Goal: Task Accomplishment & Management: Manage account settings

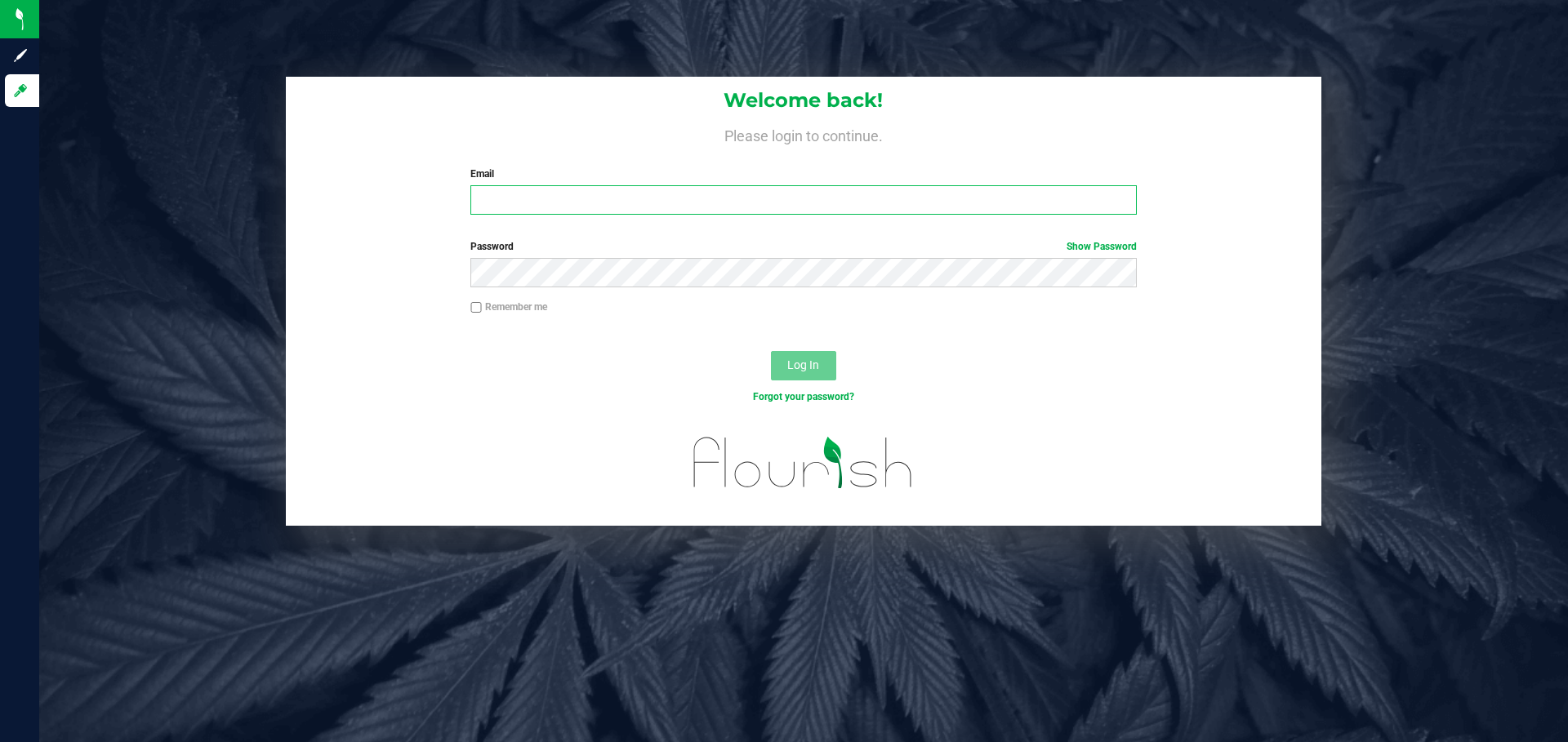
click at [670, 210] on input "Email" at bounding box center [803, 200] width 666 height 30
paste input "[EMAIL_ADDRESS][DOMAIN_NAME]"
type input "[EMAIL_ADDRESS][DOMAIN_NAME]"
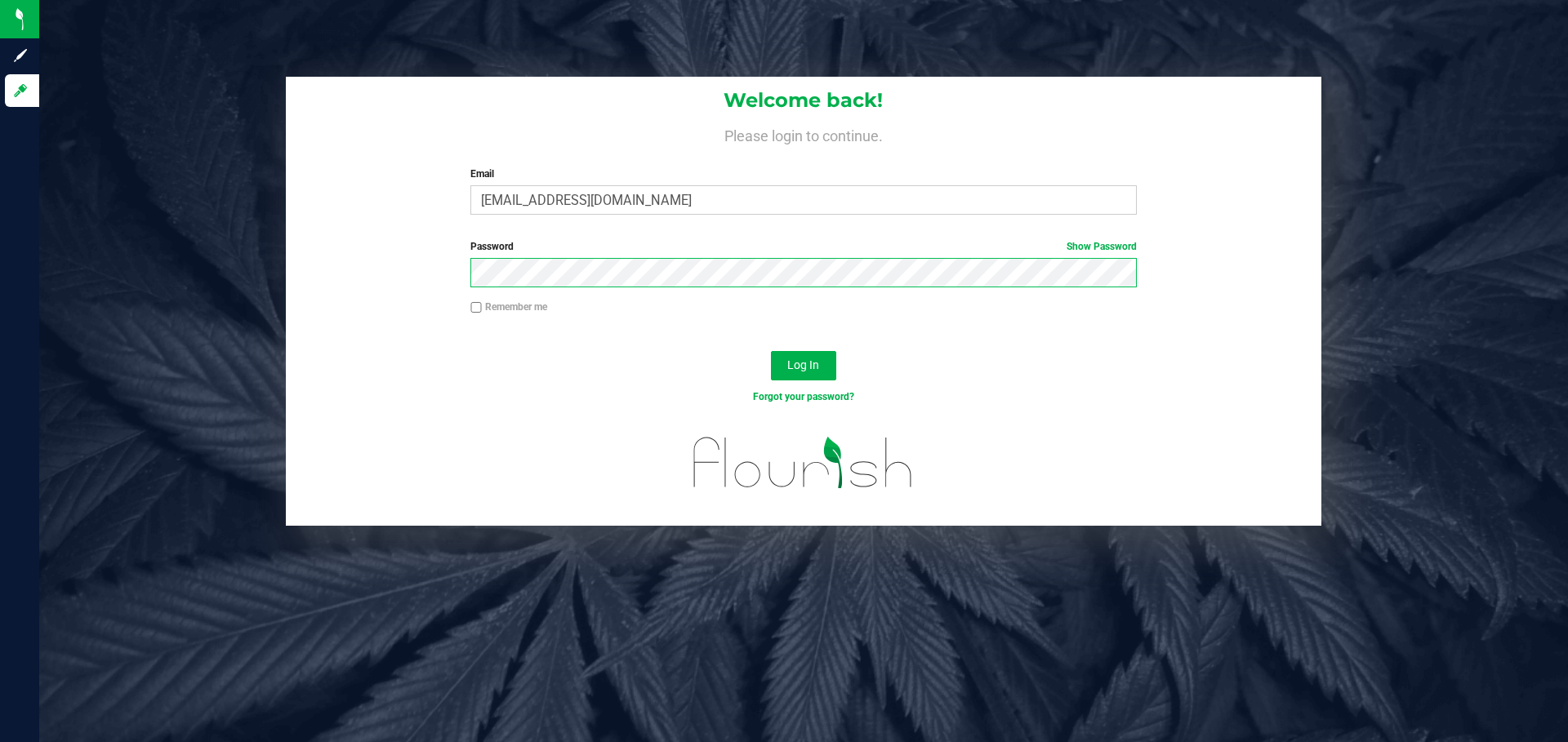
click at [771, 351] on button "Log In" at bounding box center [803, 366] width 65 height 30
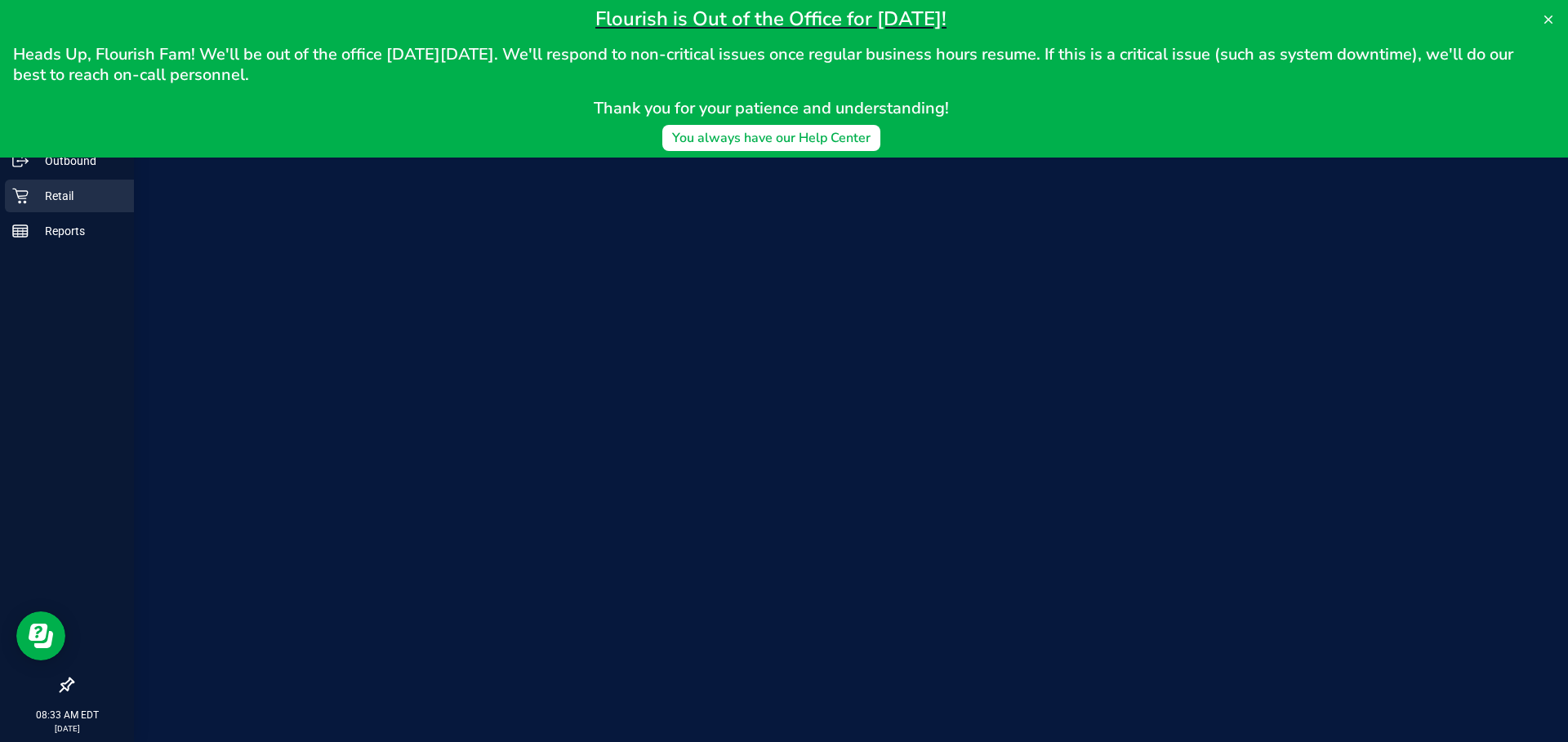
click at [38, 190] on p "Retail" at bounding box center [78, 196] width 98 height 19
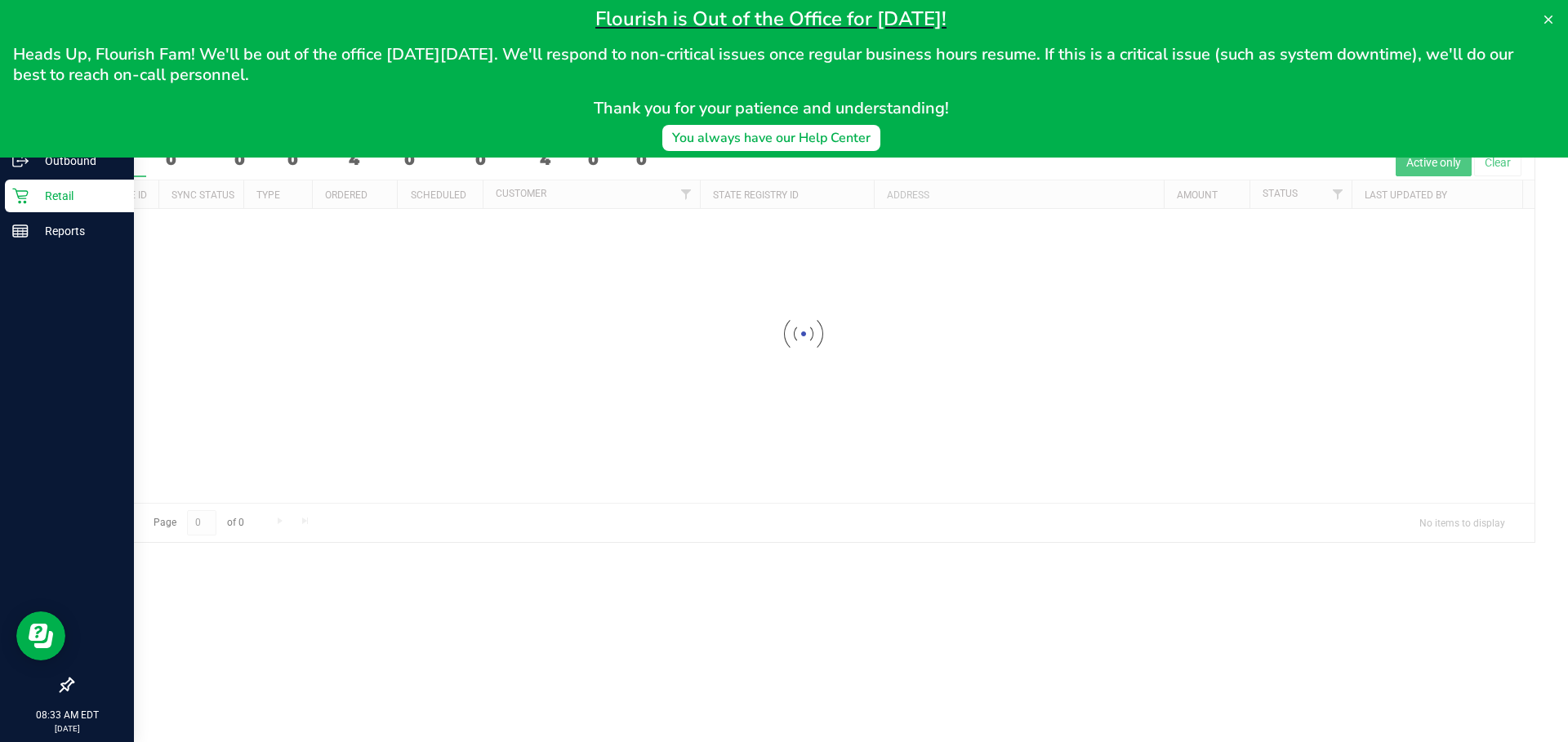
click at [775, 19] on icon at bounding box center [1548, 19] width 8 height 8
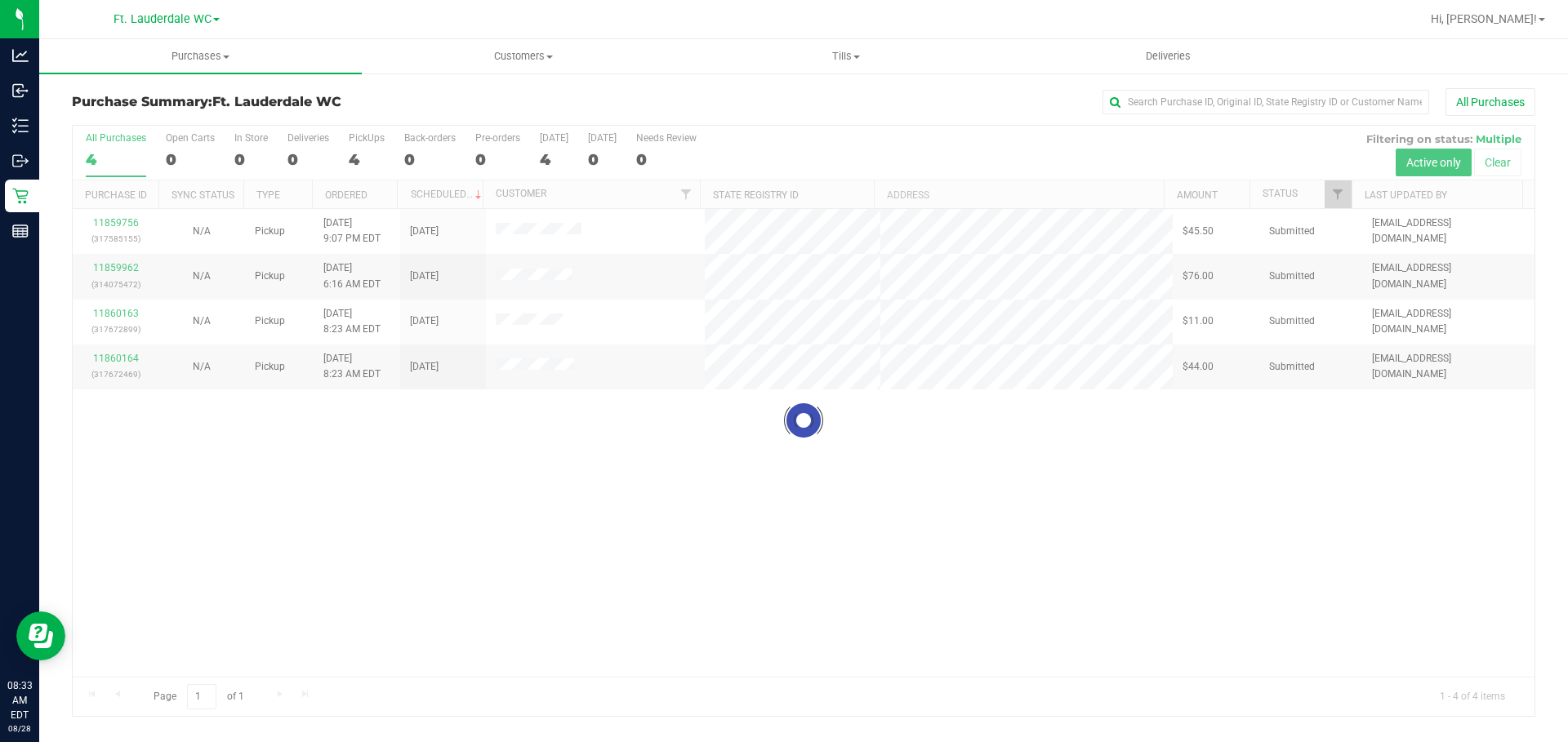
click at [118, 225] on div at bounding box center [803, 421] width 1462 height 590
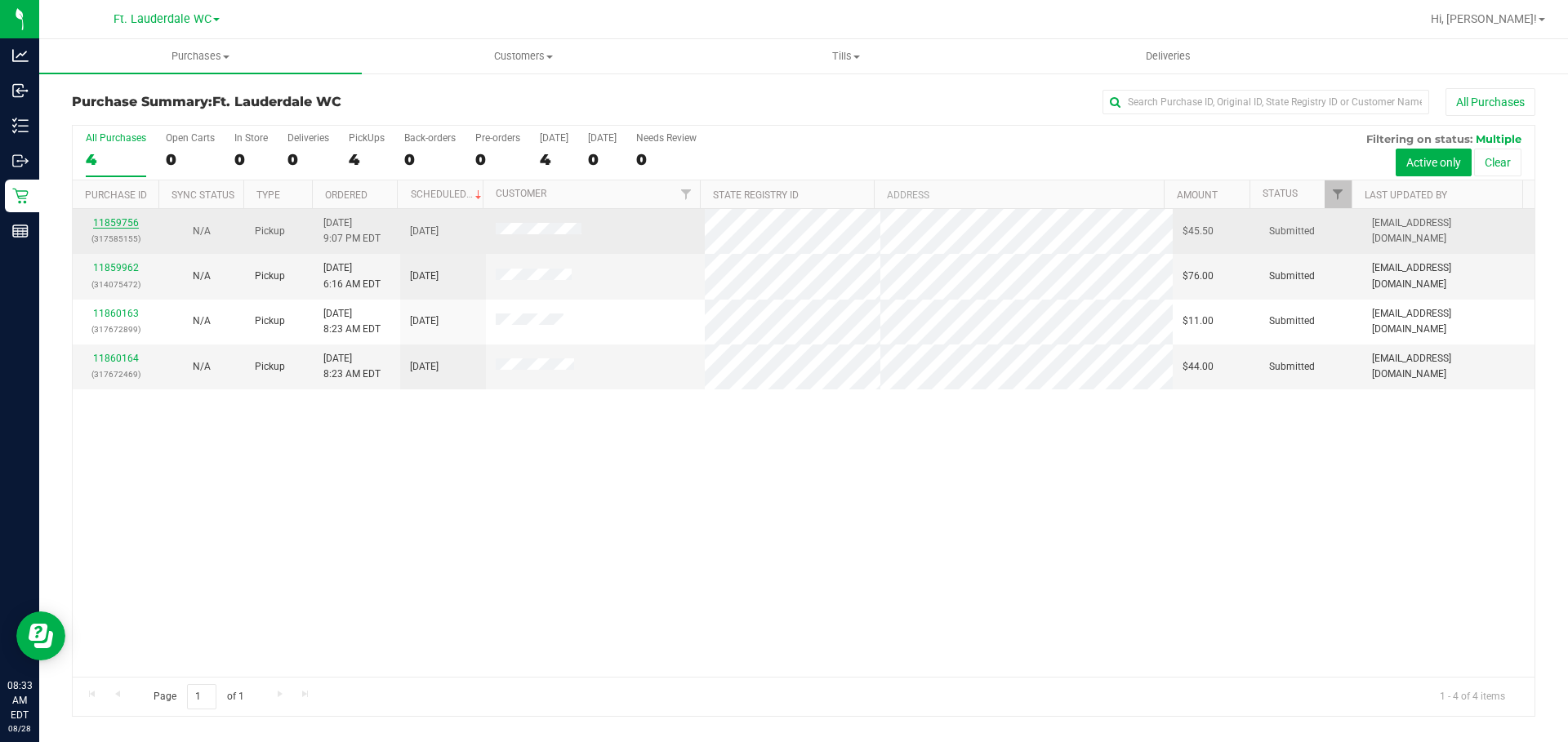
click at [114, 227] on link "11859756" at bounding box center [116, 223] width 45 height 11
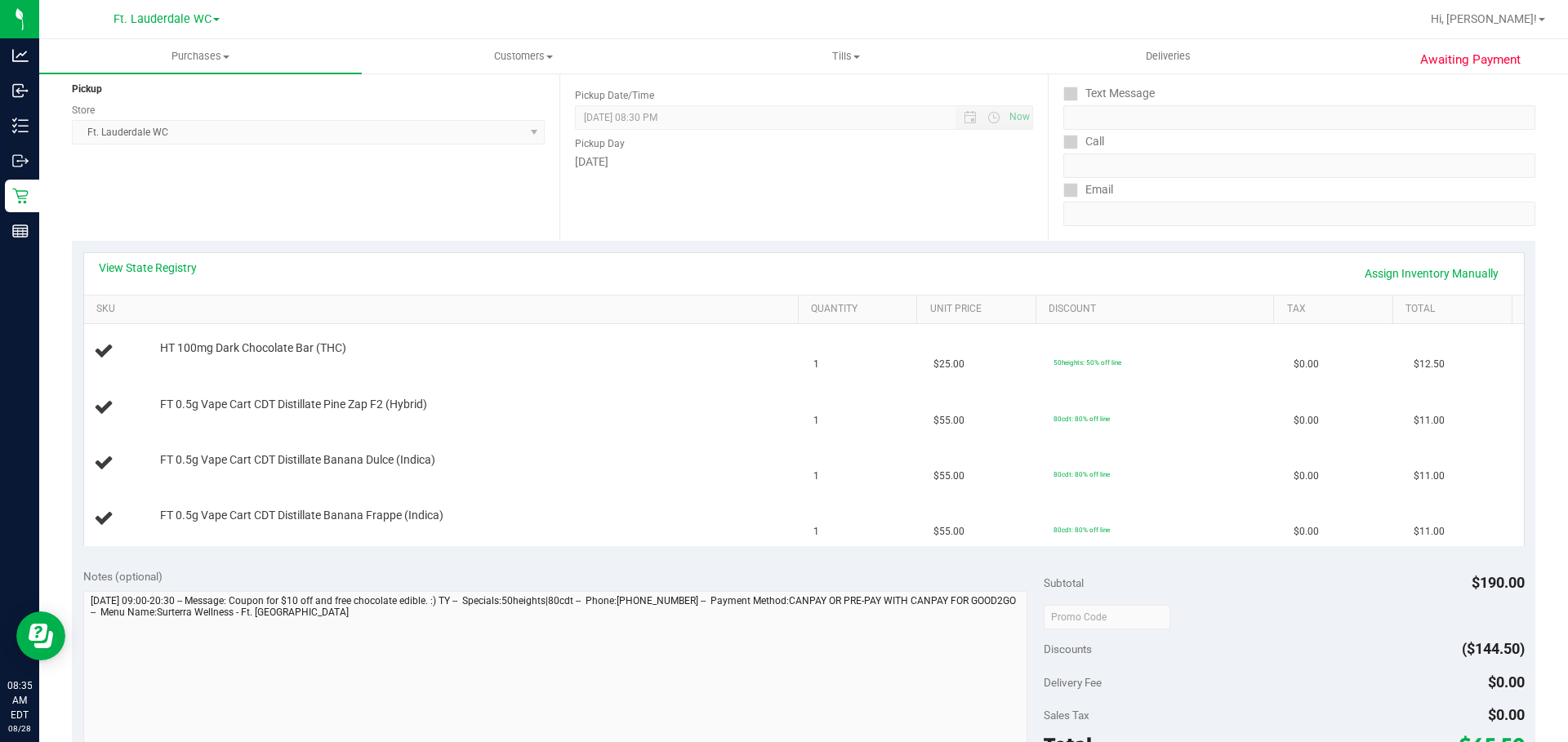
scroll to position [189, 0]
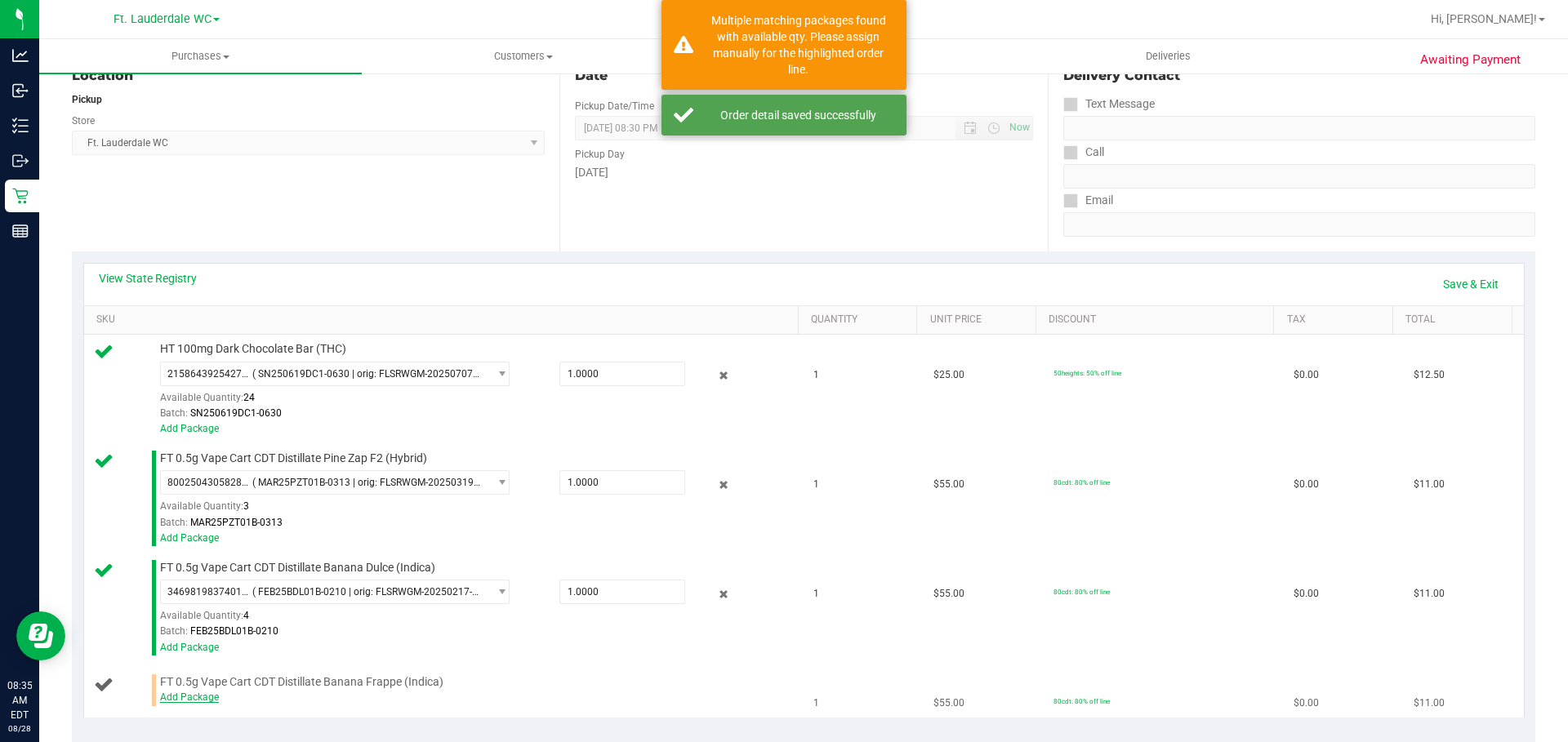
click at [202, 700] on link "Add Package" at bounding box center [189, 697] width 58 height 11
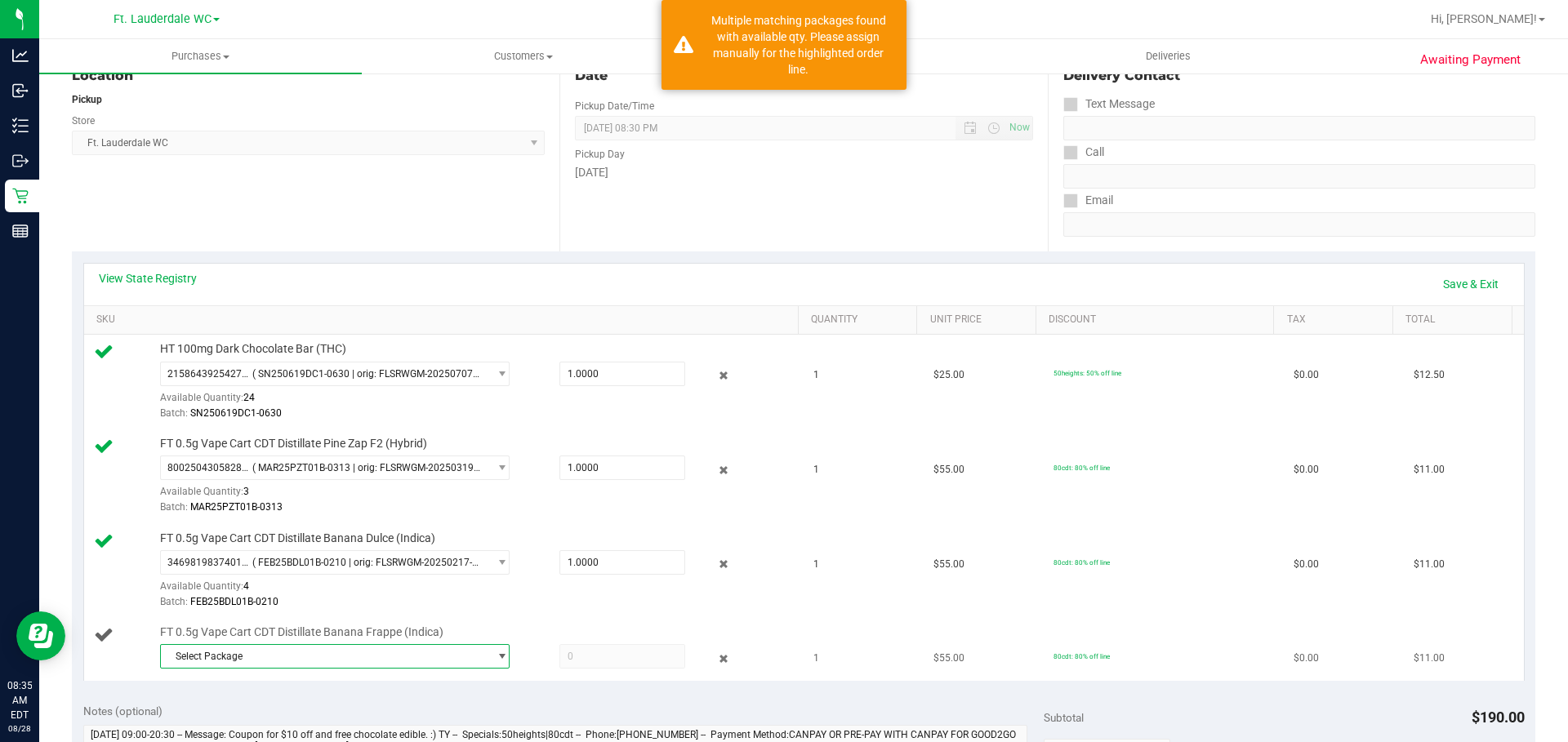
click at [441, 646] on span "Select Package" at bounding box center [324, 656] width 327 height 23
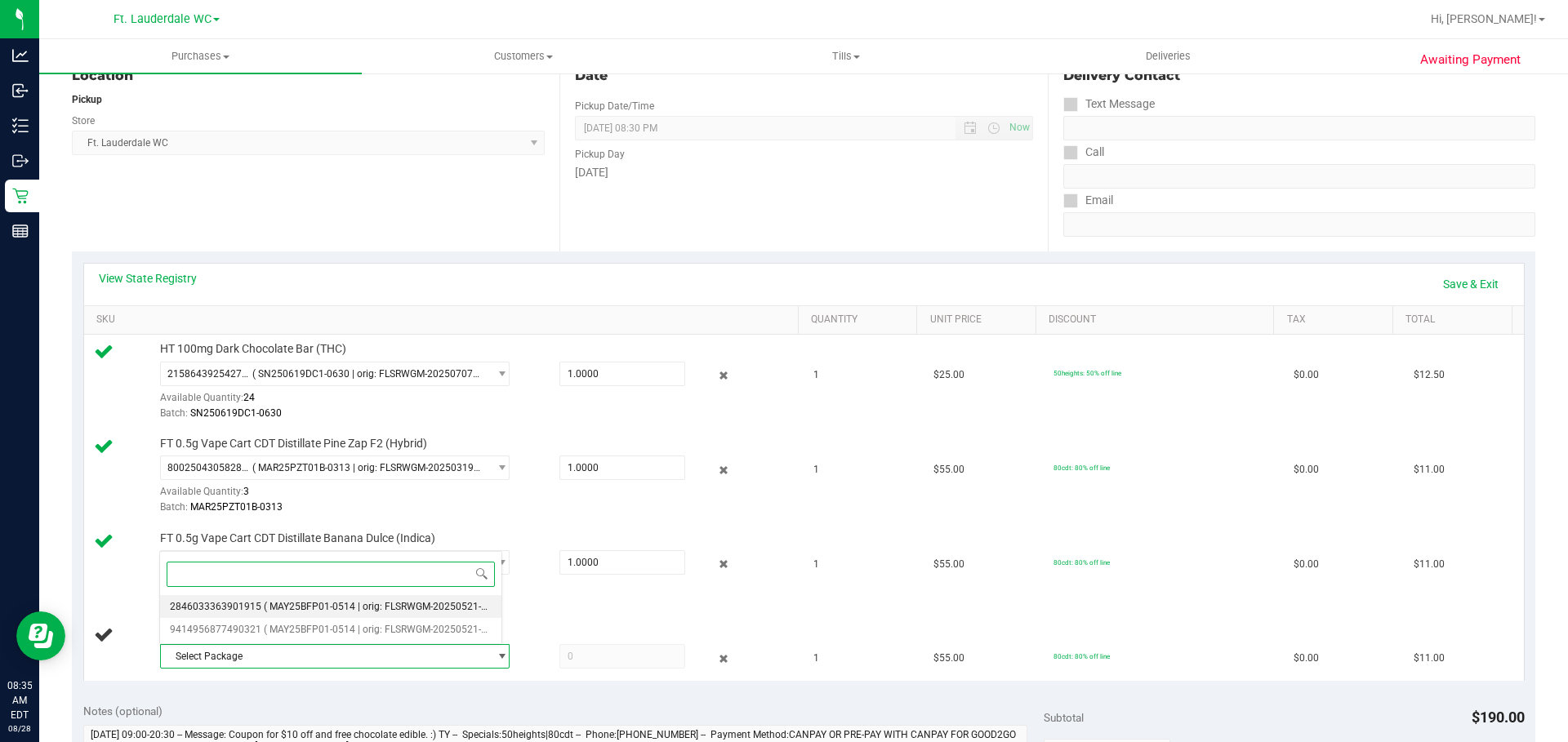
click at [428, 616] on li "2846033363901915 ( MAY25BFP01-0514 | orig: FLSRWGM-20250521-2427 )" at bounding box center [330, 607] width 341 height 23
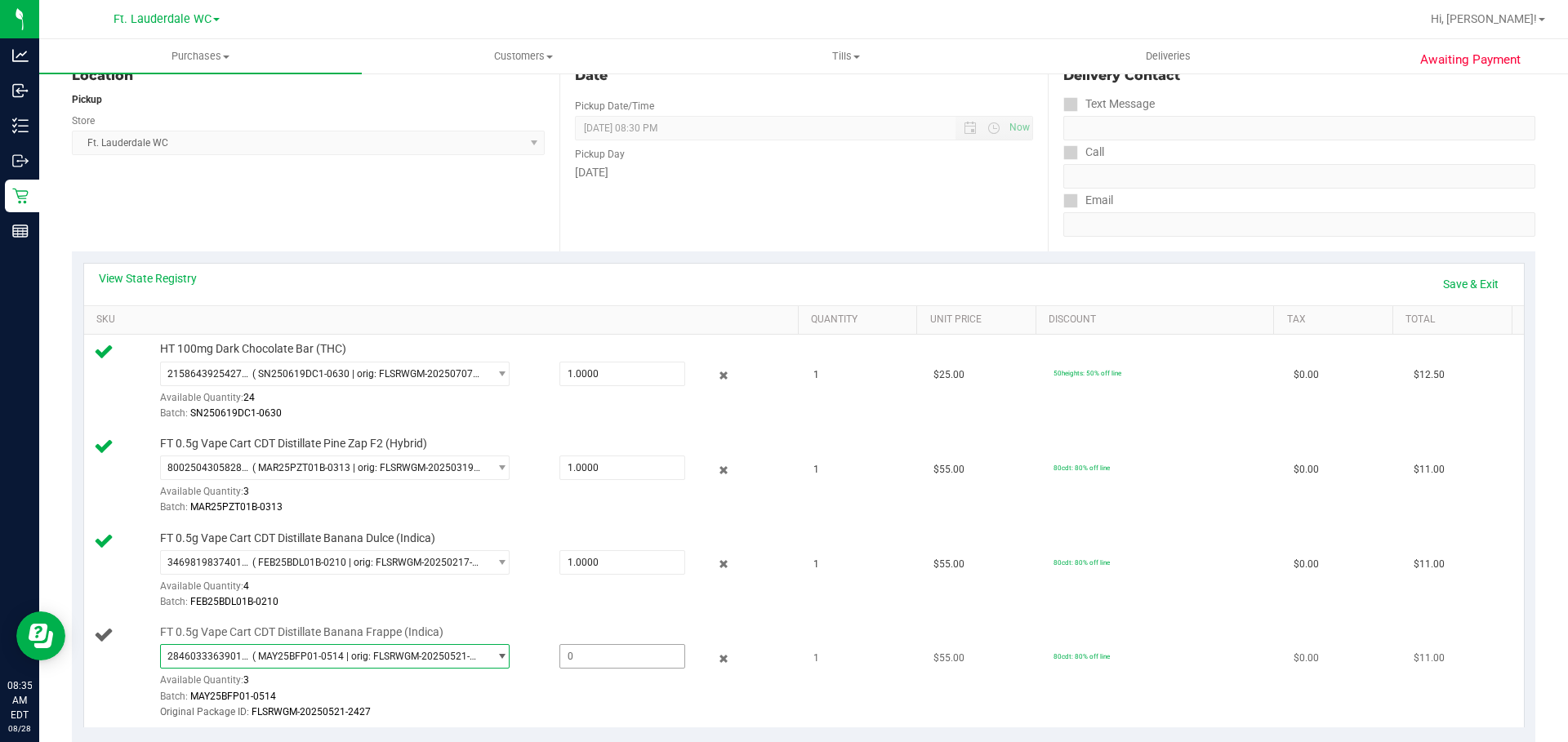
click at [590, 658] on span at bounding box center [622, 656] width 126 height 24
type input "1"
type input "1.0000"
click at [775, 643] on td "1" at bounding box center [864, 672] width 120 height 109
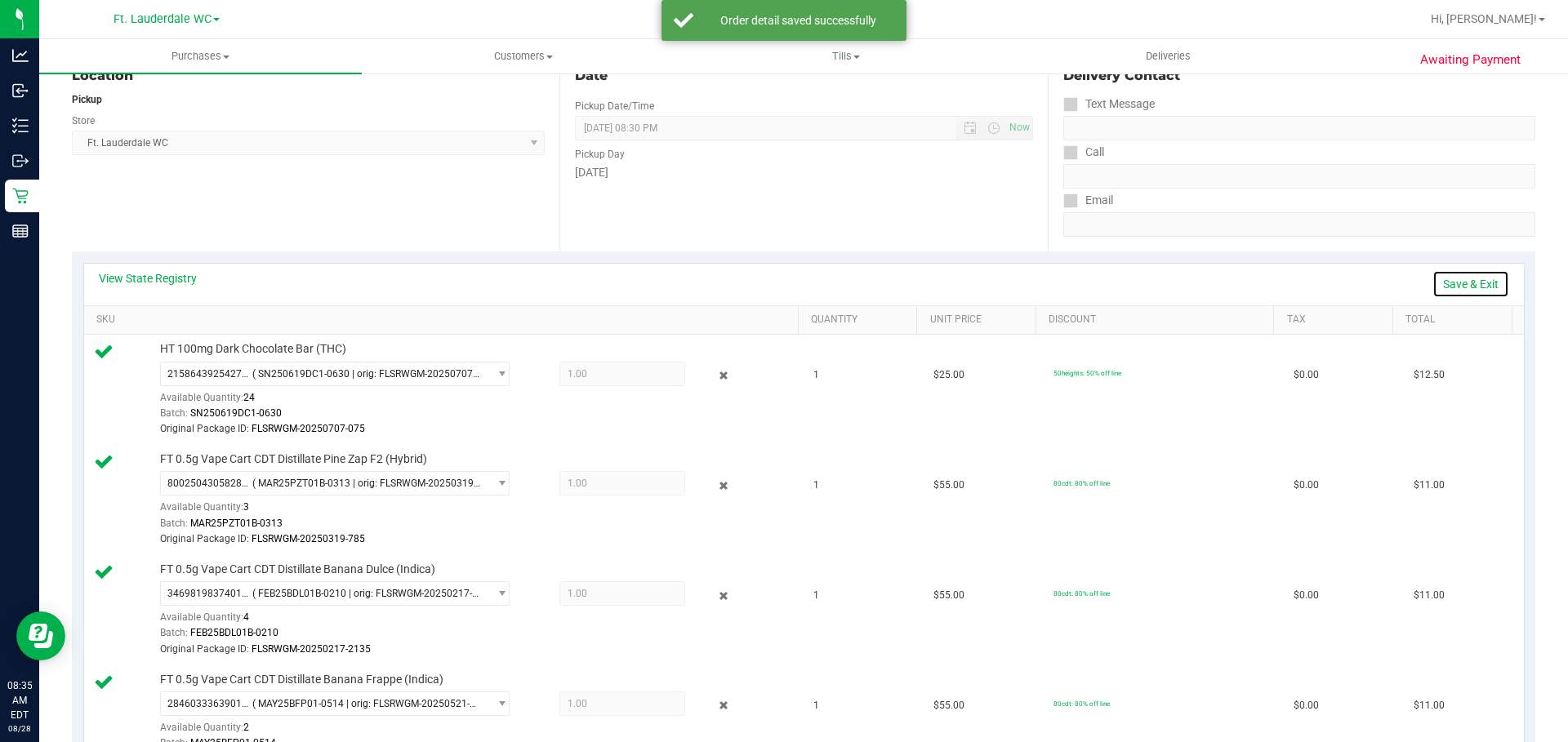
click at [775, 284] on link "Save & Exit" at bounding box center [1471, 285] width 77 height 28
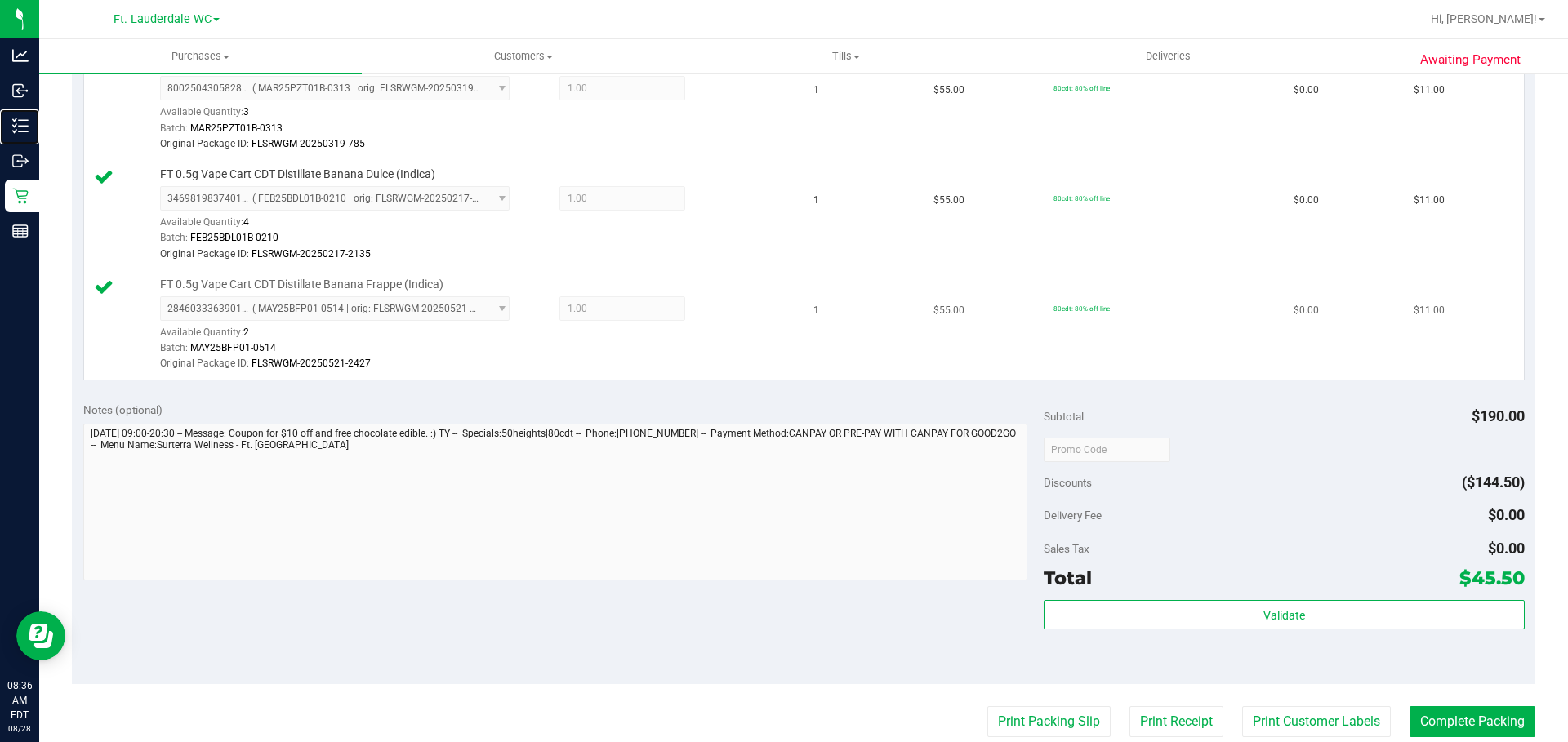
scroll to position [597, 0]
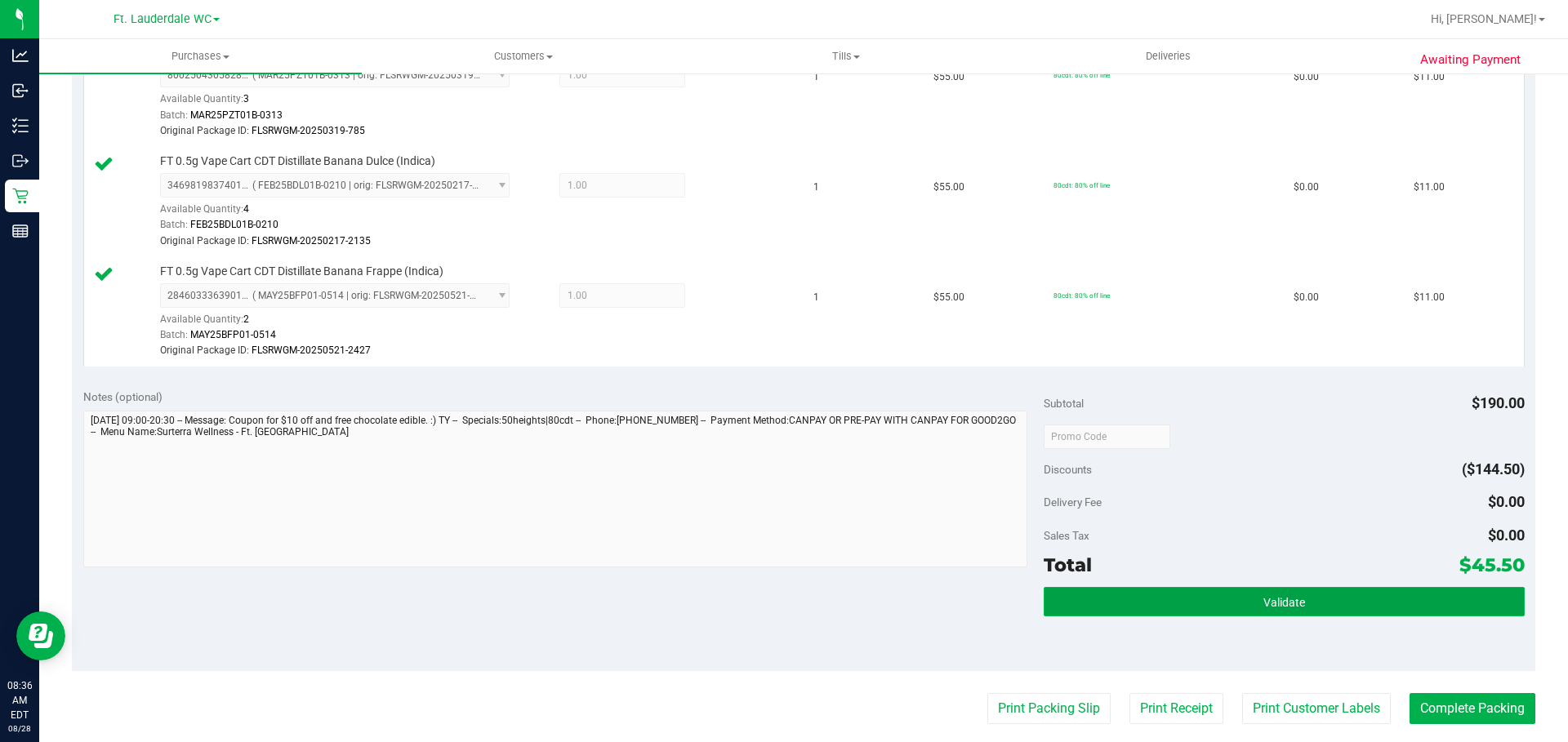
click at [775, 591] on button "Validate" at bounding box center [1284, 602] width 480 height 30
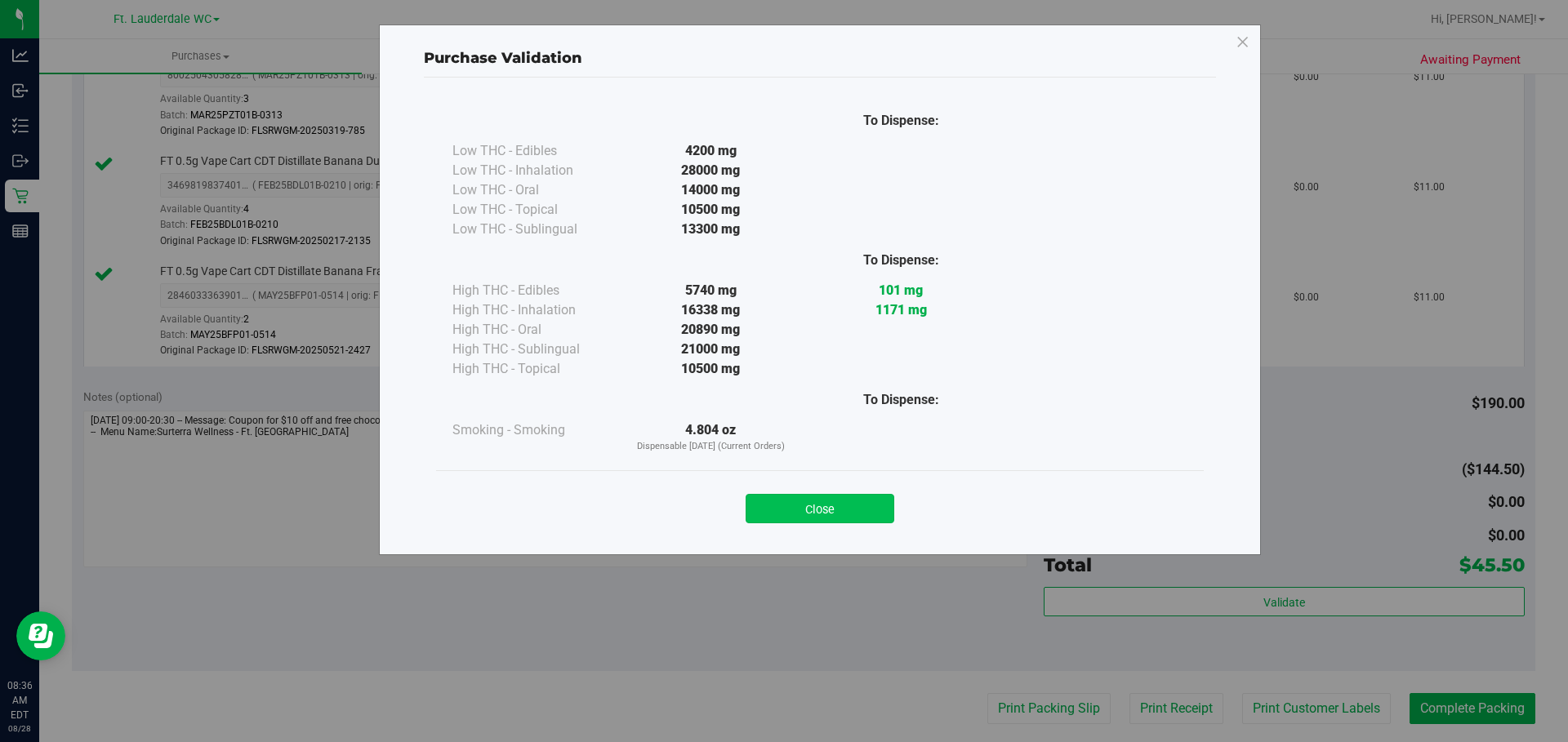
click at [775, 505] on button "Close" at bounding box center [820, 509] width 148 height 30
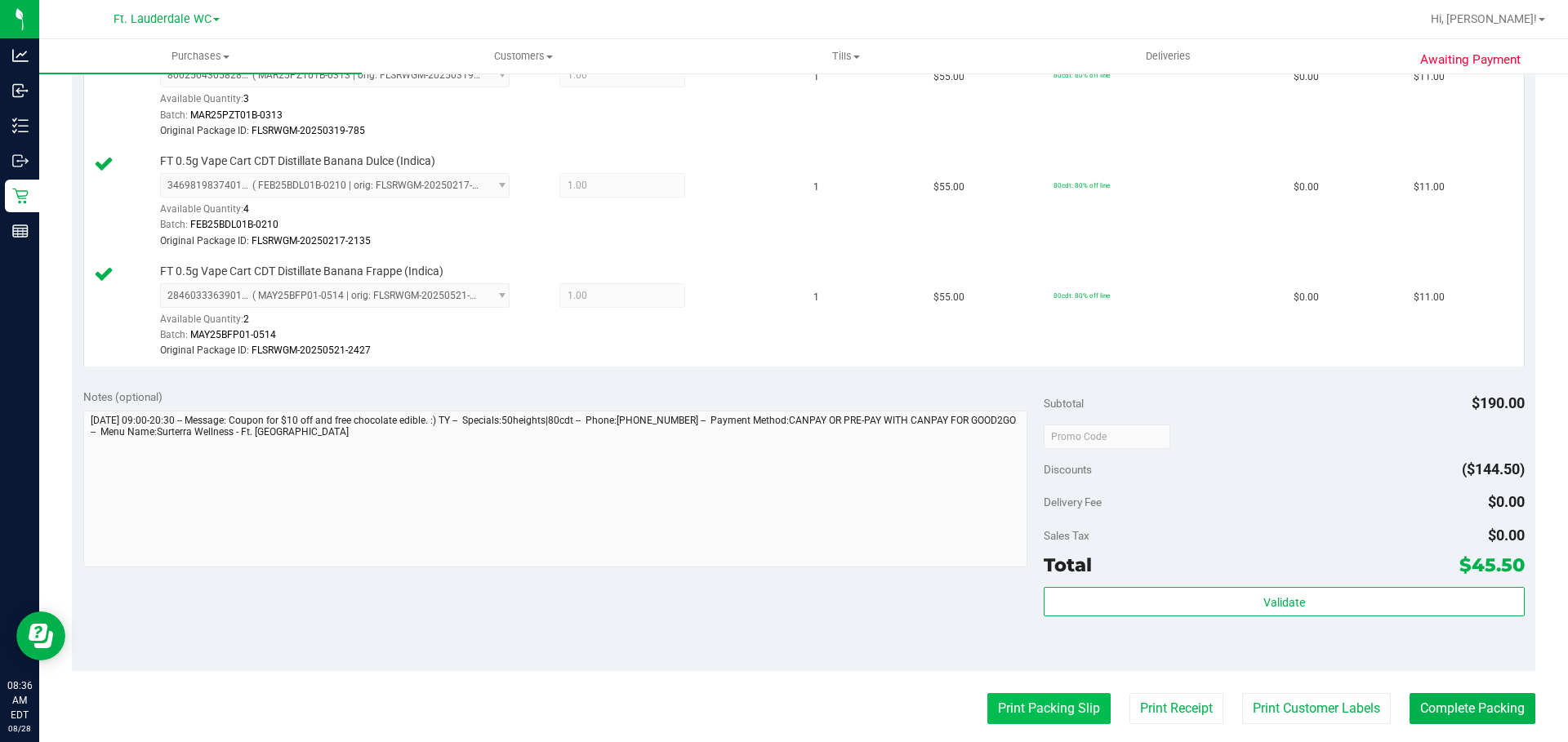
click at [775, 704] on button "Print Packing Slip" at bounding box center [1049, 709] width 123 height 31
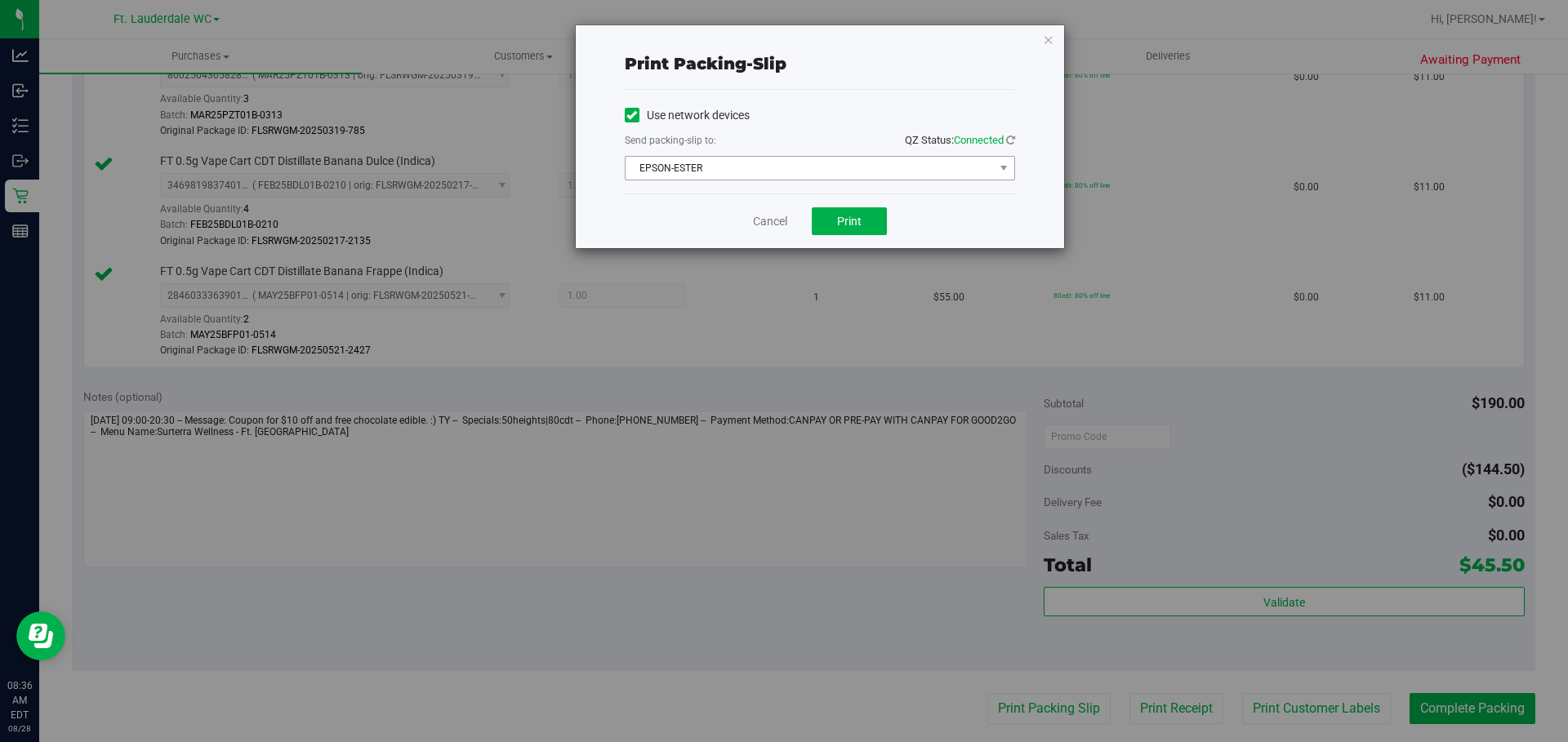
click at [775, 172] on span "EPSON-ESTER" at bounding box center [810, 168] width 368 height 23
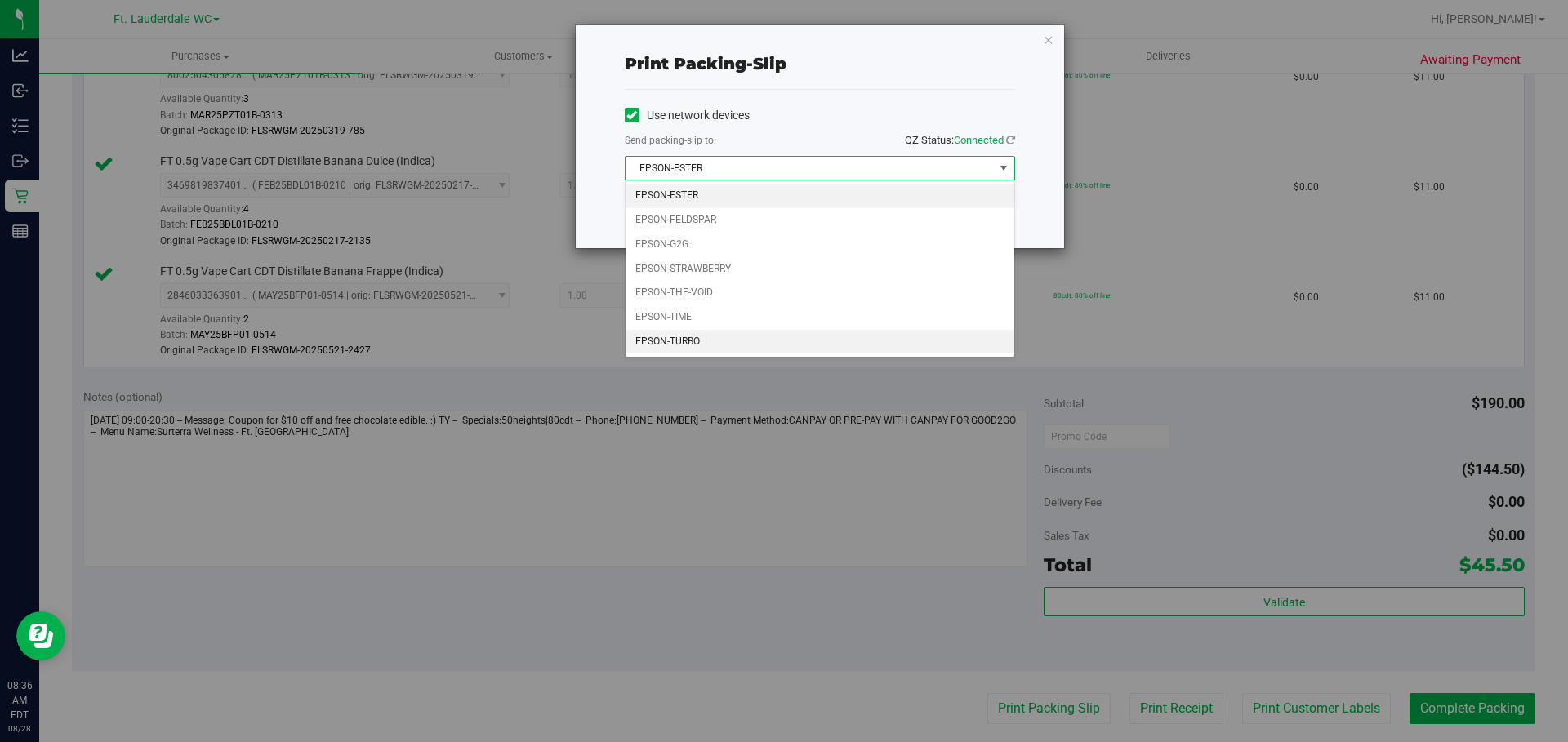
click at [709, 343] on li "EPSON-TURBO" at bounding box center [820, 342] width 389 height 24
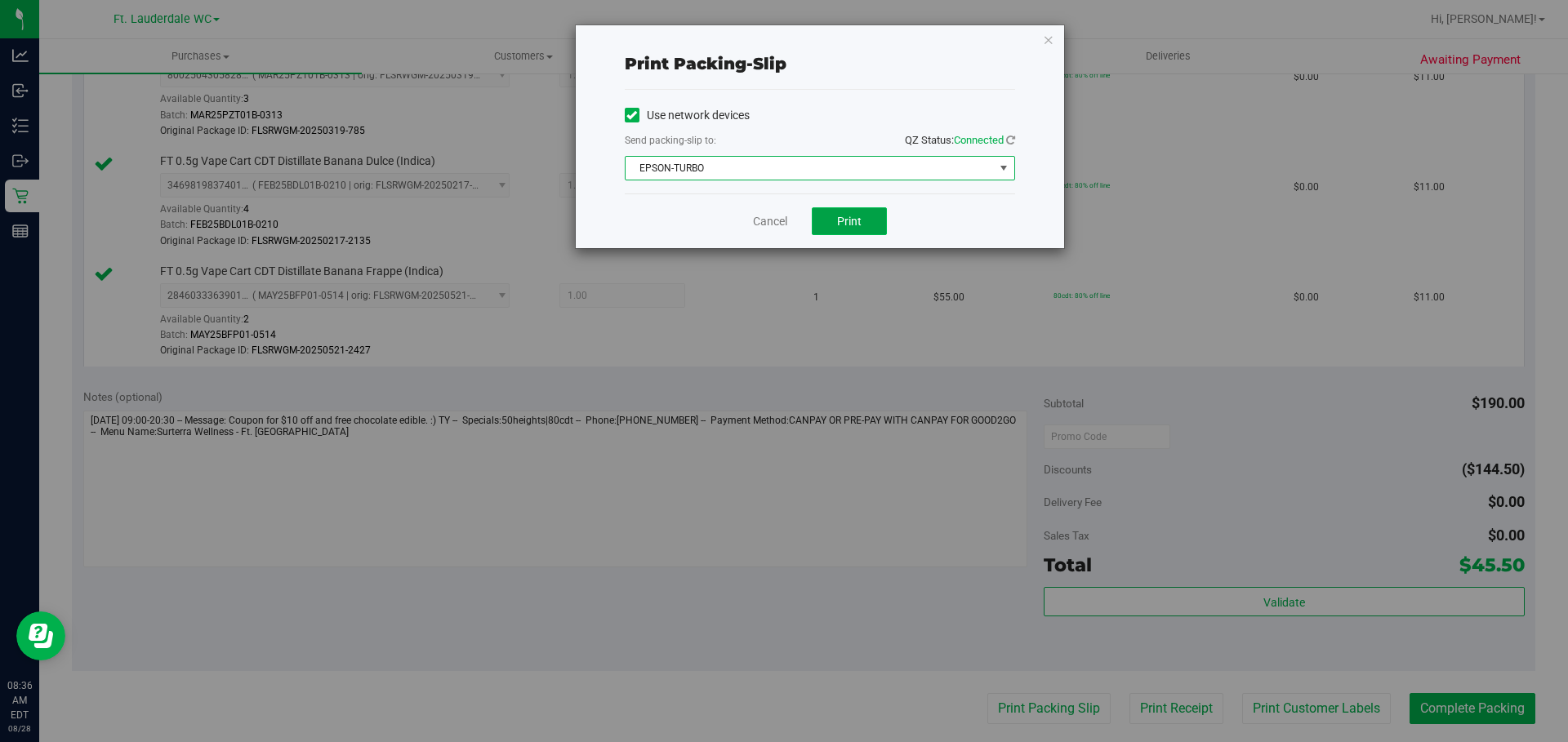
click at [775, 223] on button "Print" at bounding box center [849, 222] width 75 height 28
click at [775, 219] on link "Cancel" at bounding box center [770, 222] width 34 height 17
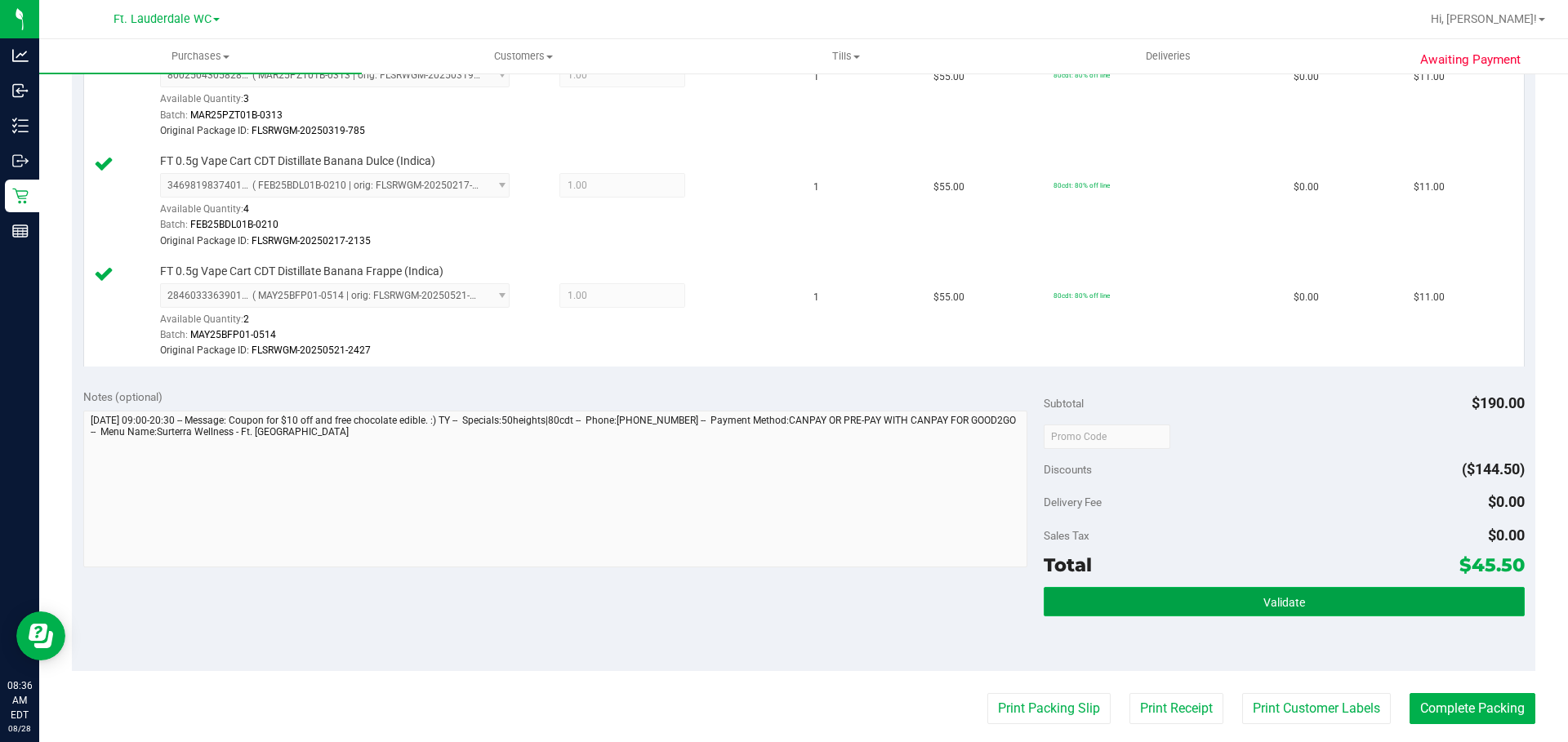
click at [775, 590] on button "Validate" at bounding box center [1284, 602] width 480 height 30
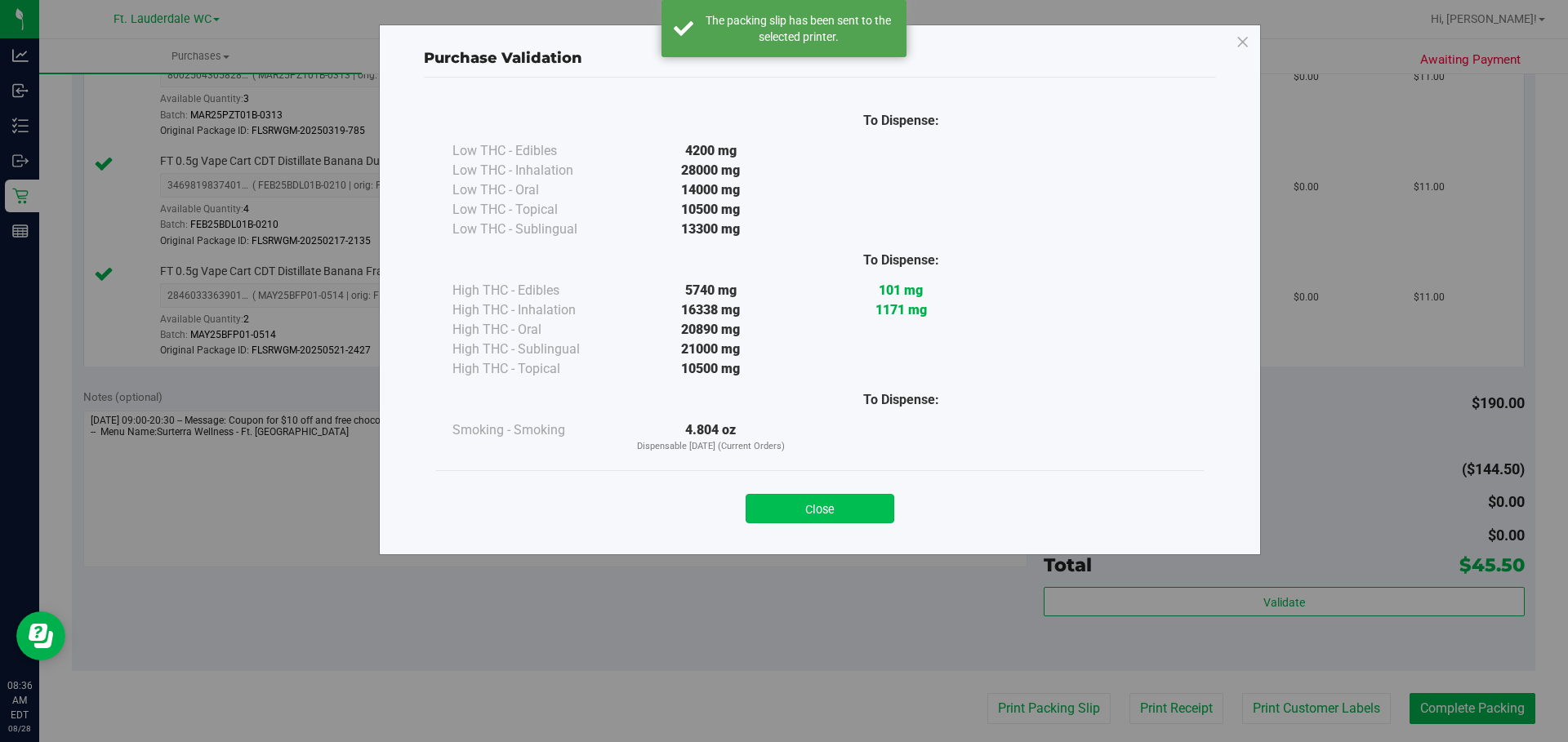
click at [775, 501] on button "Close" at bounding box center [820, 509] width 148 height 30
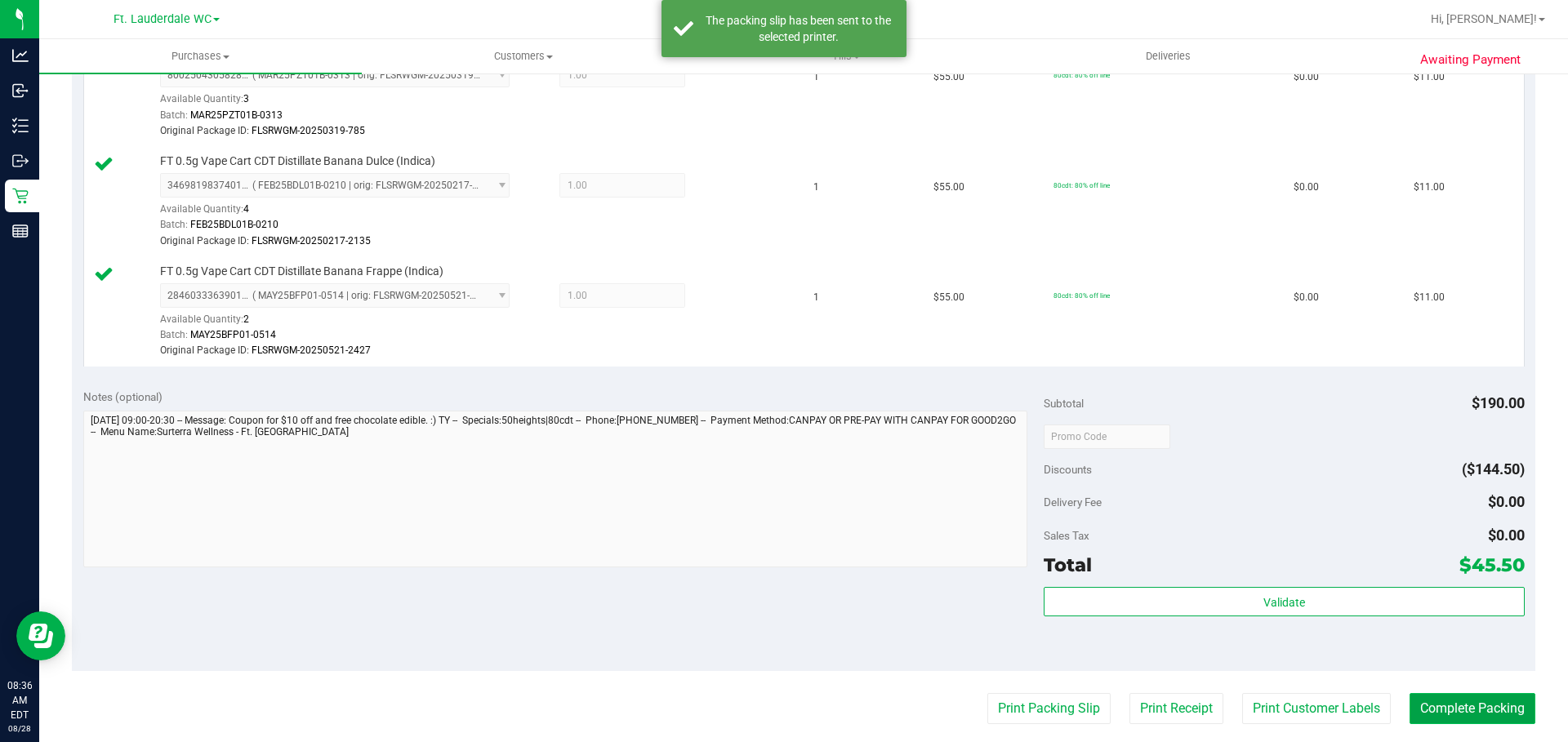
click at [775, 707] on button "Complete Packing" at bounding box center [1473, 709] width 126 height 31
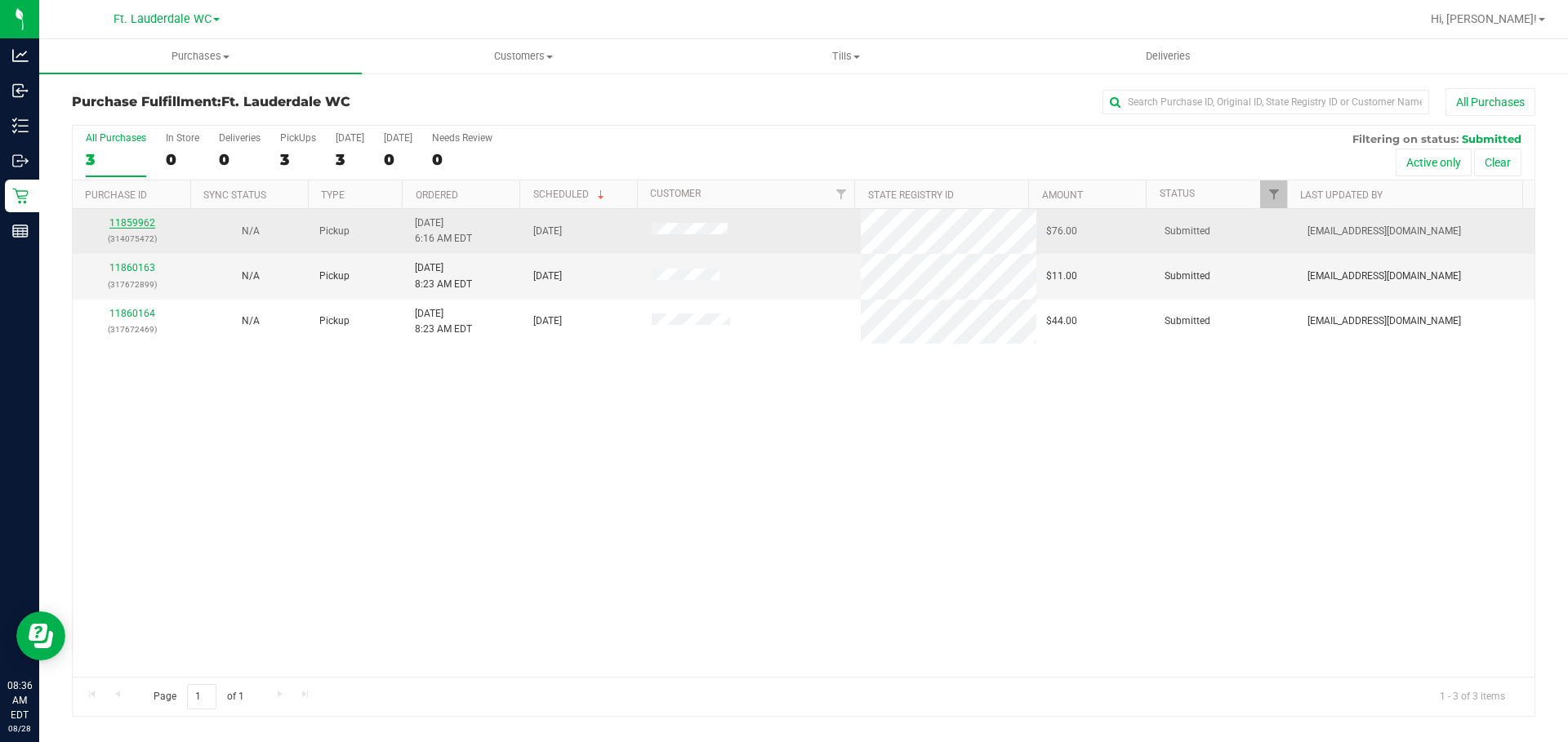
click at [144, 220] on link "11859962" at bounding box center [132, 223] width 45 height 11
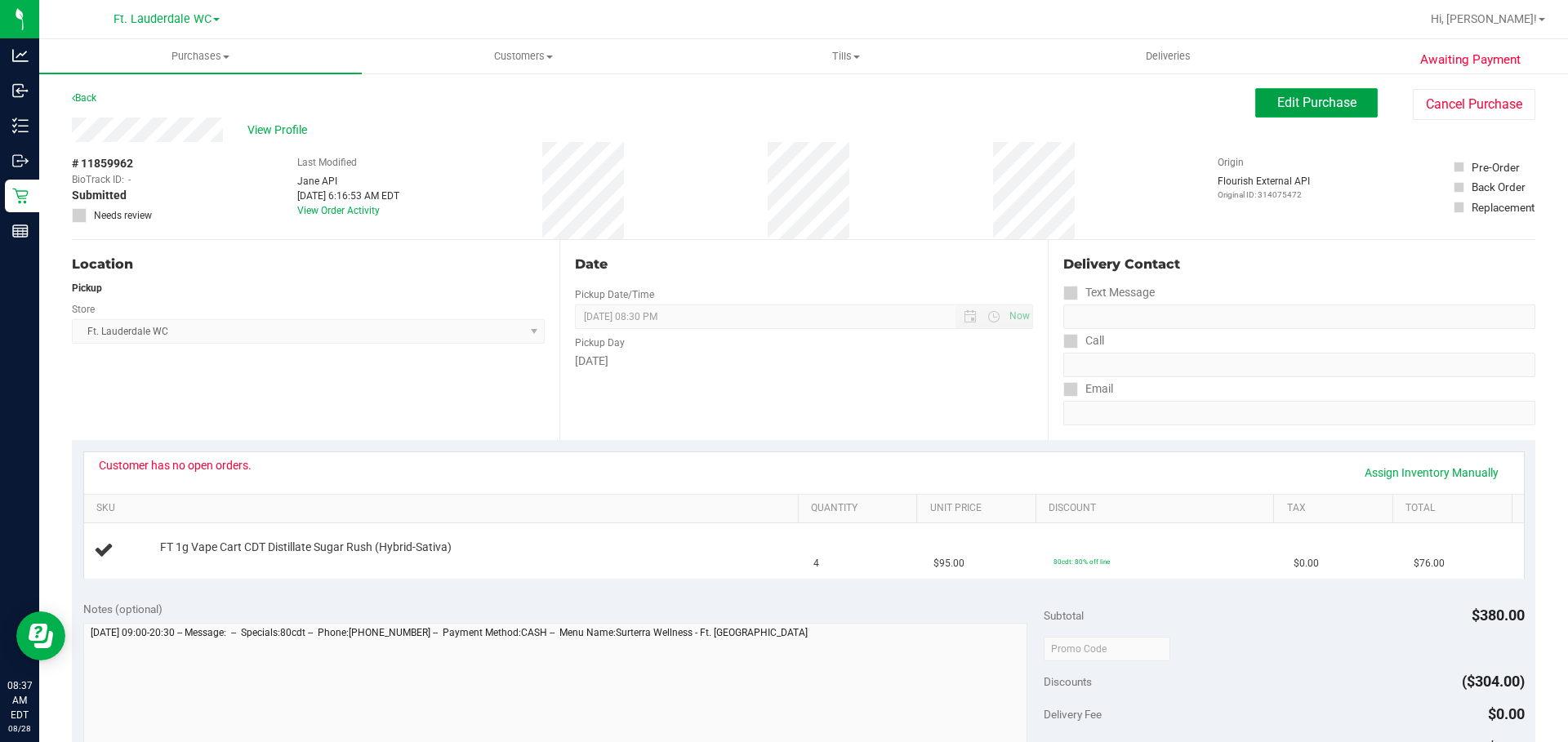
click at [775, 107] on span "Edit Purchase" at bounding box center [1317, 103] width 79 height 16
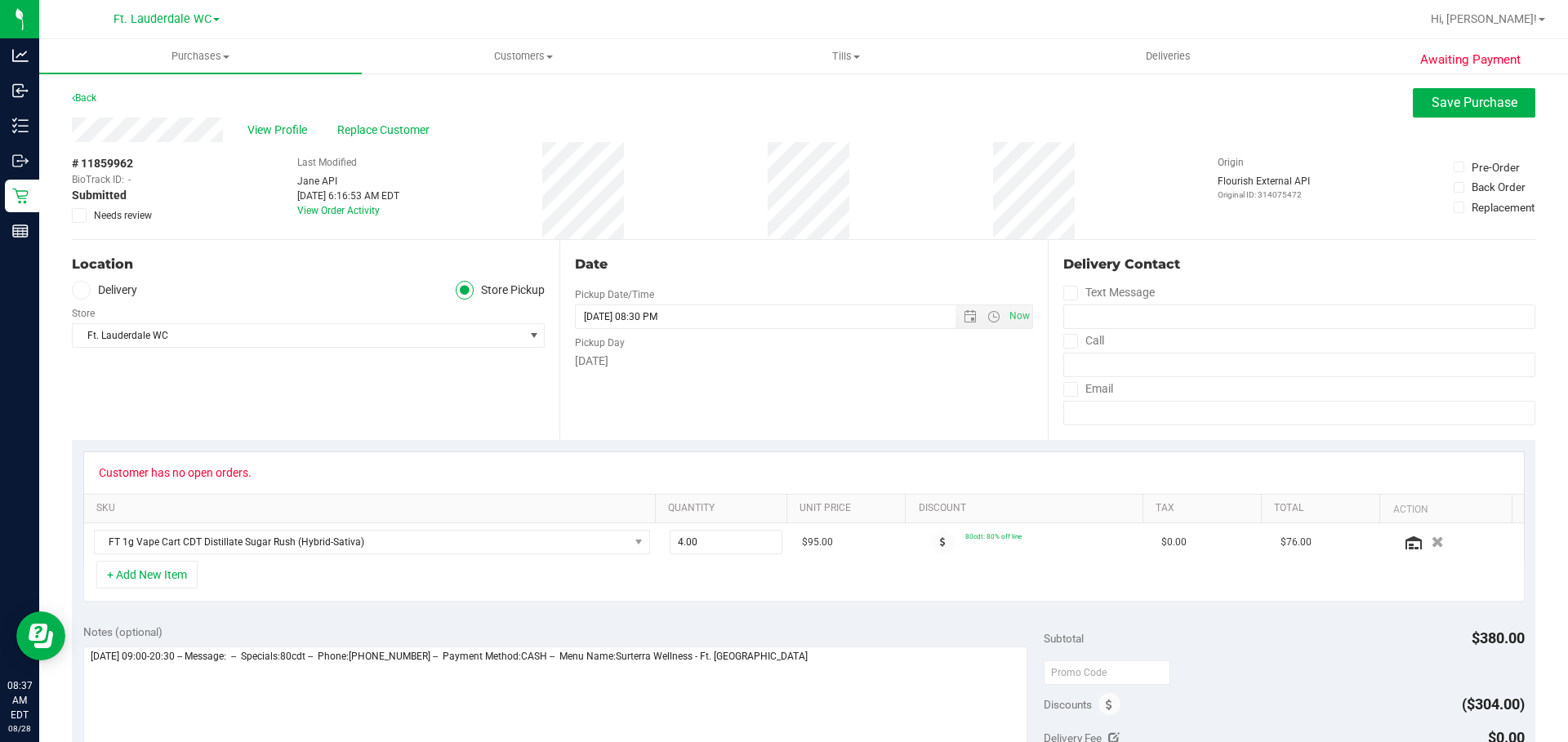
click at [124, 217] on span "Needs review" at bounding box center [123, 216] width 58 height 15
click at [0, 0] on input "Needs review" at bounding box center [0, 0] width 0 height 0
click at [775, 115] on button "Save Purchase" at bounding box center [1475, 103] width 122 height 30
click at [73, 98] on icon at bounding box center [73, 98] width 3 height 10
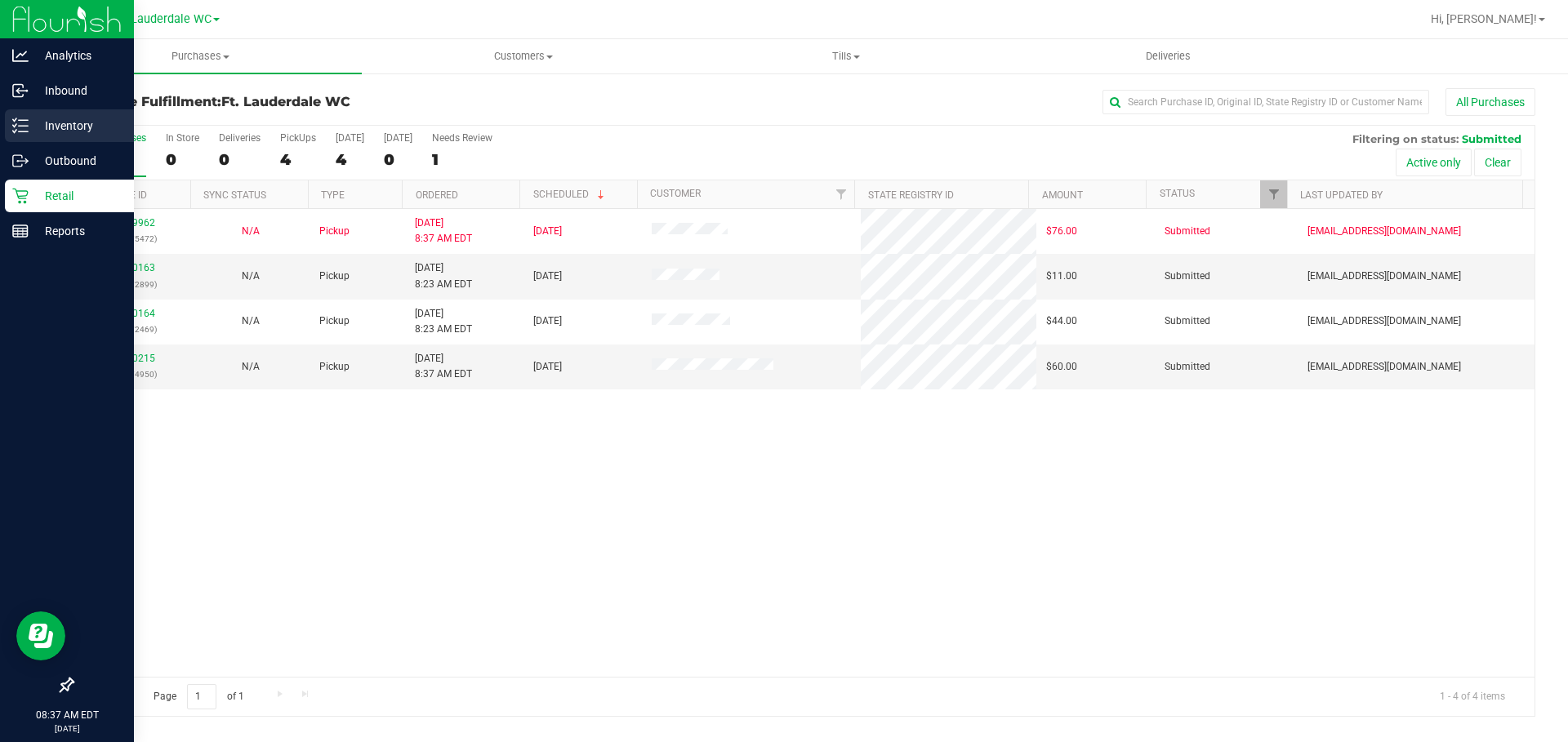
click at [19, 132] on line at bounding box center [24, 132] width 9 height 0
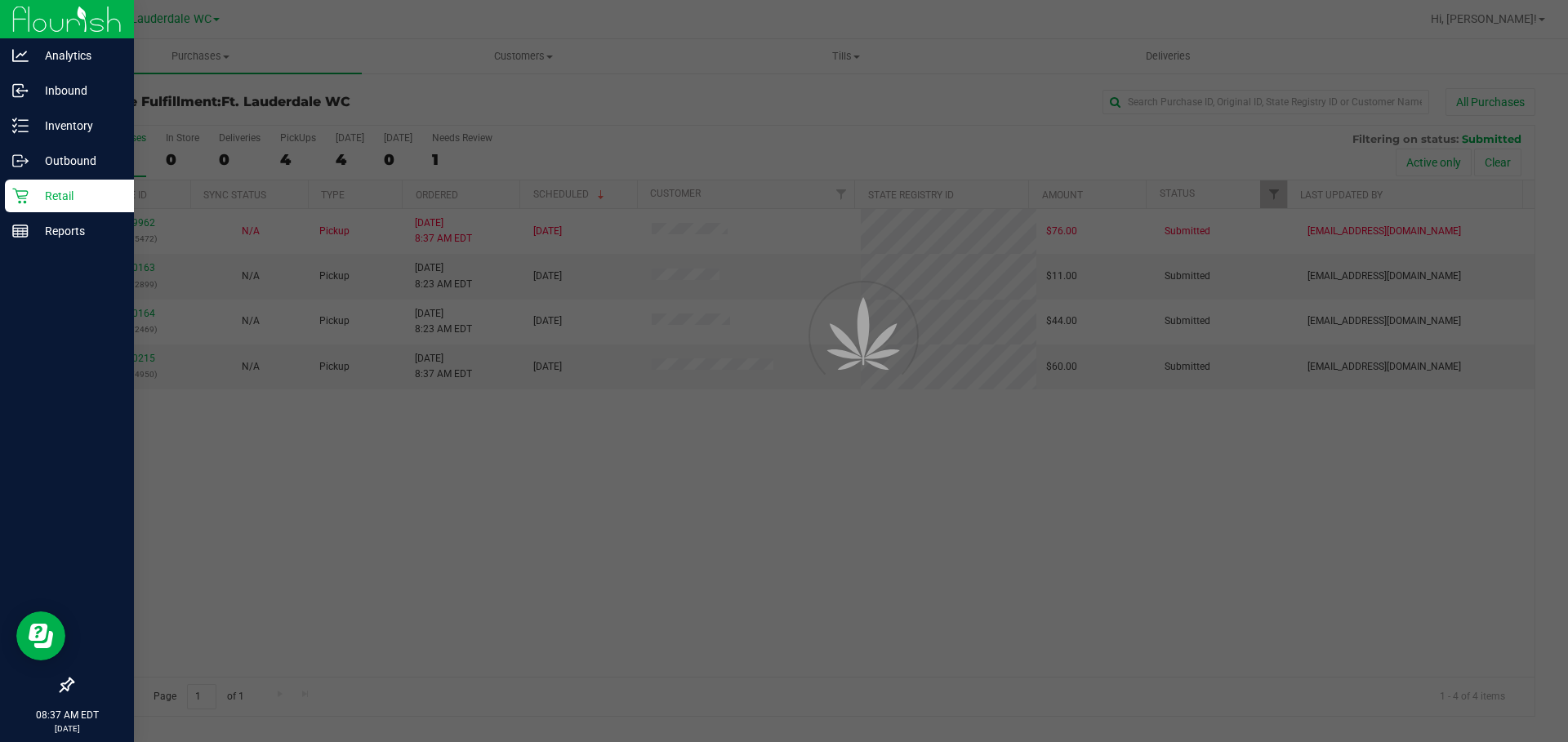
click at [76, 199] on p "Retail" at bounding box center [78, 196] width 98 height 19
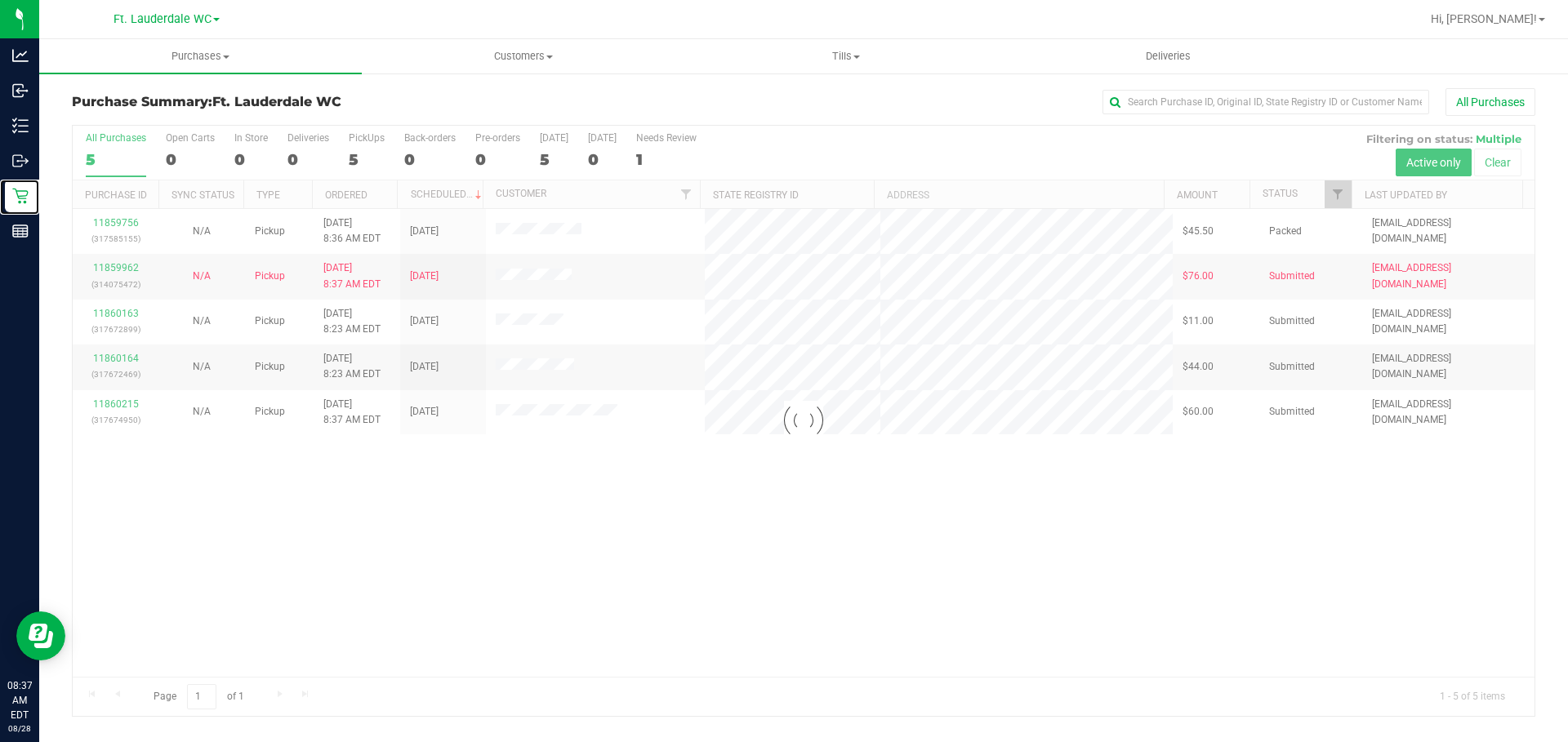
click at [513, 659] on div at bounding box center [803, 421] width 1462 height 590
click at [122, 319] on div at bounding box center [803, 421] width 1462 height 590
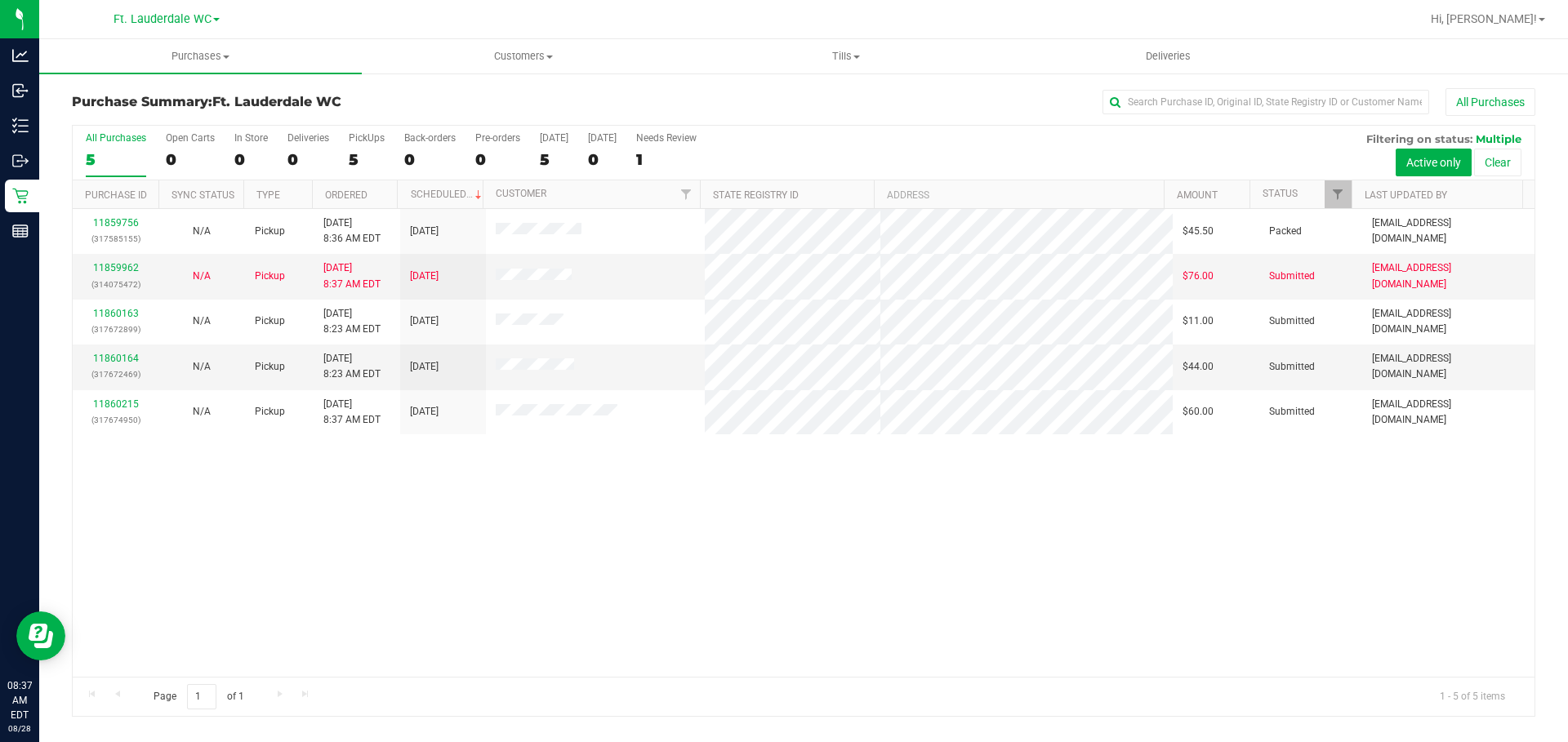
click at [129, 314] on link "11860163" at bounding box center [116, 313] width 45 height 11
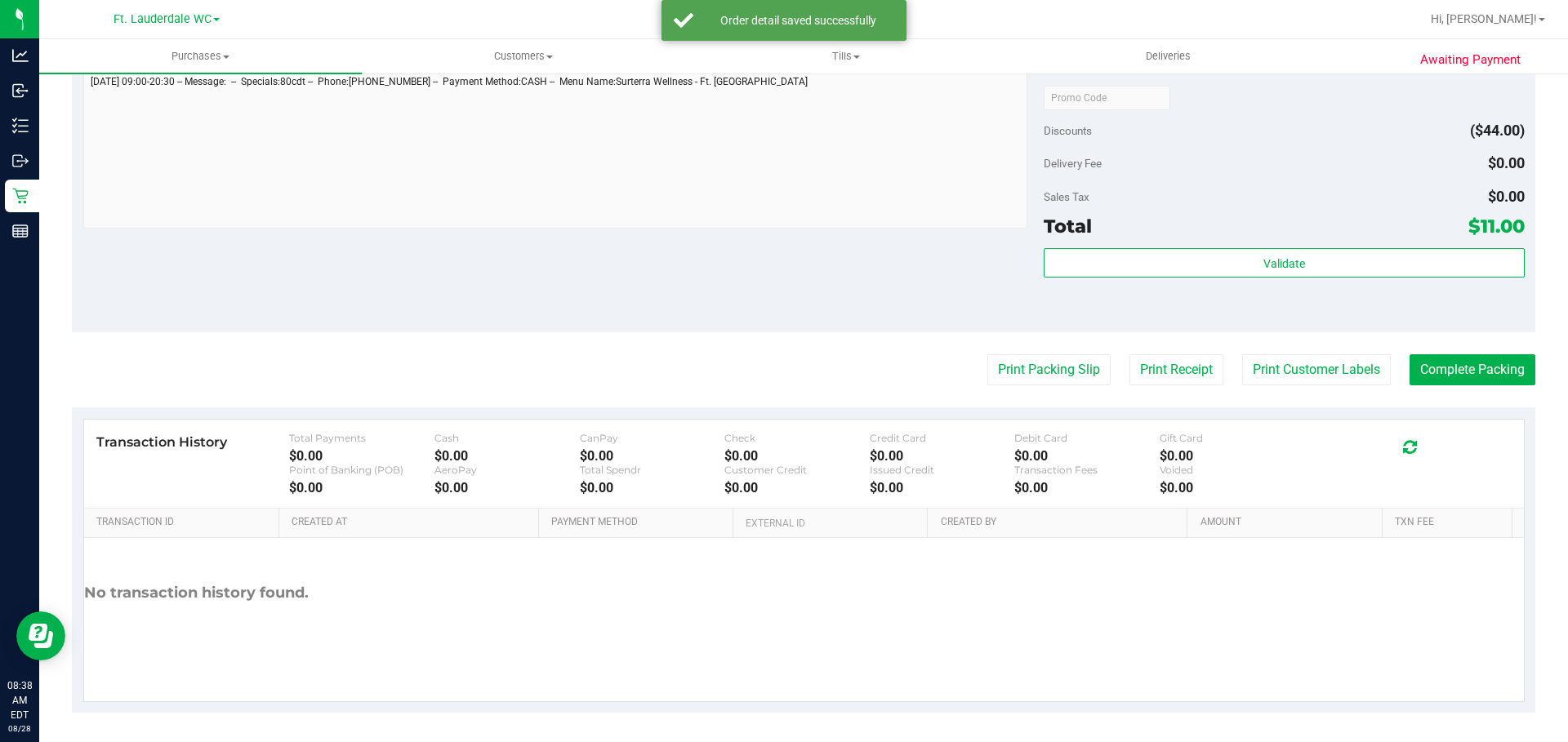
scroll to position [593, 0]
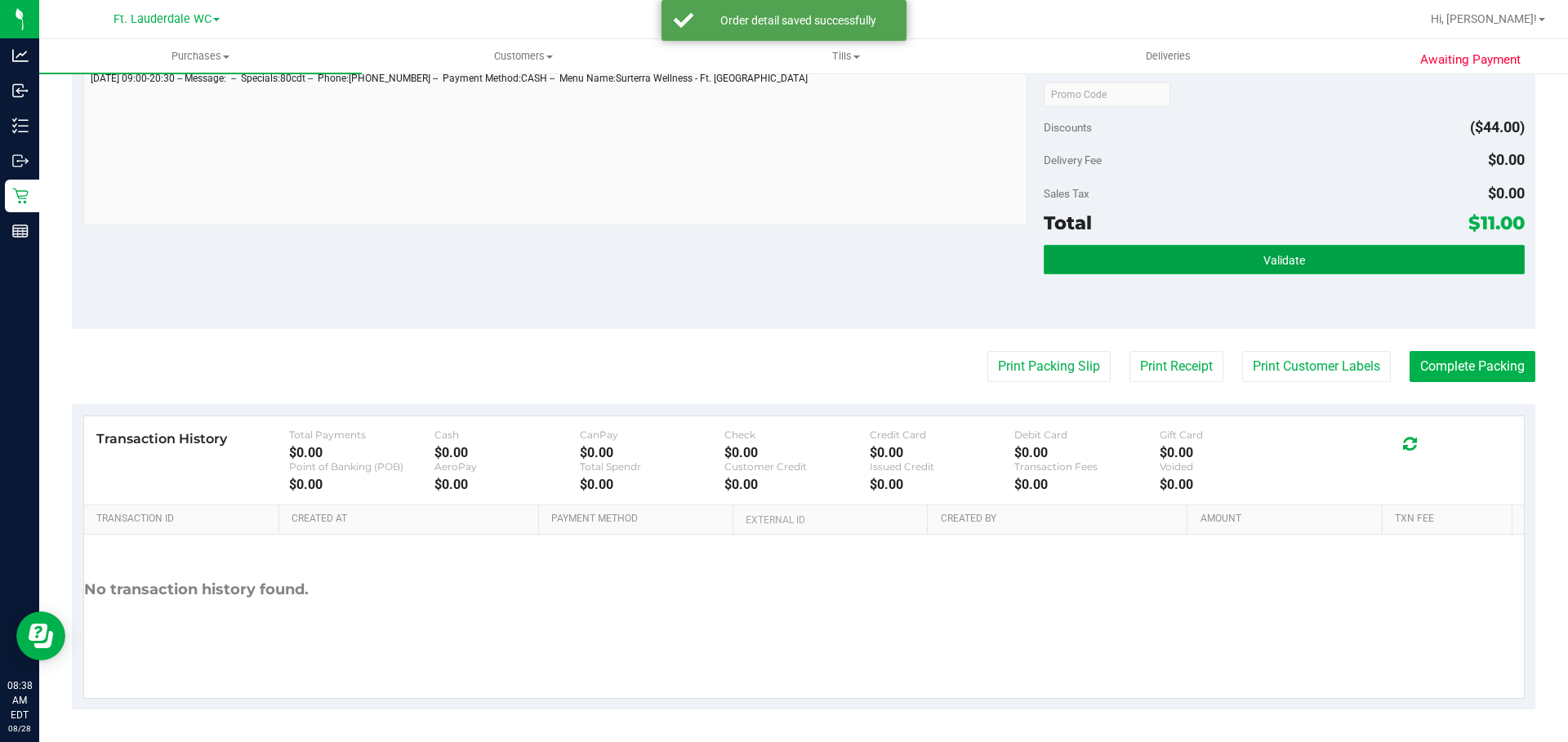
click at [775, 265] on button "Validate" at bounding box center [1284, 260] width 480 height 30
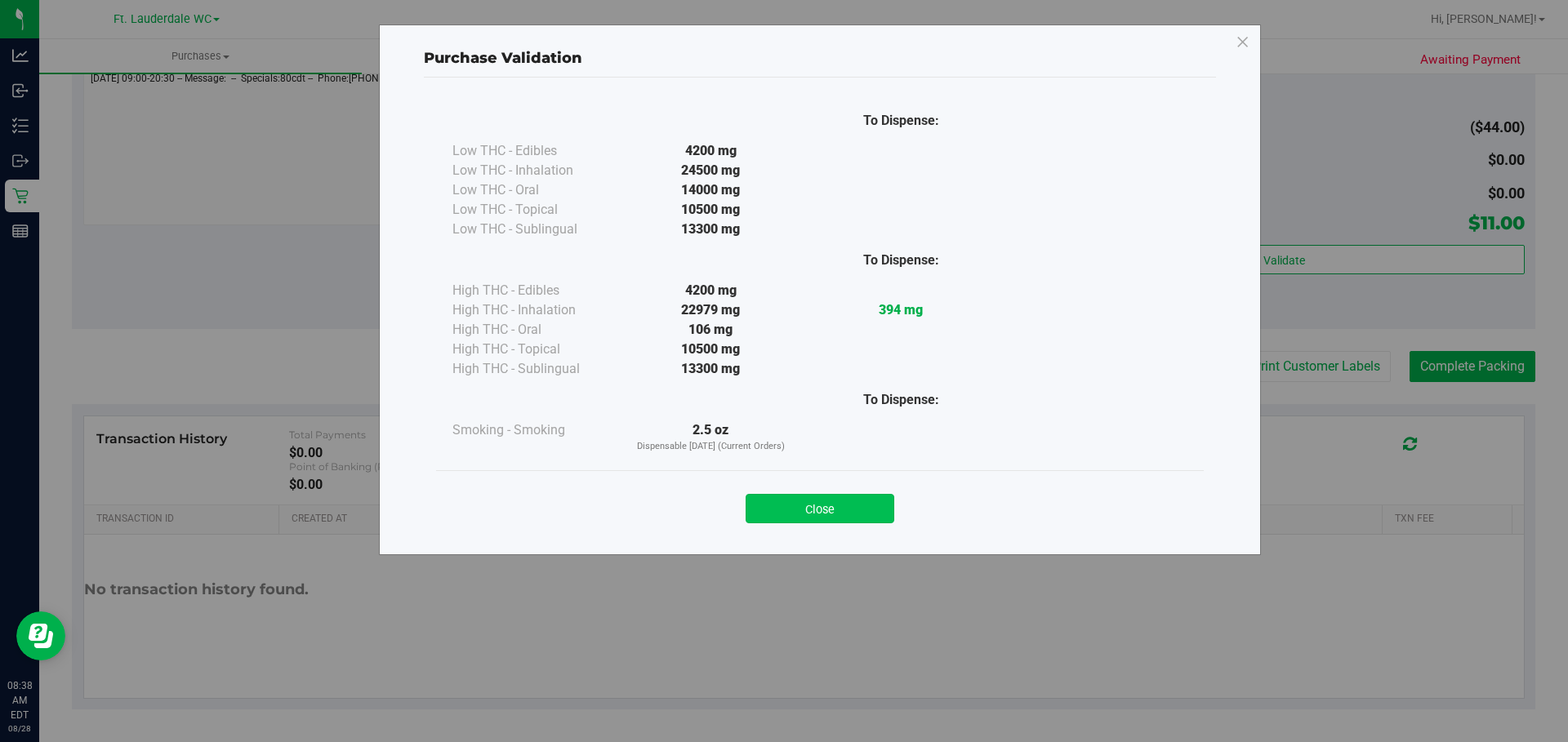
click at [775, 498] on button "Close" at bounding box center [820, 509] width 148 height 30
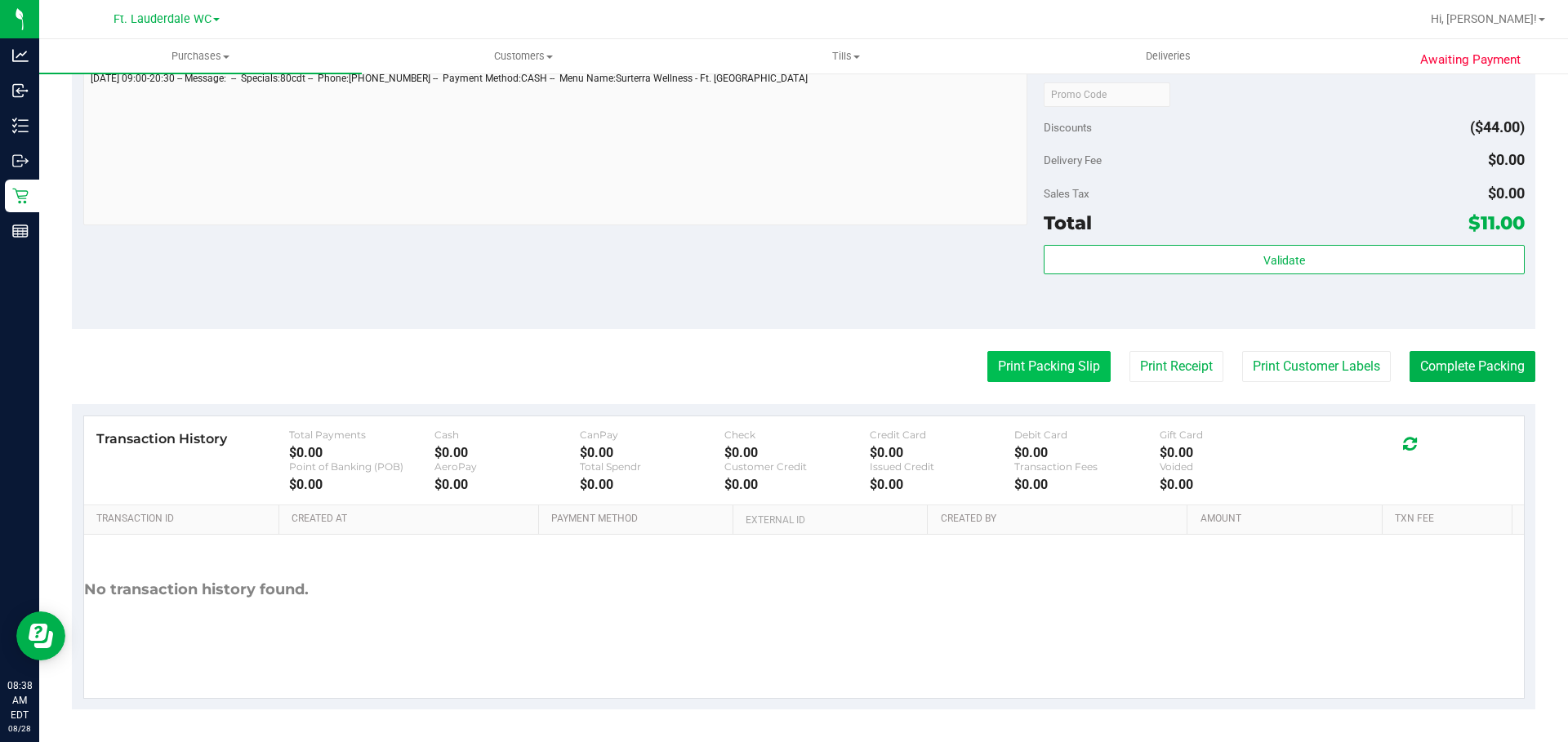
click at [775, 361] on button "Print Packing Slip" at bounding box center [1049, 367] width 123 height 31
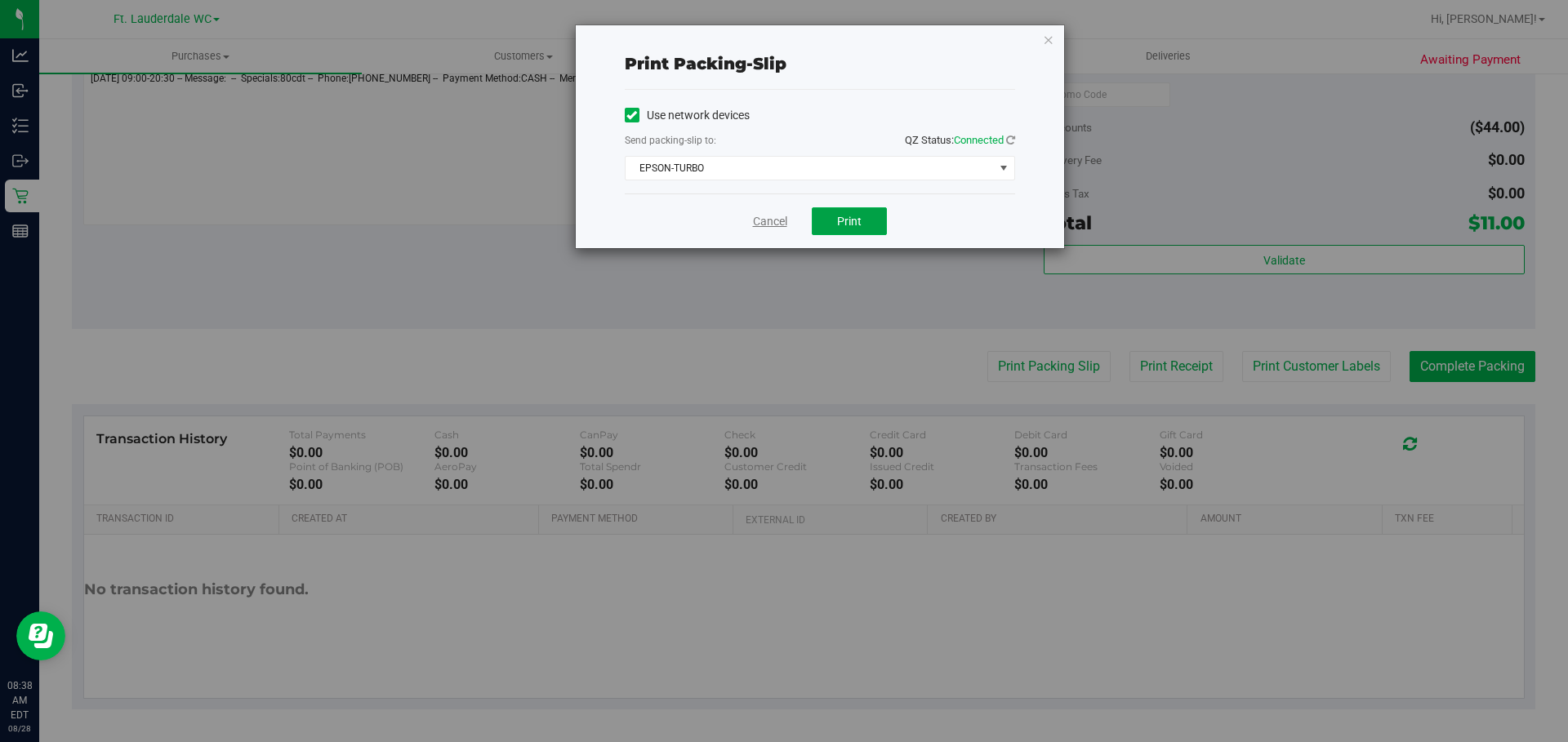
click at [775, 230] on button "Print" at bounding box center [849, 222] width 75 height 28
click at [767, 227] on link "Cancel" at bounding box center [770, 222] width 34 height 17
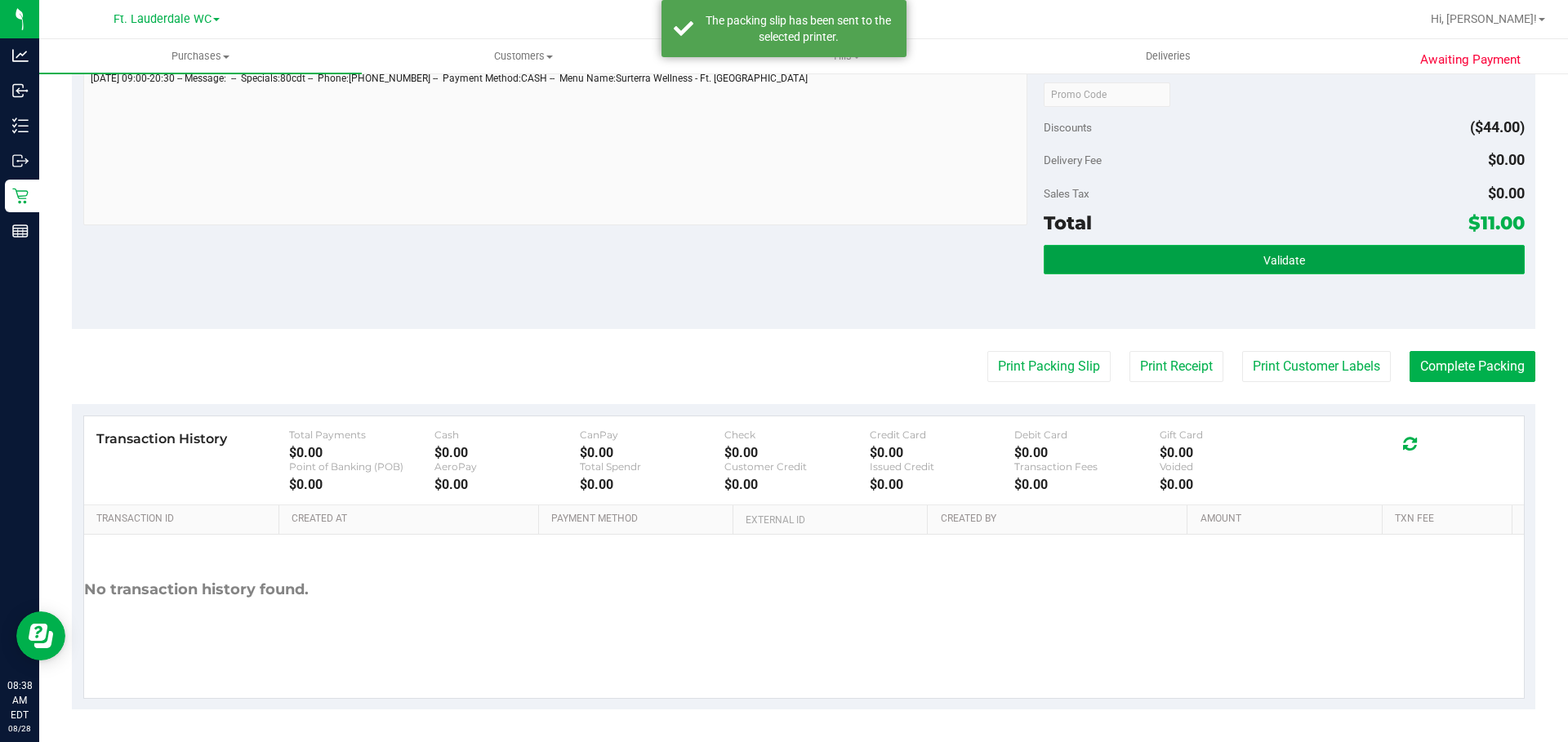
click at [775, 271] on button "Validate" at bounding box center [1284, 260] width 480 height 30
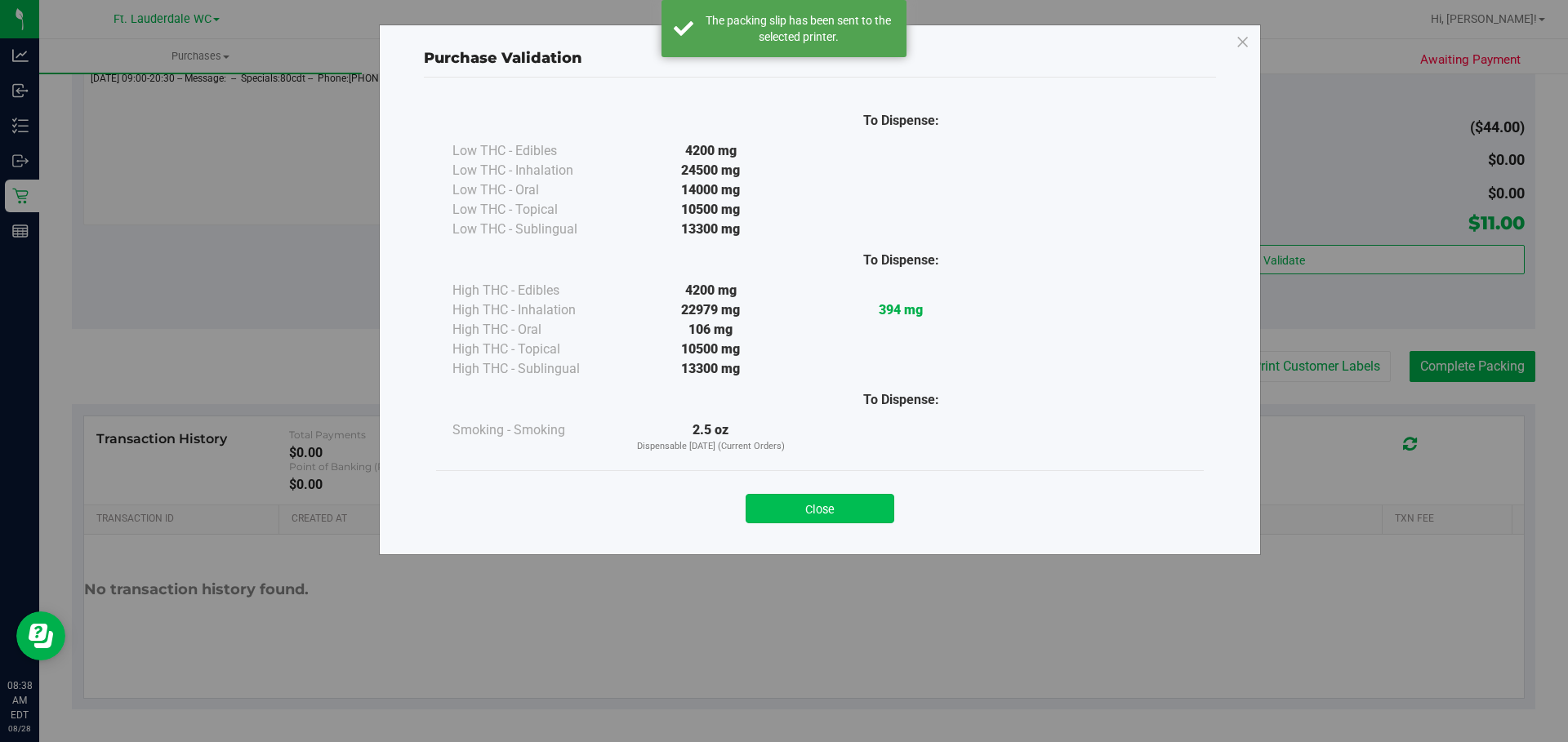
click at [775, 512] on button "Close" at bounding box center [820, 509] width 148 height 30
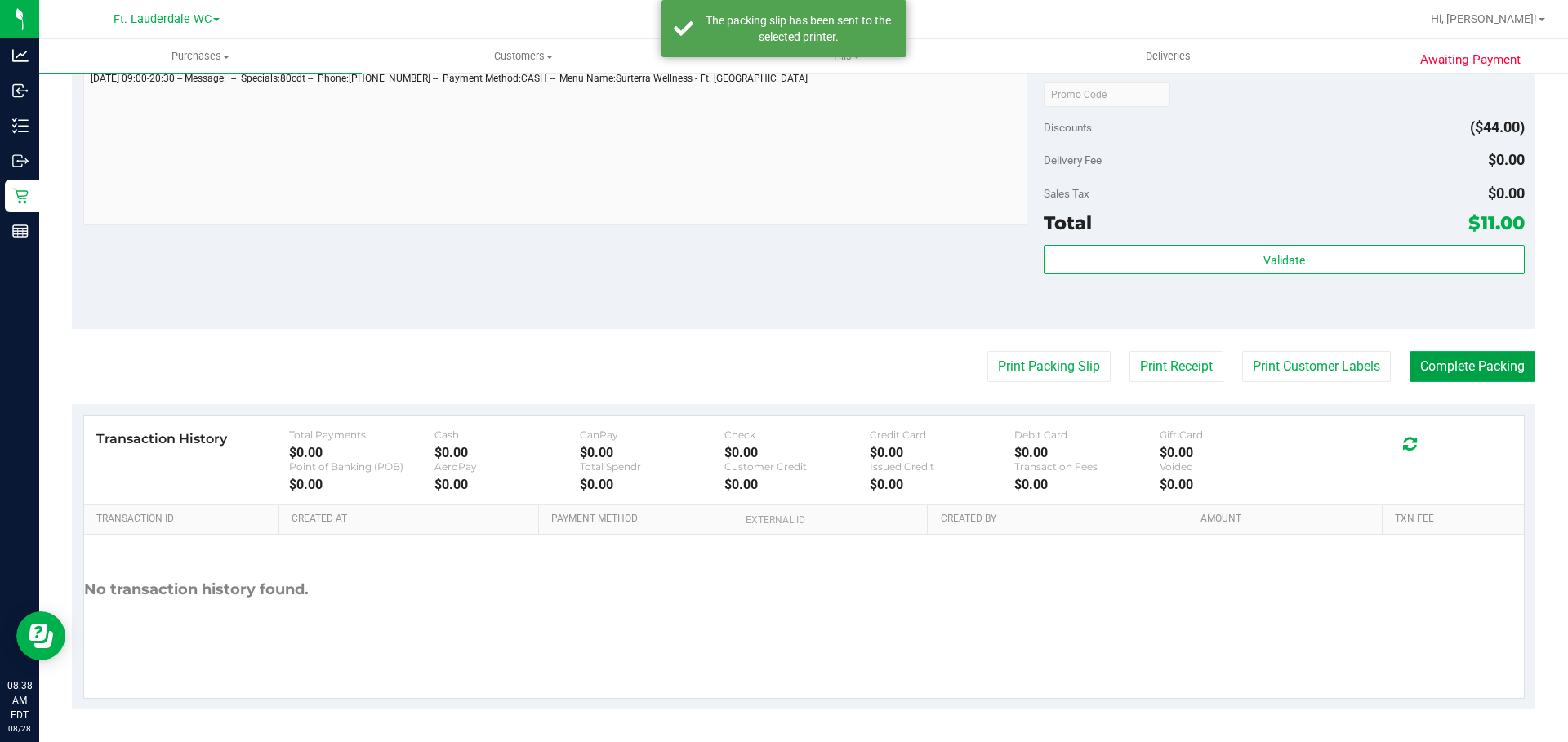
click at [775, 374] on button "Complete Packing" at bounding box center [1473, 367] width 126 height 31
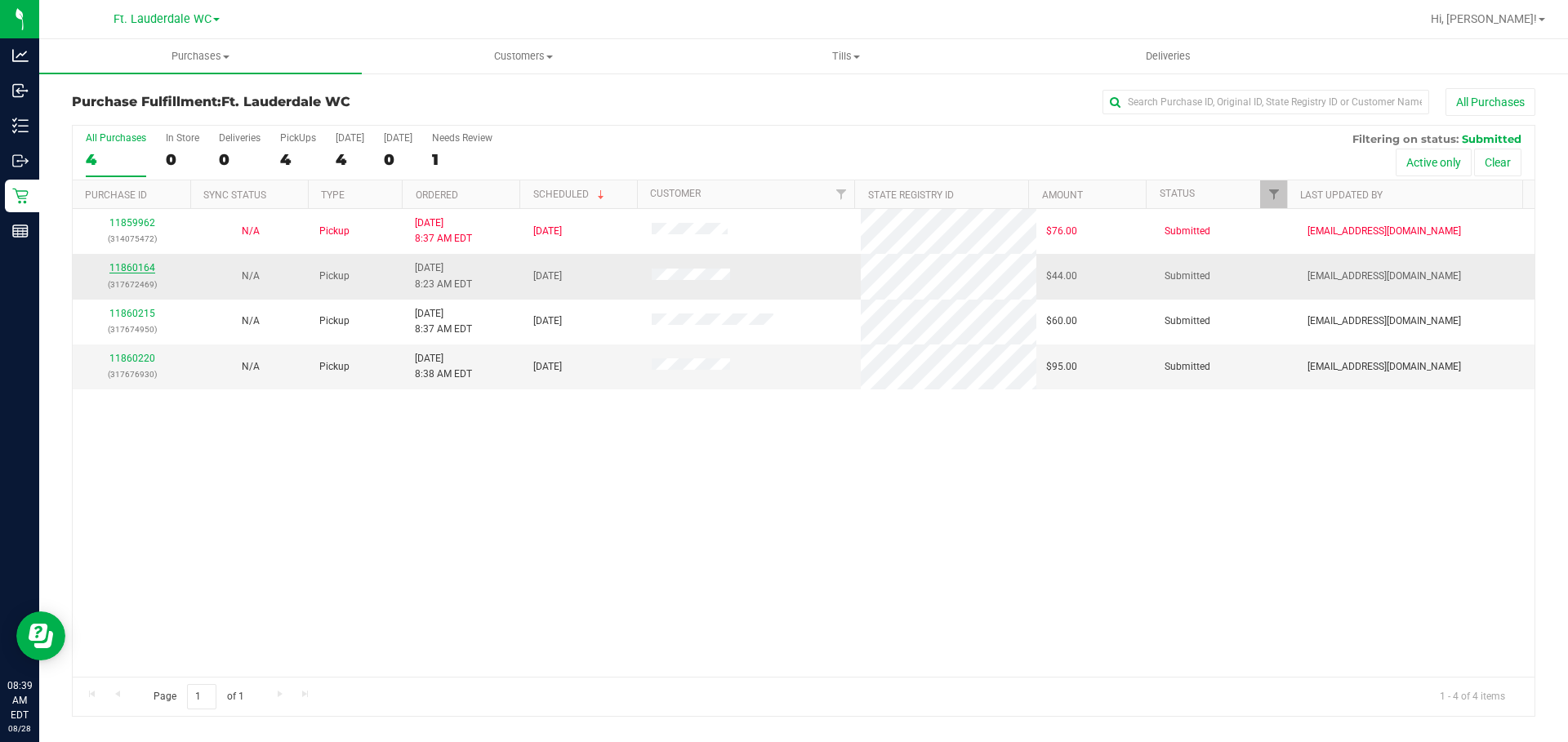
click at [140, 266] on link "11860164" at bounding box center [132, 267] width 45 height 11
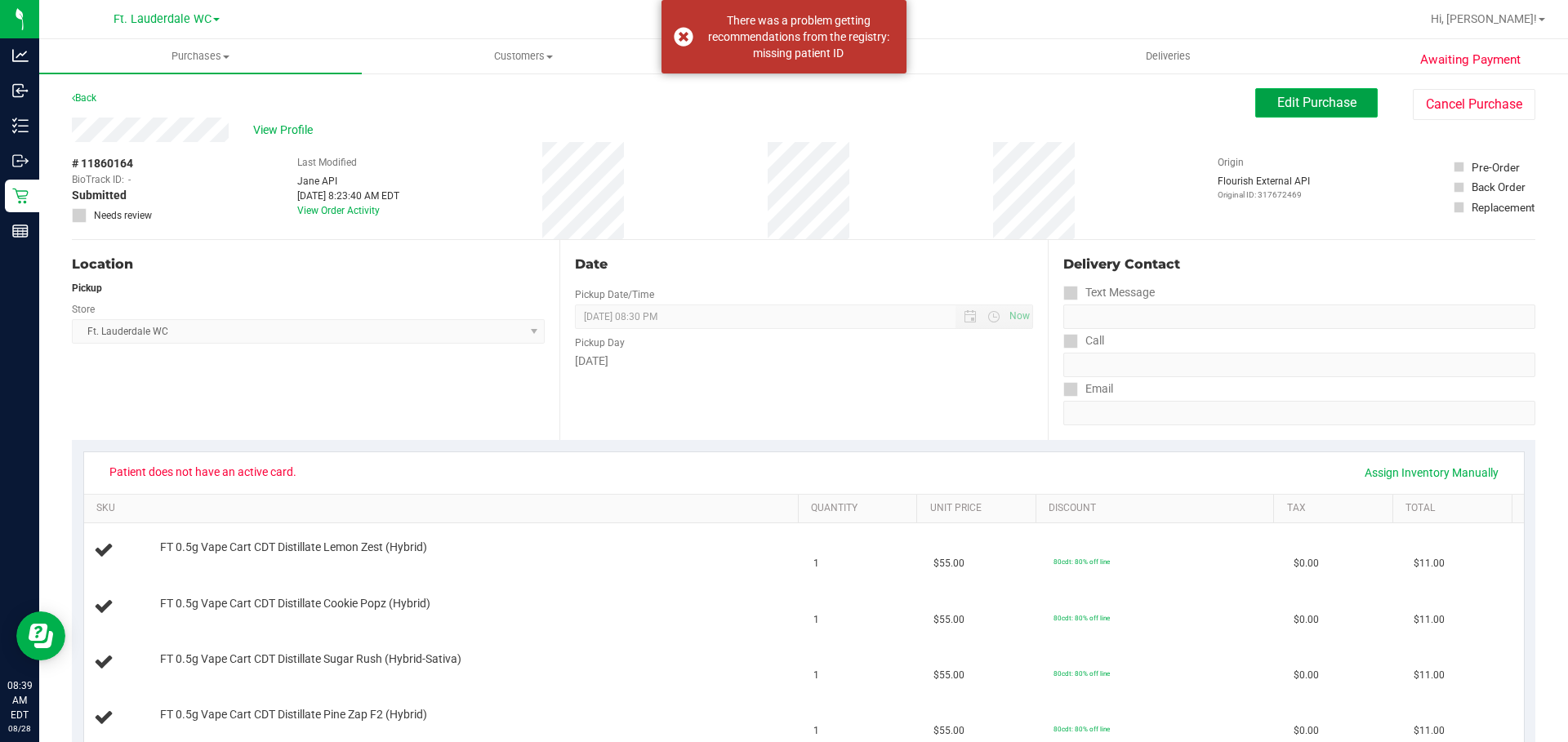
click at [775, 96] on span "Edit Purchase" at bounding box center [1317, 103] width 79 height 16
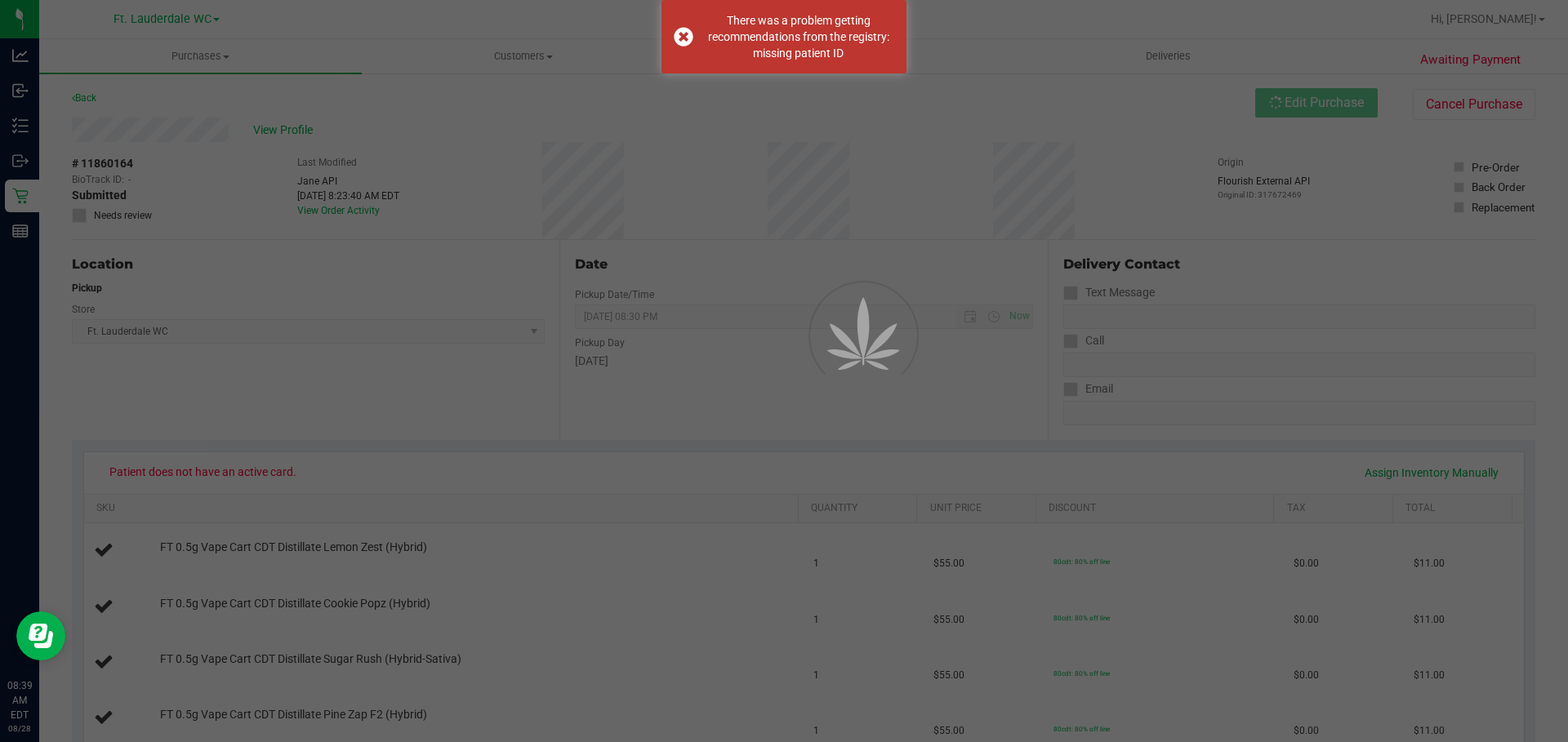
click at [382, 128] on div at bounding box center [784, 371] width 1568 height 742
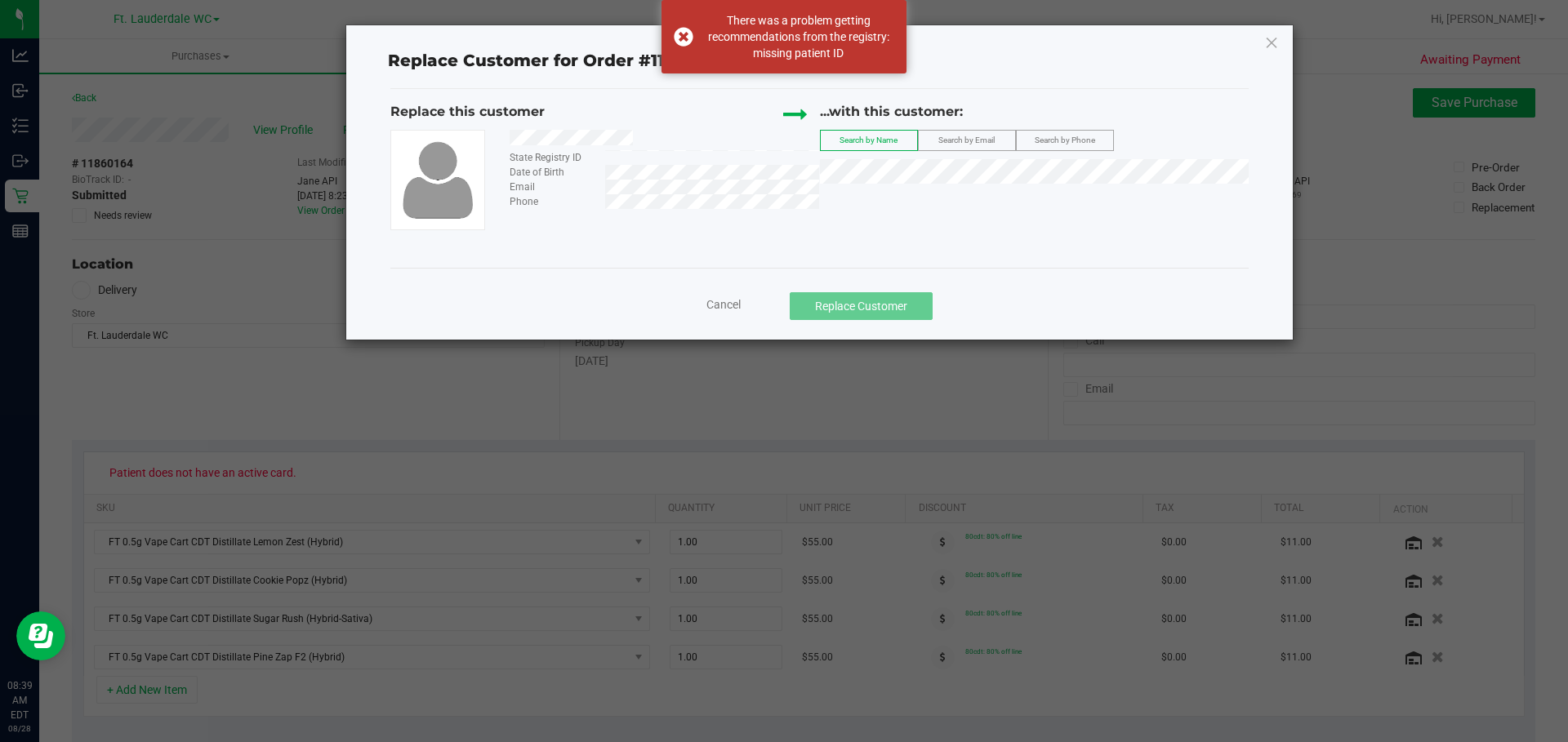
click at [775, 135] on span "Search by Phone" at bounding box center [1064, 140] width 60 height 9
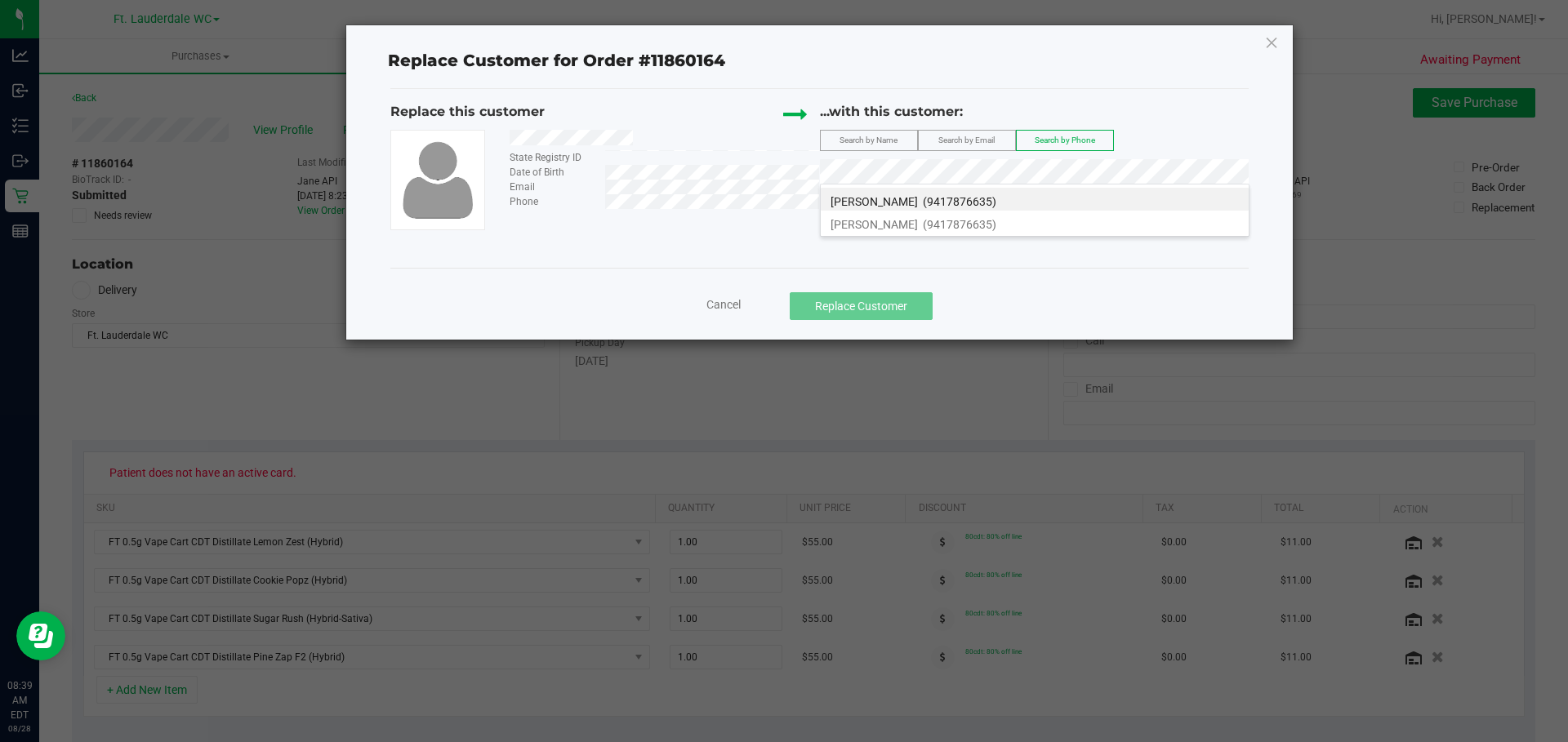
click at [775, 194] on li "FORDIRAN GONZALEZ JR (9417876635)" at bounding box center [1035, 199] width 428 height 23
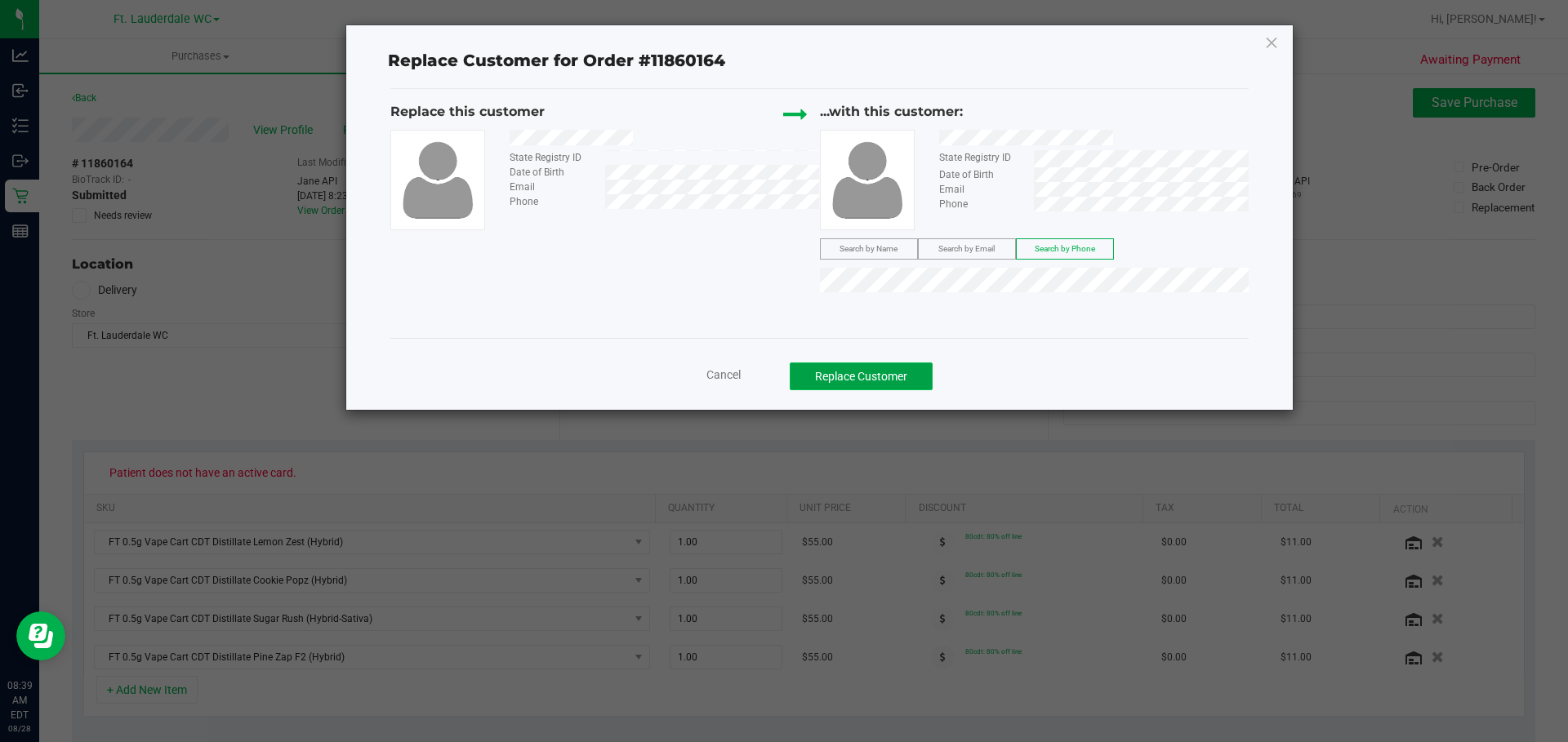
click at [775, 380] on button "Replace Customer" at bounding box center [862, 376] width 143 height 28
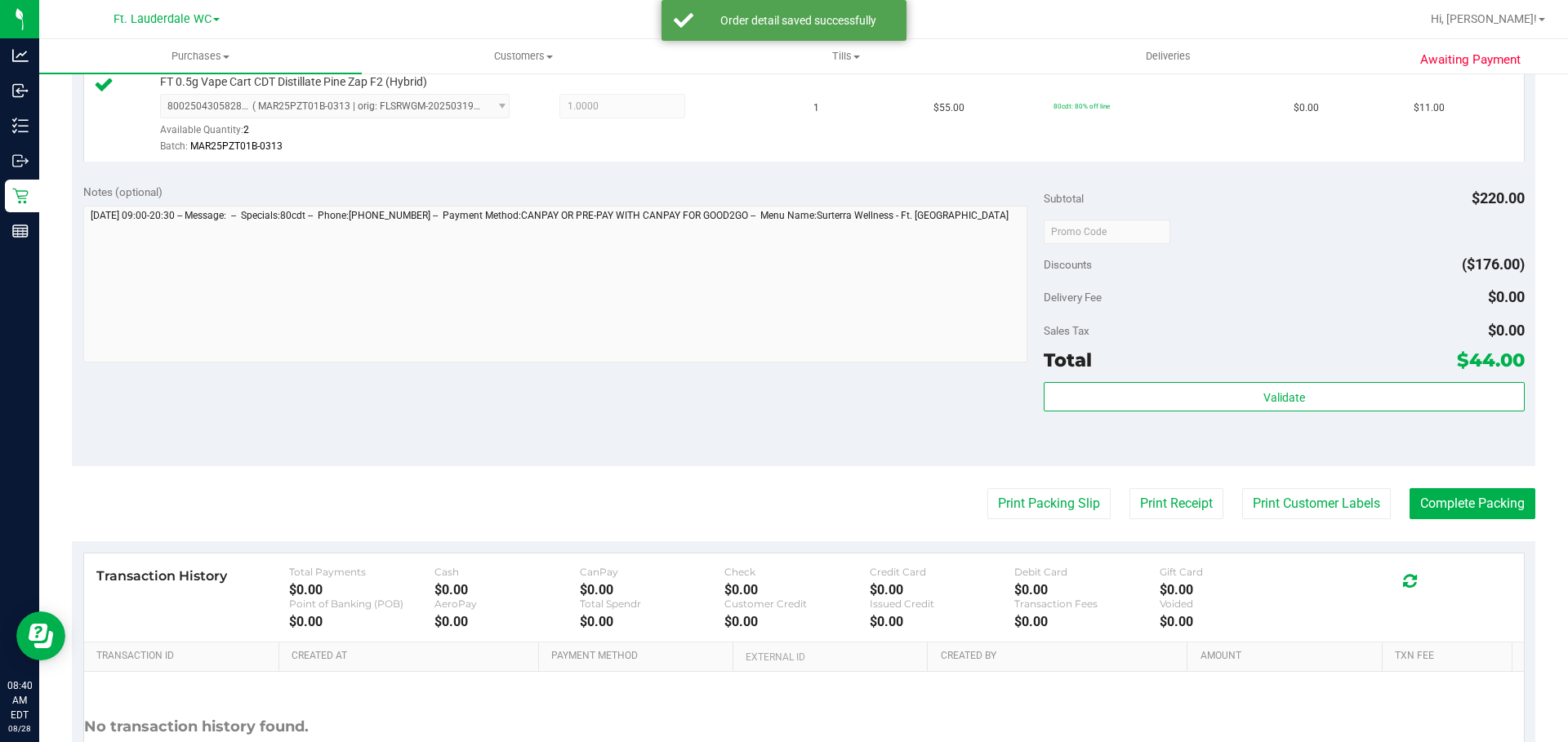
scroll to position [739, 0]
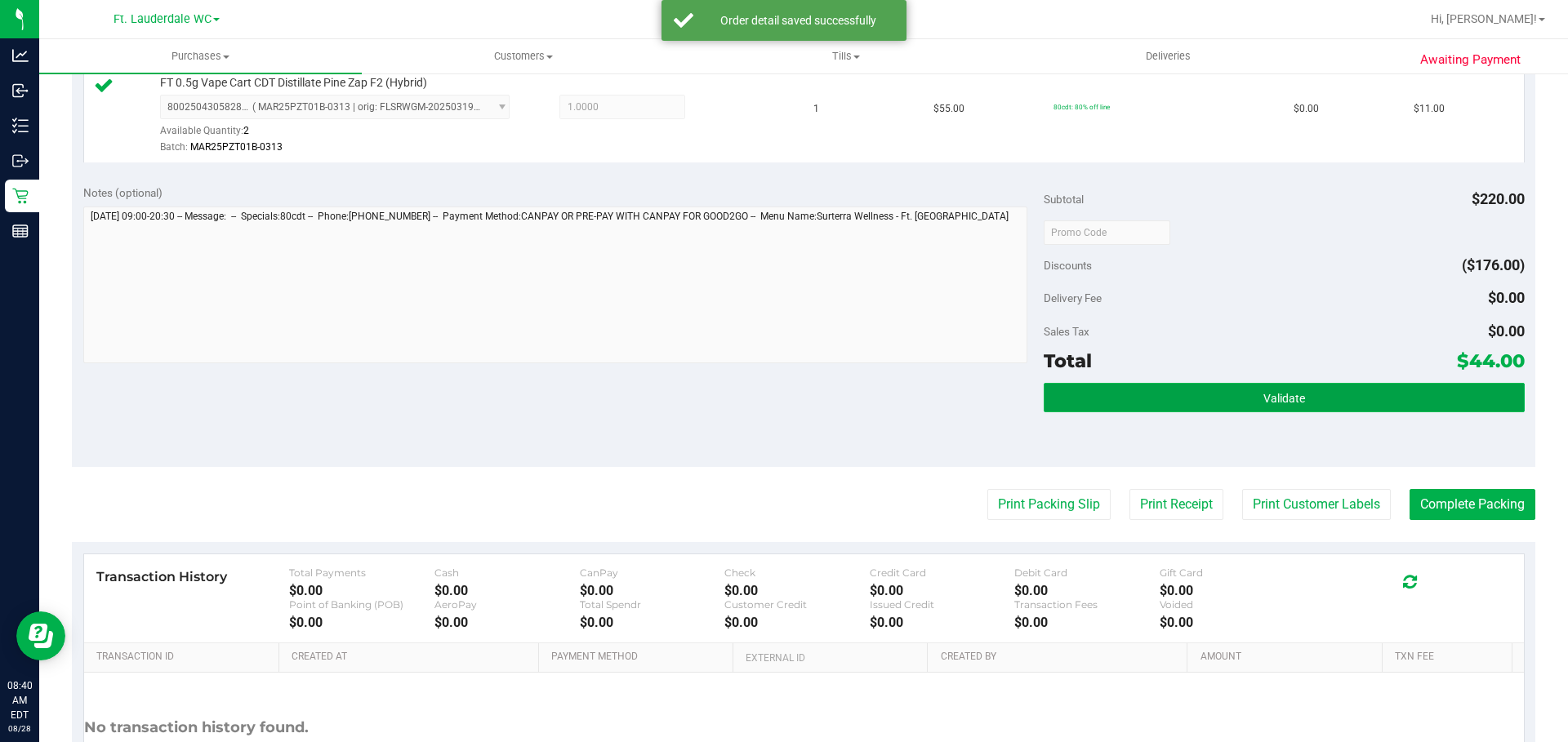
click at [775, 408] on button "Validate" at bounding box center [1284, 398] width 480 height 30
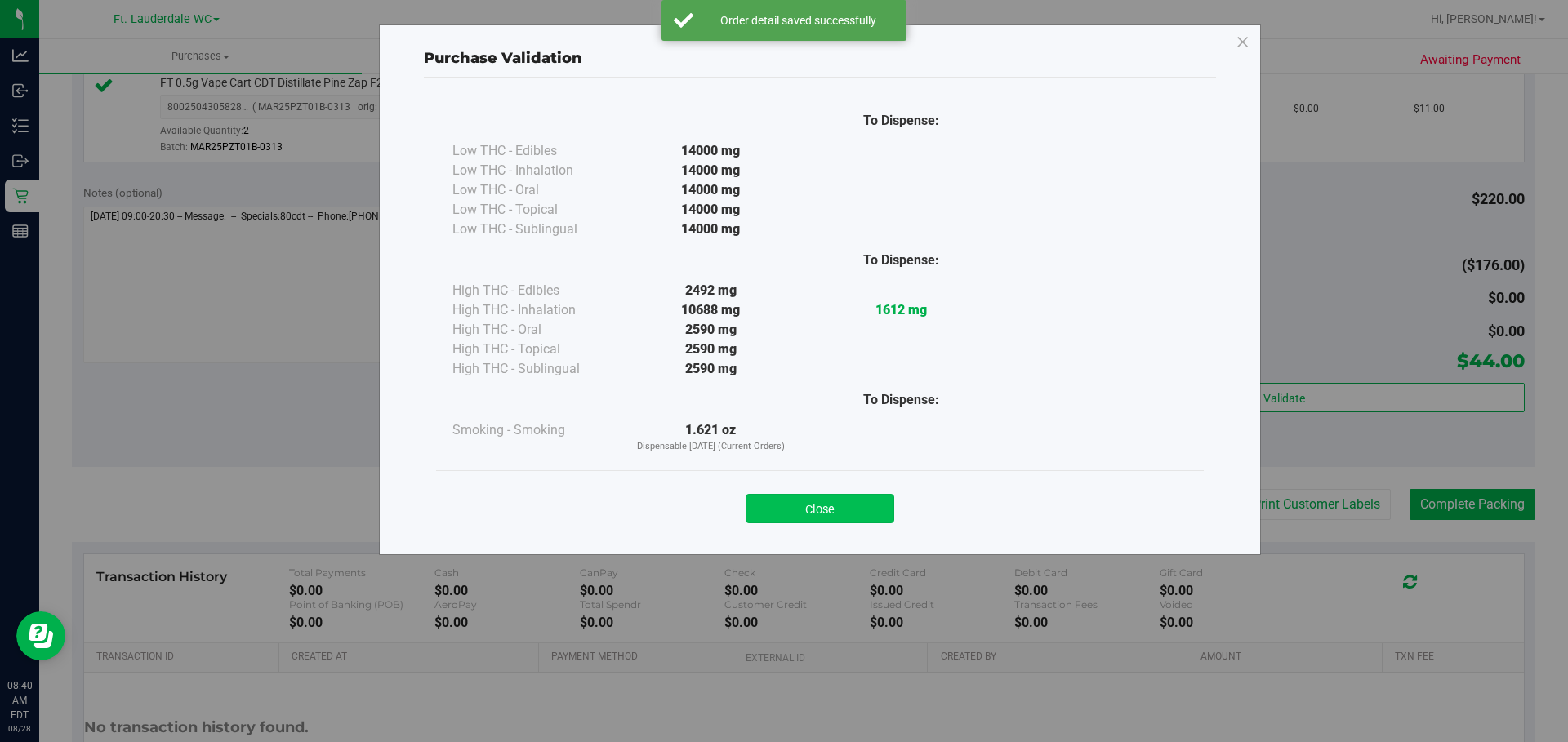
click at [775, 512] on button "Close" at bounding box center [820, 509] width 148 height 30
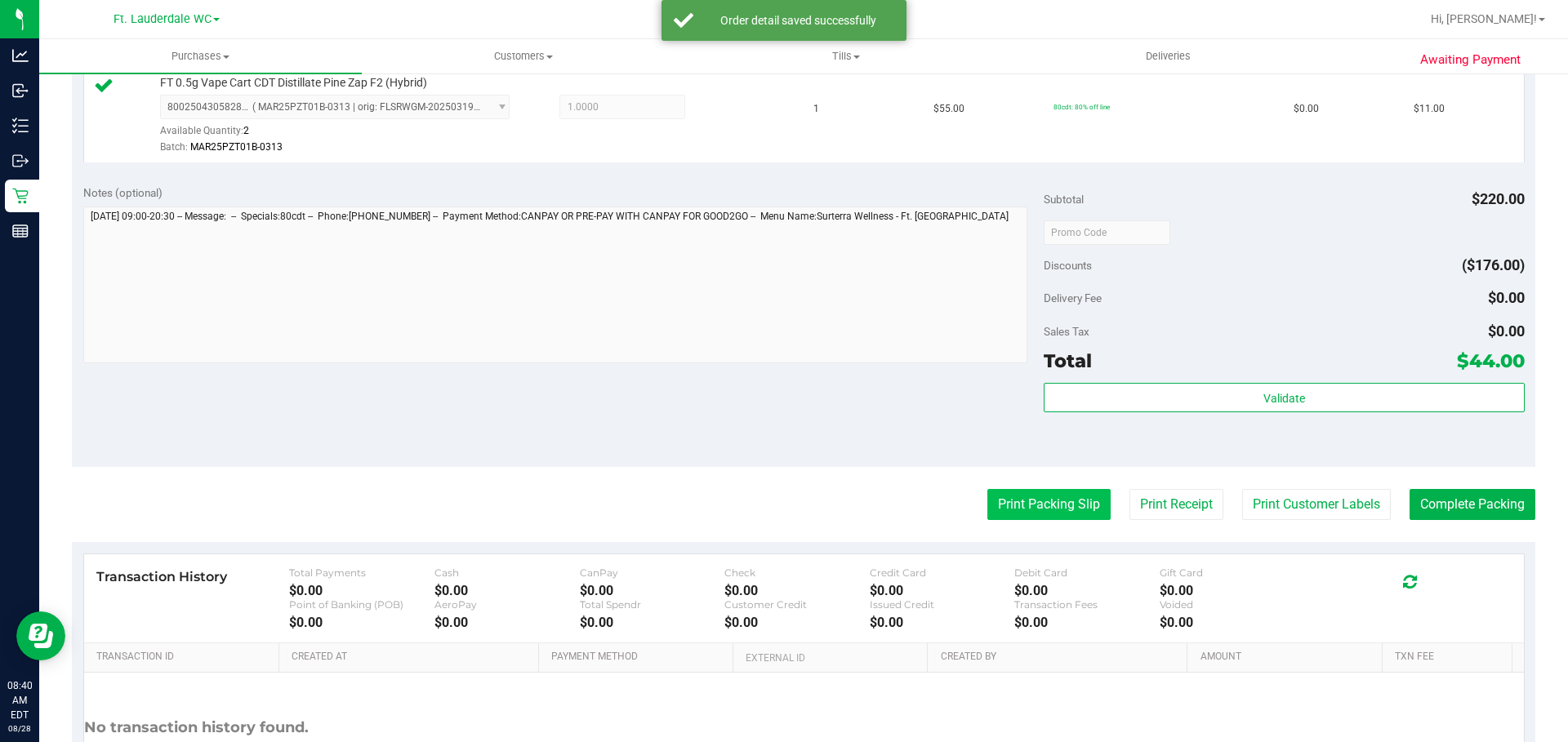
click at [775, 492] on button "Print Packing Slip" at bounding box center [1049, 505] width 123 height 31
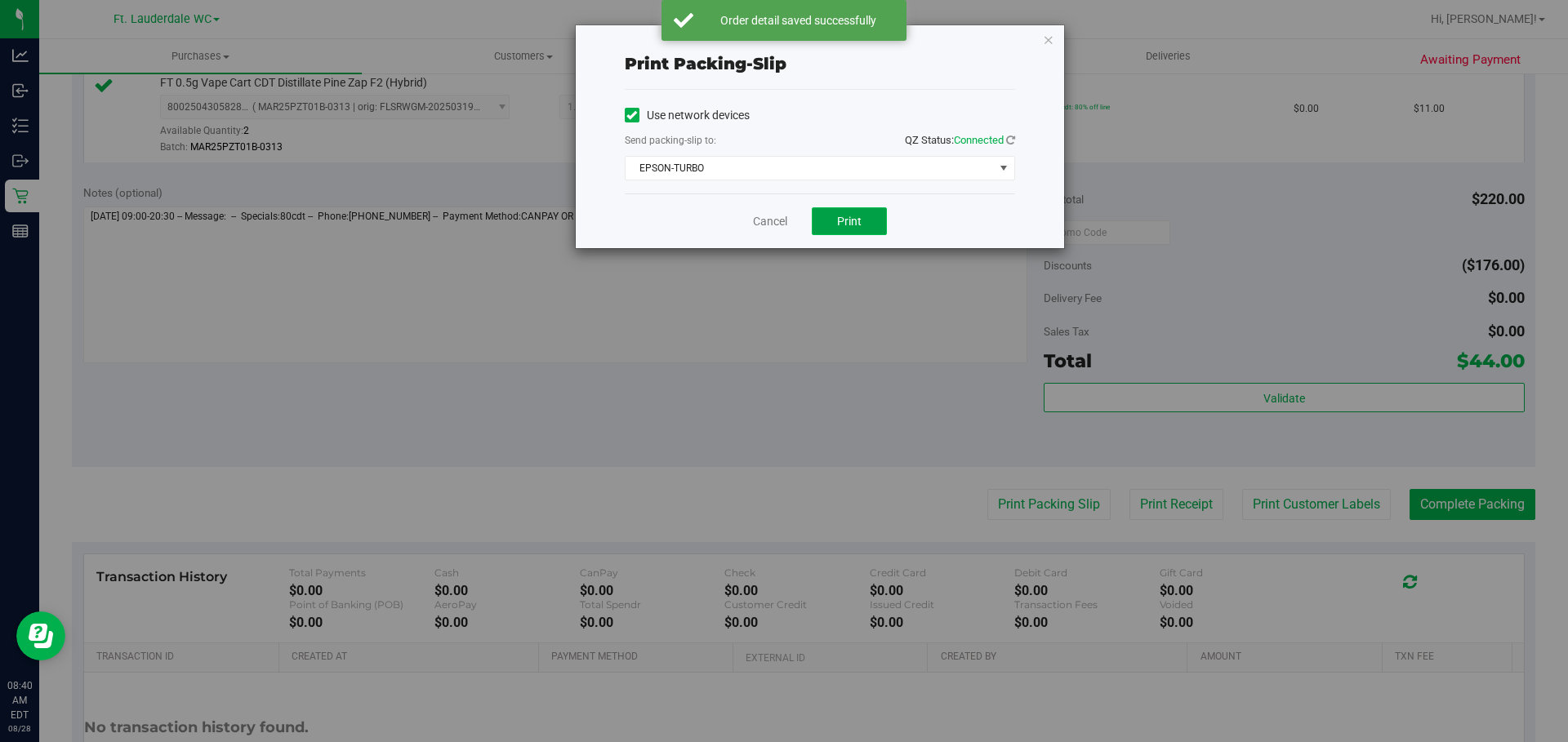
click at [775, 221] on span "Print" at bounding box center [849, 221] width 24 height 13
click at [767, 224] on link "Cancel" at bounding box center [762, 222] width 34 height 17
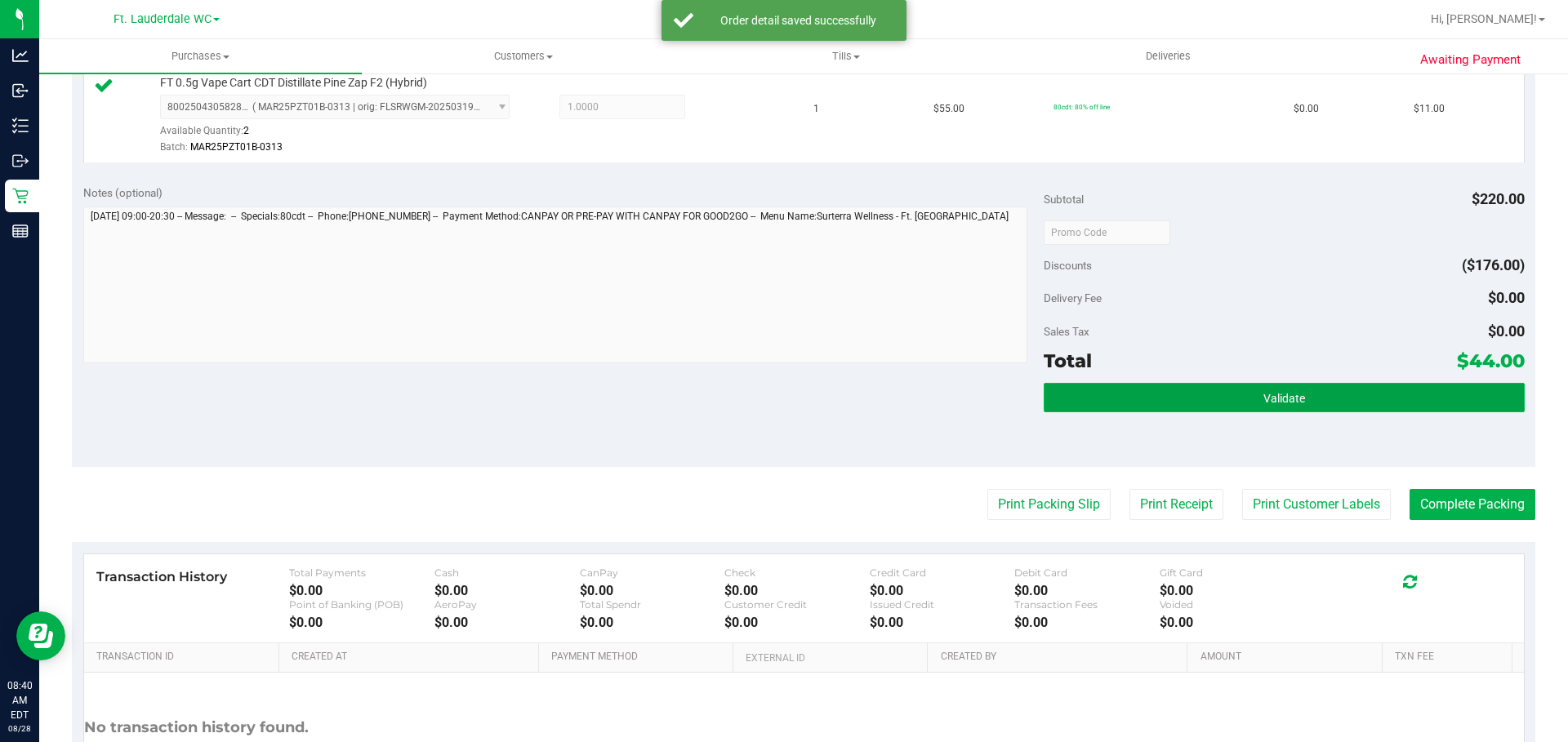
click at [775, 409] on button "Validate" at bounding box center [1284, 398] width 480 height 30
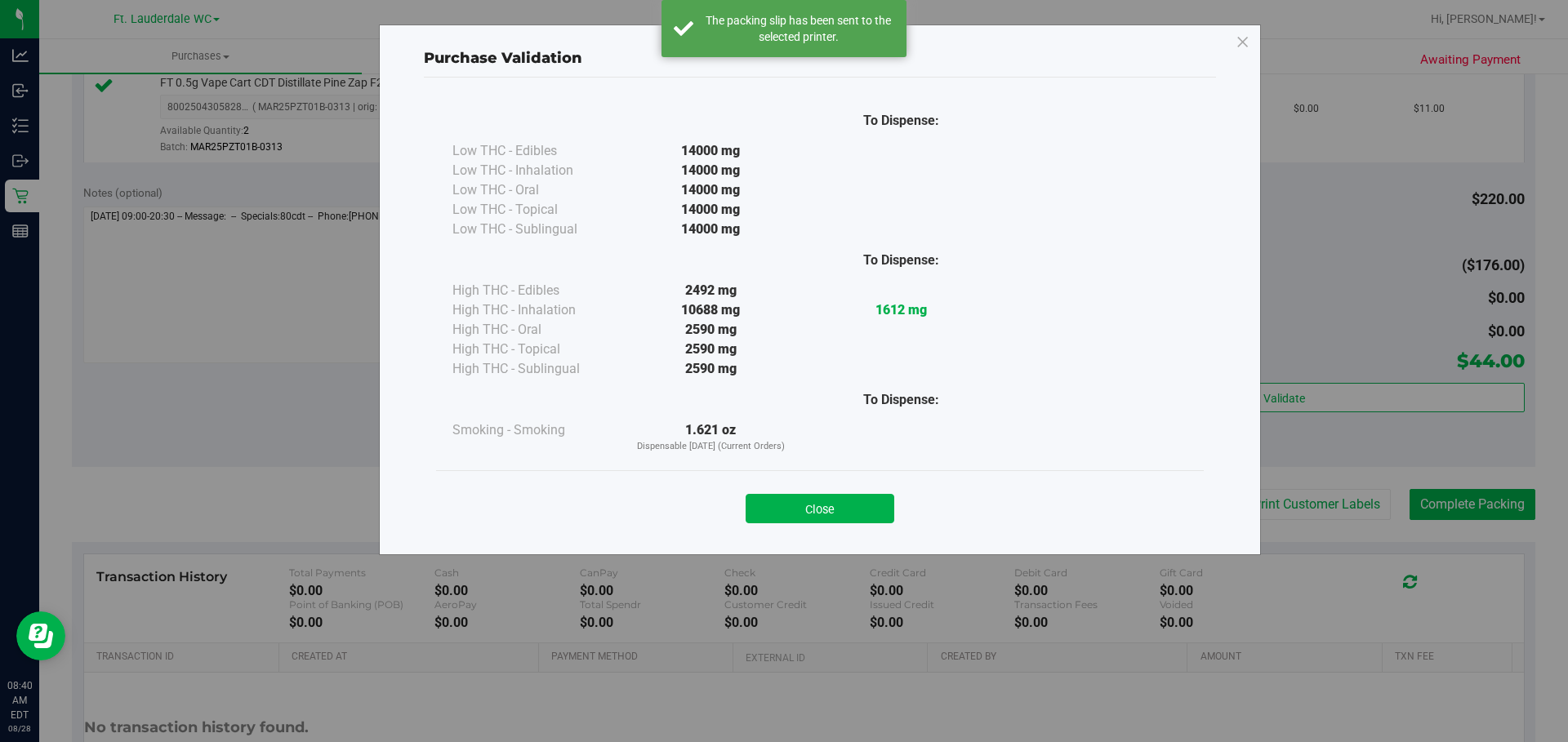
click at [775, 481] on div "Close" at bounding box center [820, 504] width 767 height 66
click at [775, 517] on button "Close" at bounding box center [820, 509] width 148 height 30
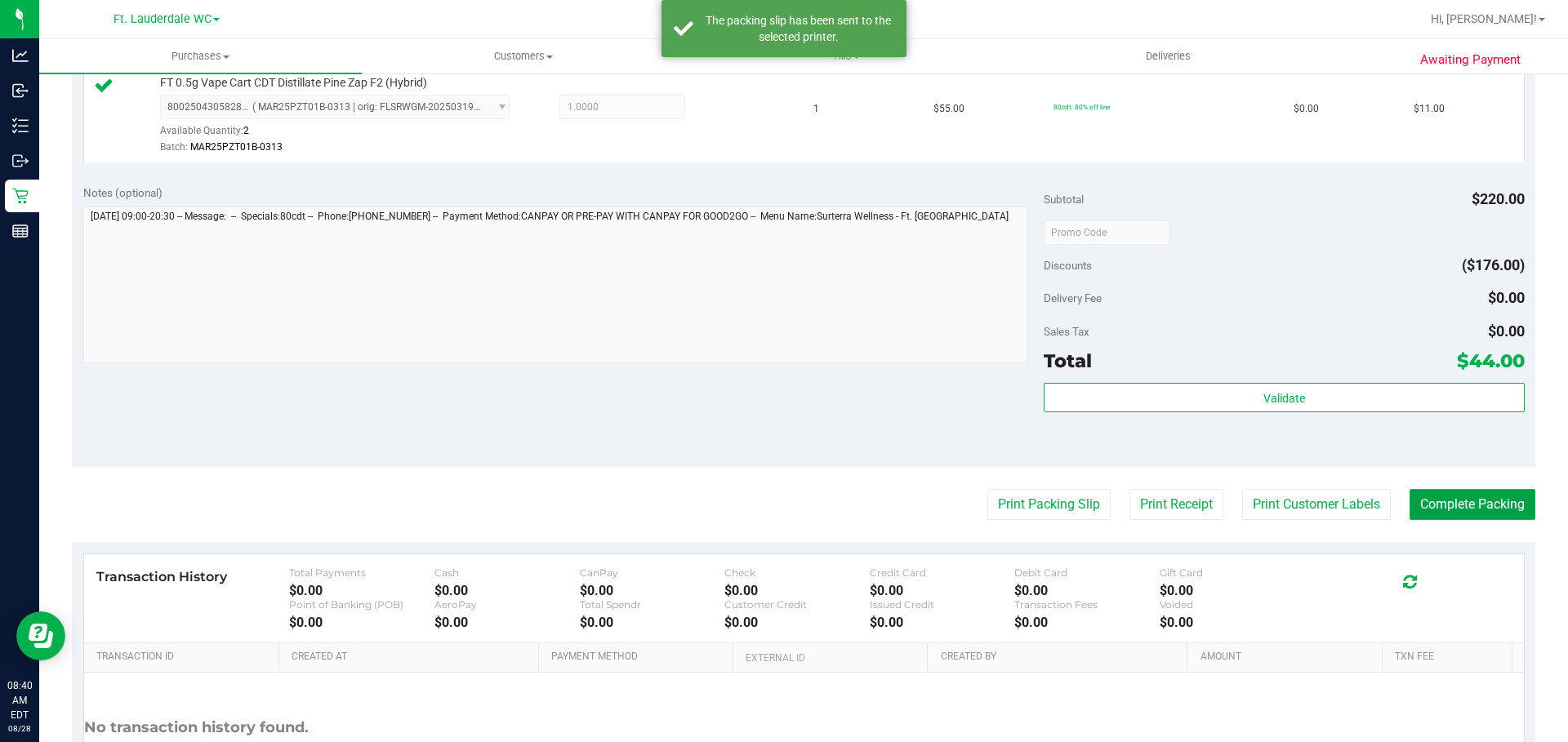
click at [775, 514] on button "Complete Packing" at bounding box center [1473, 505] width 126 height 31
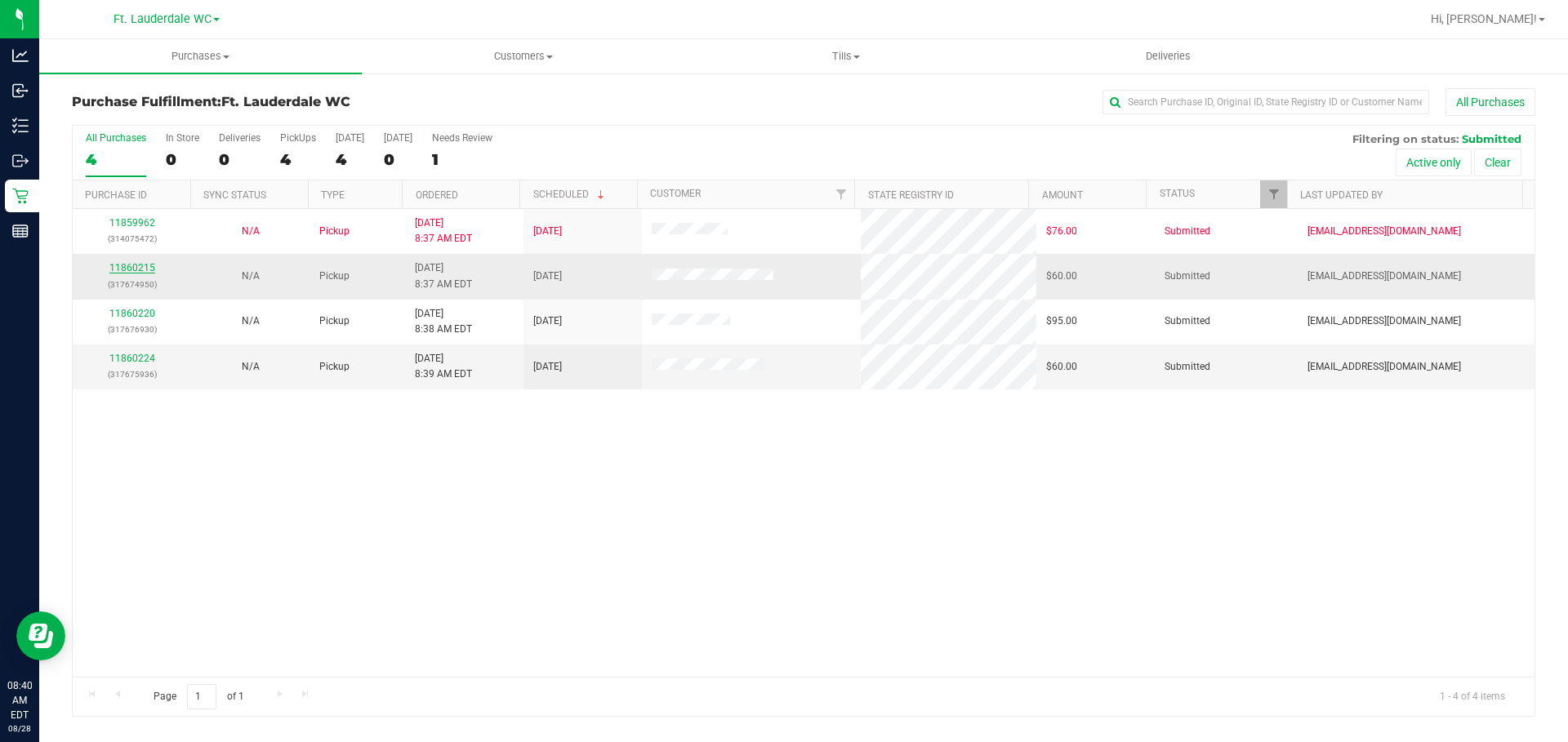
click at [137, 270] on link "11860215" at bounding box center [132, 267] width 45 height 11
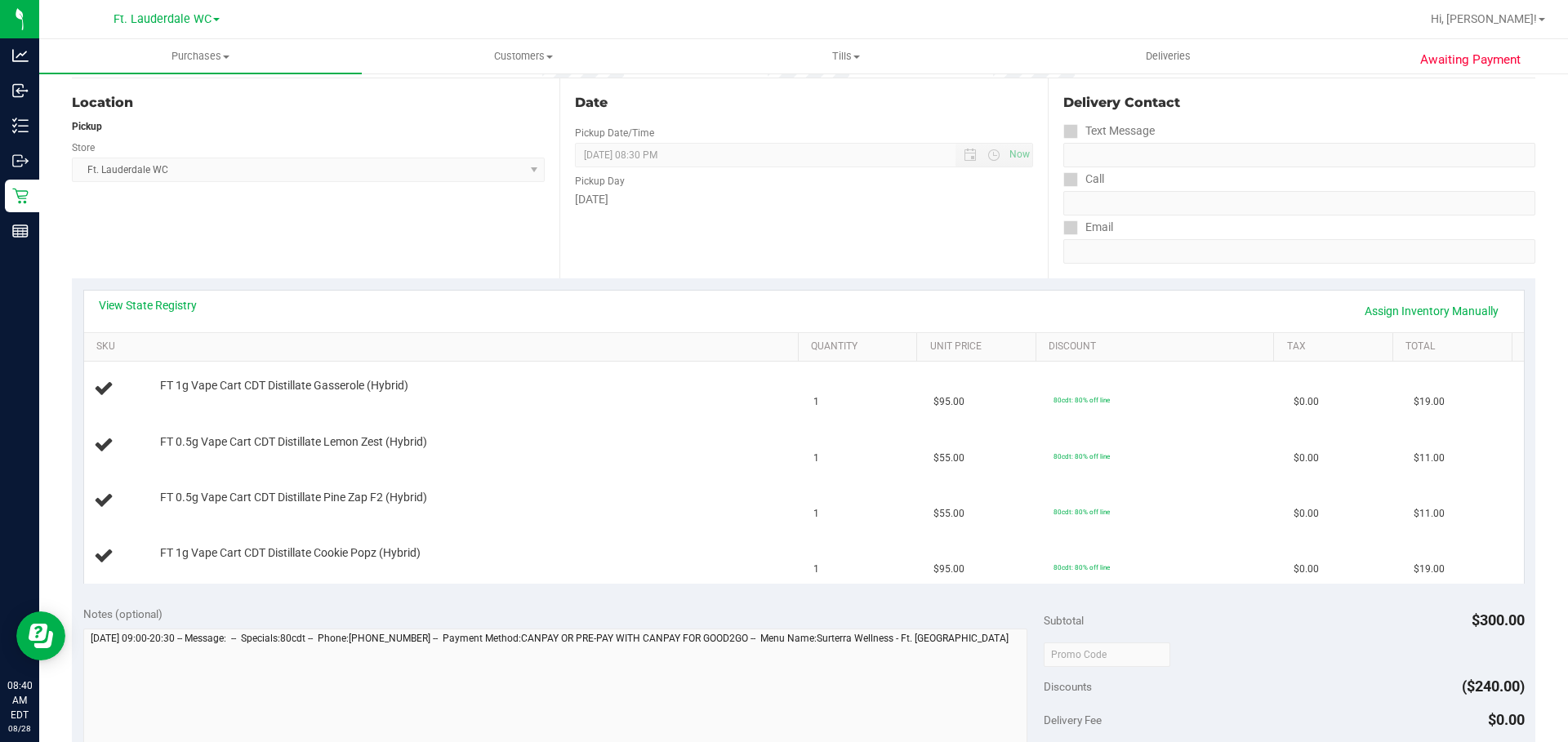
scroll to position [223, 0]
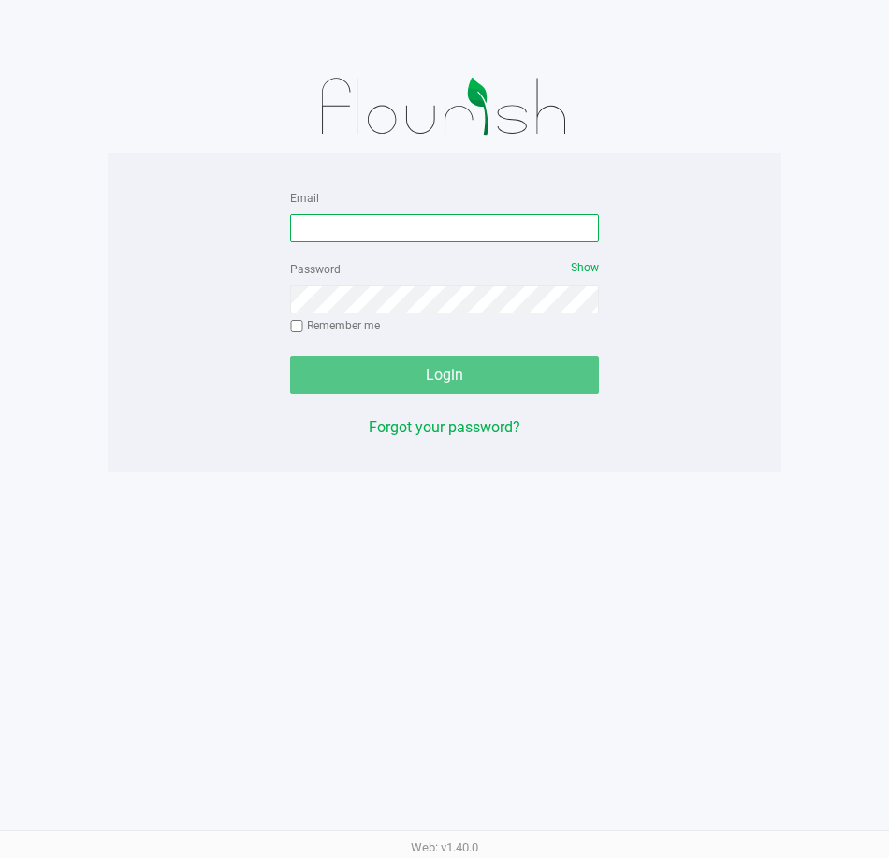
click at [334, 220] on input "Email" at bounding box center [444, 228] width 309 height 28
paste input "[EMAIL_ADDRESS][DOMAIN_NAME]"
type input "[EMAIL_ADDRESS][DOMAIN_NAME]"
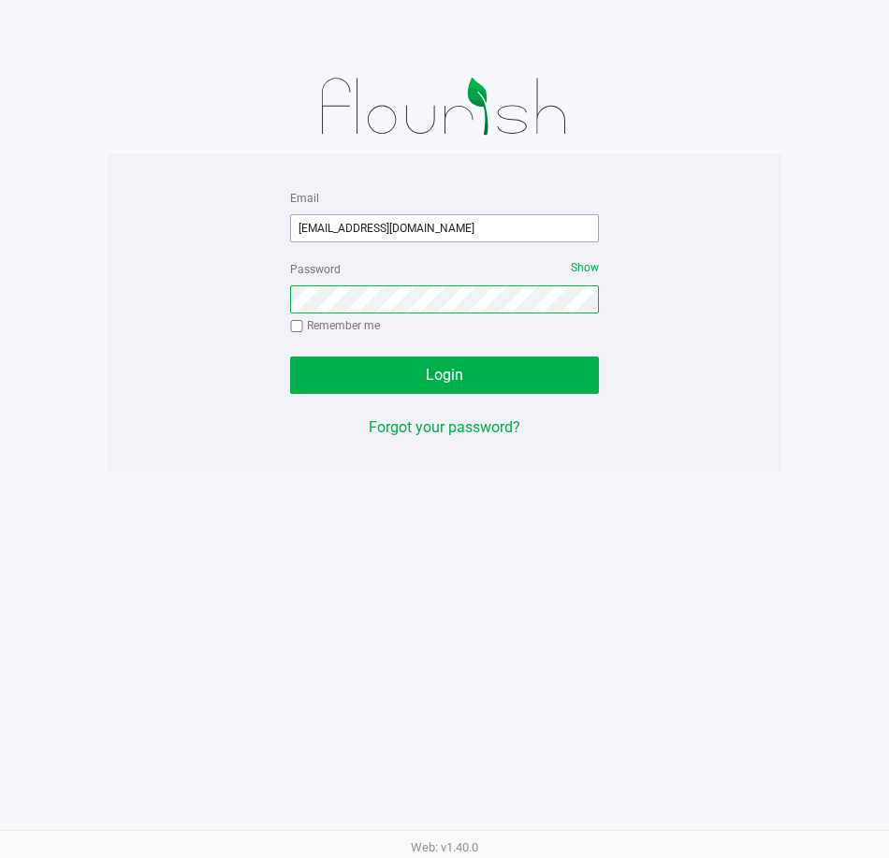
click at [290, 356] on button "Login" at bounding box center [444, 374] width 309 height 37
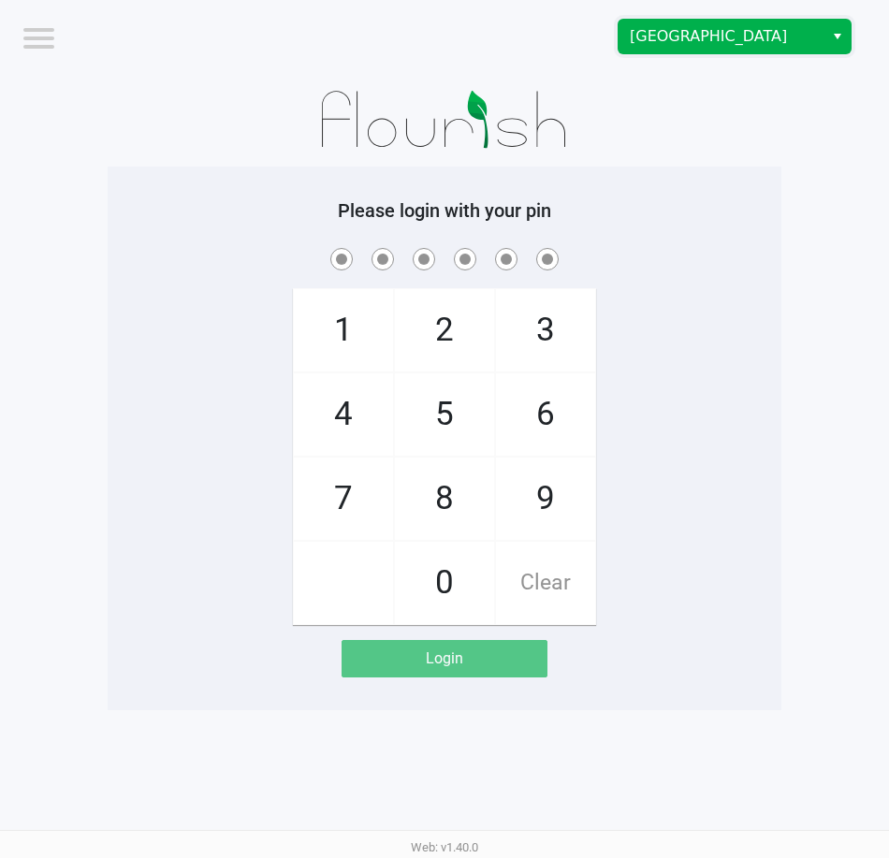
click at [735, 51] on span "[GEOGRAPHIC_DATA]" at bounding box center [720, 37] width 205 height 34
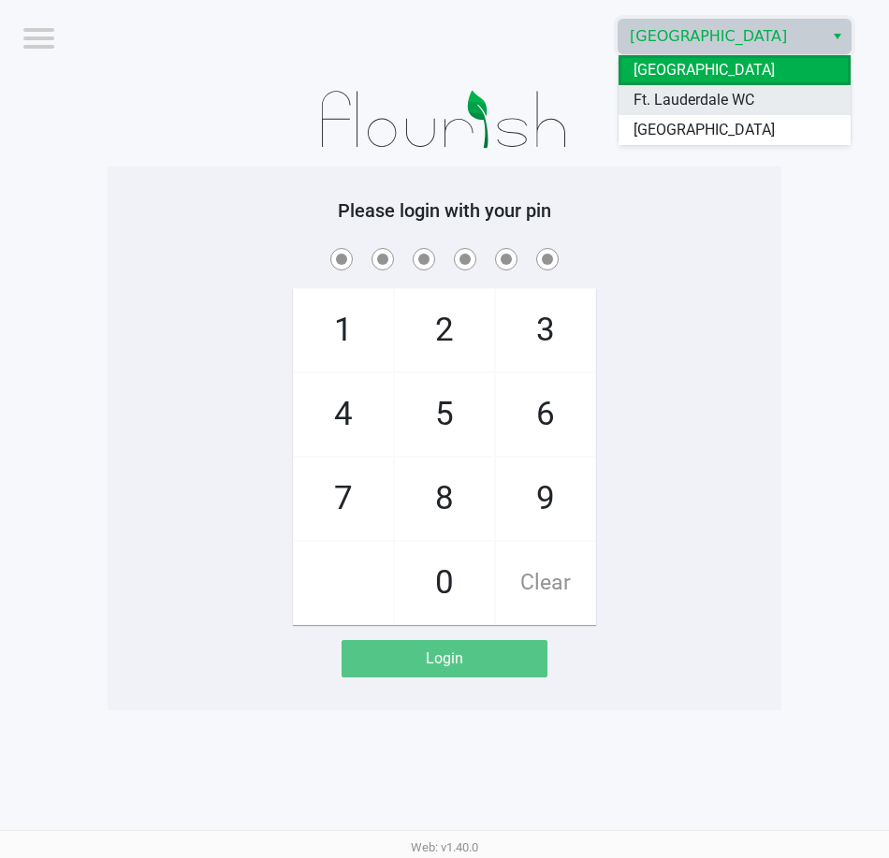
click at [686, 100] on span "Ft. Lauderdale WC" at bounding box center [693, 100] width 121 height 22
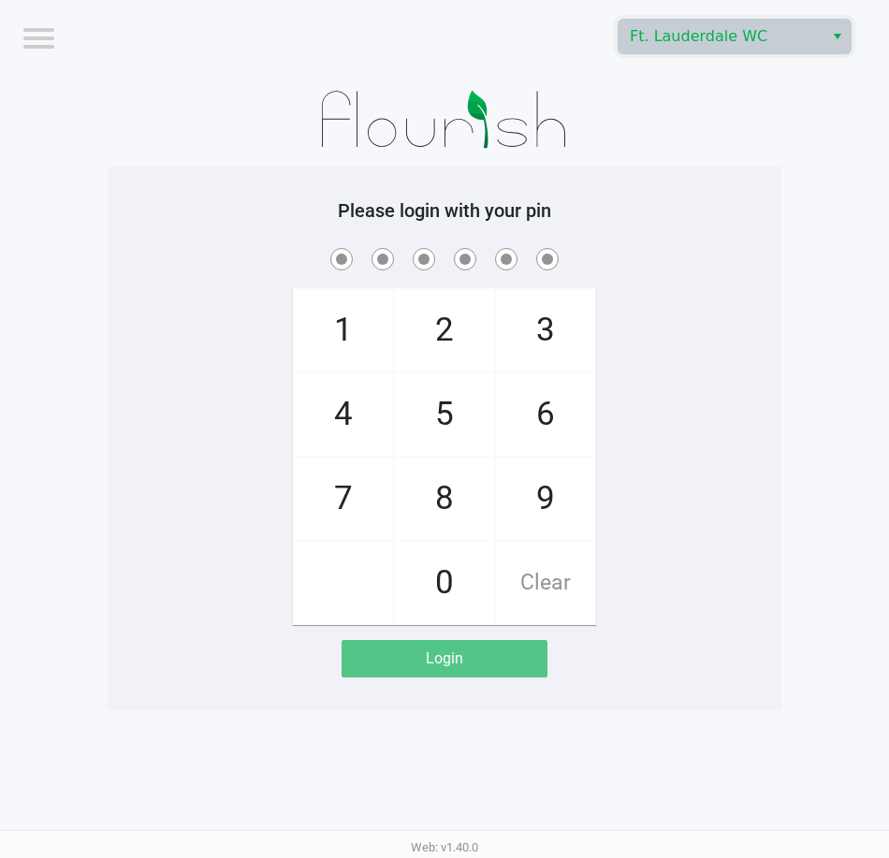
click at [731, 496] on div "1 4 7 2 5 8 0 3 6 9 Clear" at bounding box center [445, 434] width 674 height 381
checkbox input "true"
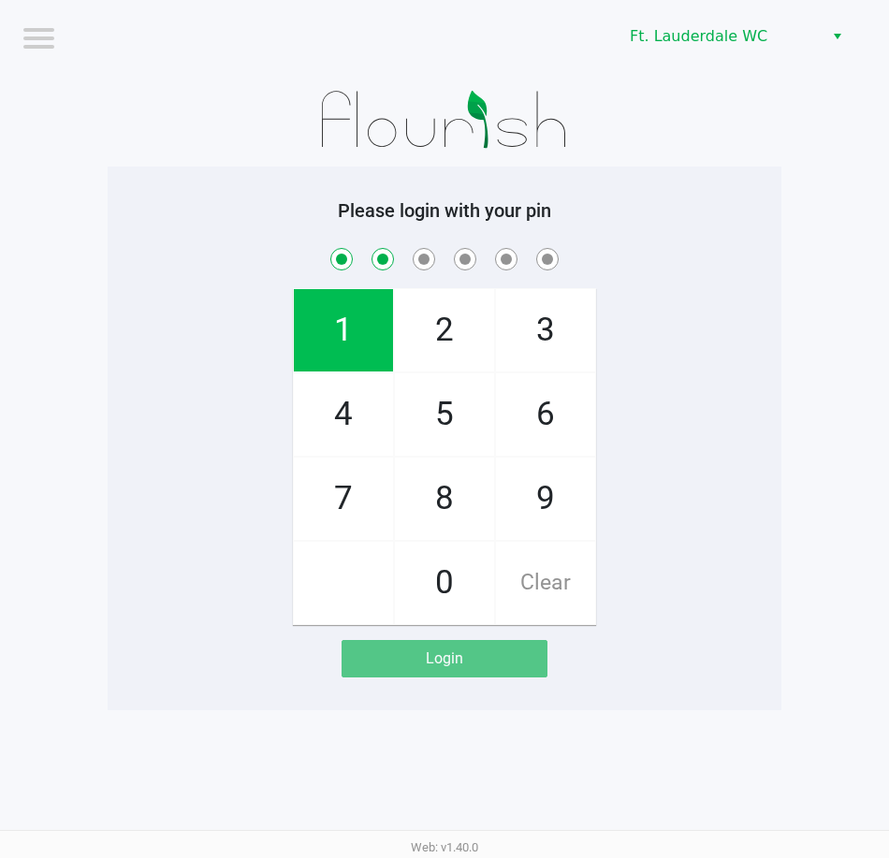
checkbox input "true"
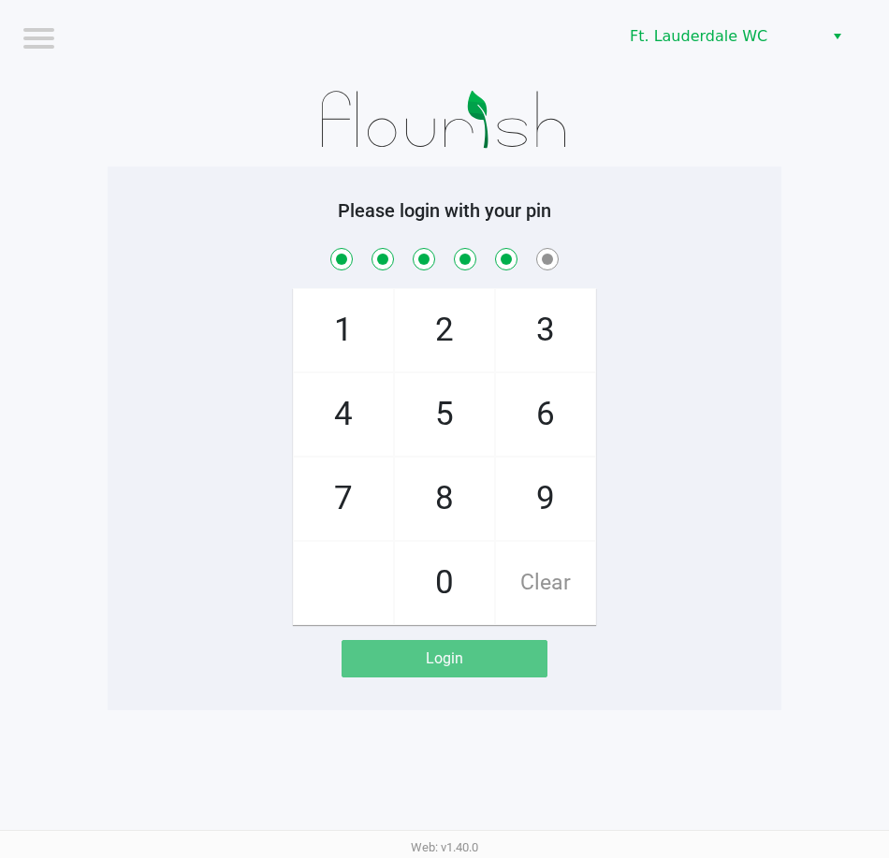
checkbox input "true"
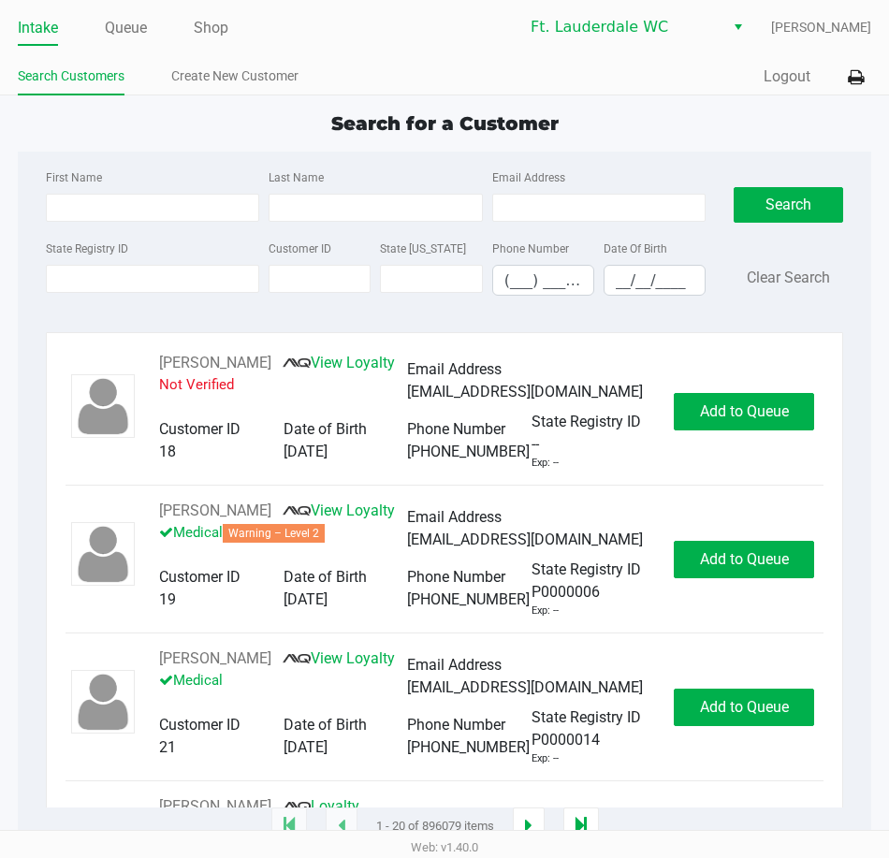
click at [857, 77] on icon at bounding box center [856, 77] width 16 height 13
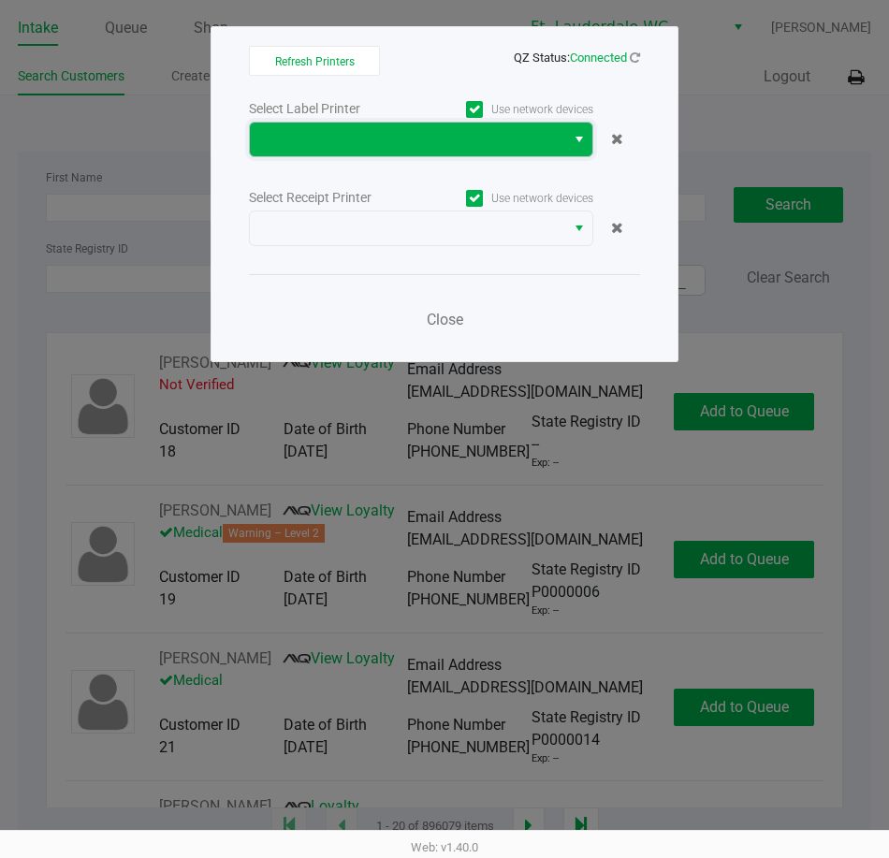
click at [453, 145] on span at bounding box center [407, 139] width 293 height 22
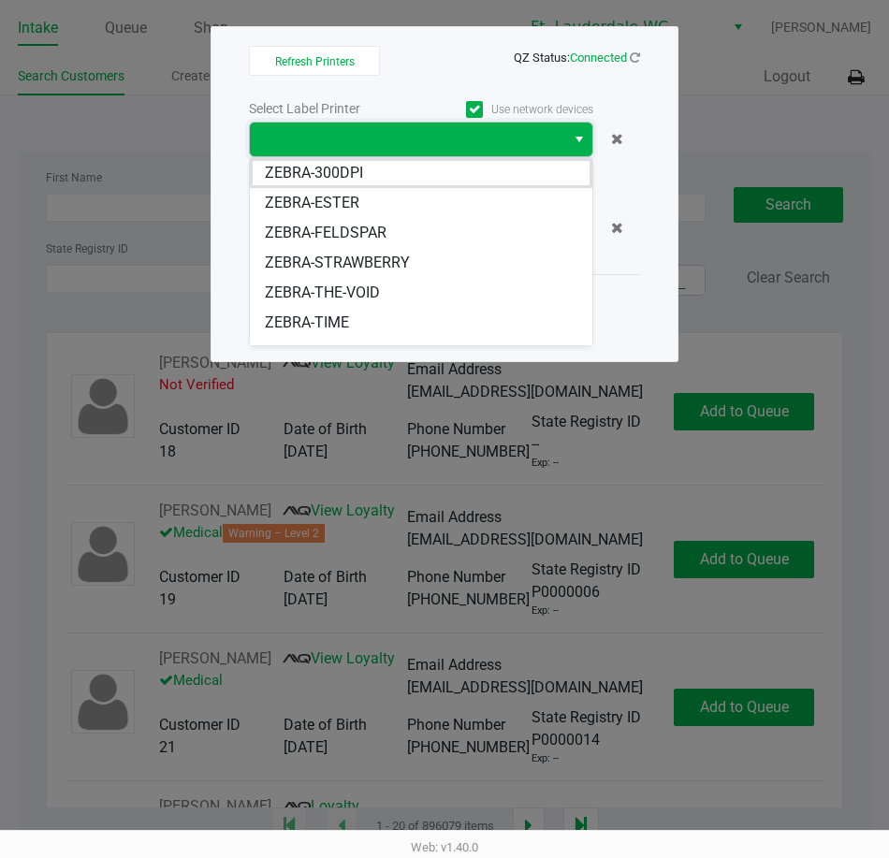
scroll to position [22, 0]
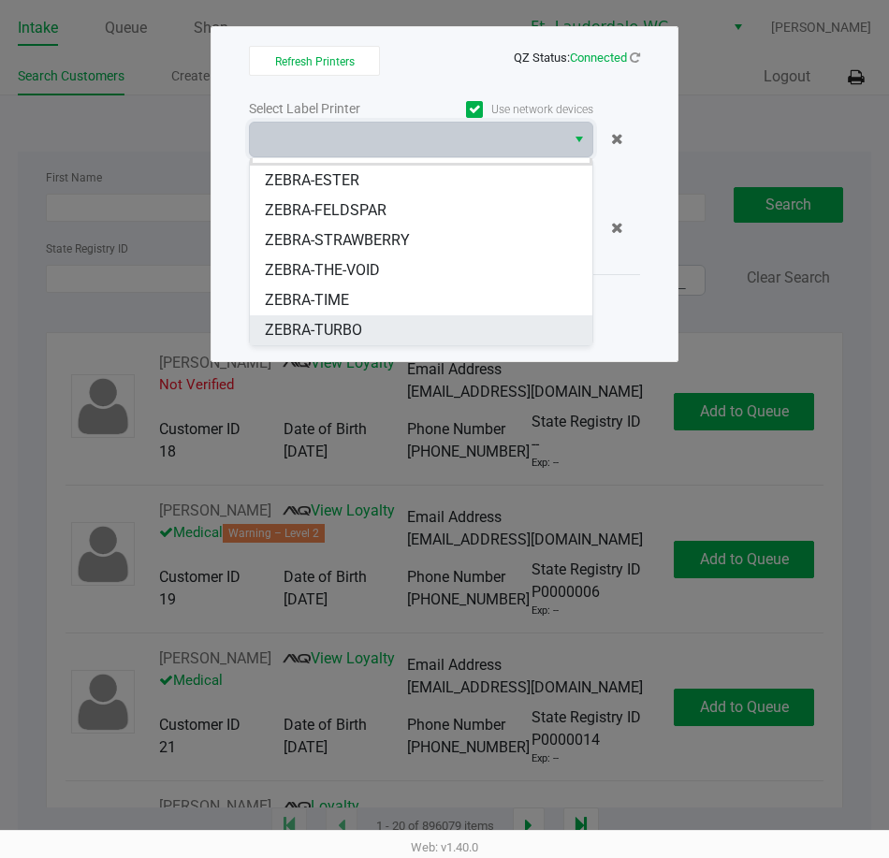
click at [373, 321] on li "ZEBRA-TURBO" at bounding box center [421, 330] width 342 height 30
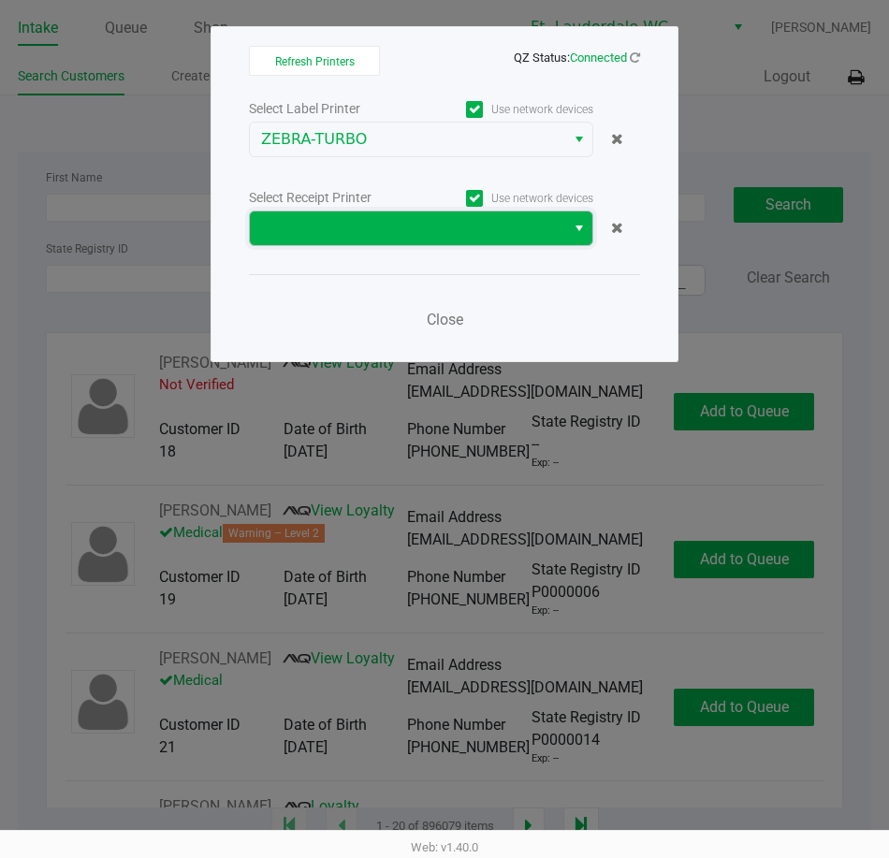
click at [505, 234] on span at bounding box center [407, 228] width 293 height 22
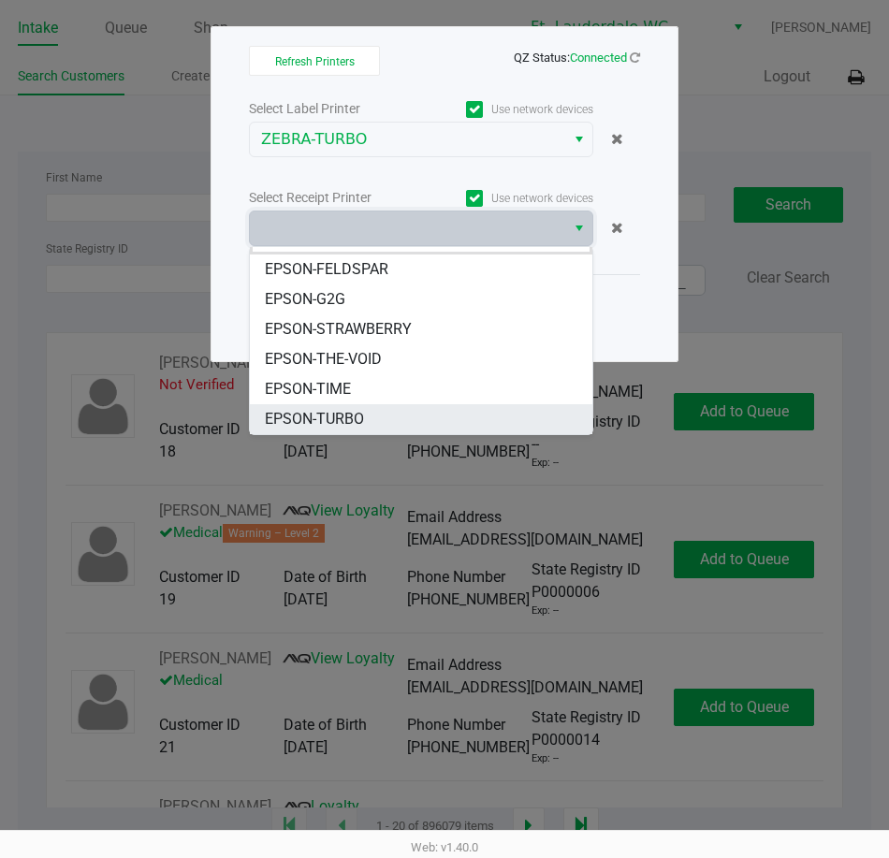
click at [371, 414] on li "EPSON-TURBO" at bounding box center [421, 419] width 342 height 30
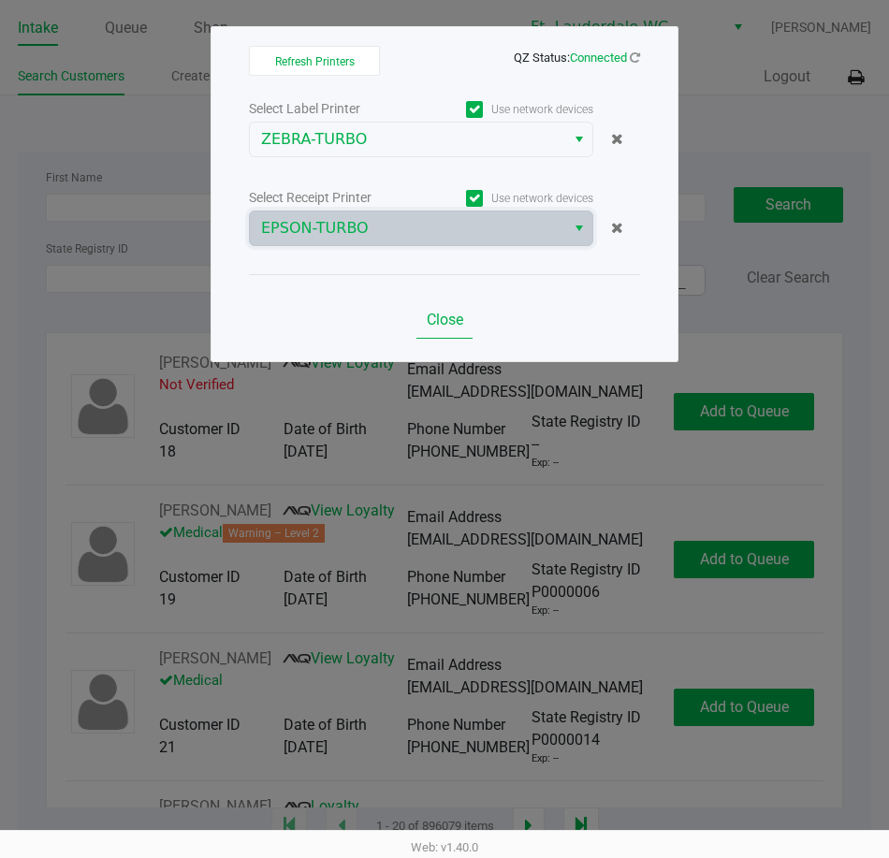
click at [454, 319] on span "Close" at bounding box center [445, 320] width 36 height 18
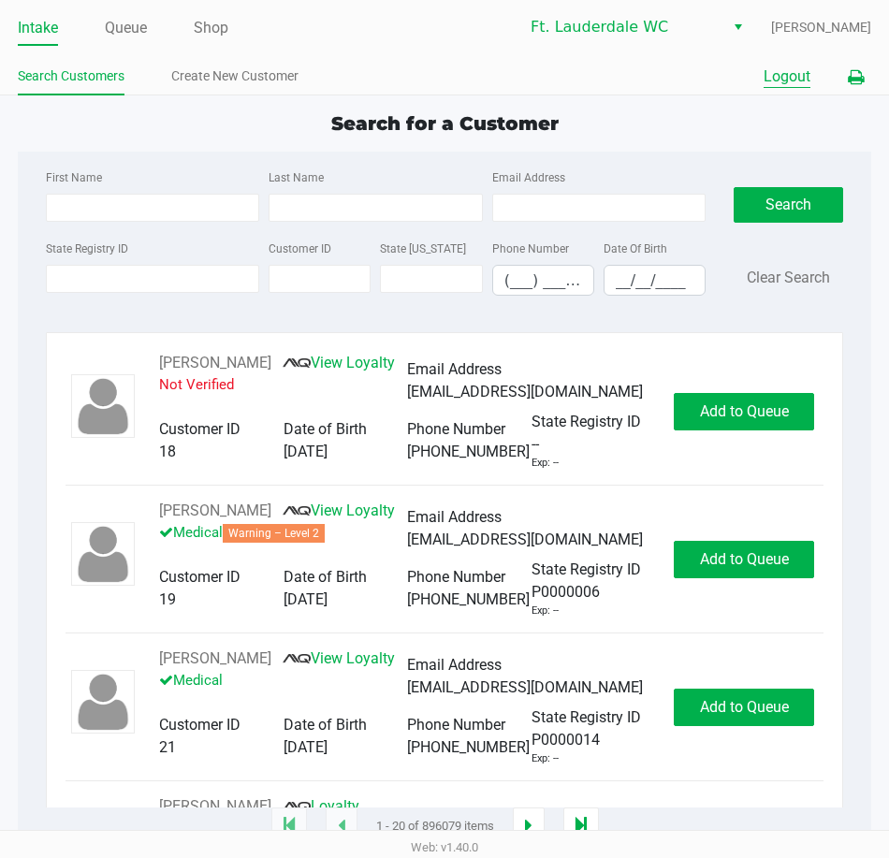
click at [777, 82] on button "Logout" at bounding box center [786, 76] width 47 height 22
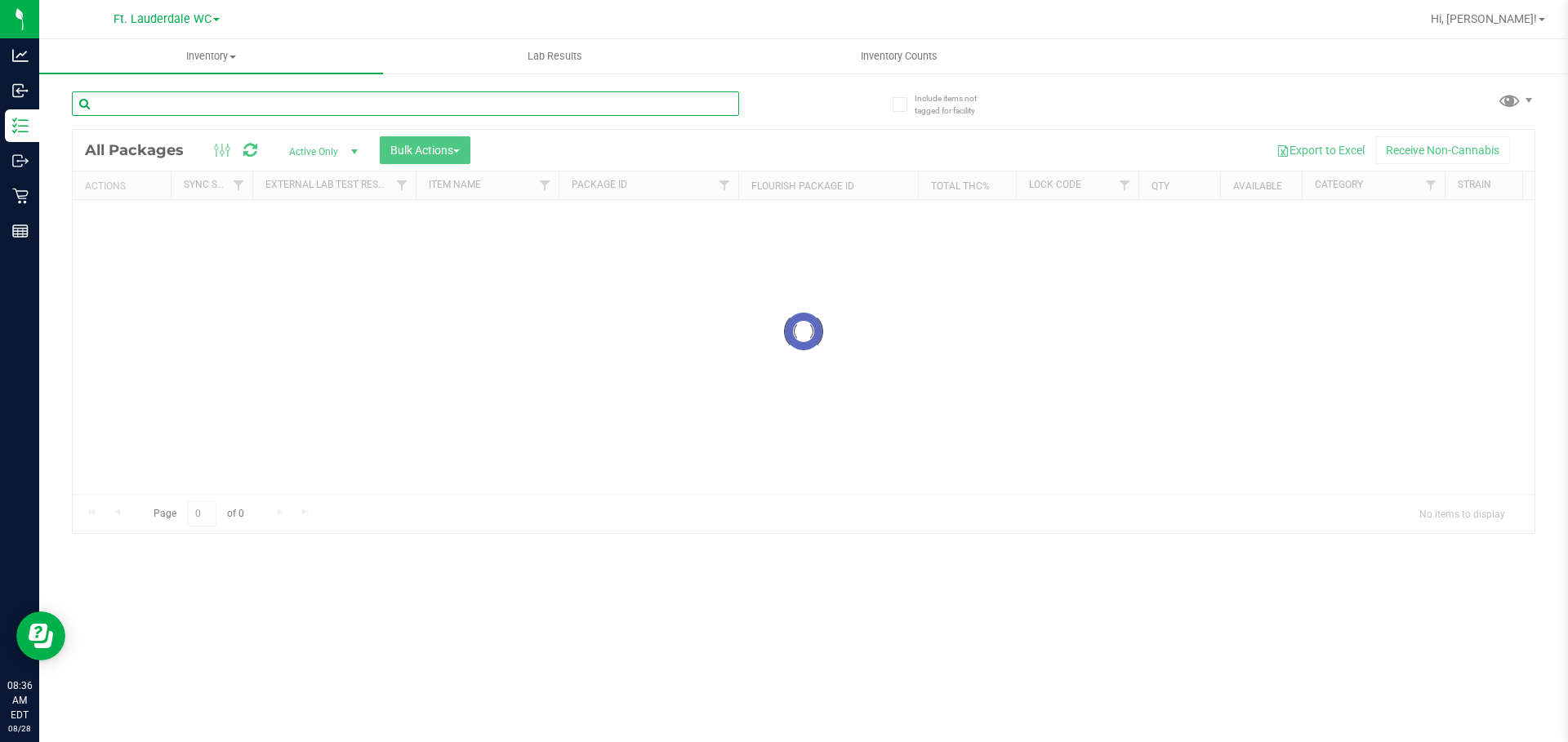
click at [388, 100] on input "text" at bounding box center [405, 104] width 667 height 24
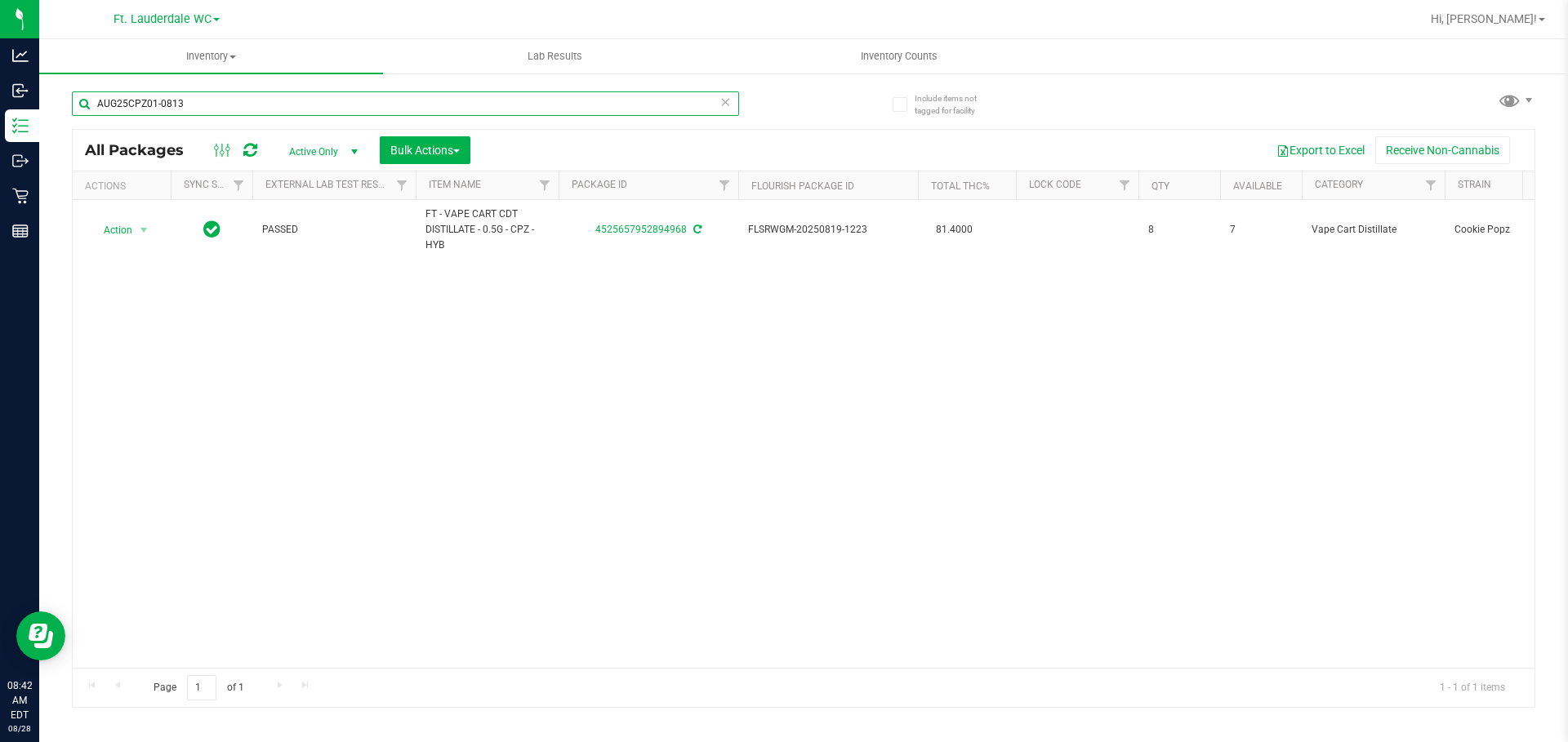
type input "AUG25CPZ01-0813"
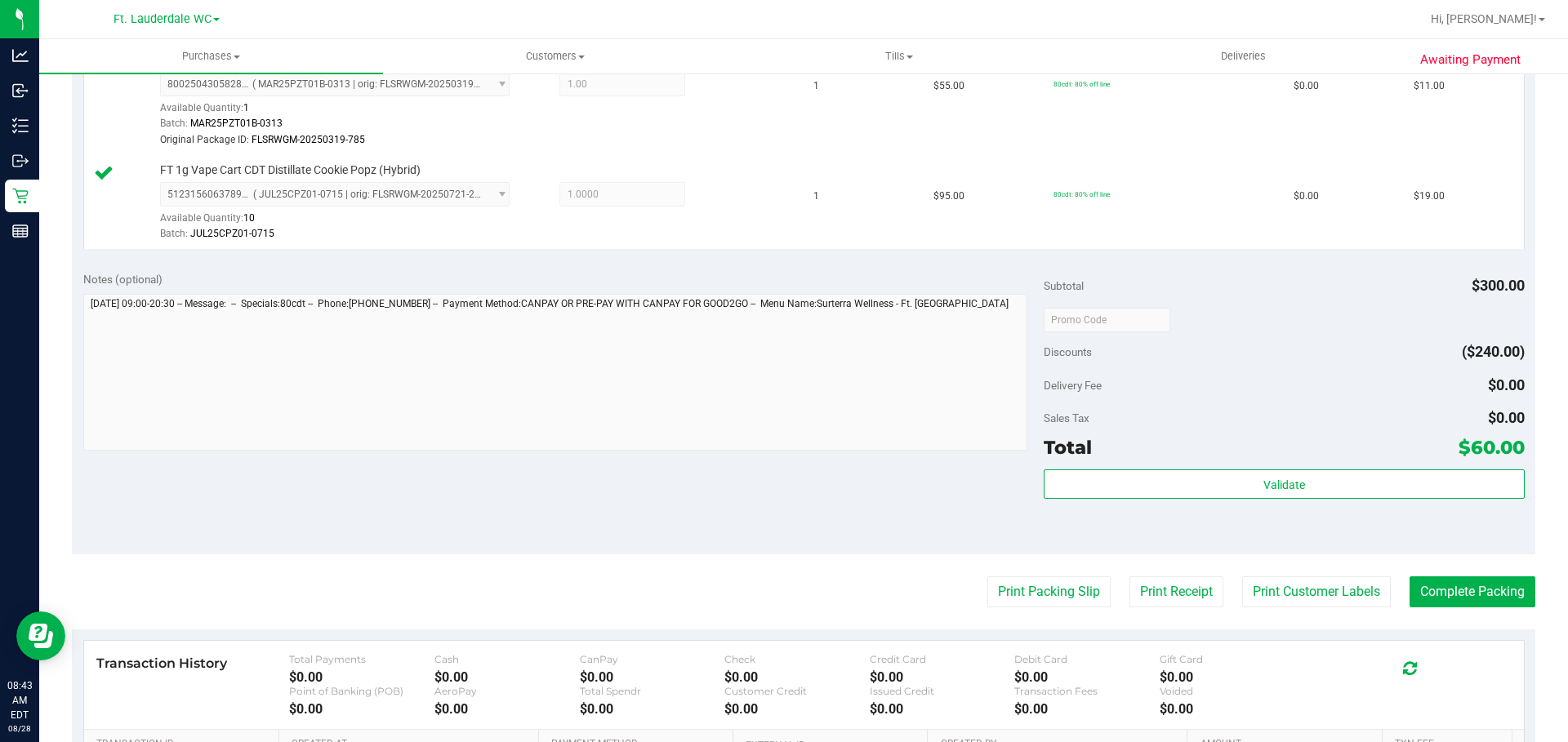
scroll to position [805, 0]
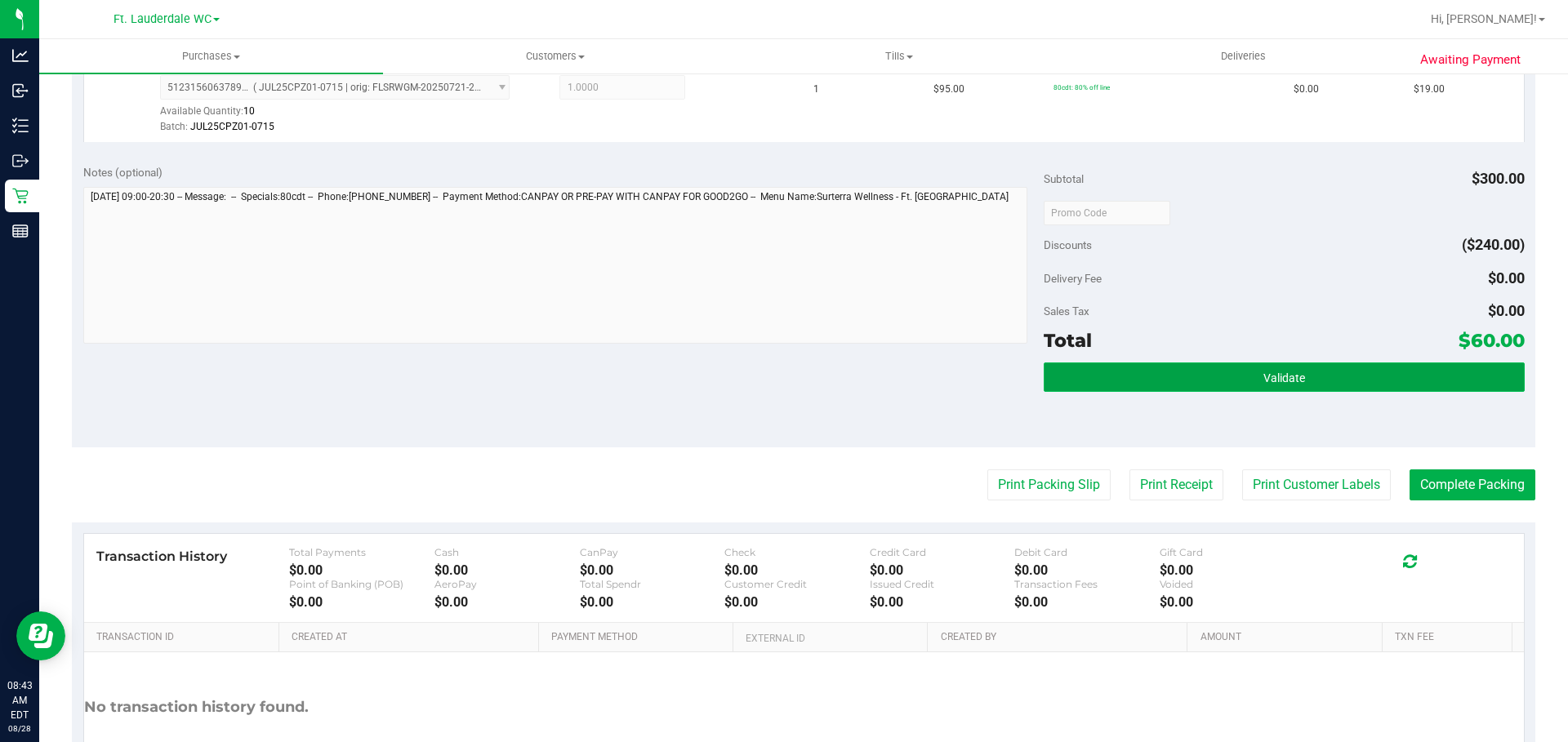
click at [1288, 368] on button "Validate" at bounding box center [1284, 377] width 480 height 30
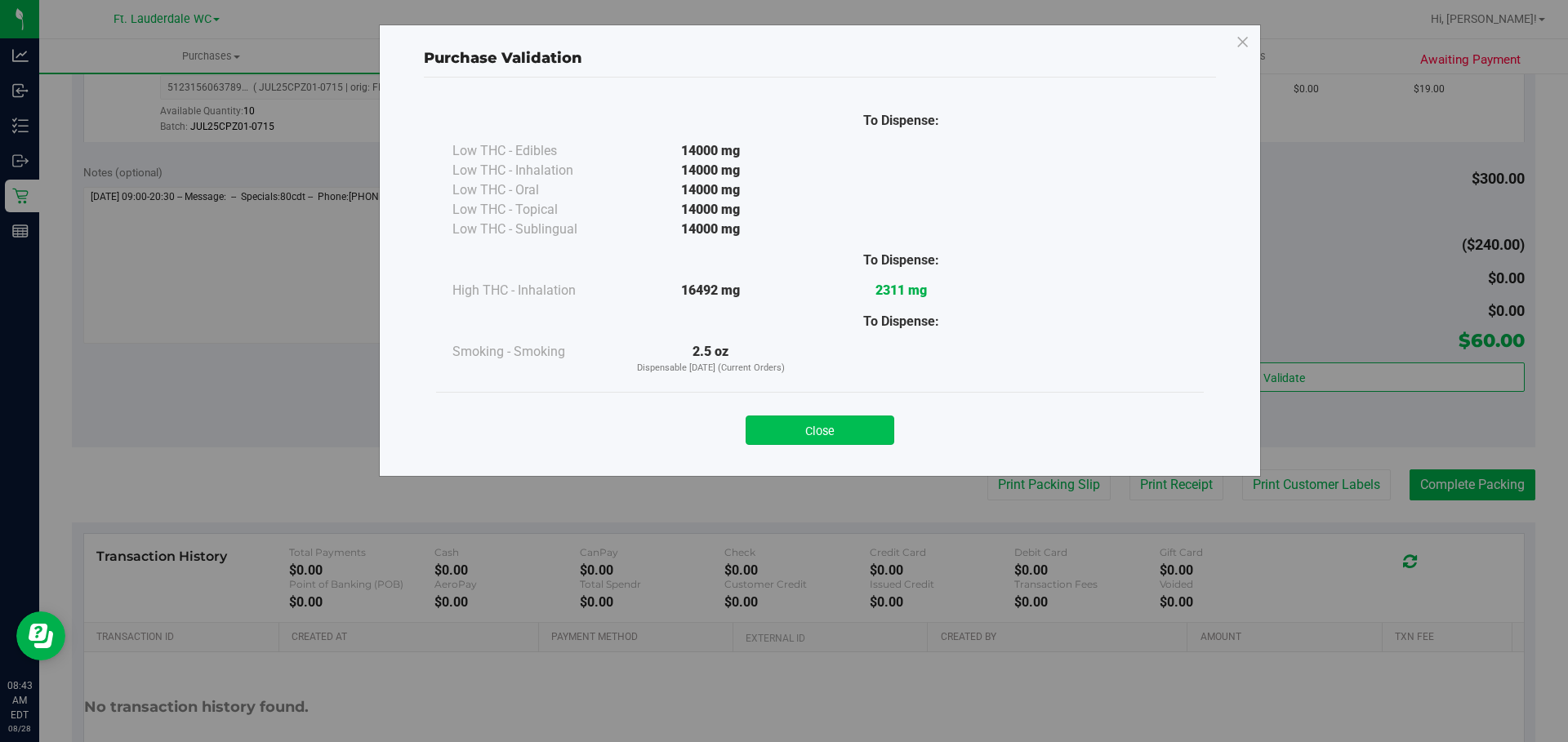
click at [823, 438] on button "Close" at bounding box center [820, 430] width 148 height 30
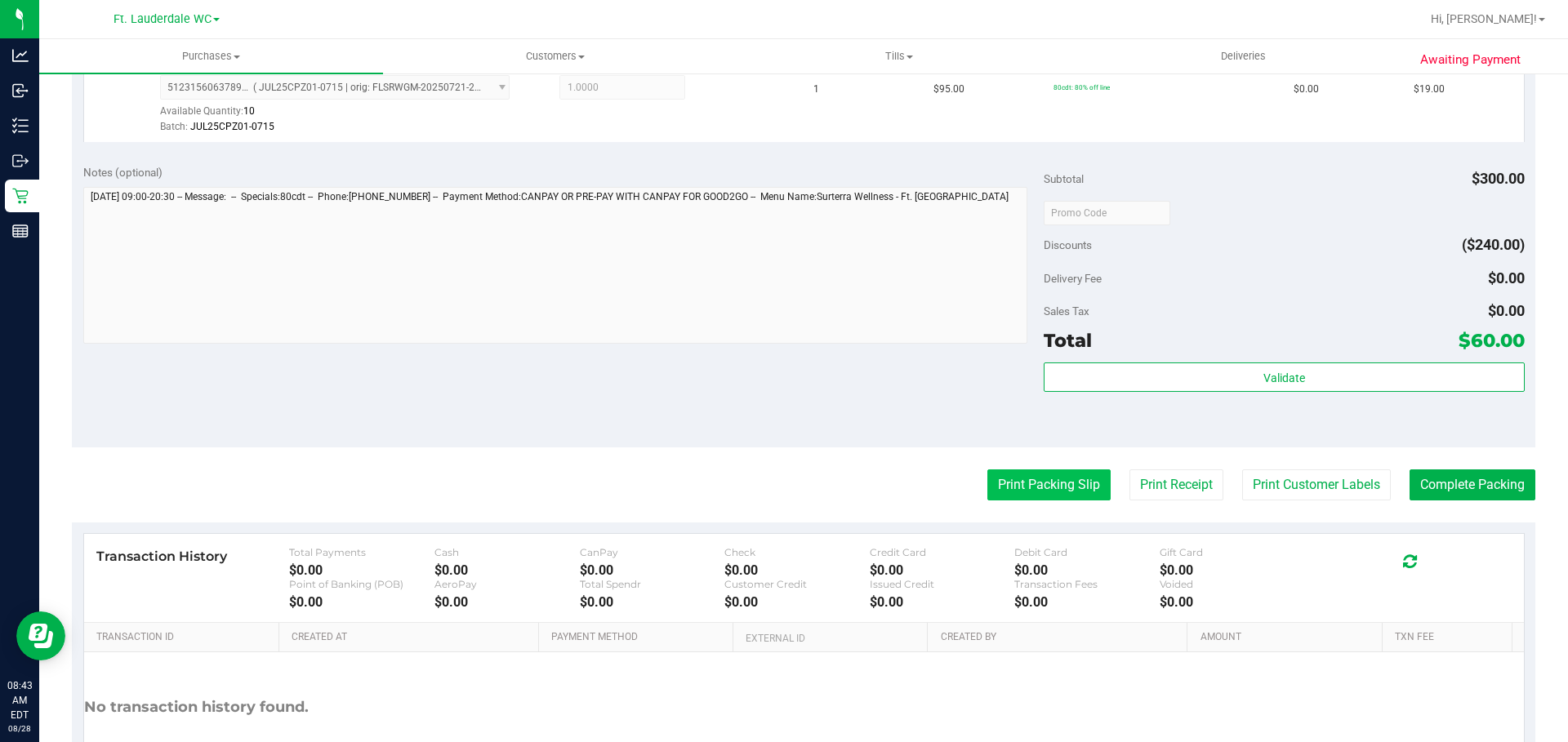
click at [1059, 477] on button "Print Packing Slip" at bounding box center [1049, 485] width 123 height 31
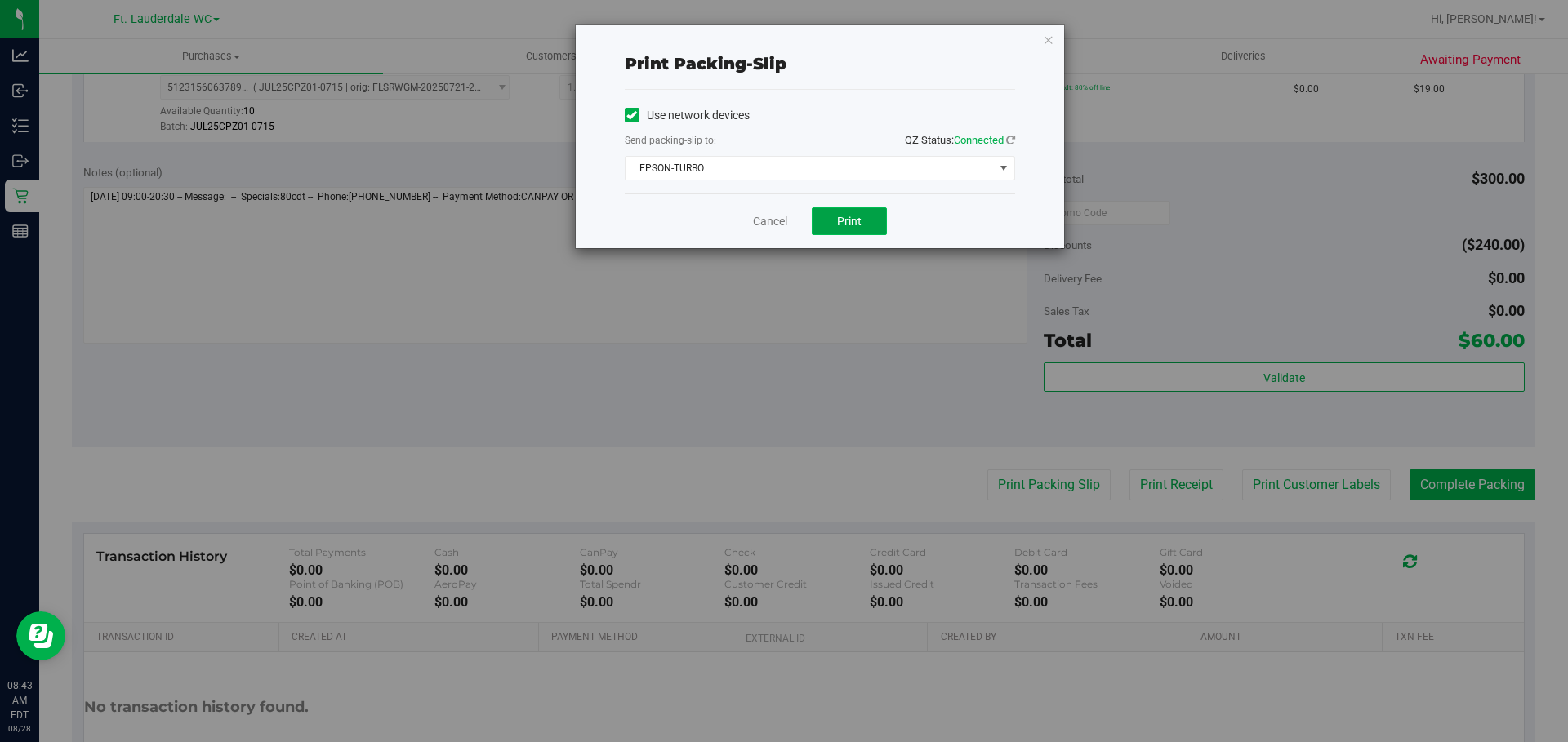
click at [835, 220] on button "Print" at bounding box center [849, 222] width 75 height 28
click at [762, 223] on link "Cancel" at bounding box center [770, 222] width 34 height 17
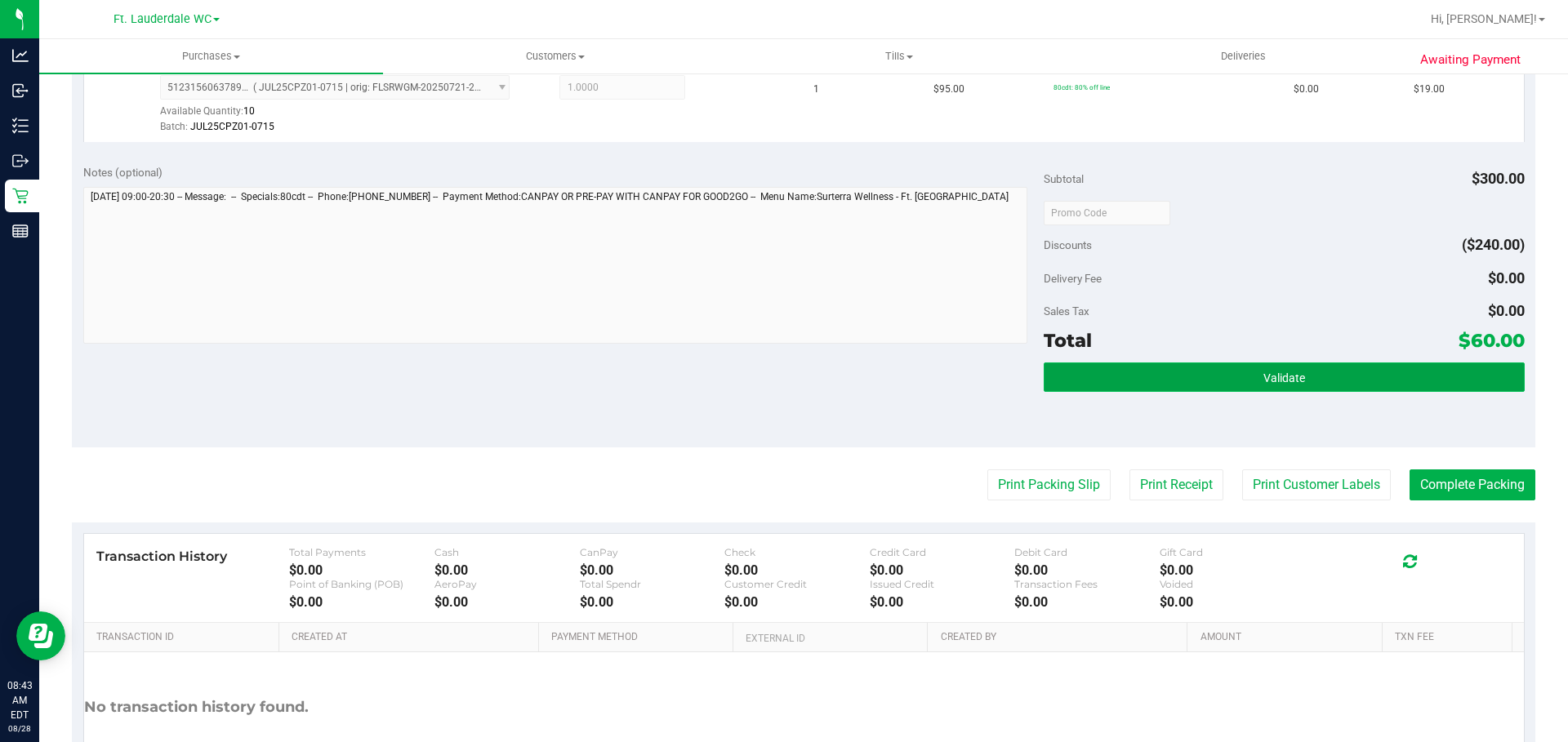
click at [1143, 374] on button "Validate" at bounding box center [1284, 377] width 480 height 30
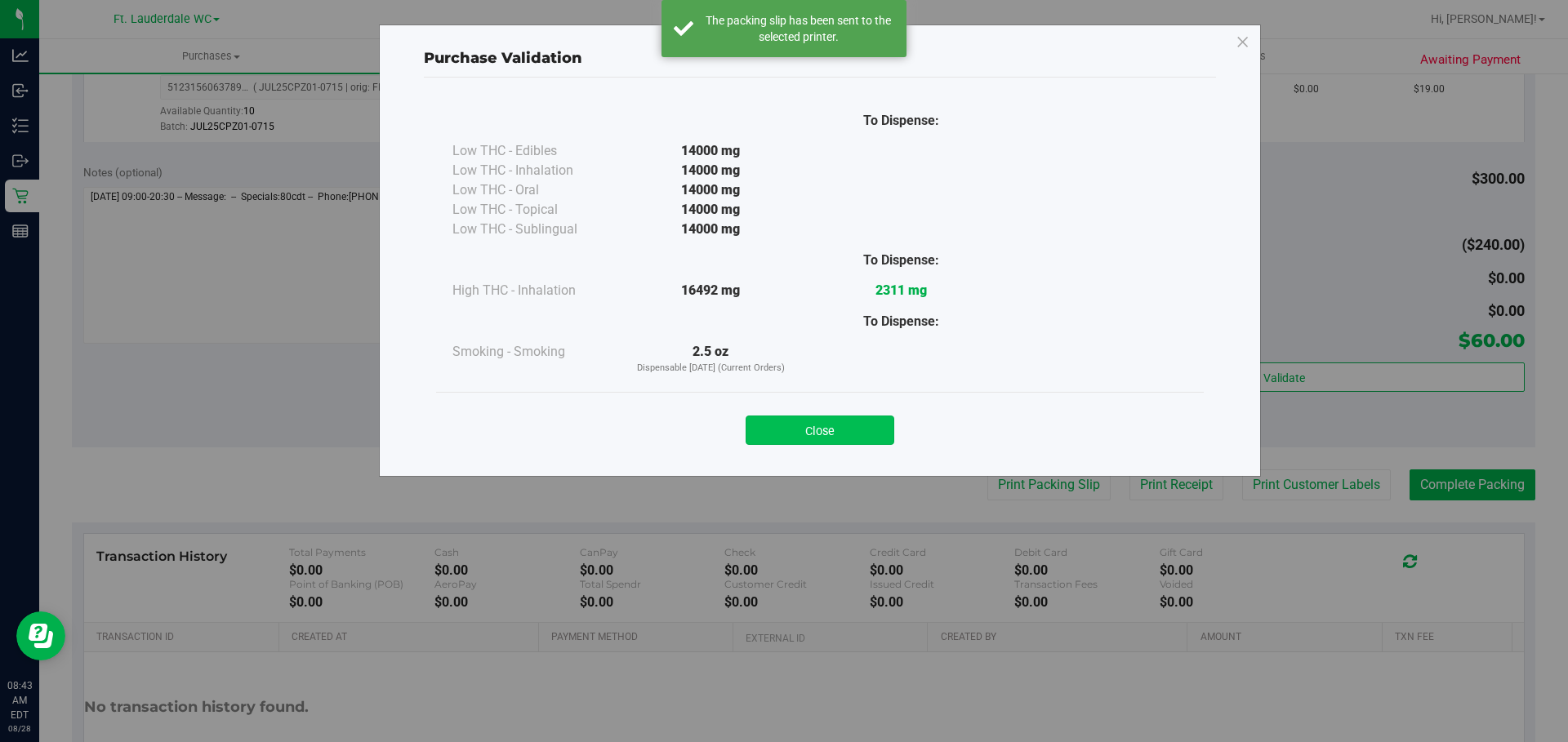
click at [821, 434] on button "Close" at bounding box center [820, 430] width 148 height 30
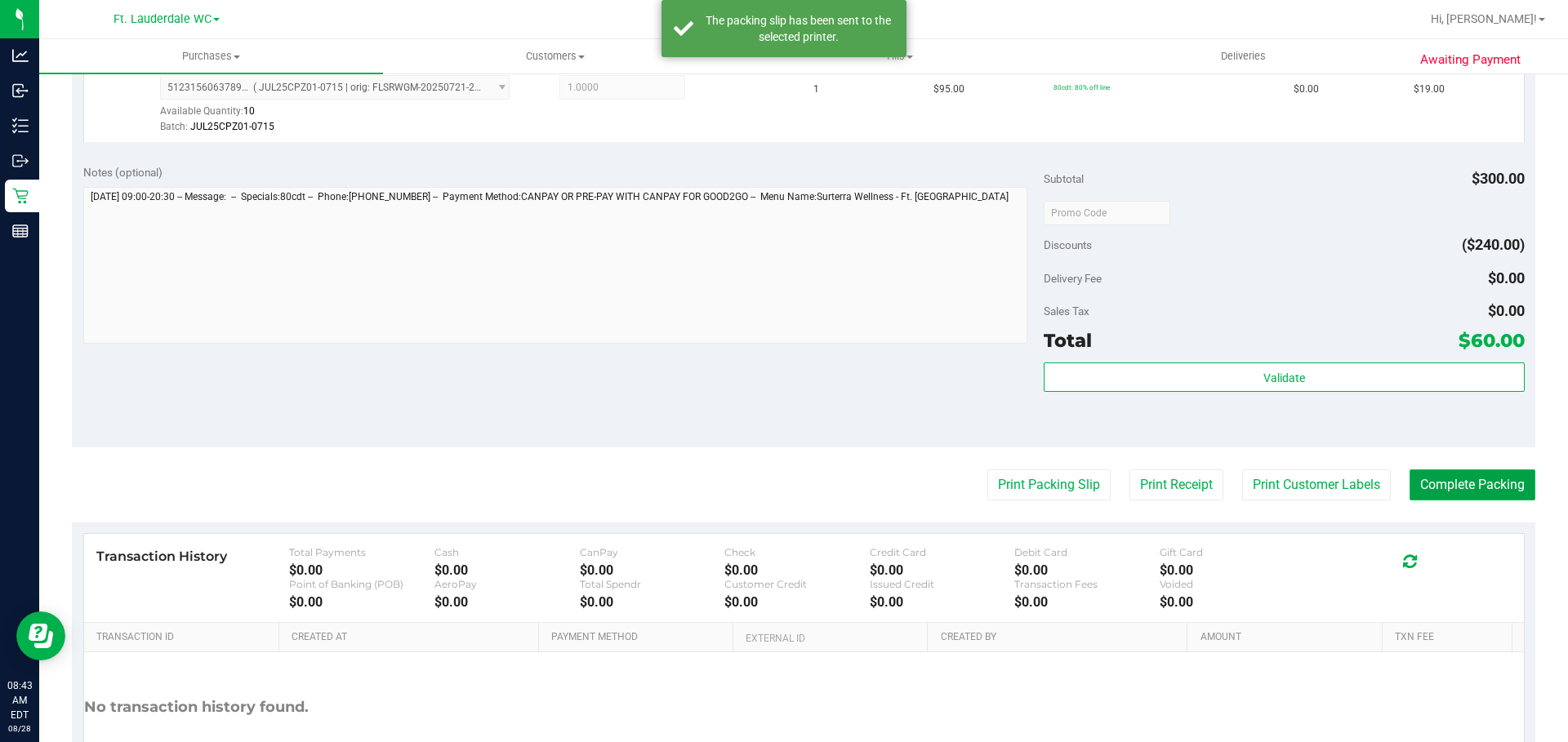
click at [1442, 482] on button "Complete Packing" at bounding box center [1473, 485] width 126 height 31
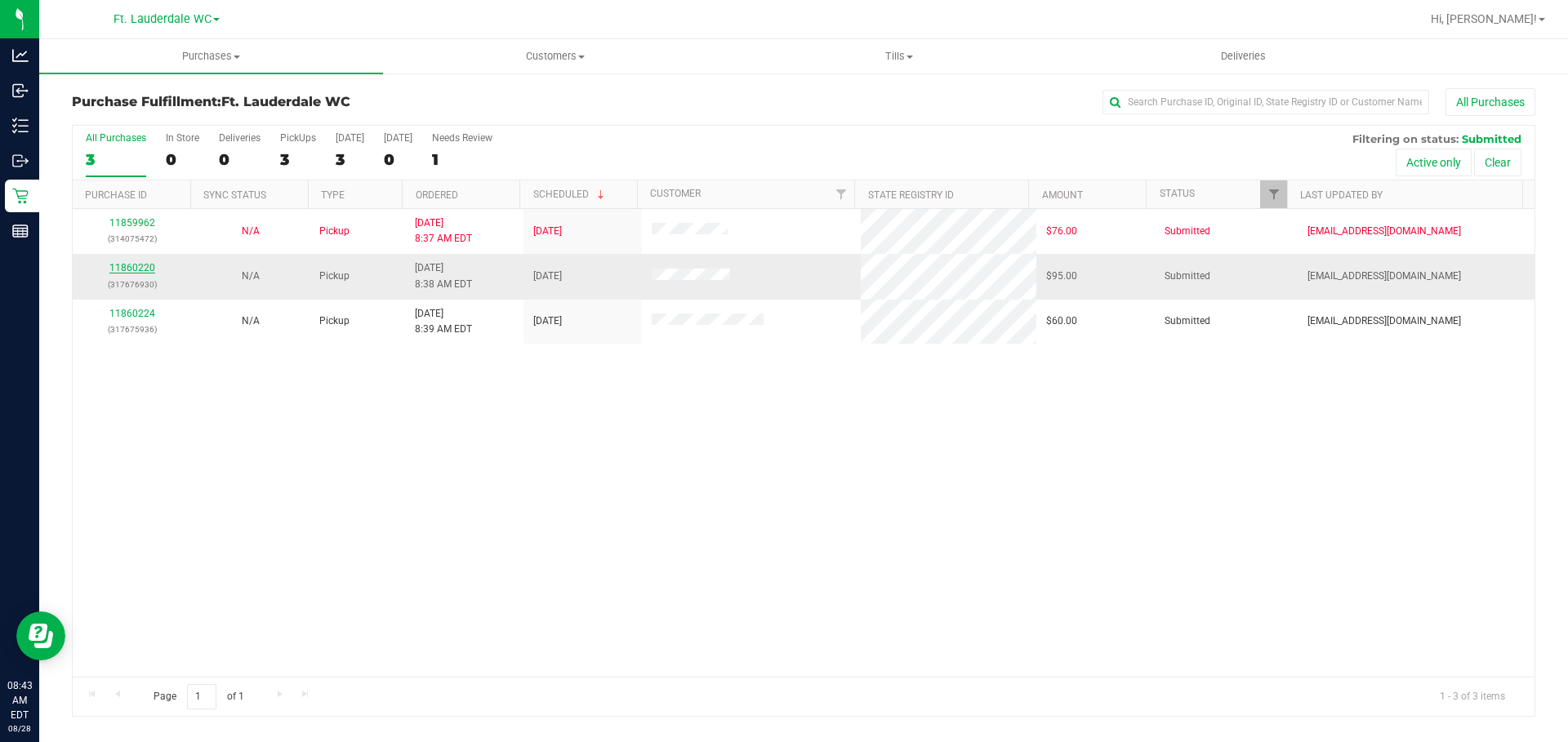
click at [146, 272] on link "11860220" at bounding box center [132, 267] width 45 height 11
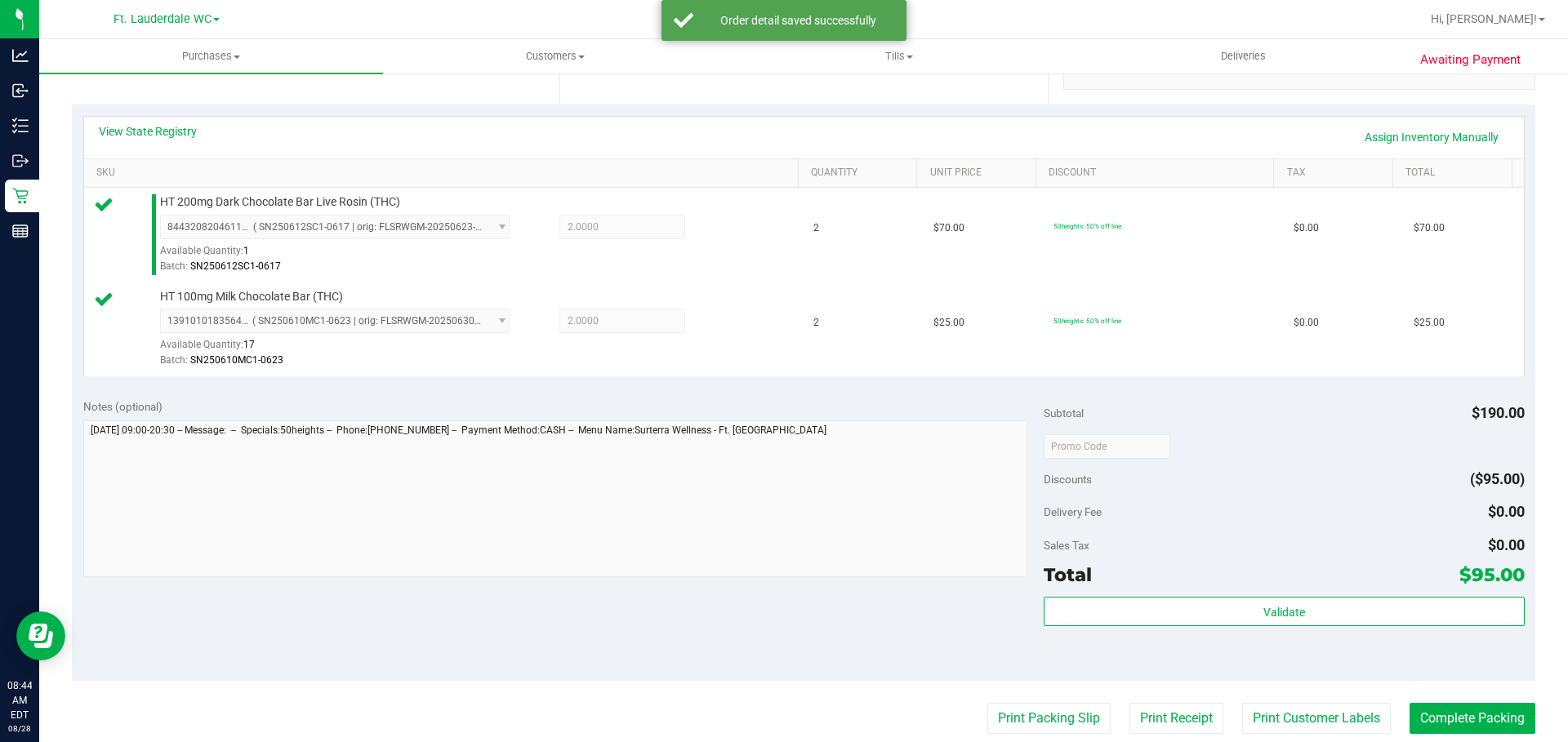
scroll to position [486, 0]
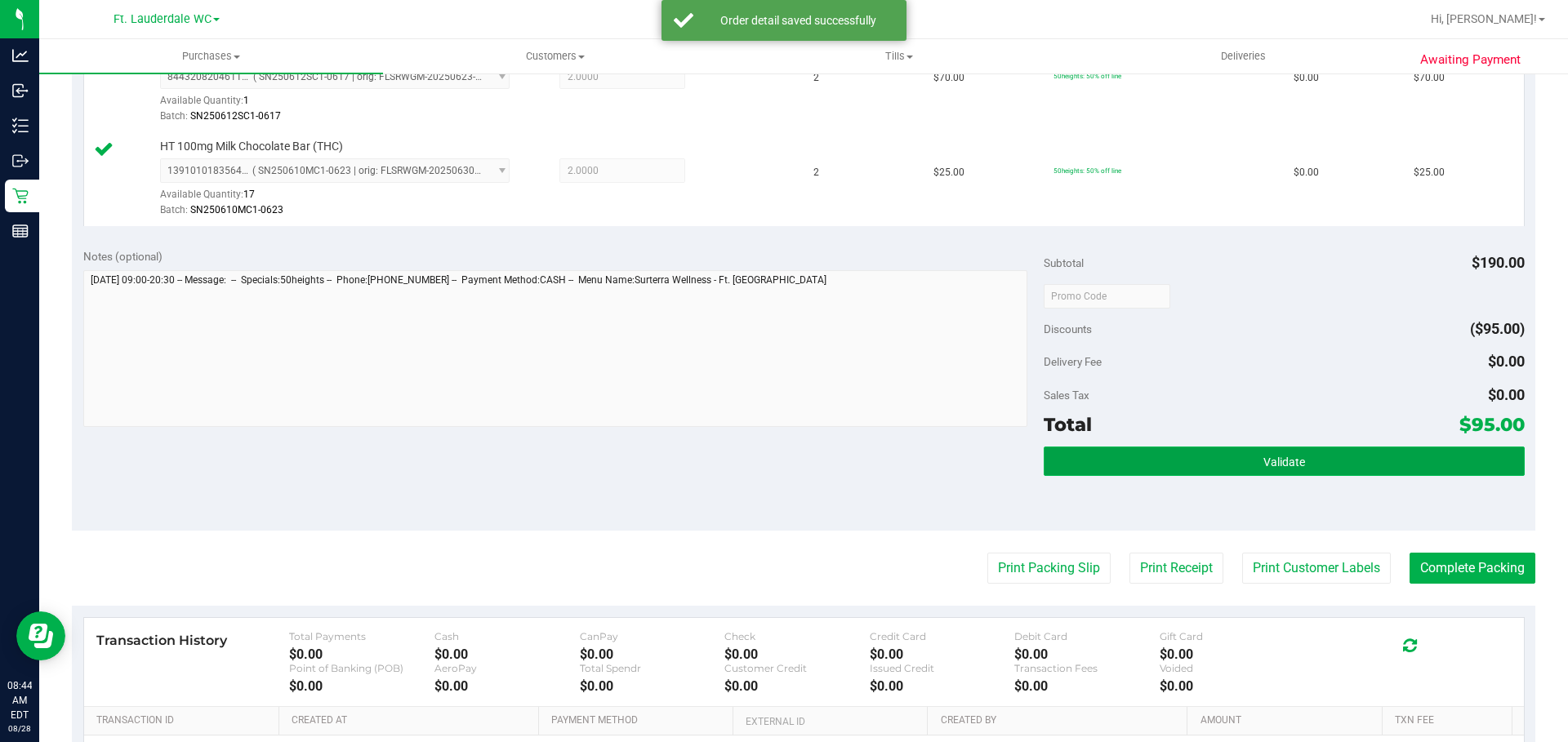
click at [1199, 467] on button "Validate" at bounding box center [1284, 462] width 480 height 30
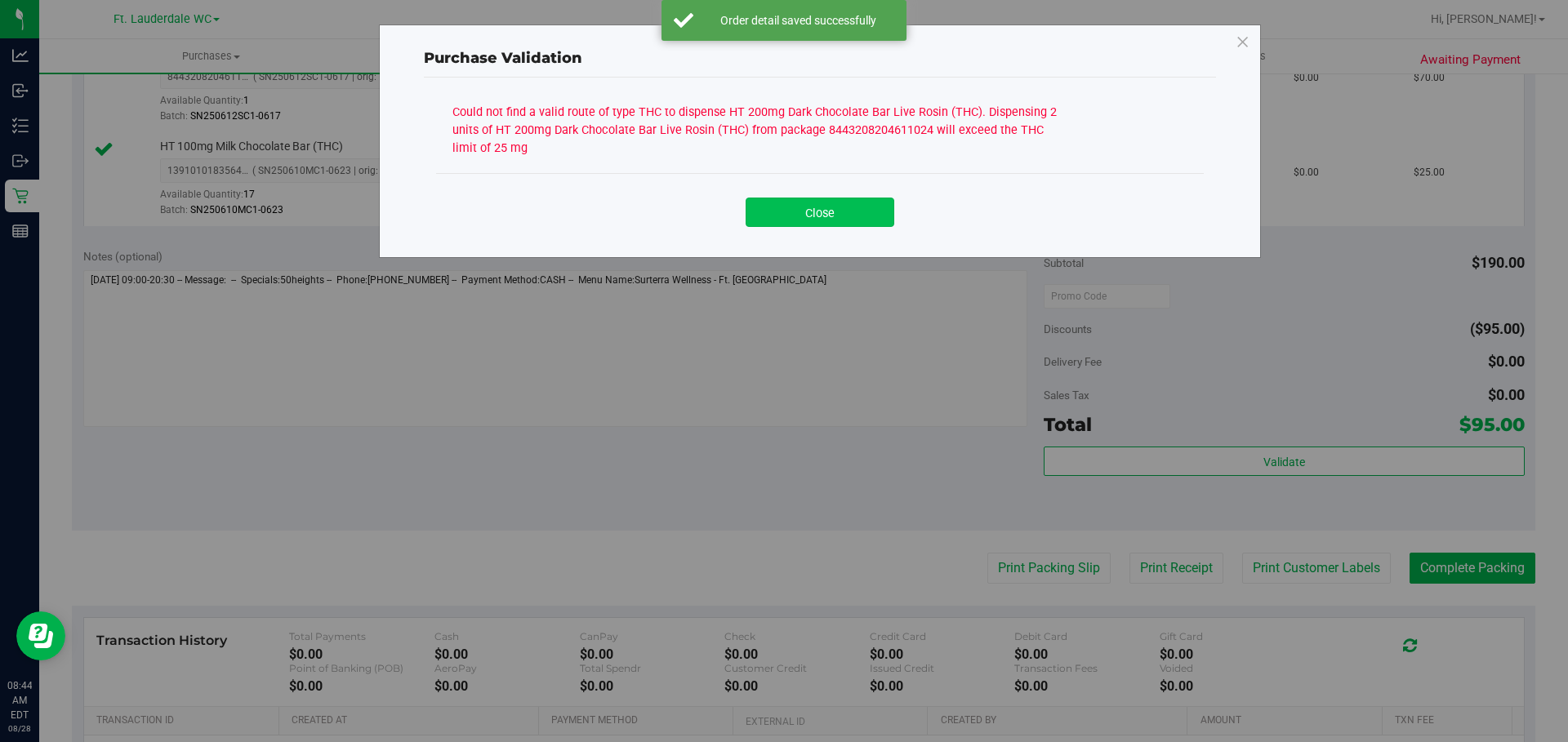
click at [819, 221] on button "Close" at bounding box center [820, 212] width 148 height 30
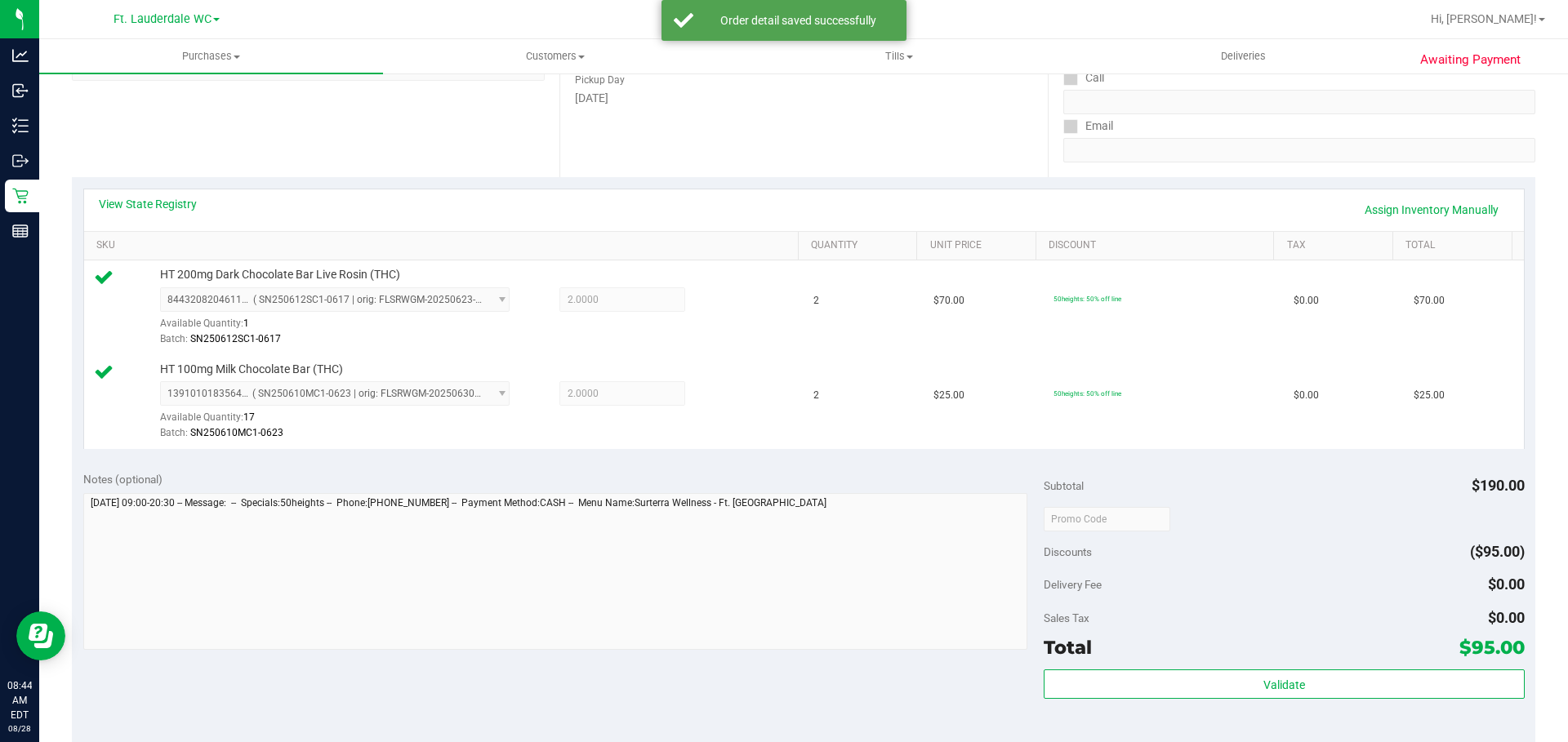
scroll to position [258, 0]
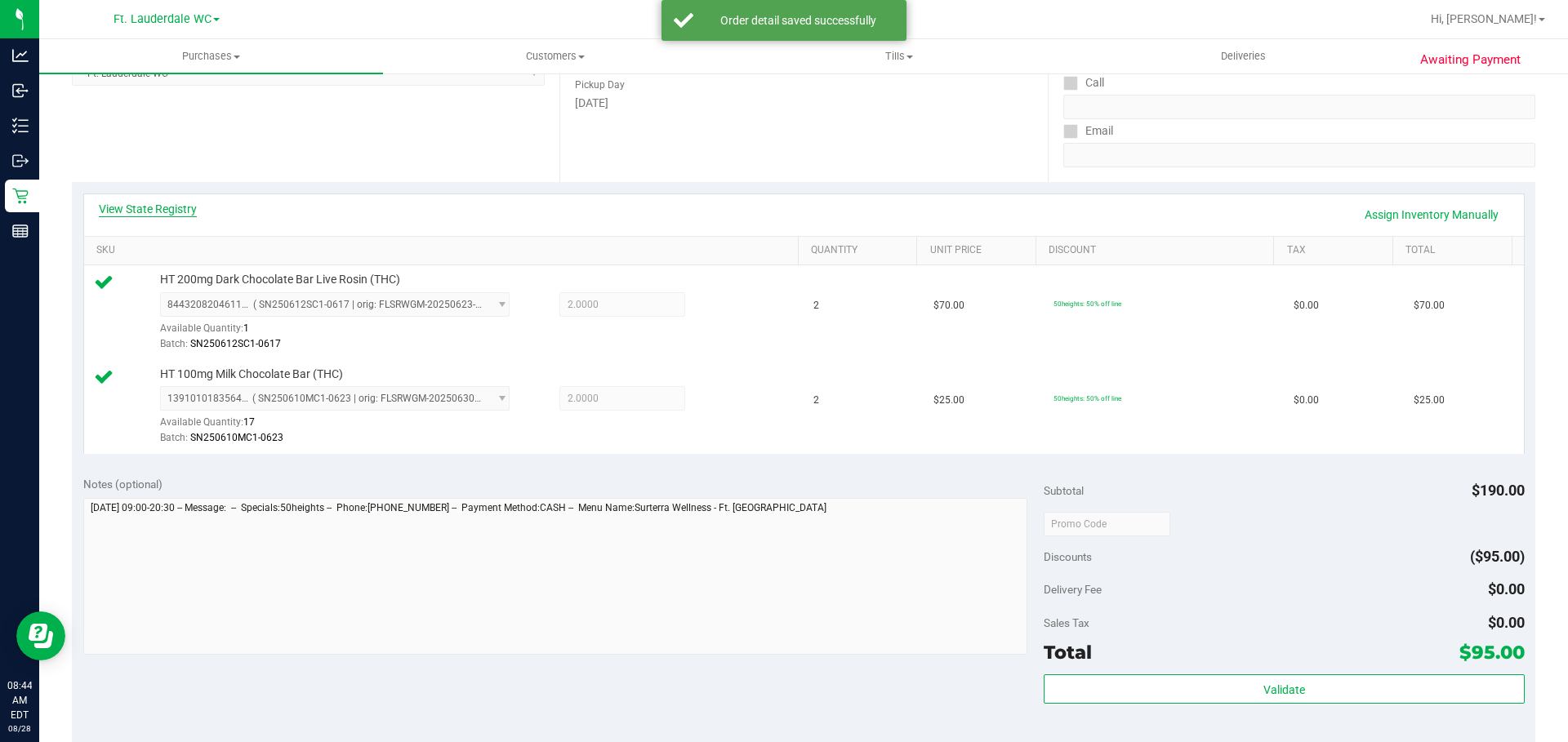
click at [168, 208] on link "View State Registry" at bounding box center [148, 209] width 98 height 17
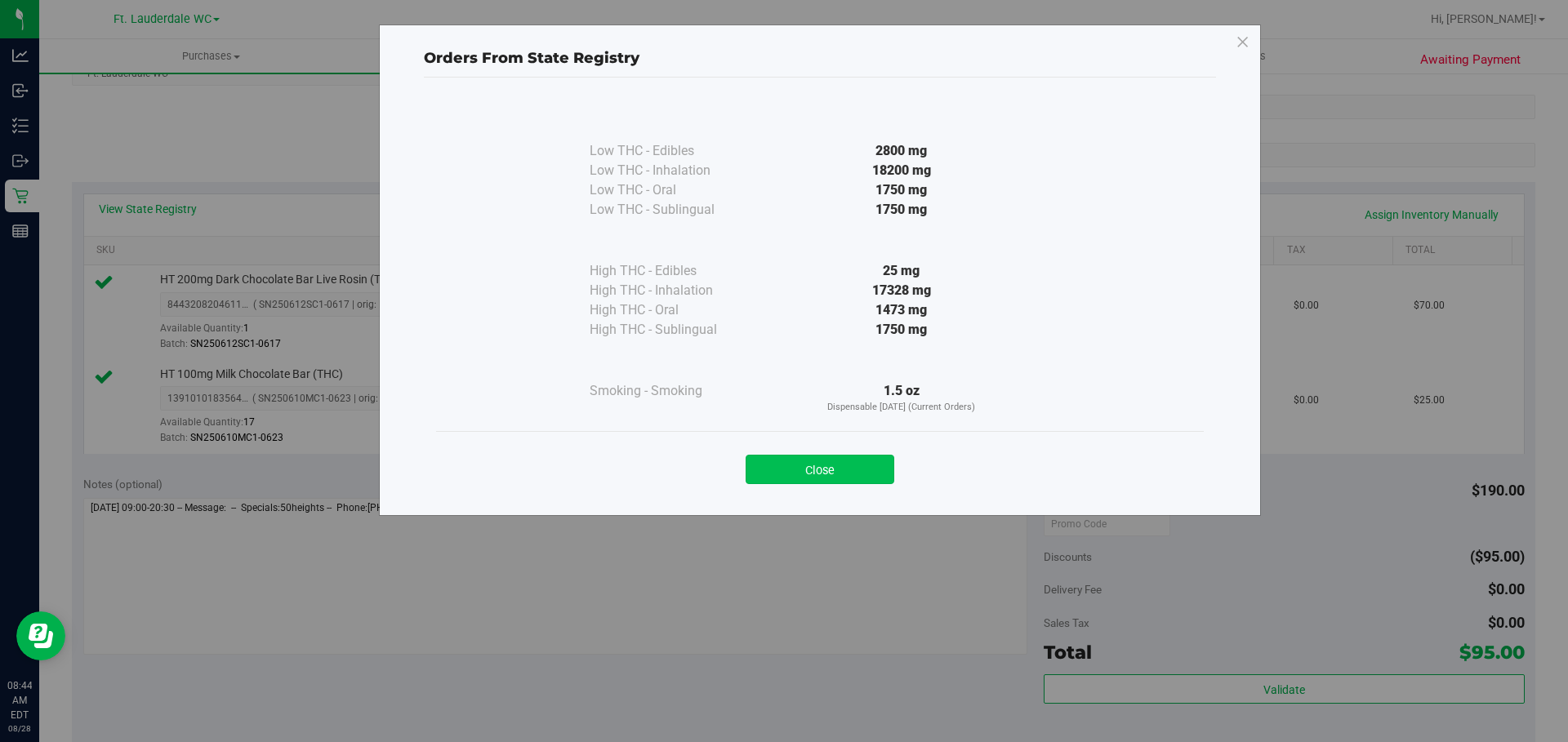
click at [810, 466] on button "Close" at bounding box center [820, 470] width 148 height 30
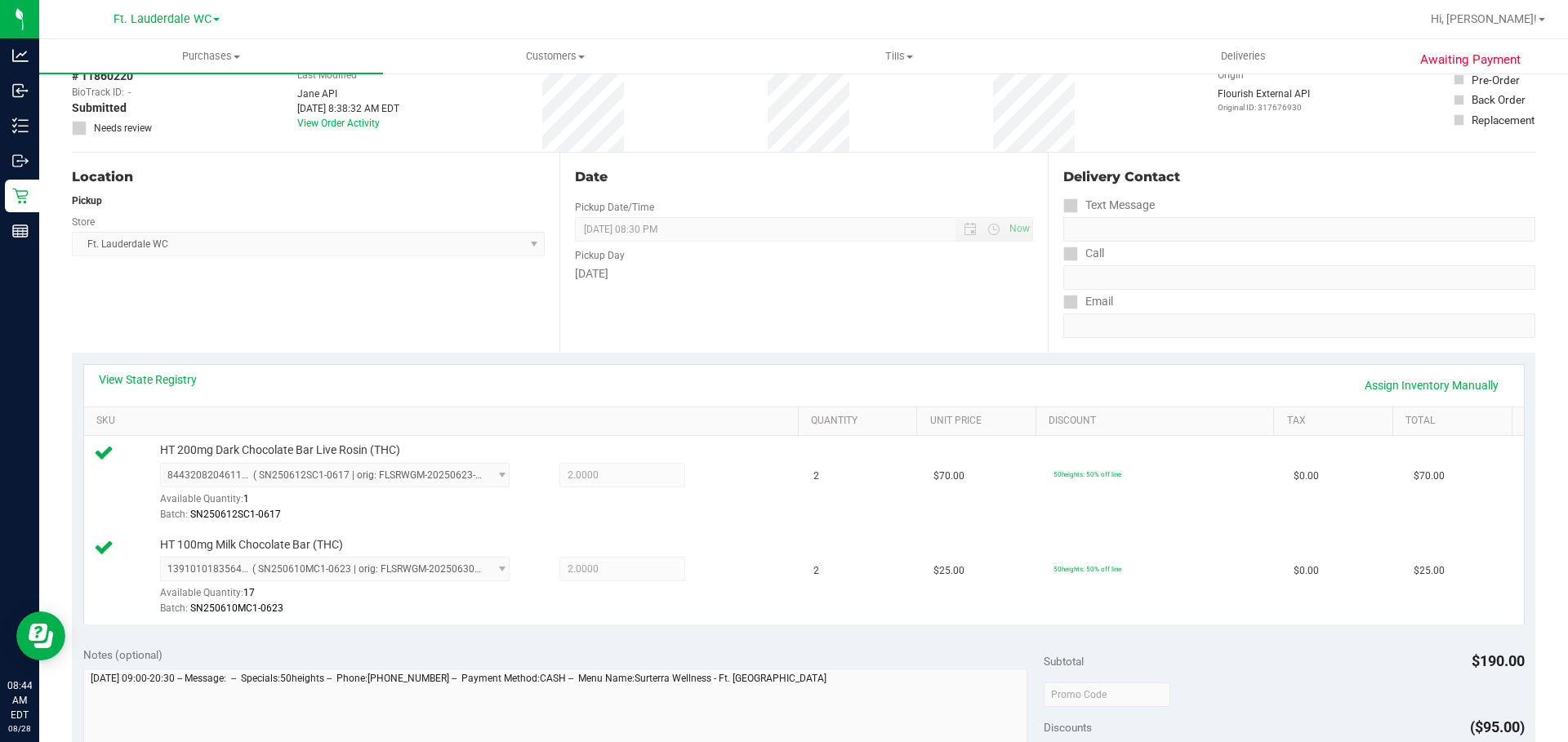
scroll to position [0, 0]
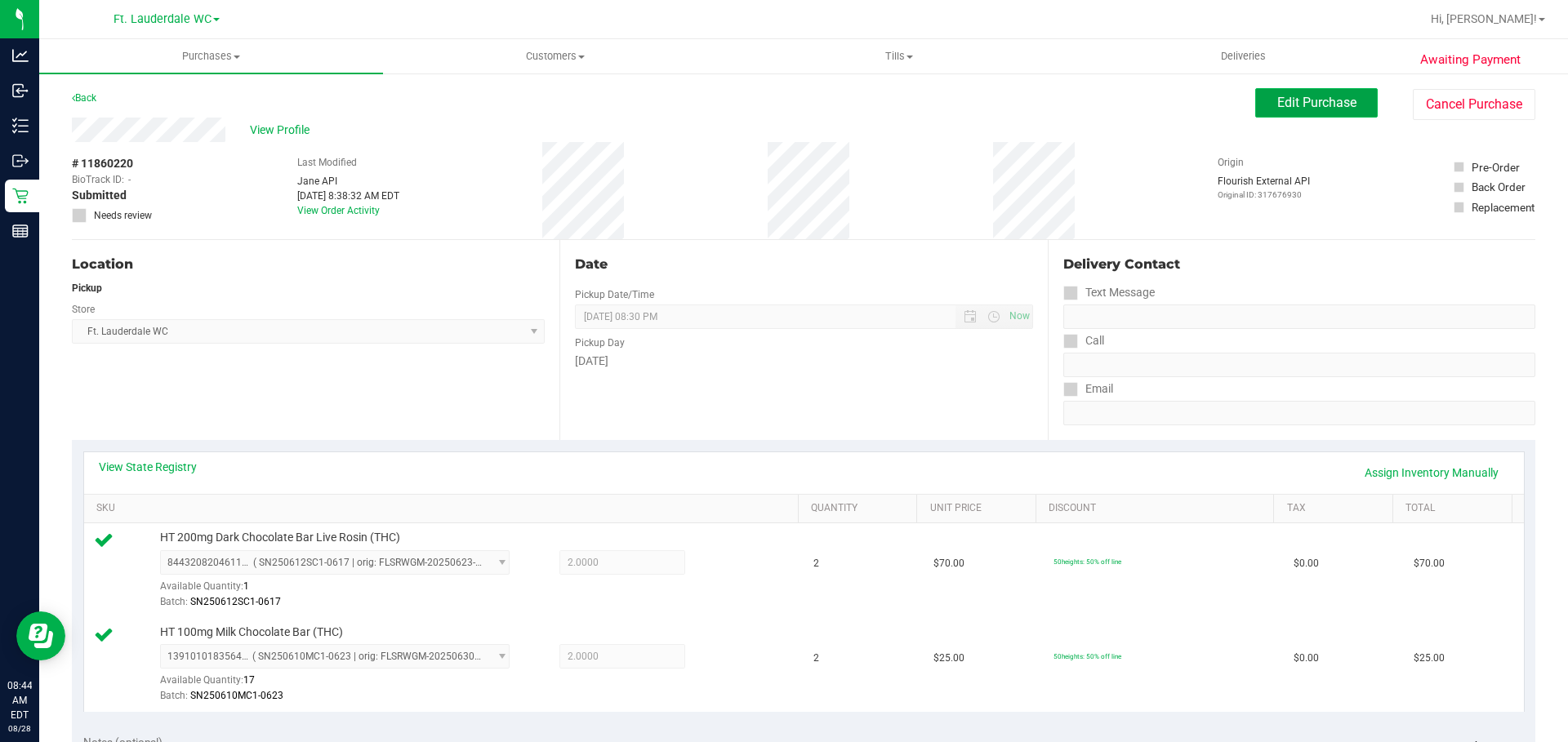
click at [1282, 103] on span "Edit Purchase" at bounding box center [1317, 103] width 79 height 16
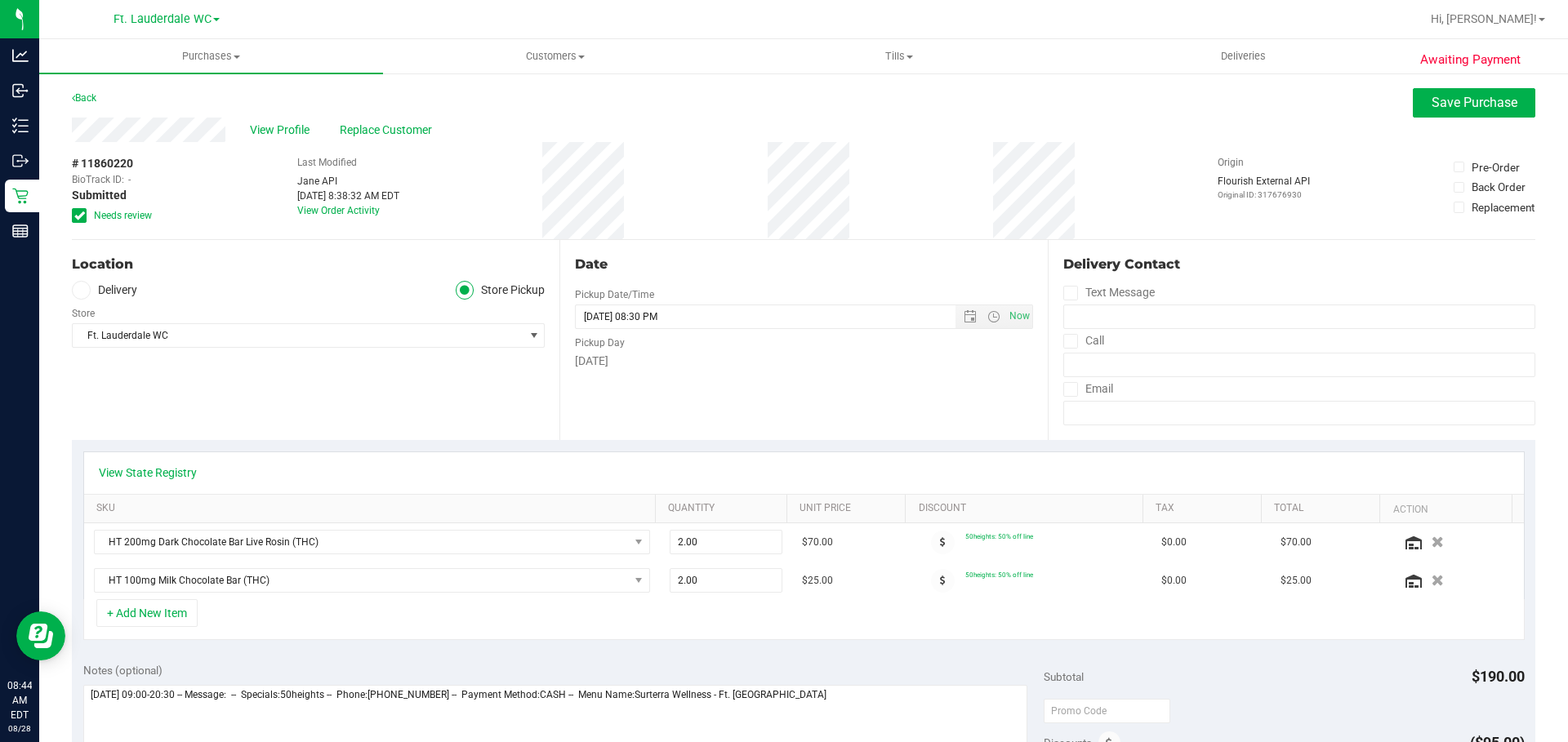
click at [127, 219] on span "Needs review" at bounding box center [123, 216] width 58 height 15
click at [0, 0] on input "Needs review" at bounding box center [0, 0] width 0 height 0
click at [123, 212] on span "Needs review" at bounding box center [123, 216] width 58 height 15
click at [0, 0] on input "Needs review" at bounding box center [0, 0] width 0 height 0
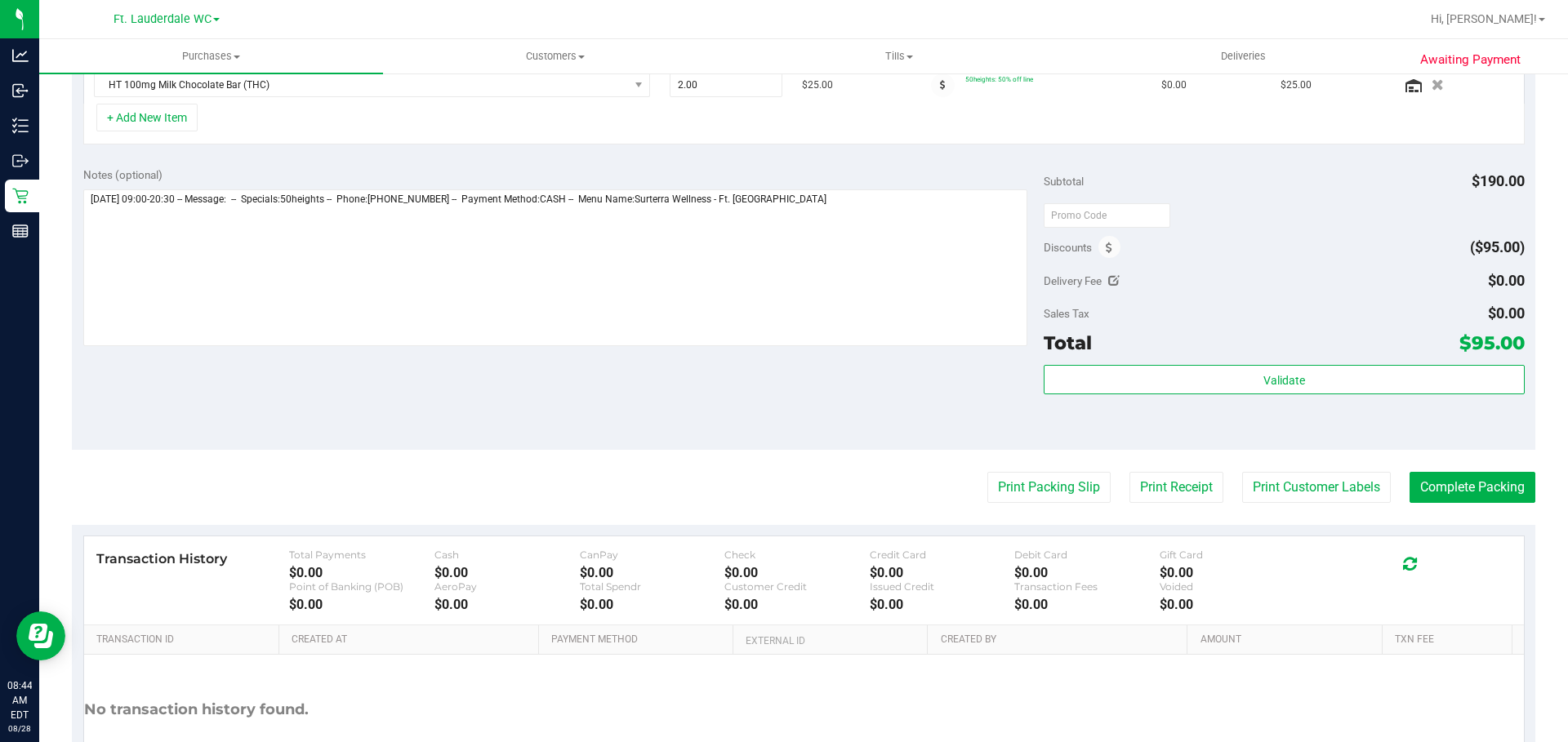
scroll to position [616, 0]
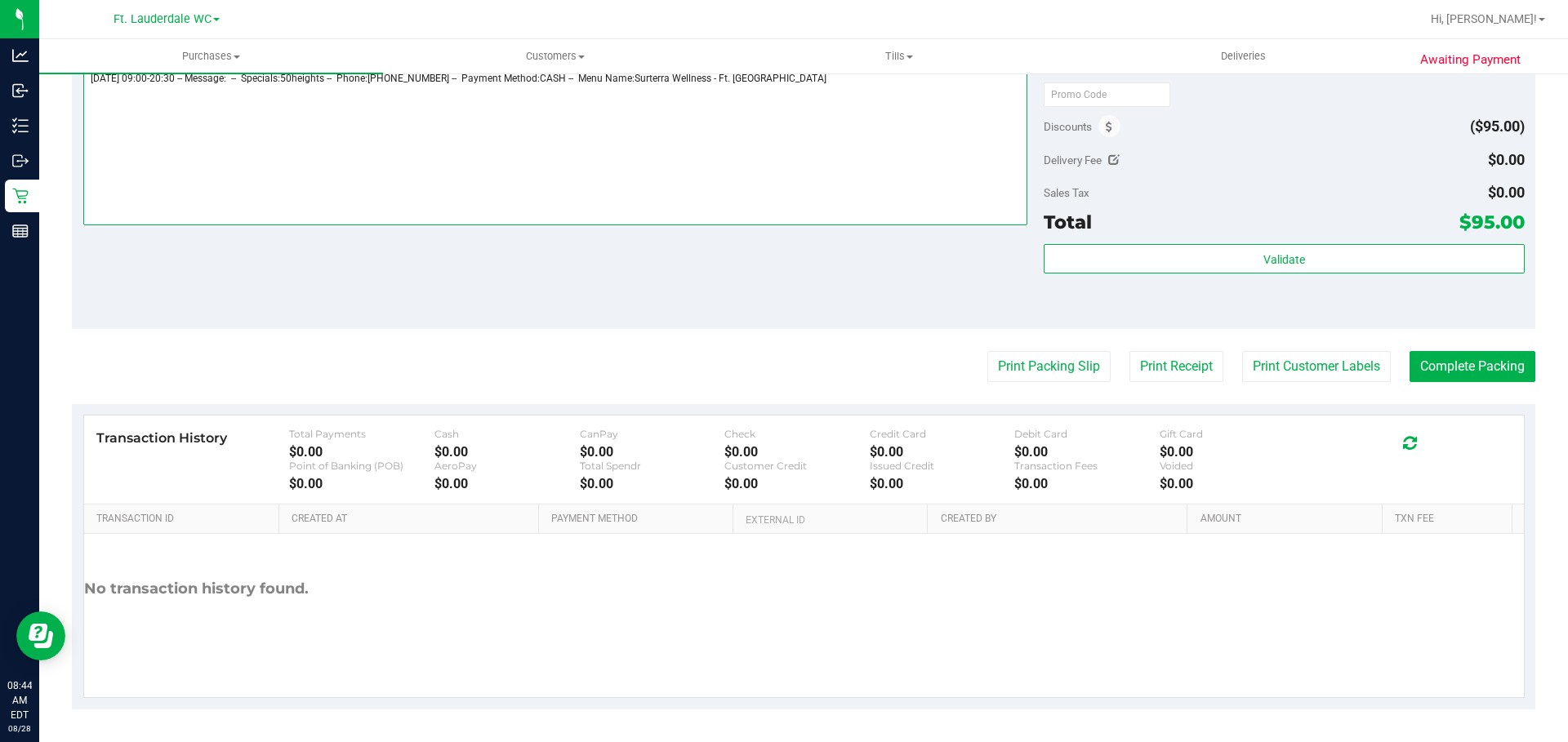
click at [921, 142] on textarea at bounding box center [555, 148] width 945 height 157
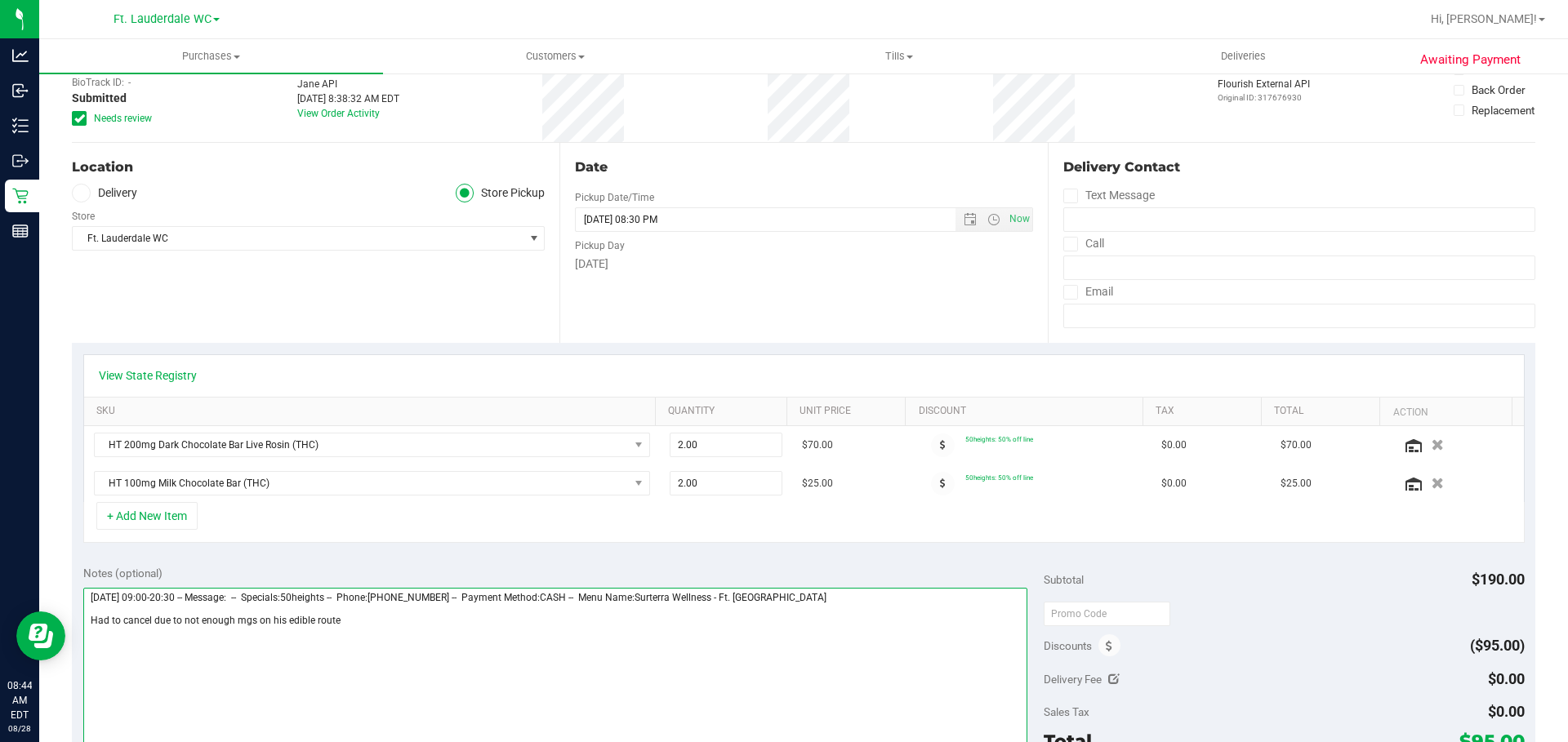
scroll to position [0, 0]
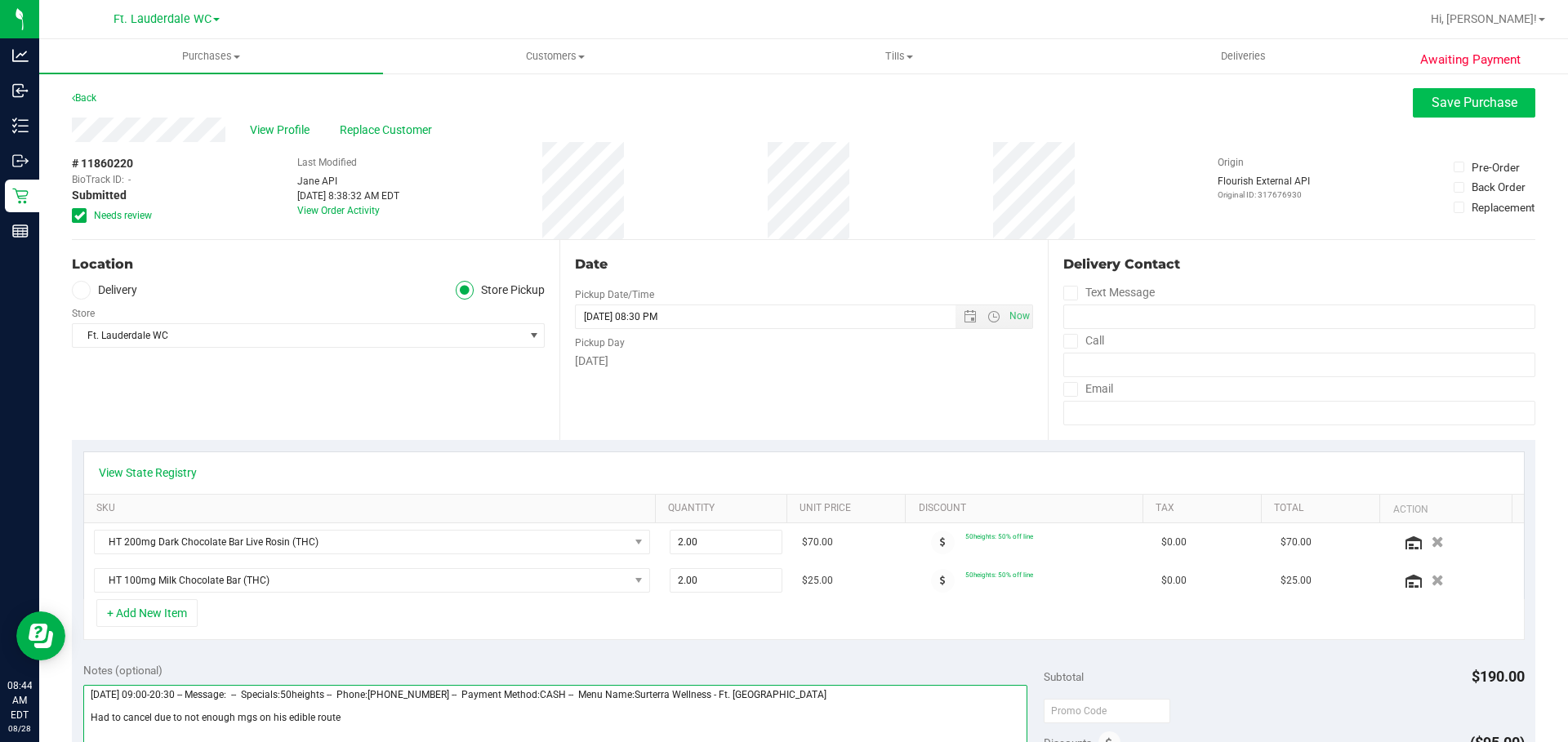
type textarea "Thursday 08/28/2025 09:00-20:30 -- Message: -- Specials:50heights -- Phone:9542…"
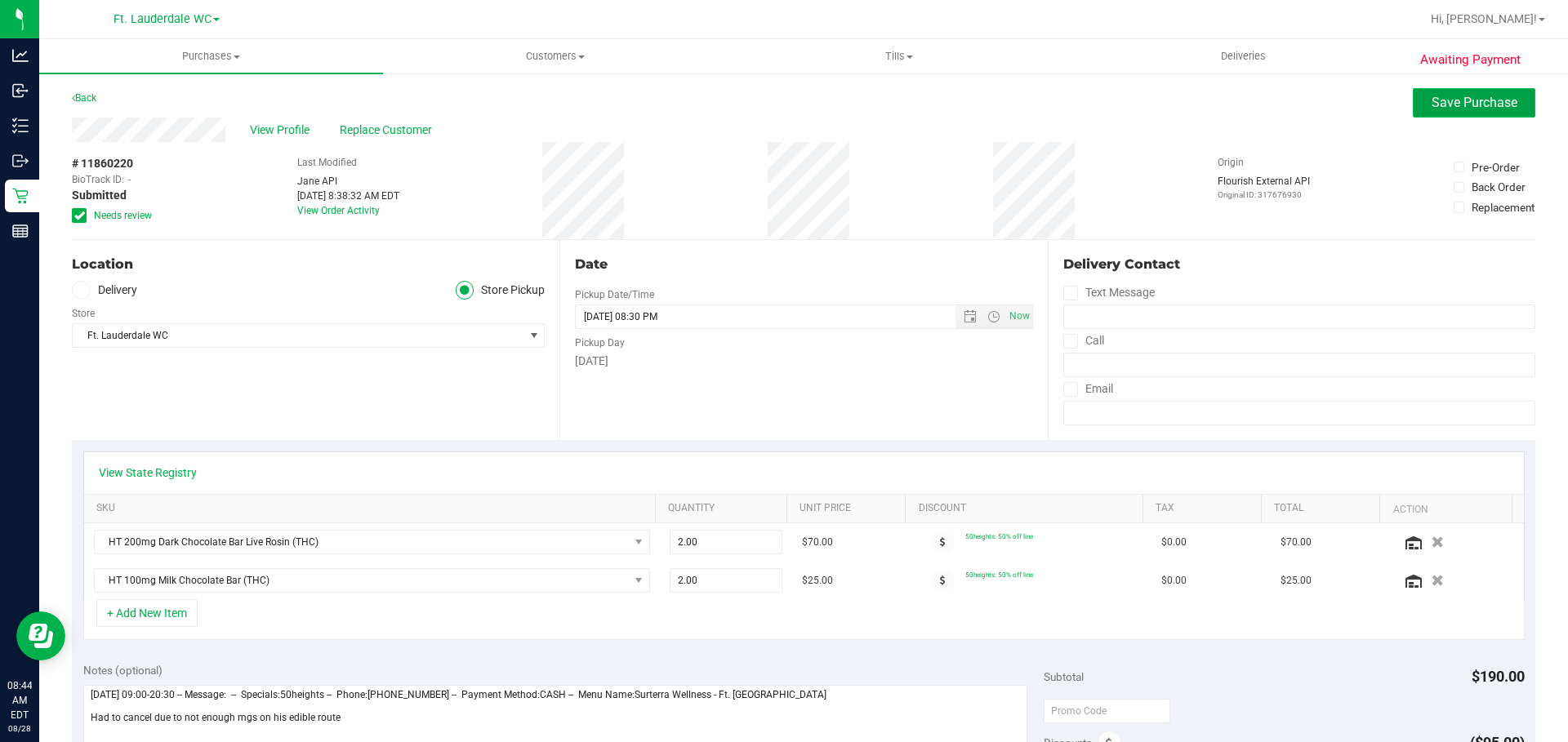
click at [1459, 114] on button "Save Purchase" at bounding box center [1475, 103] width 122 height 30
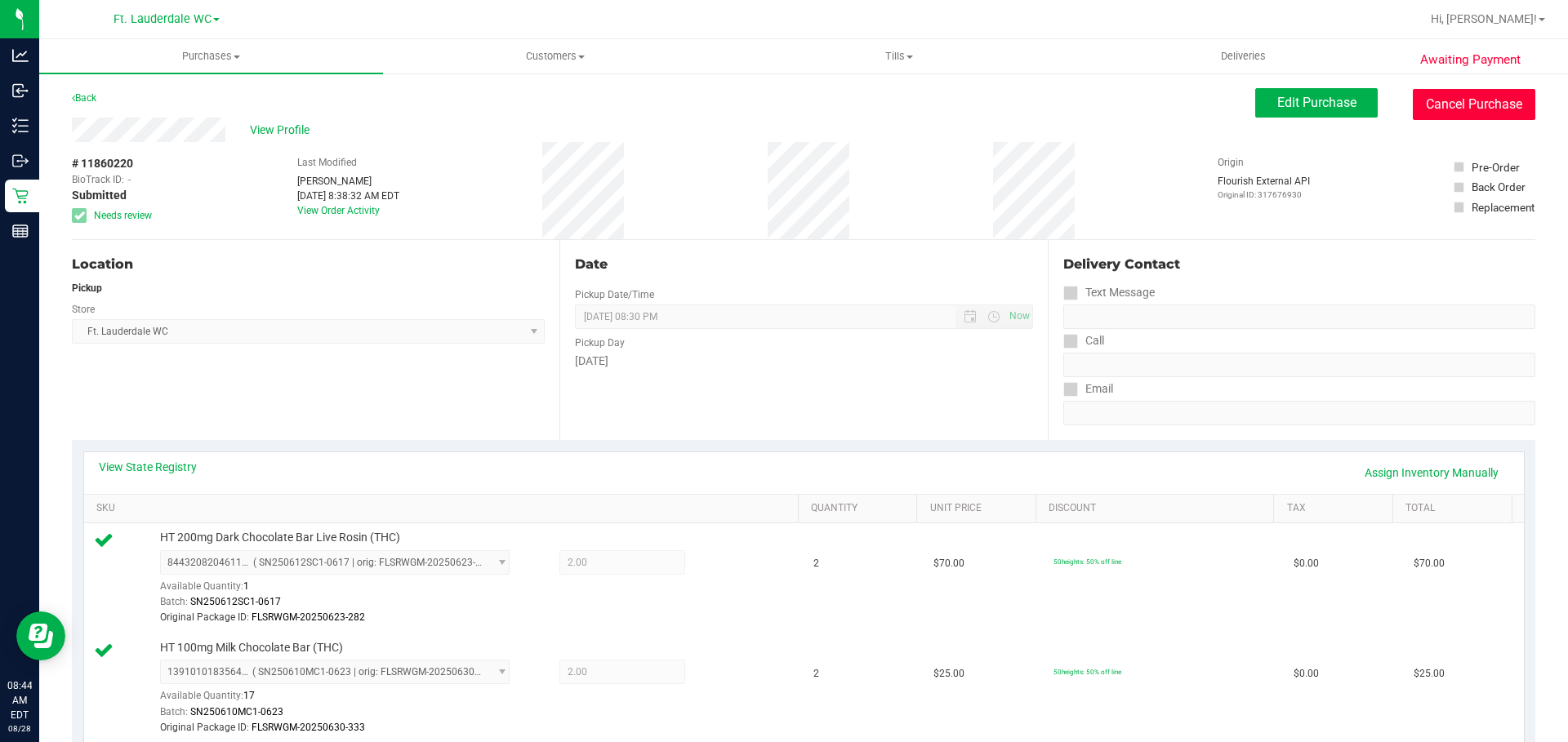
click at [1487, 98] on button "Cancel Purchase" at bounding box center [1475, 105] width 122 height 31
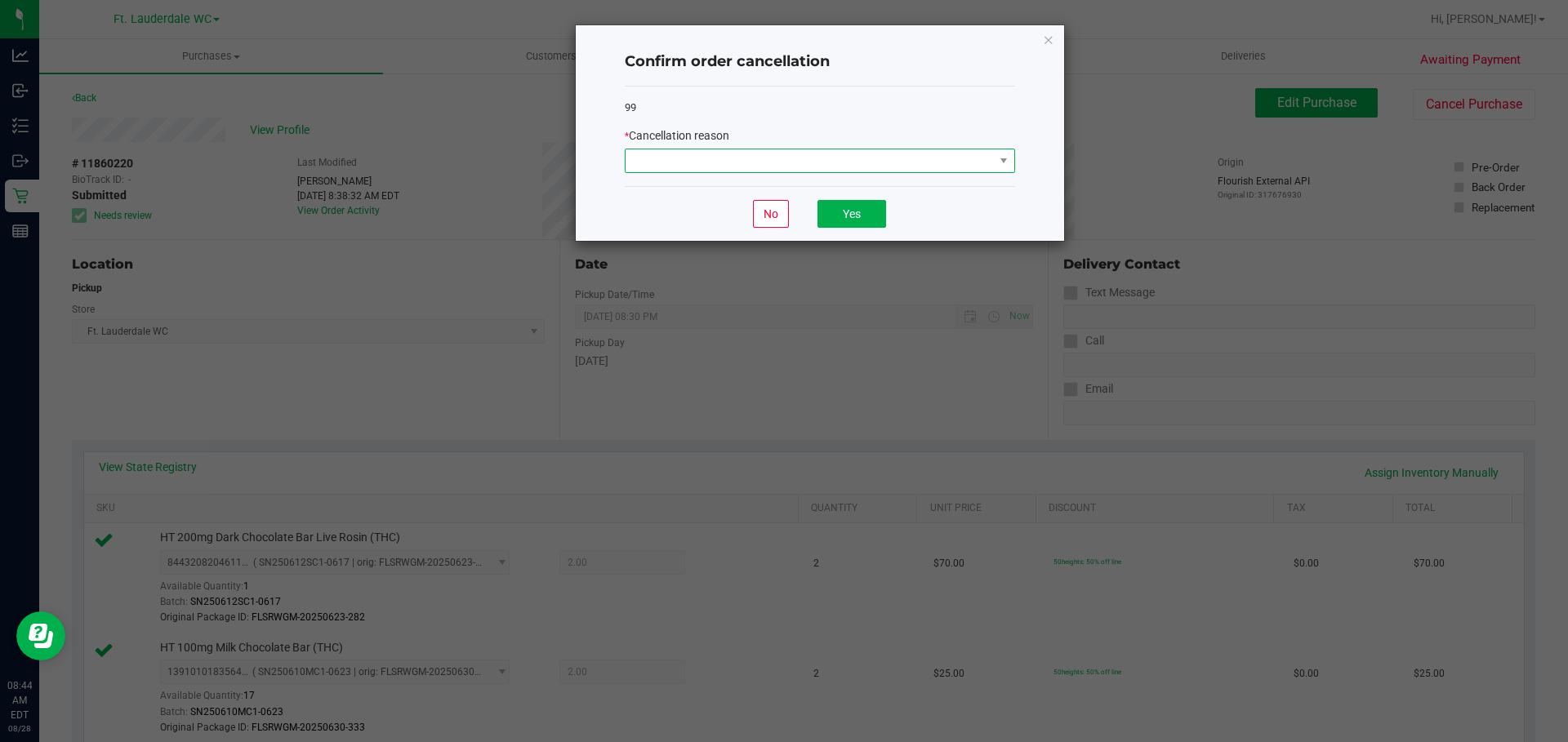
click at [837, 165] on span at bounding box center [810, 161] width 368 height 23
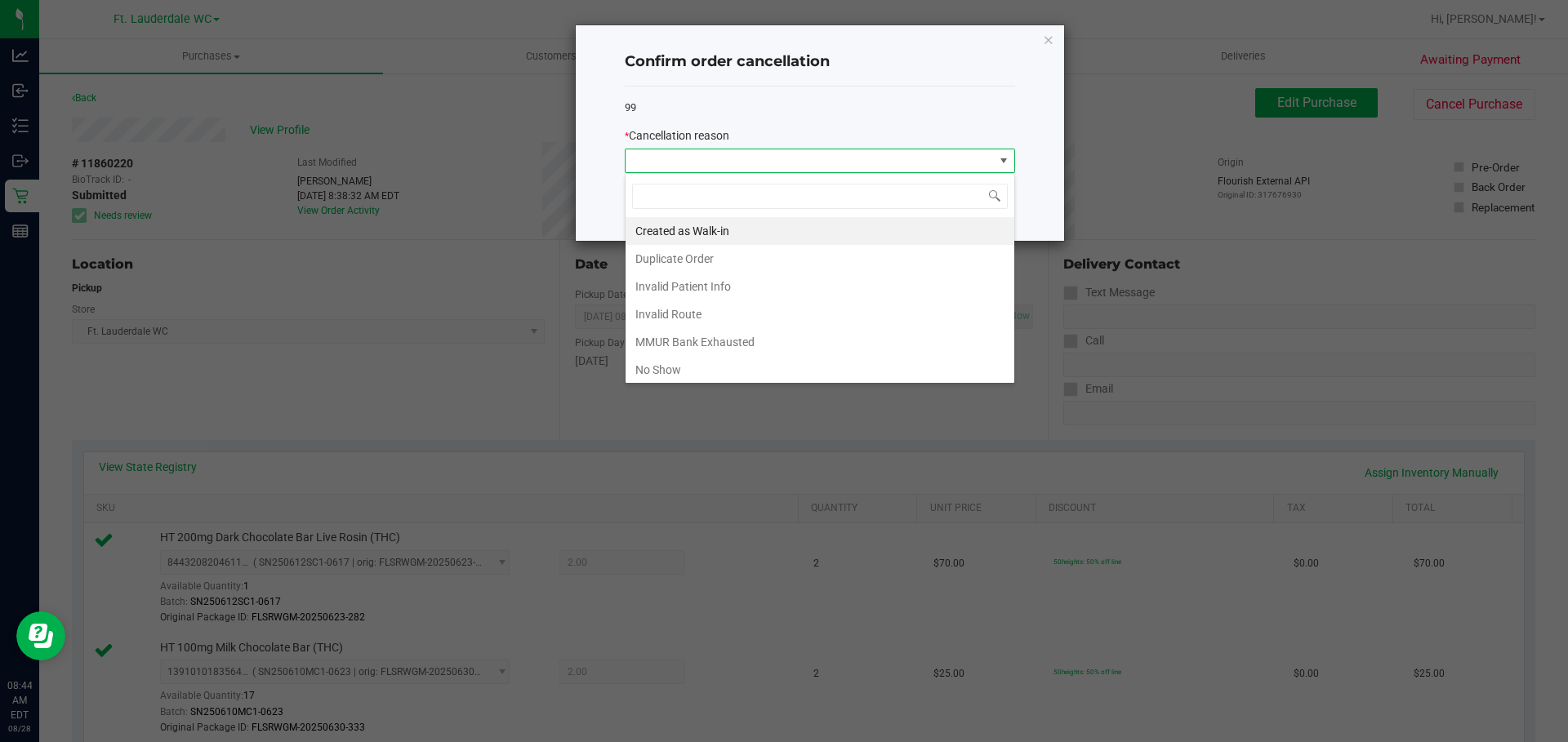
scroll to position [24, 390]
click at [705, 341] on li "MMUR Bank Exhausted" at bounding box center [820, 342] width 389 height 28
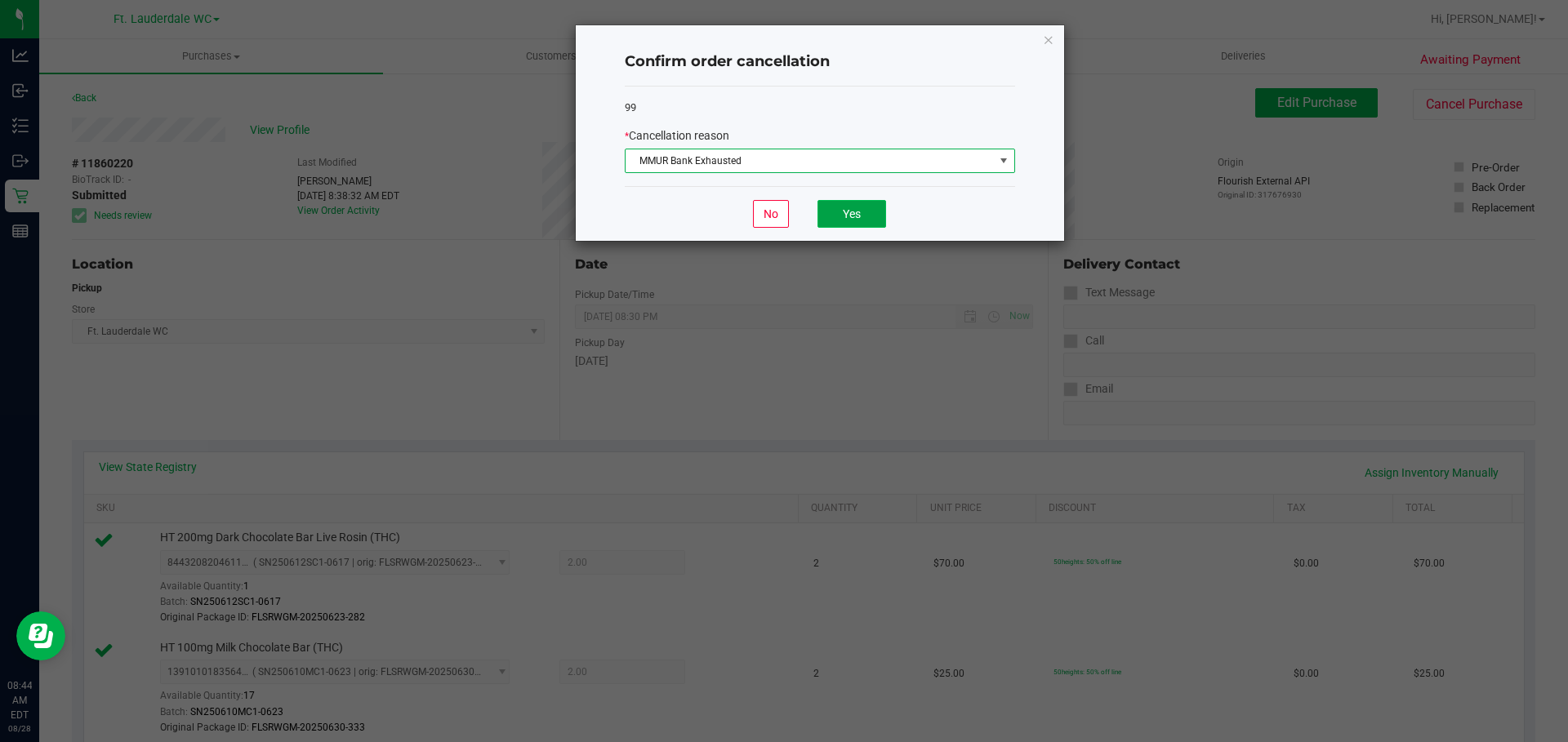
click at [865, 207] on button "Yes" at bounding box center [852, 214] width 69 height 28
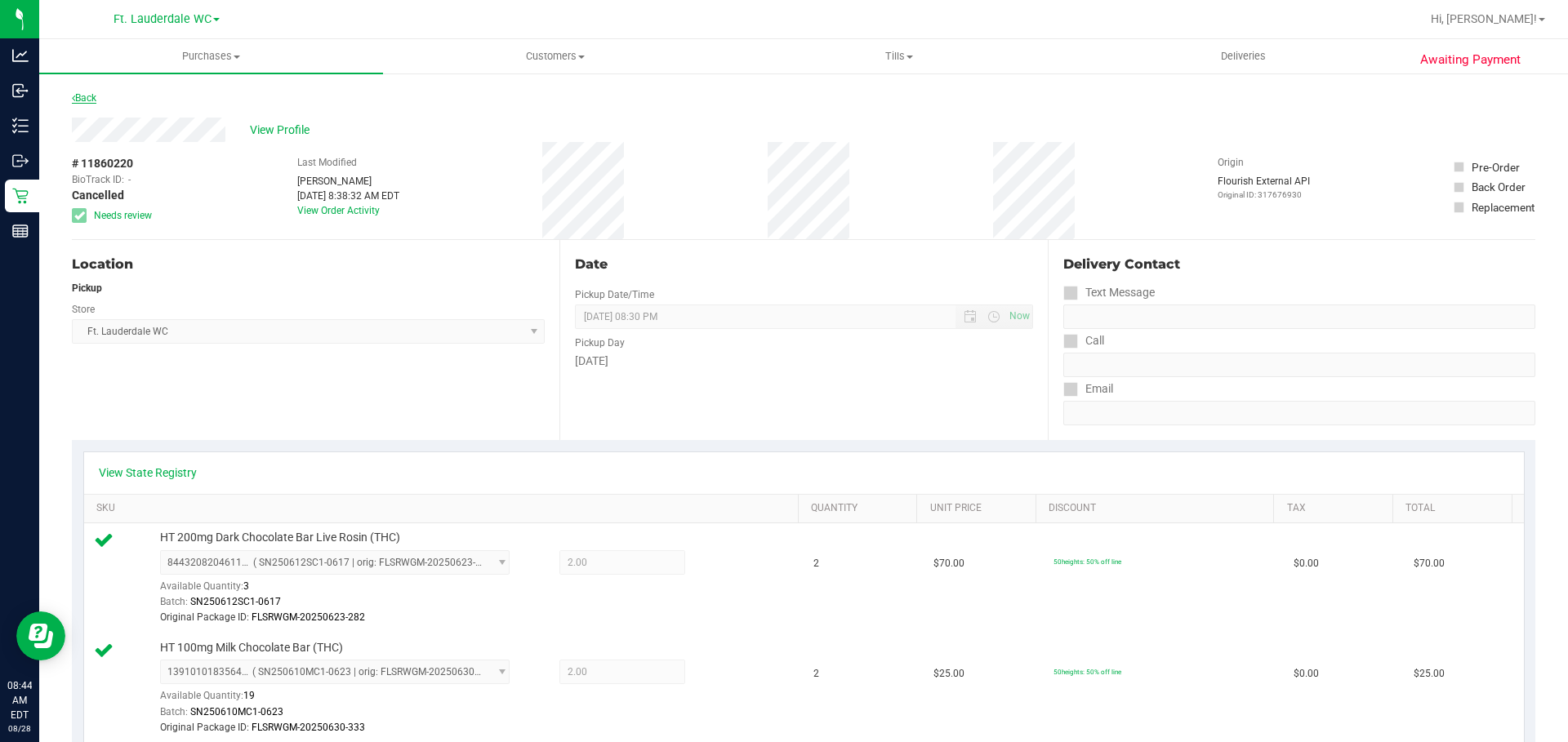
click at [84, 95] on link "Back" at bounding box center [84, 98] width 24 height 11
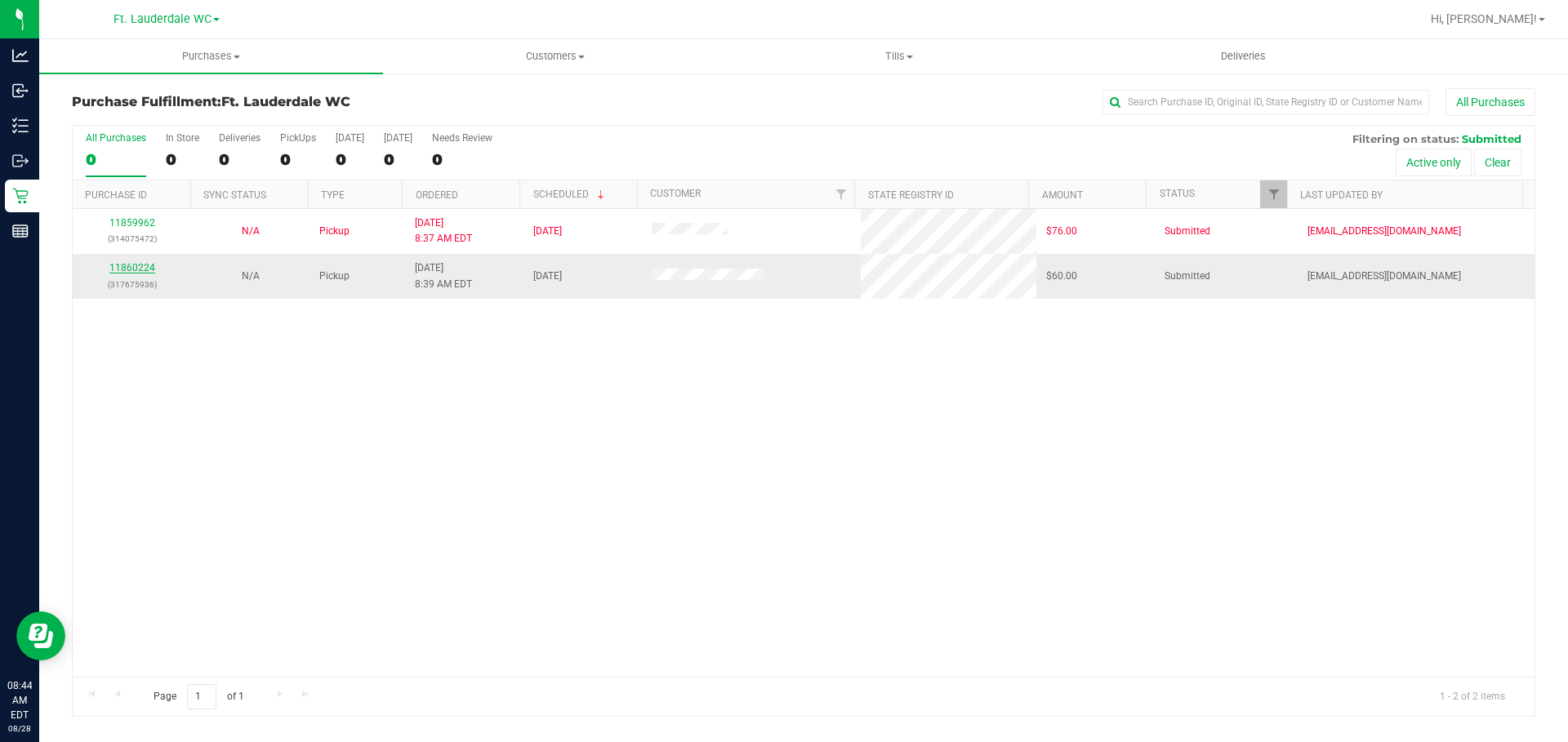
click at [127, 265] on link "11860224" at bounding box center [132, 267] width 45 height 11
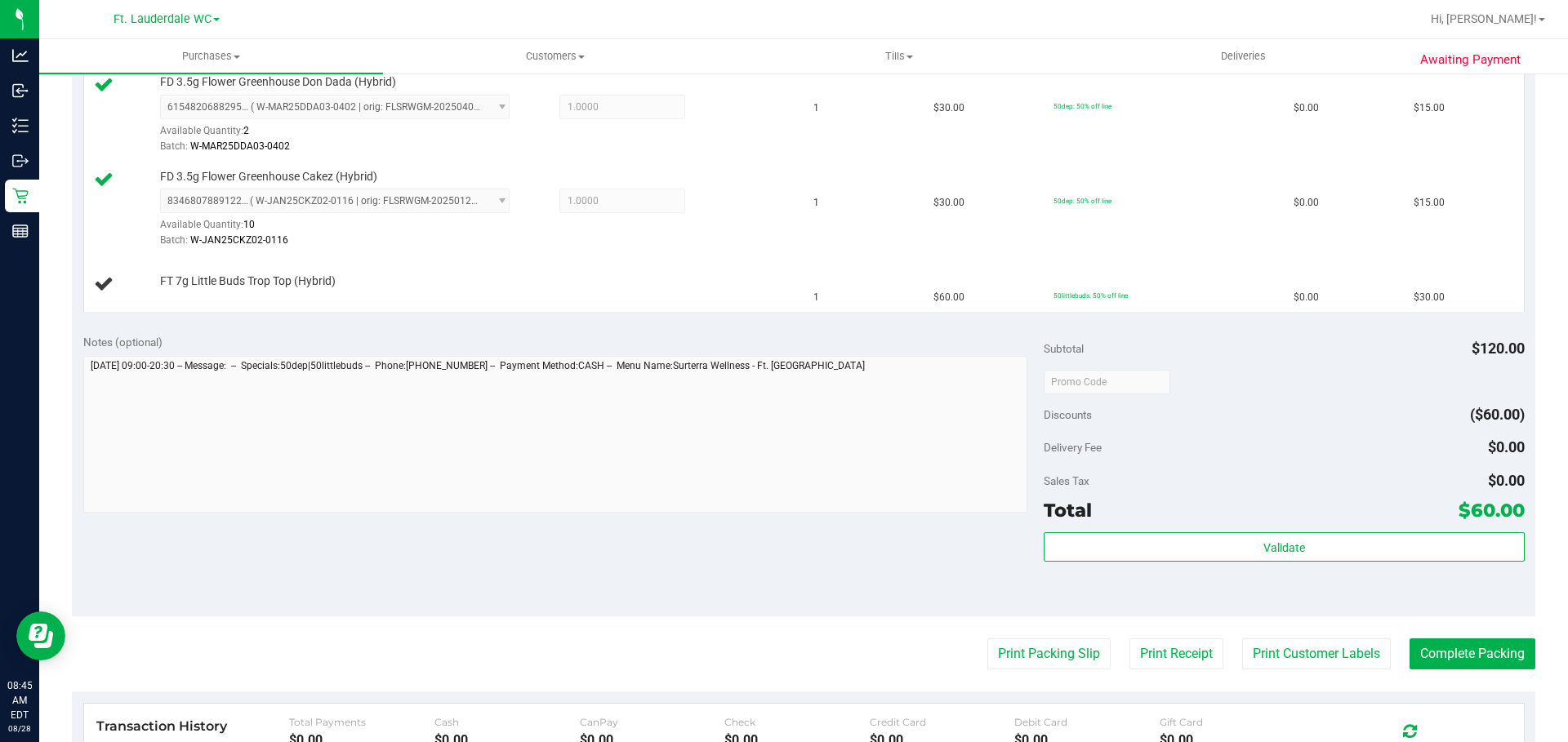
scroll to position [487, 0]
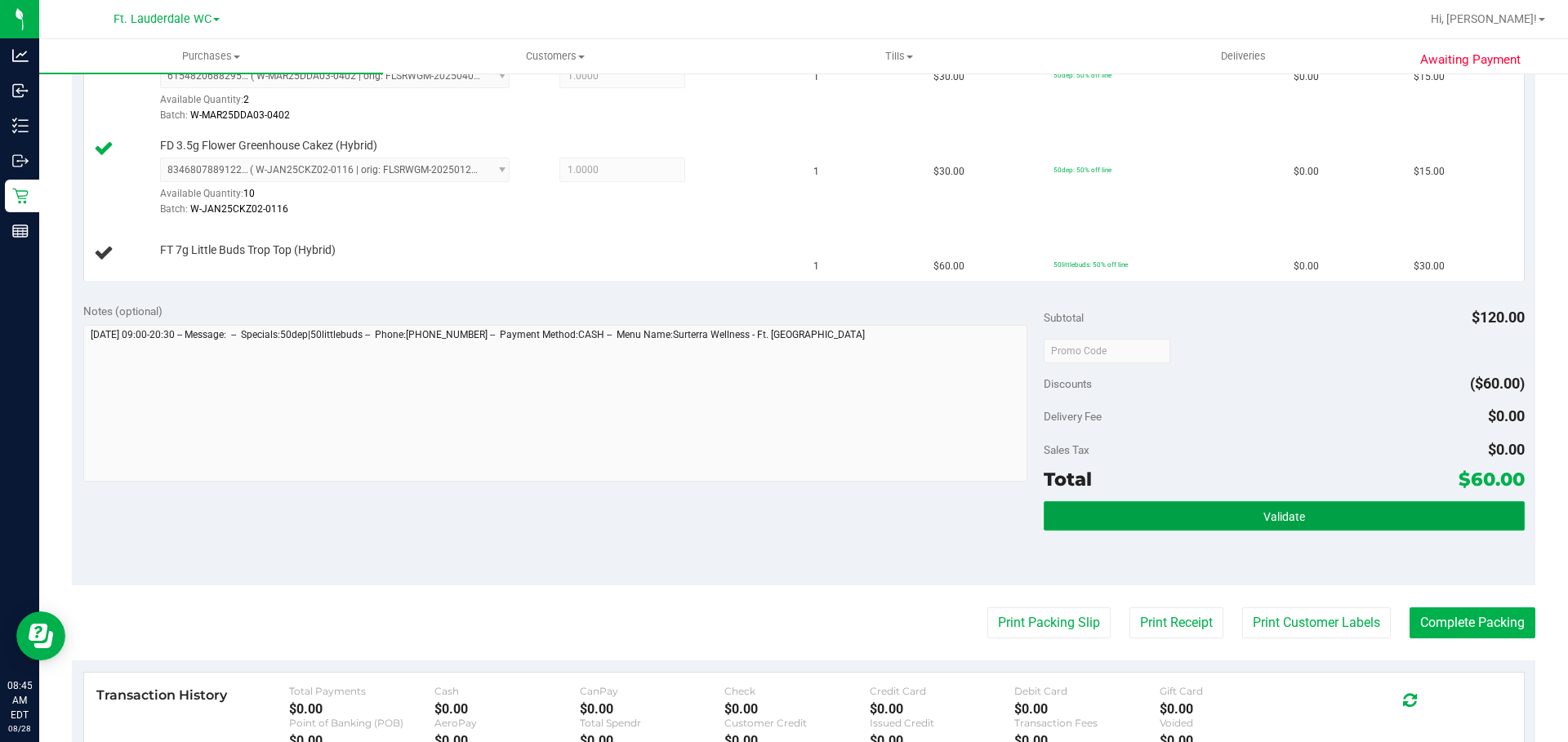
click at [1314, 524] on button "Validate" at bounding box center [1284, 516] width 480 height 30
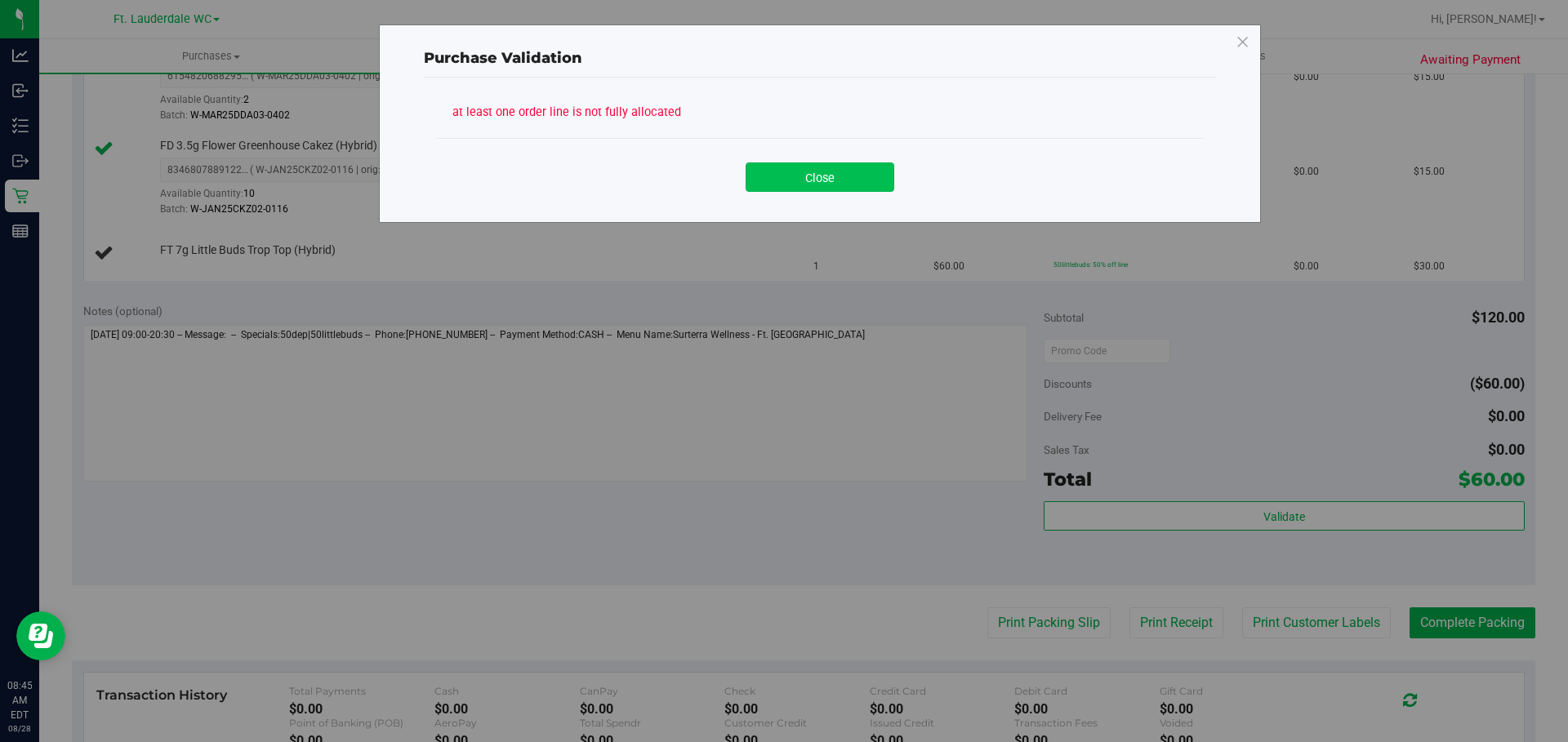
click at [855, 187] on button "Close" at bounding box center [820, 177] width 148 height 30
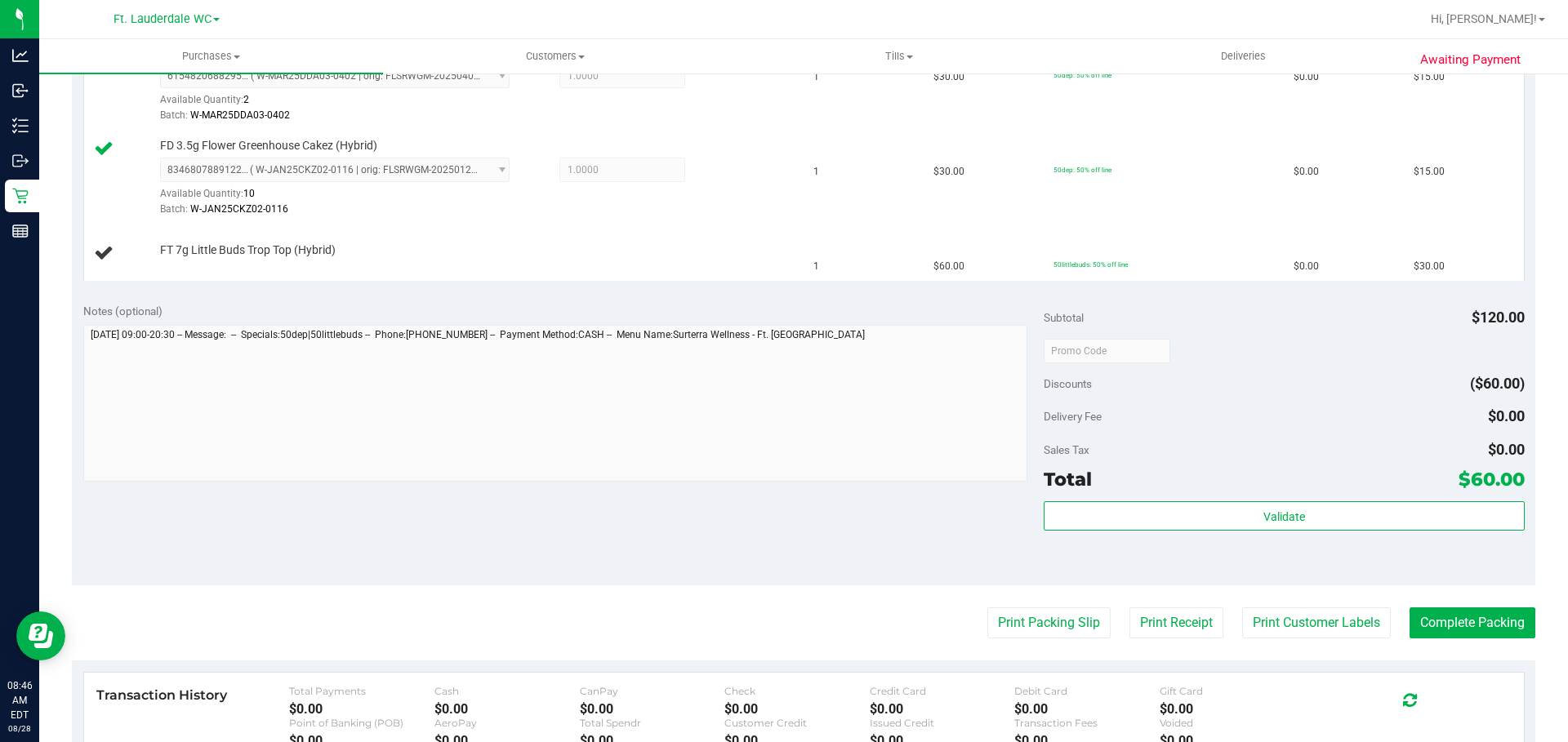
click at [333, 296] on div "Notes (optional) Subtotal $120.00 Discounts ($60.00) Delivery Fee $0.00 Sales T…" at bounding box center [803, 438] width 1464 height 294
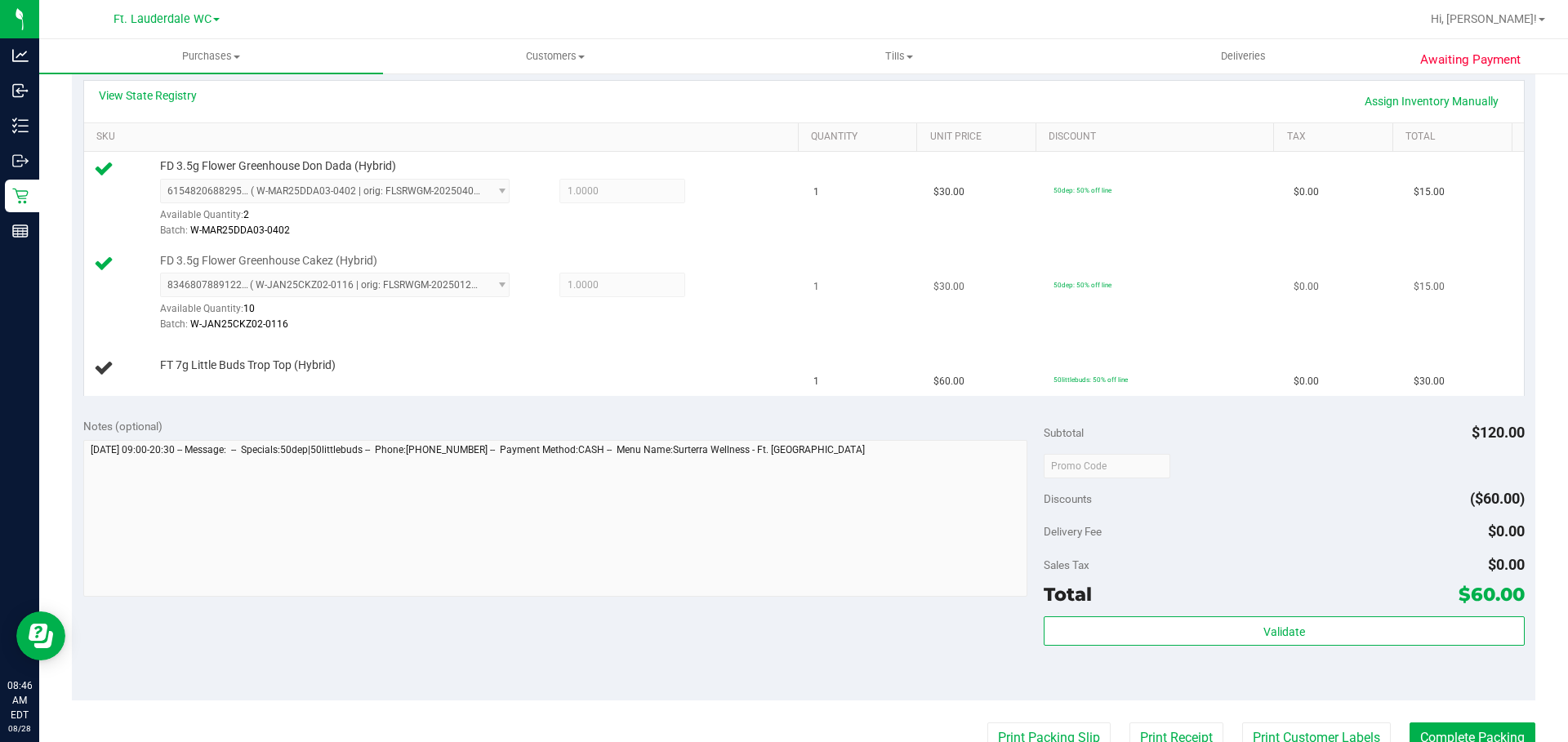
scroll to position [323, 0]
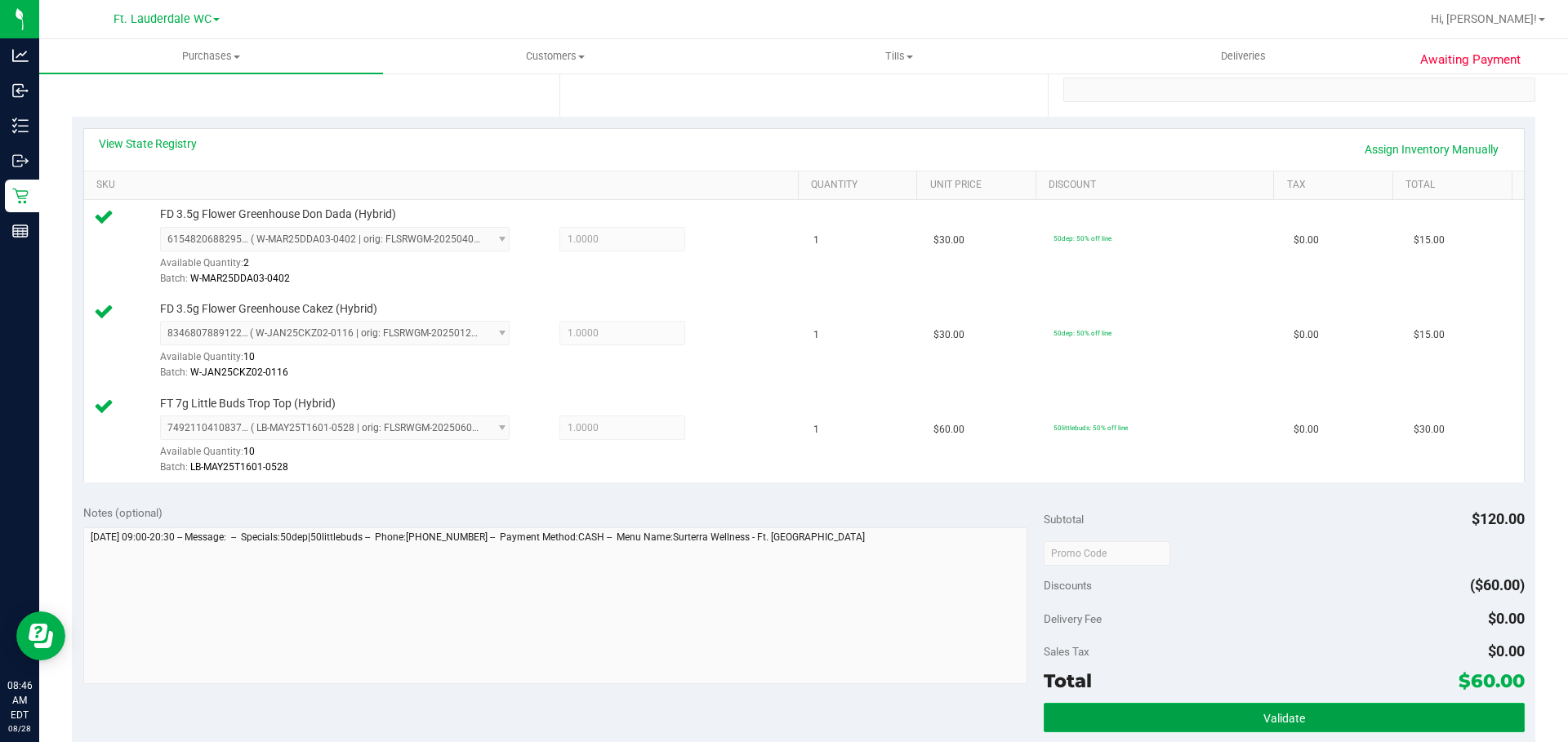
click at [1274, 705] on button "Validate" at bounding box center [1284, 718] width 480 height 30
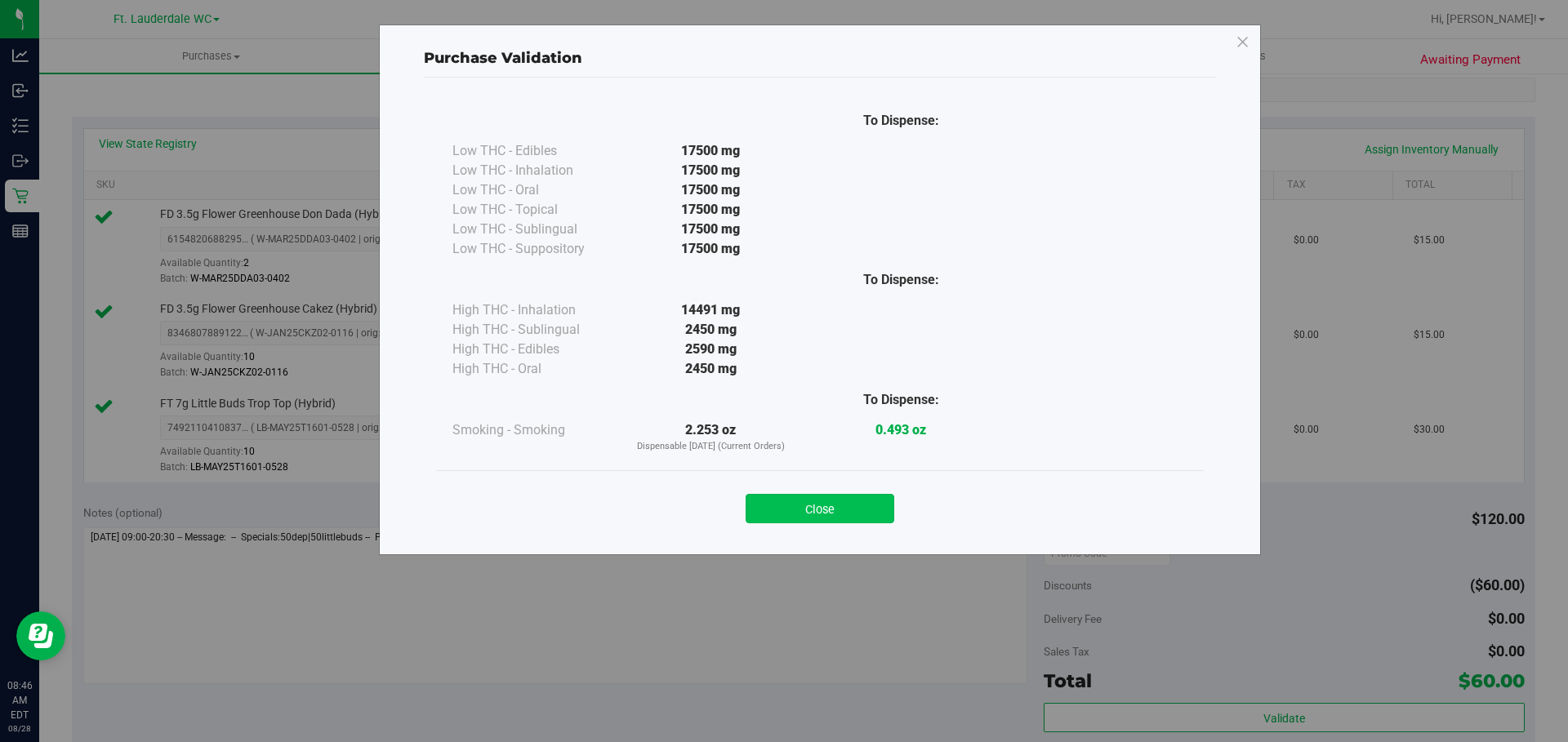
click at [824, 498] on button "Close" at bounding box center [820, 509] width 148 height 30
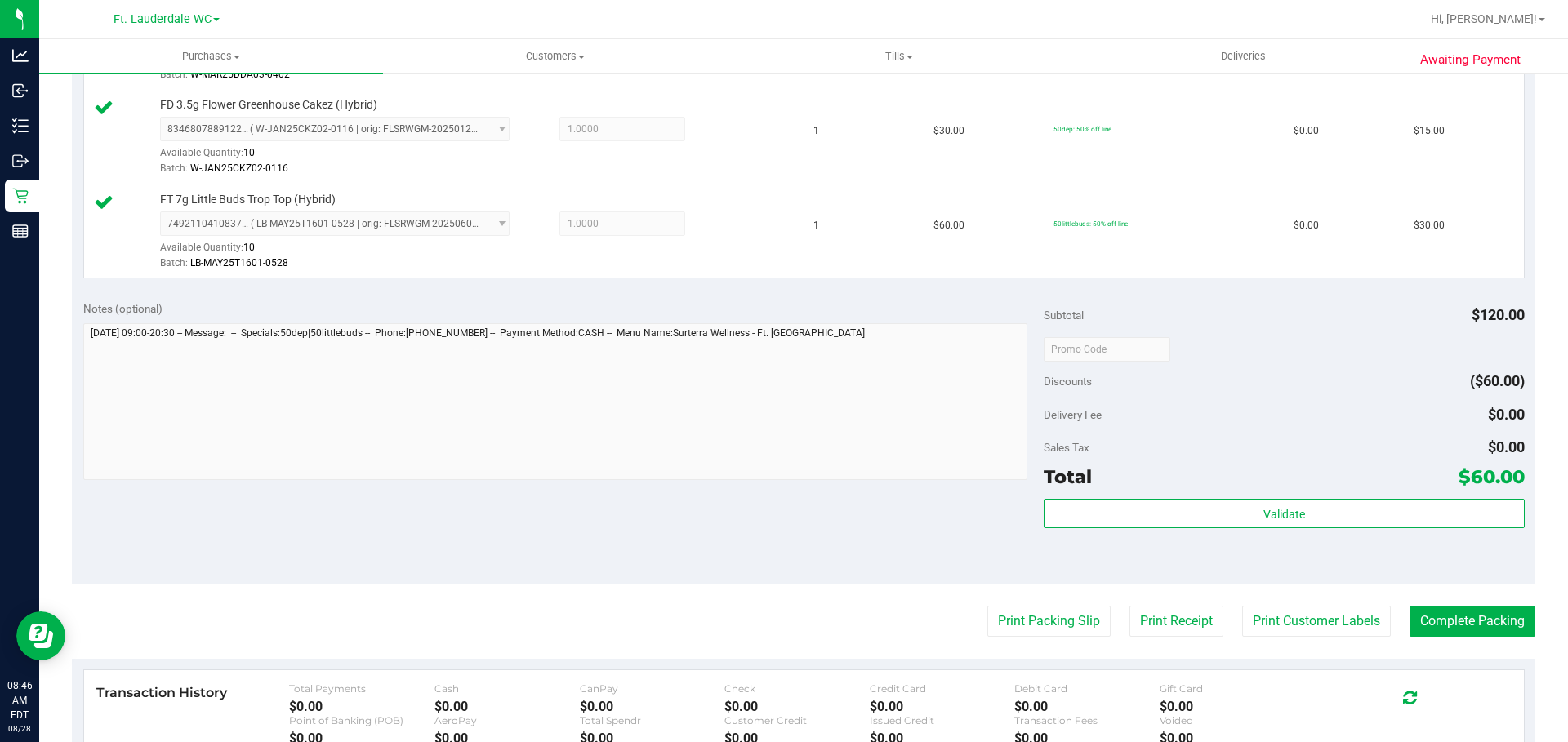
scroll to position [653, 0]
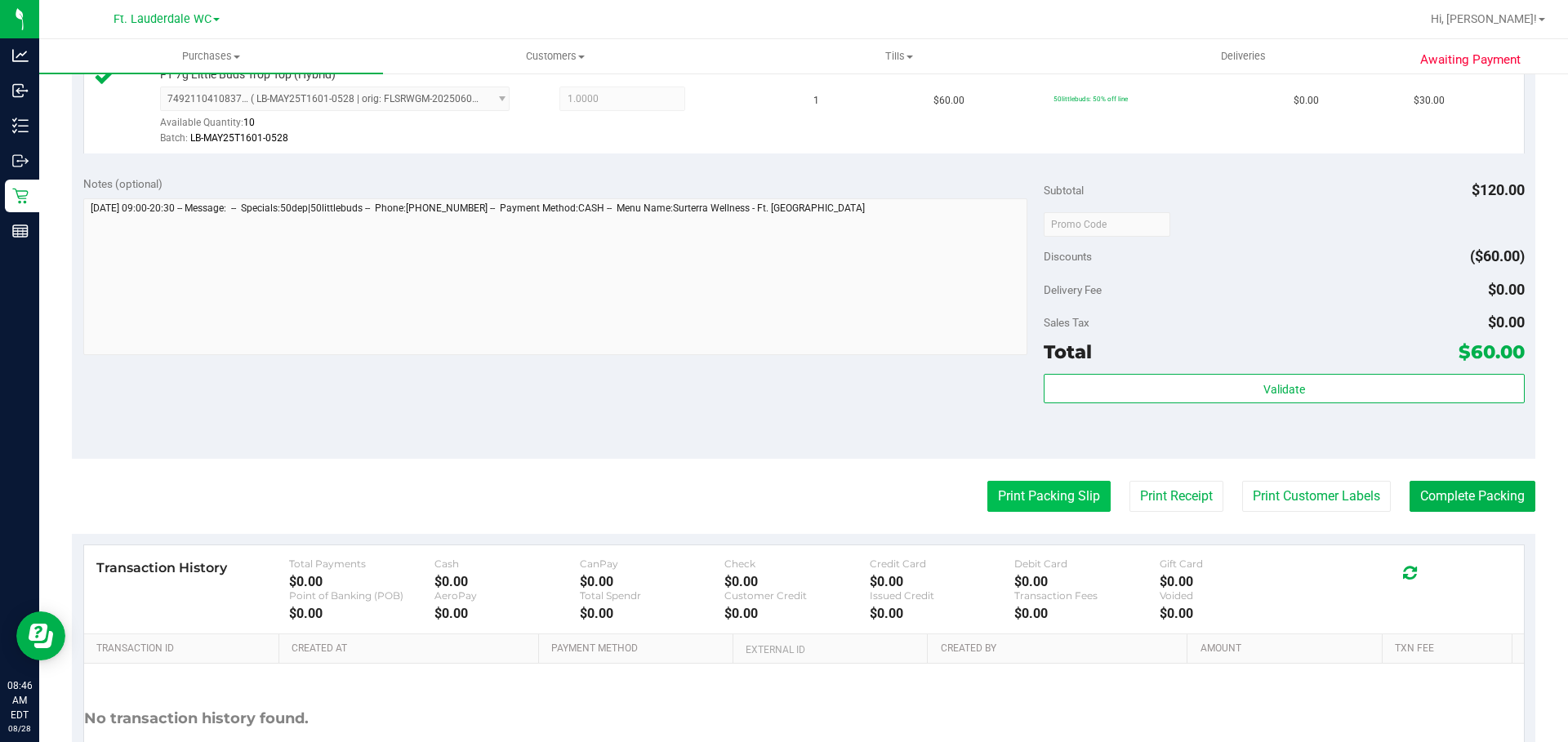
click at [1063, 506] on button "Print Packing Slip" at bounding box center [1049, 497] width 123 height 31
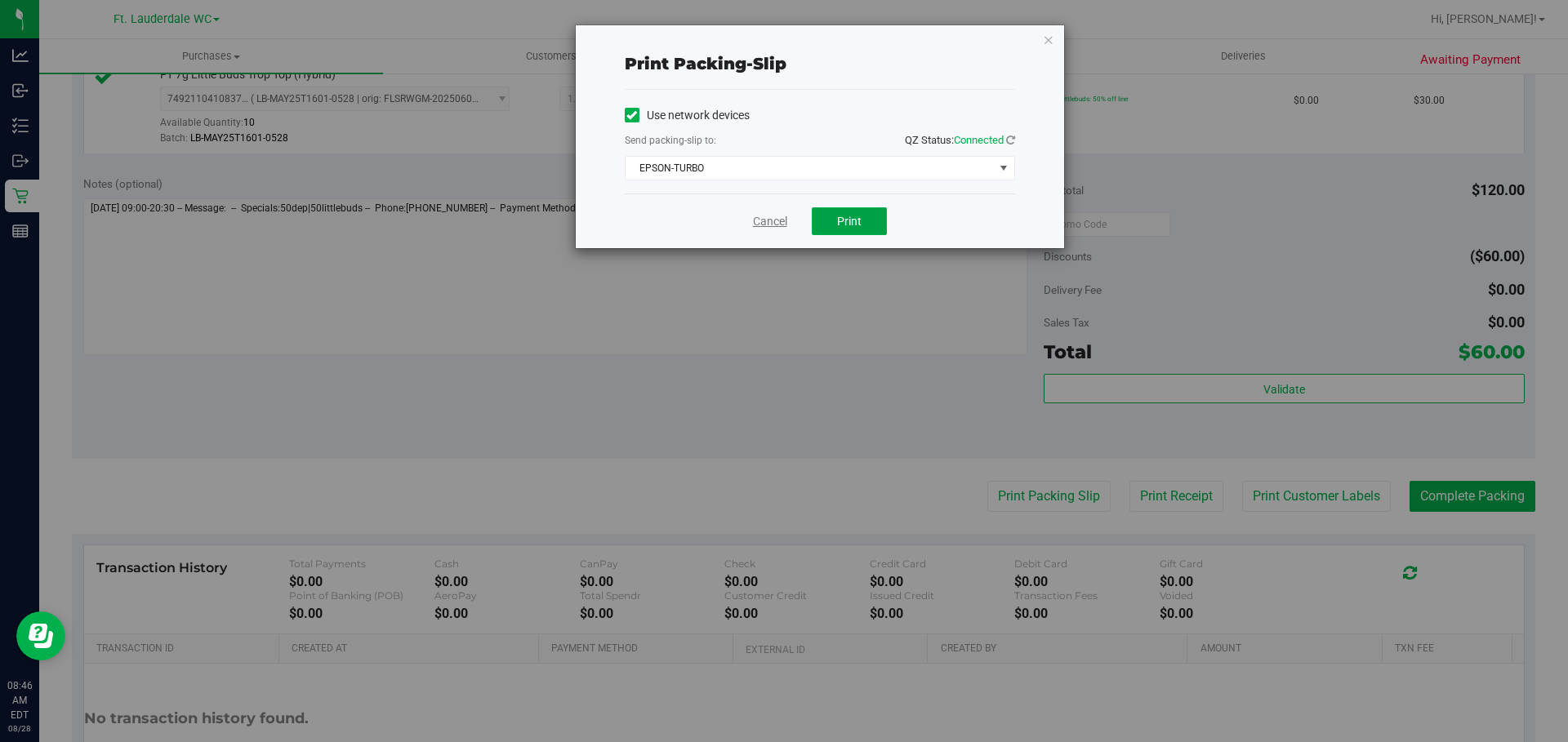
click at [858, 210] on button "Print" at bounding box center [849, 222] width 75 height 28
click at [760, 225] on link "Cancel" at bounding box center [770, 222] width 34 height 17
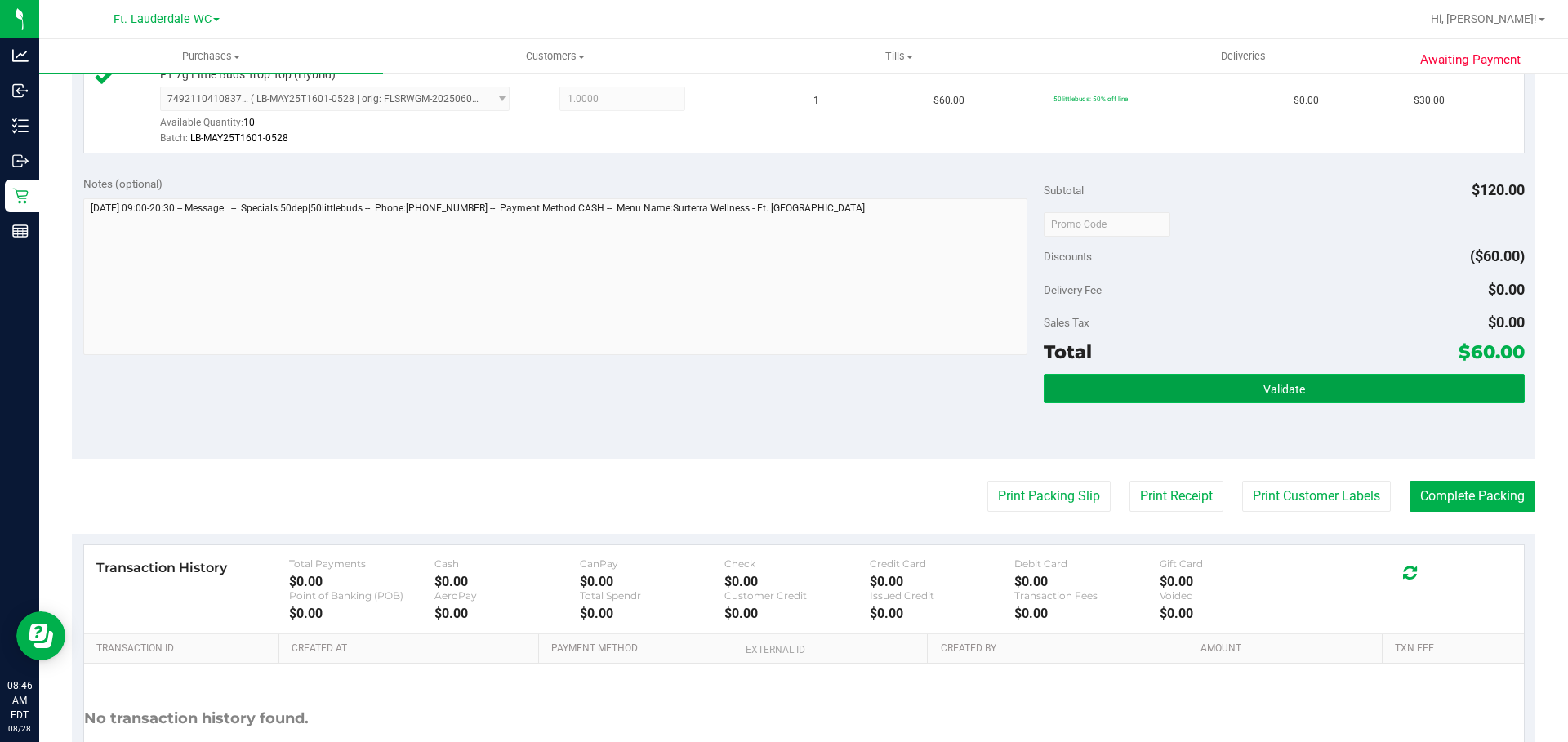
click at [1132, 395] on button "Validate" at bounding box center [1284, 389] width 480 height 30
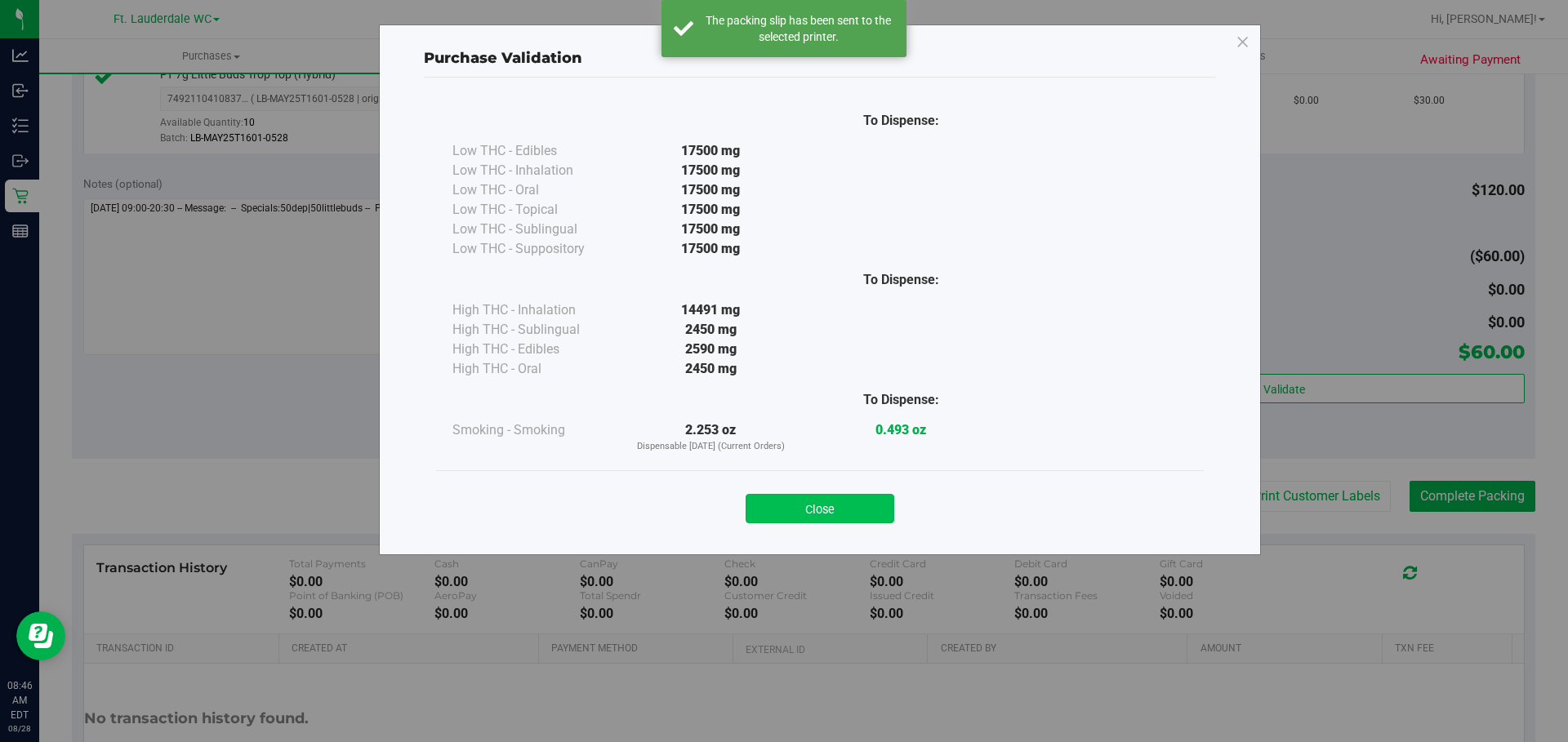
click at [828, 513] on button "Close" at bounding box center [820, 509] width 148 height 30
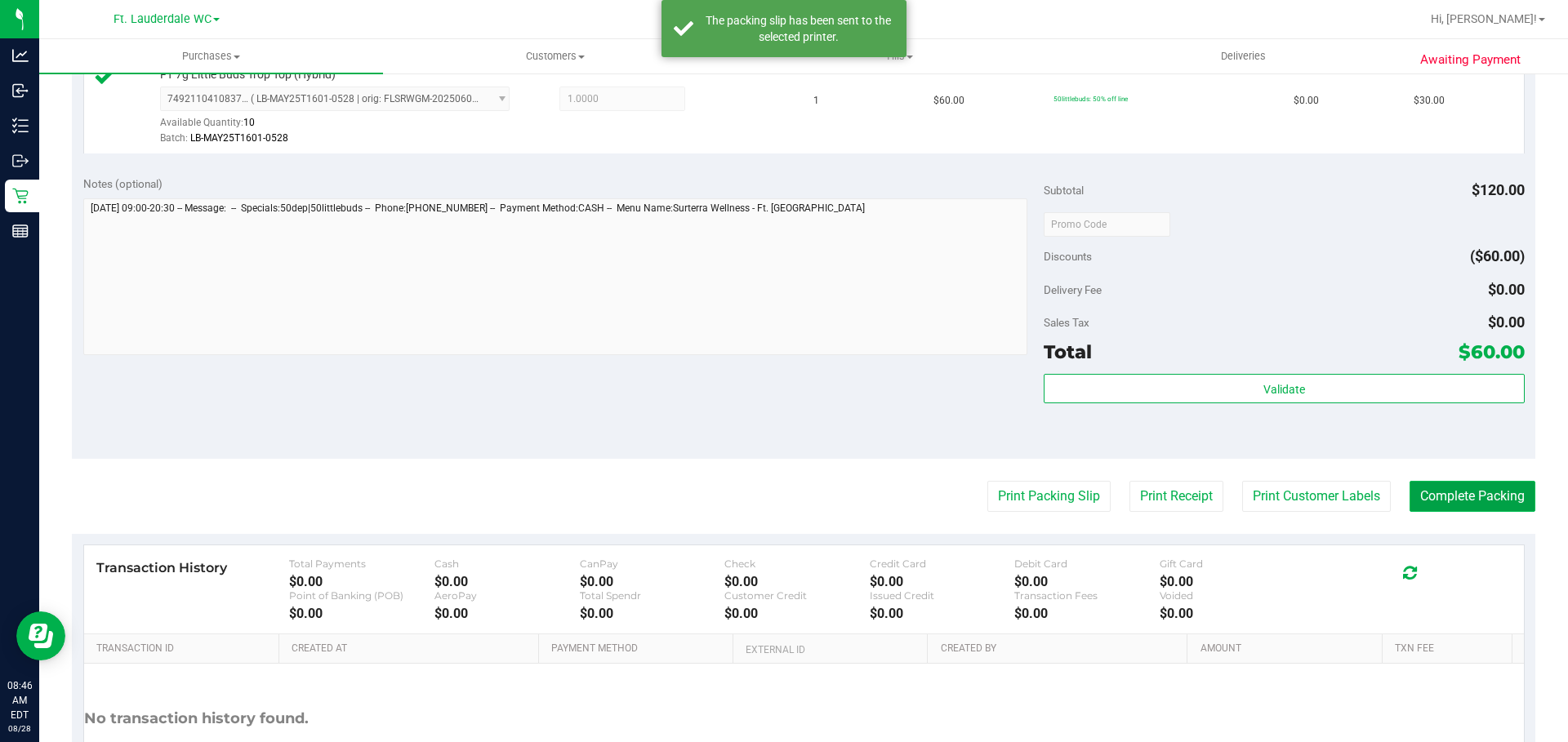
click at [1464, 490] on button "Complete Packing" at bounding box center [1473, 497] width 126 height 31
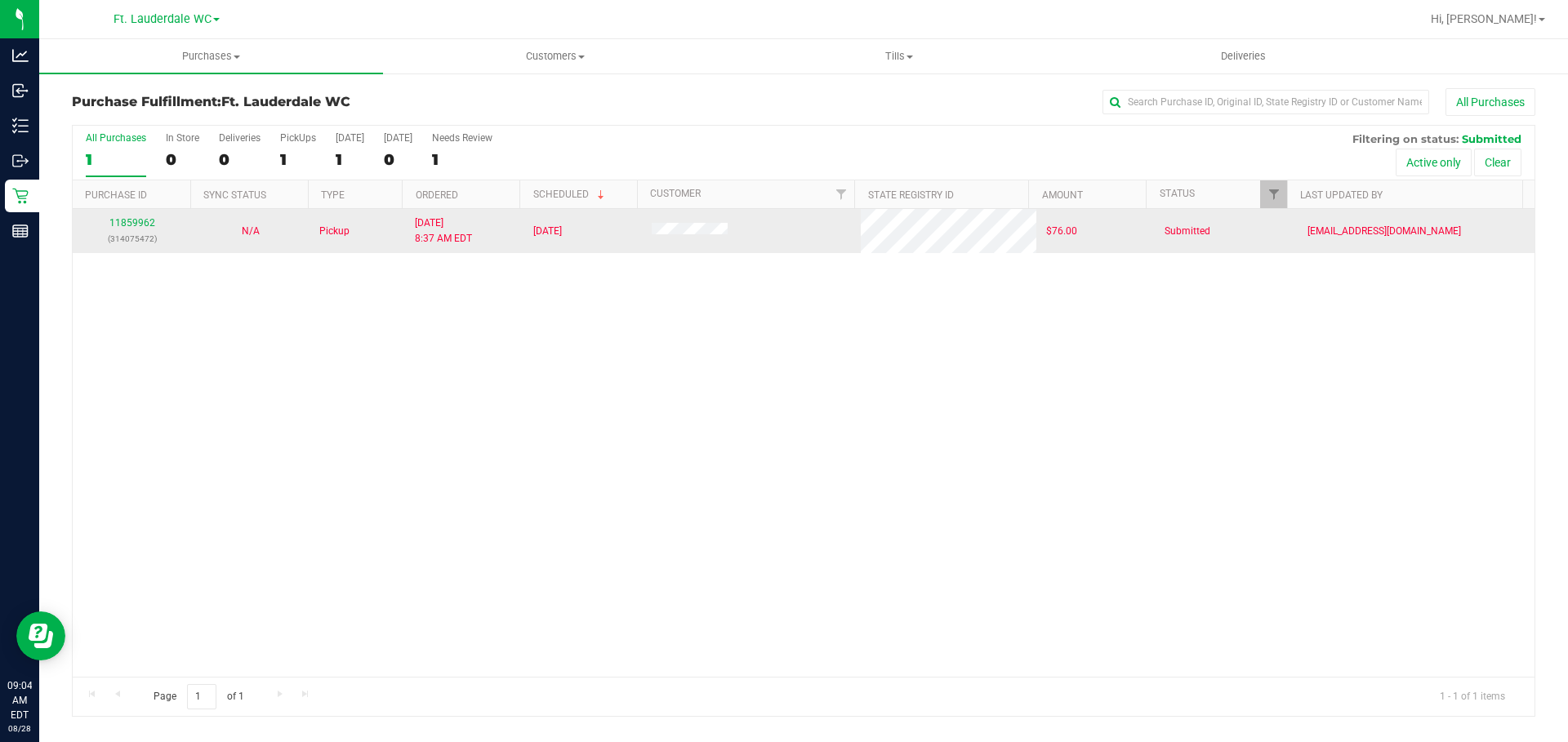
click at [122, 216] on div "11859962 (314075472)" at bounding box center [131, 231] width 99 height 31
click at [127, 223] on link "11859962" at bounding box center [132, 223] width 45 height 11
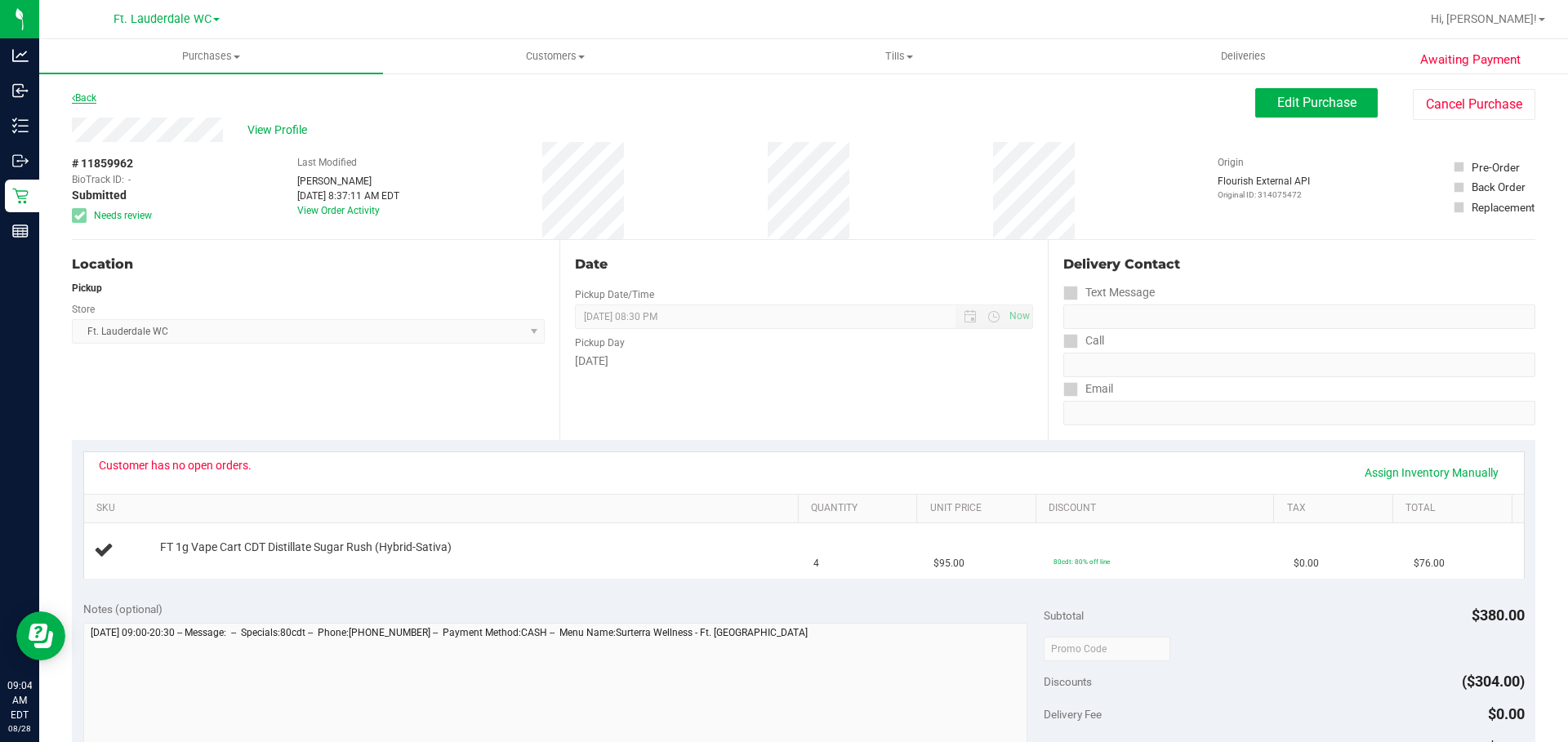
click at [96, 94] on link "Back" at bounding box center [84, 98] width 24 height 11
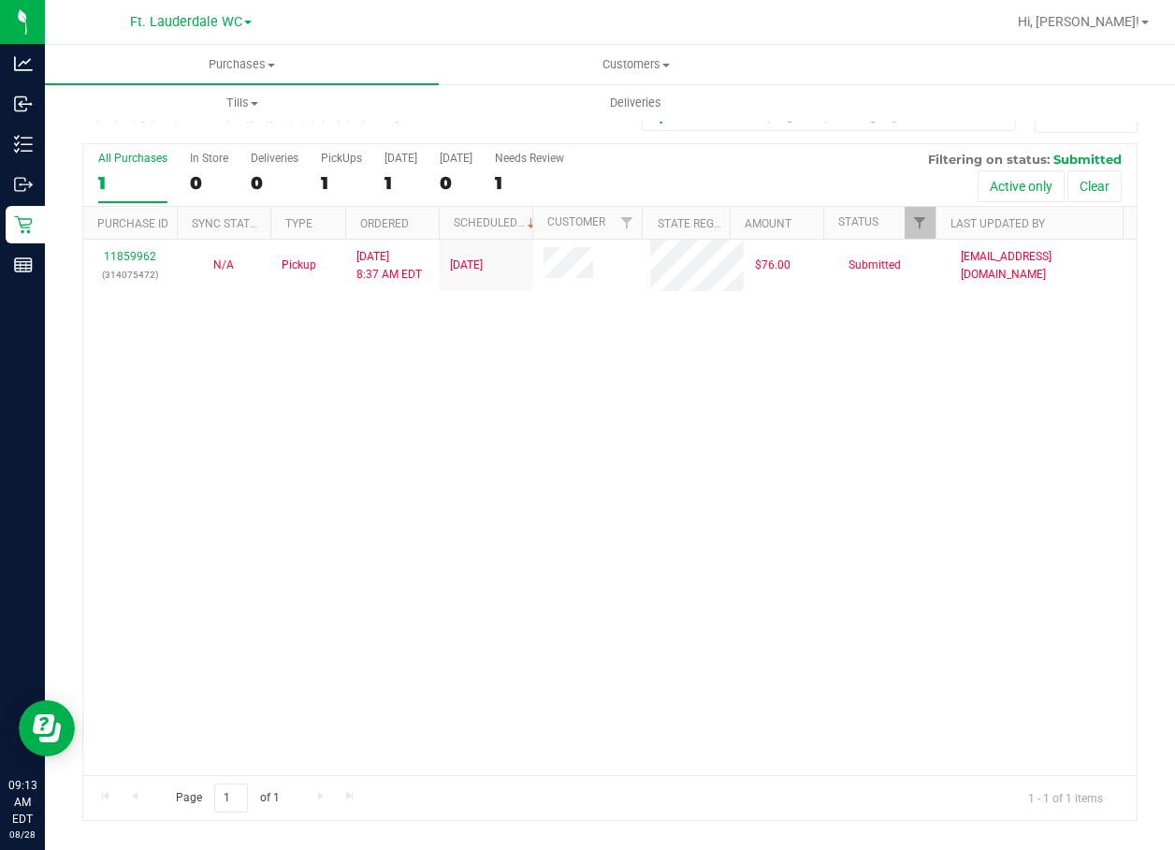
click at [92, 172] on div "All Purchases 1 In Store 0 Deliveries 0 PickUps 1 Today 1 Tomorrow 0 Needs Revi…" at bounding box center [609, 175] width 1053 height 63
click at [117, 178] on div "1" at bounding box center [132, 183] width 69 height 22
click at [0, 0] on input "All Purchases 1" at bounding box center [0, 0] width 0 height 0
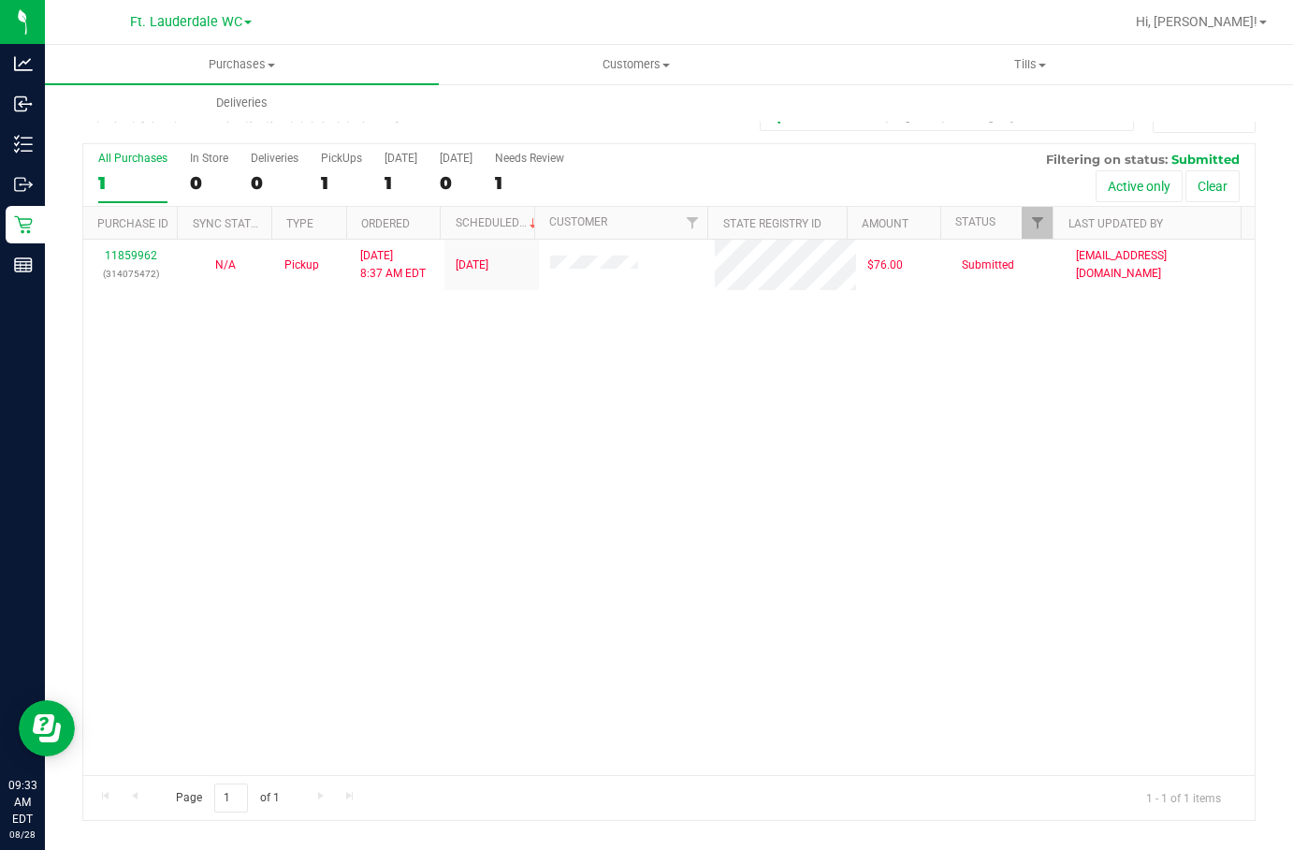
click at [117, 175] on div "1" at bounding box center [132, 183] width 69 height 22
click at [0, 0] on input "All Purchases 1" at bounding box center [0, 0] width 0 height 0
click at [102, 181] on div "1" at bounding box center [132, 183] width 69 height 22
click at [0, 0] on input "All Purchases 1" at bounding box center [0, 0] width 0 height 0
click at [99, 181] on div "1" at bounding box center [132, 183] width 69 height 22
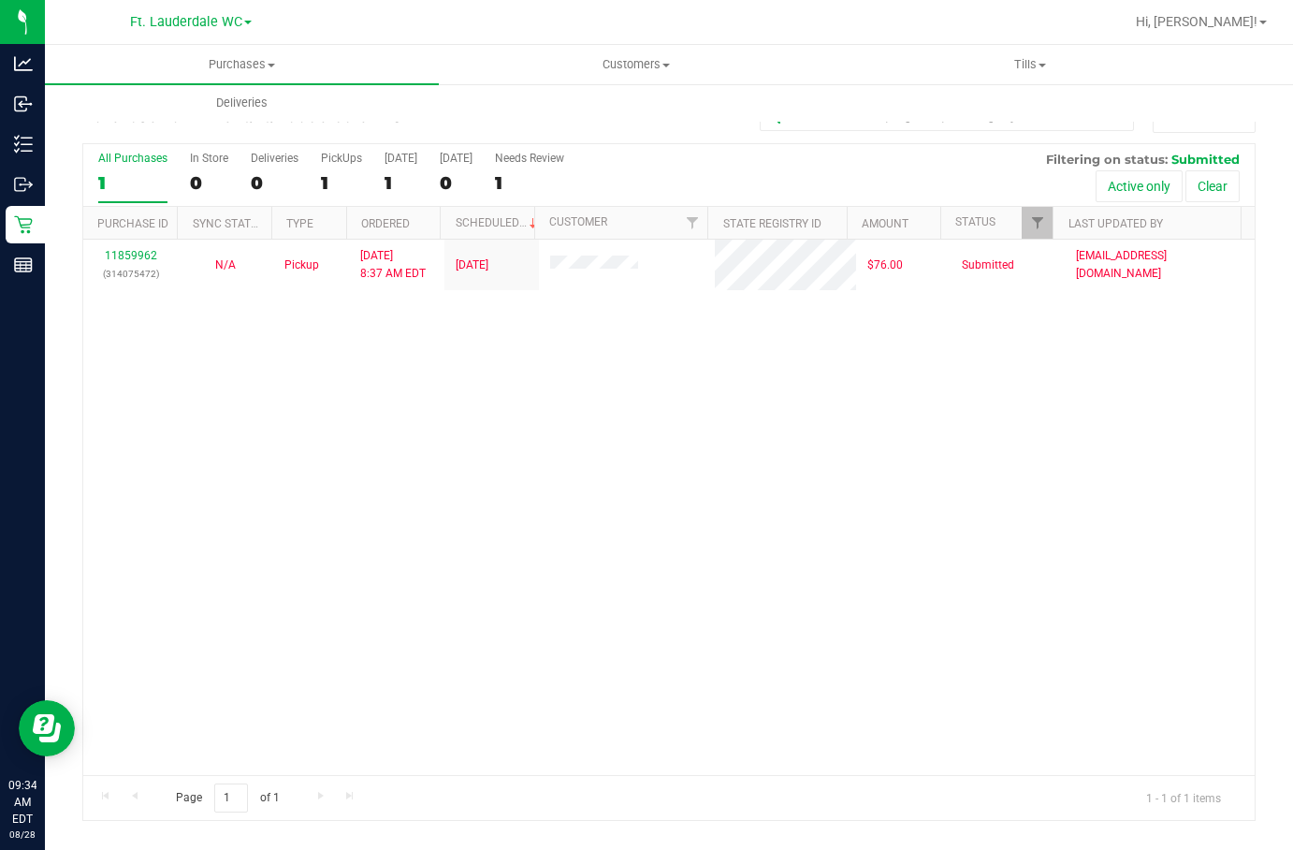
click at [0, 0] on input "All Purchases 1" at bounding box center [0, 0] width 0 height 0
click at [103, 181] on div "1" at bounding box center [132, 183] width 69 height 22
click at [0, 0] on input "All Purchases 1" at bounding box center [0, 0] width 0 height 0
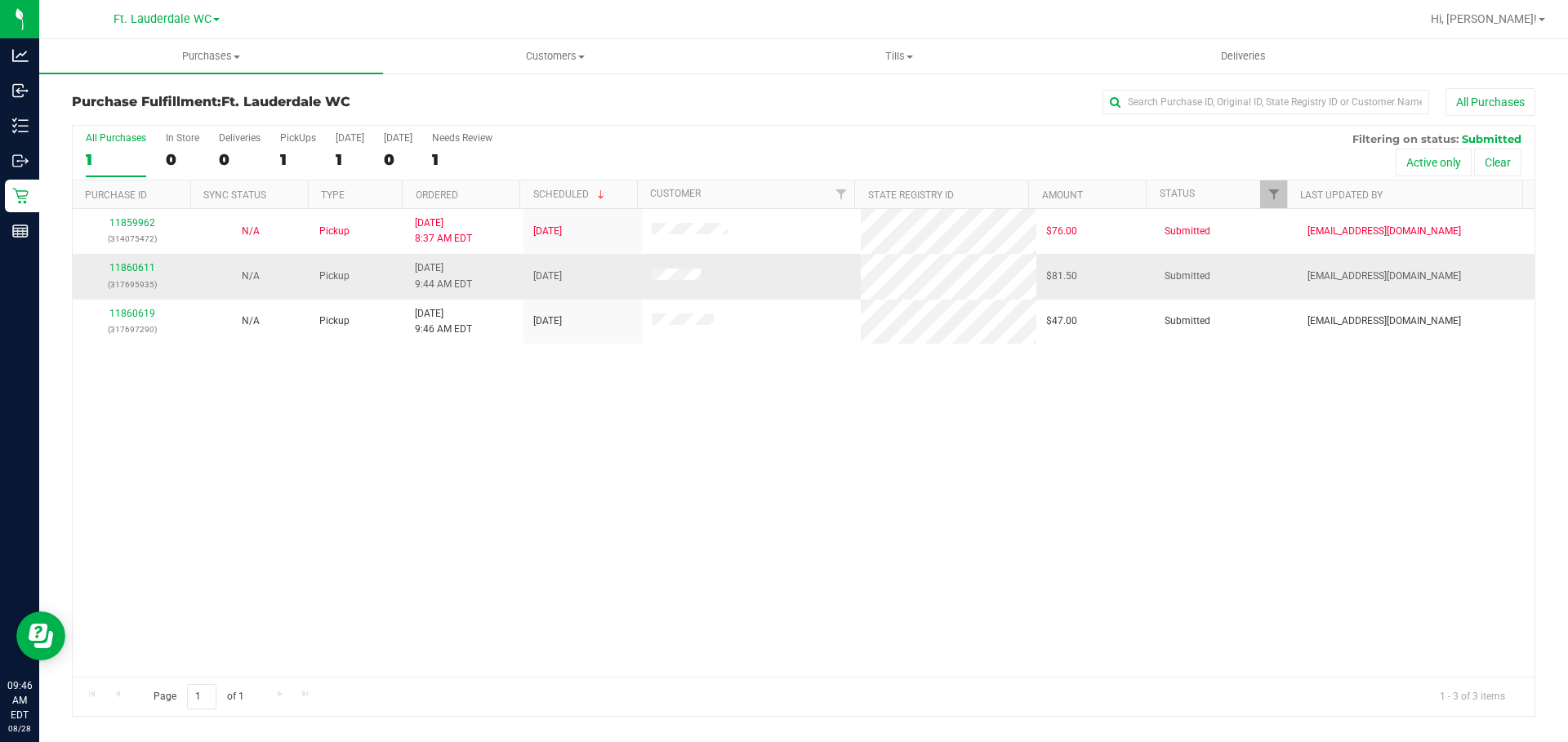
click at [126, 273] on div "11860611 (317695935)" at bounding box center [131, 276] width 99 height 31
click at [126, 260] on td "11860611 (317695935)" at bounding box center [132, 276] width 119 height 45
click at [134, 270] on link "11860611" at bounding box center [132, 267] width 45 height 11
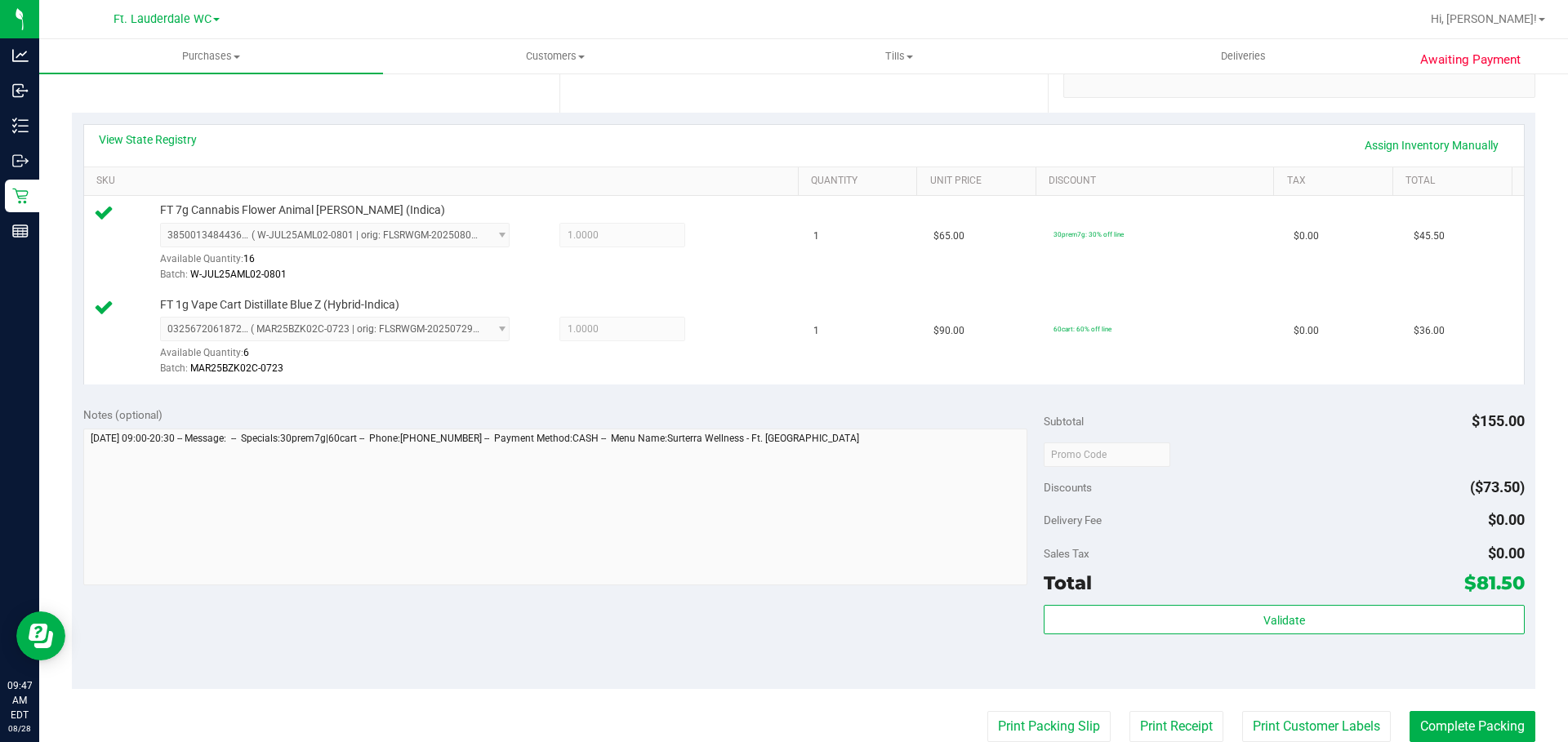
scroll to position [401, 0]
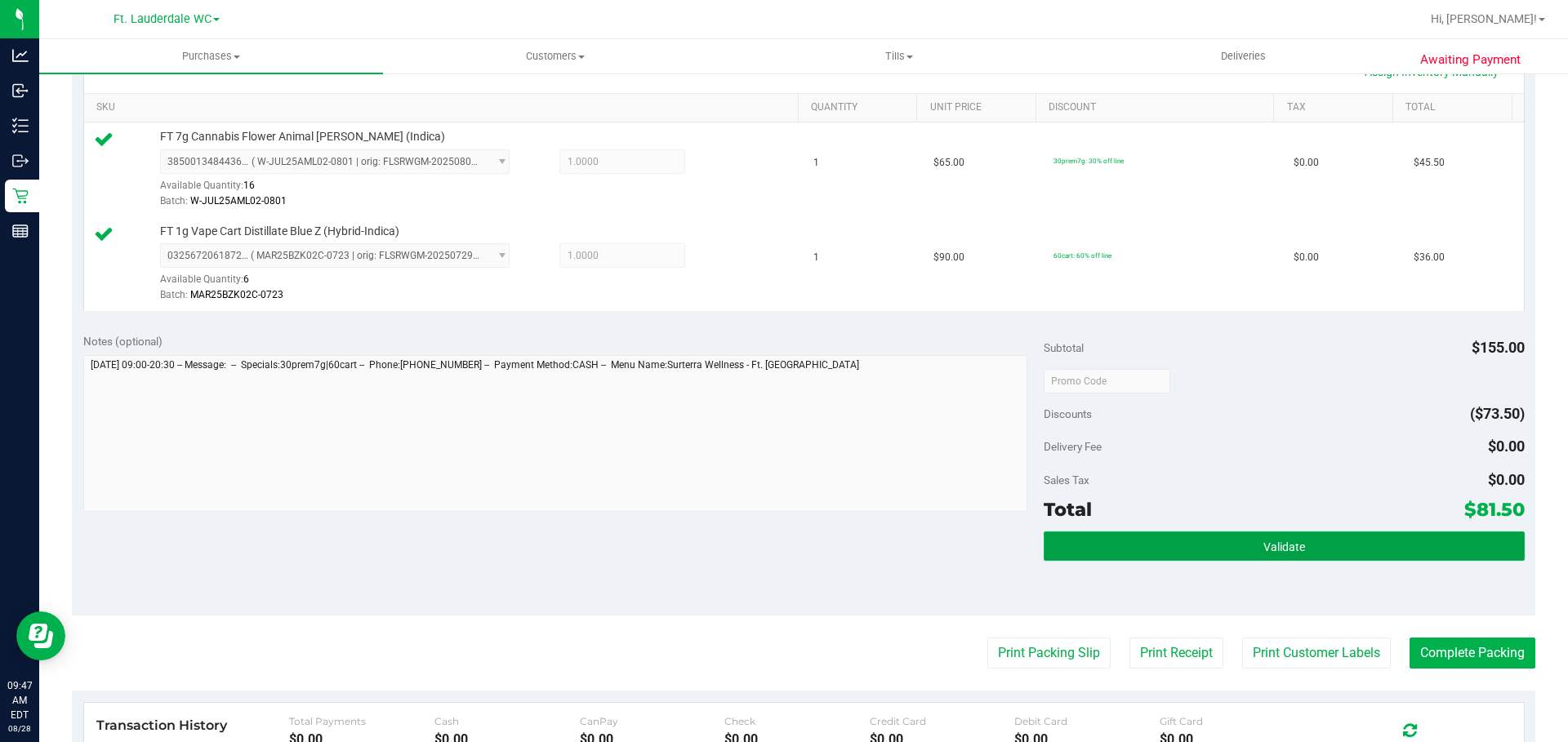
click at [1262, 557] on button "Validate" at bounding box center [1284, 546] width 480 height 30
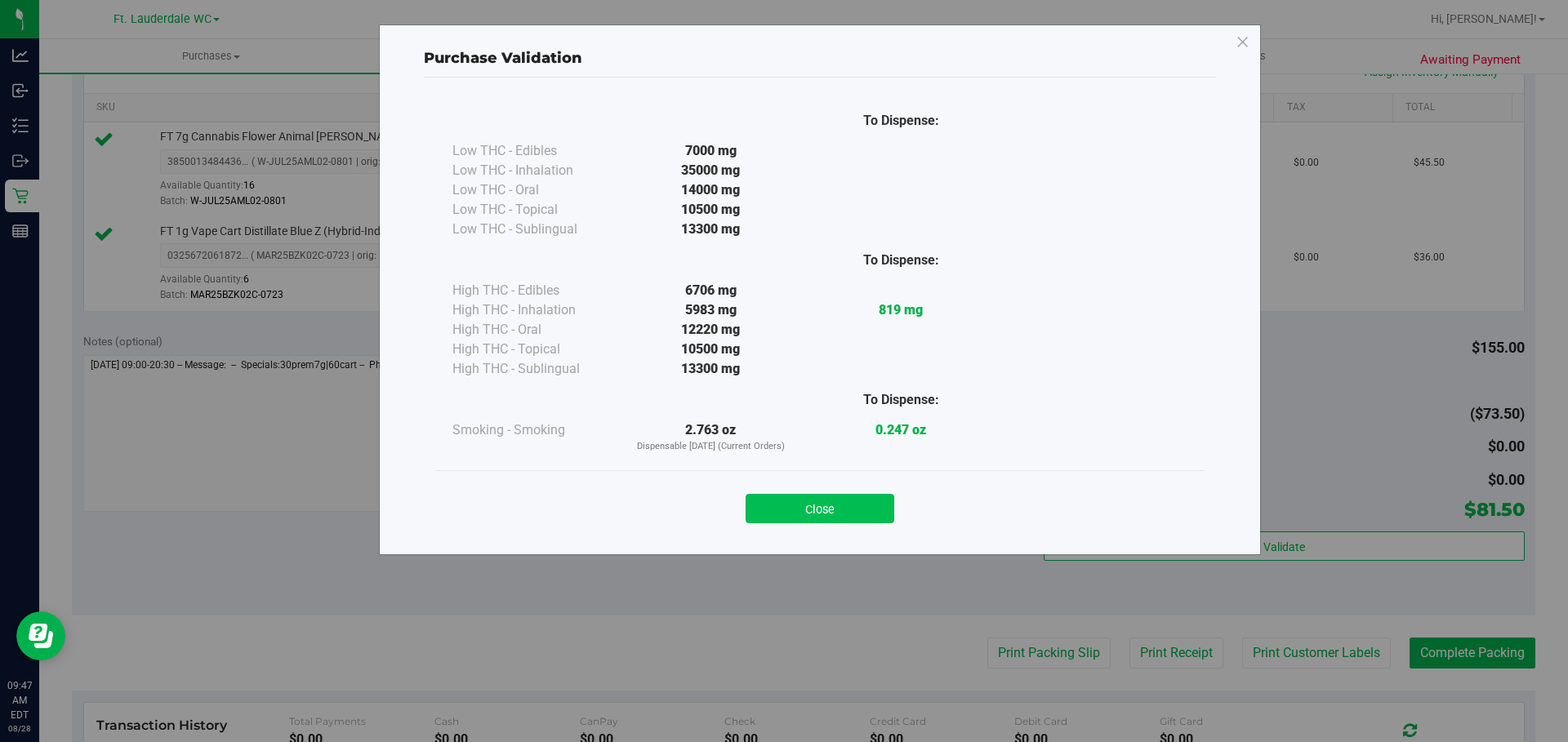
click at [841, 499] on button "Close" at bounding box center [820, 509] width 148 height 30
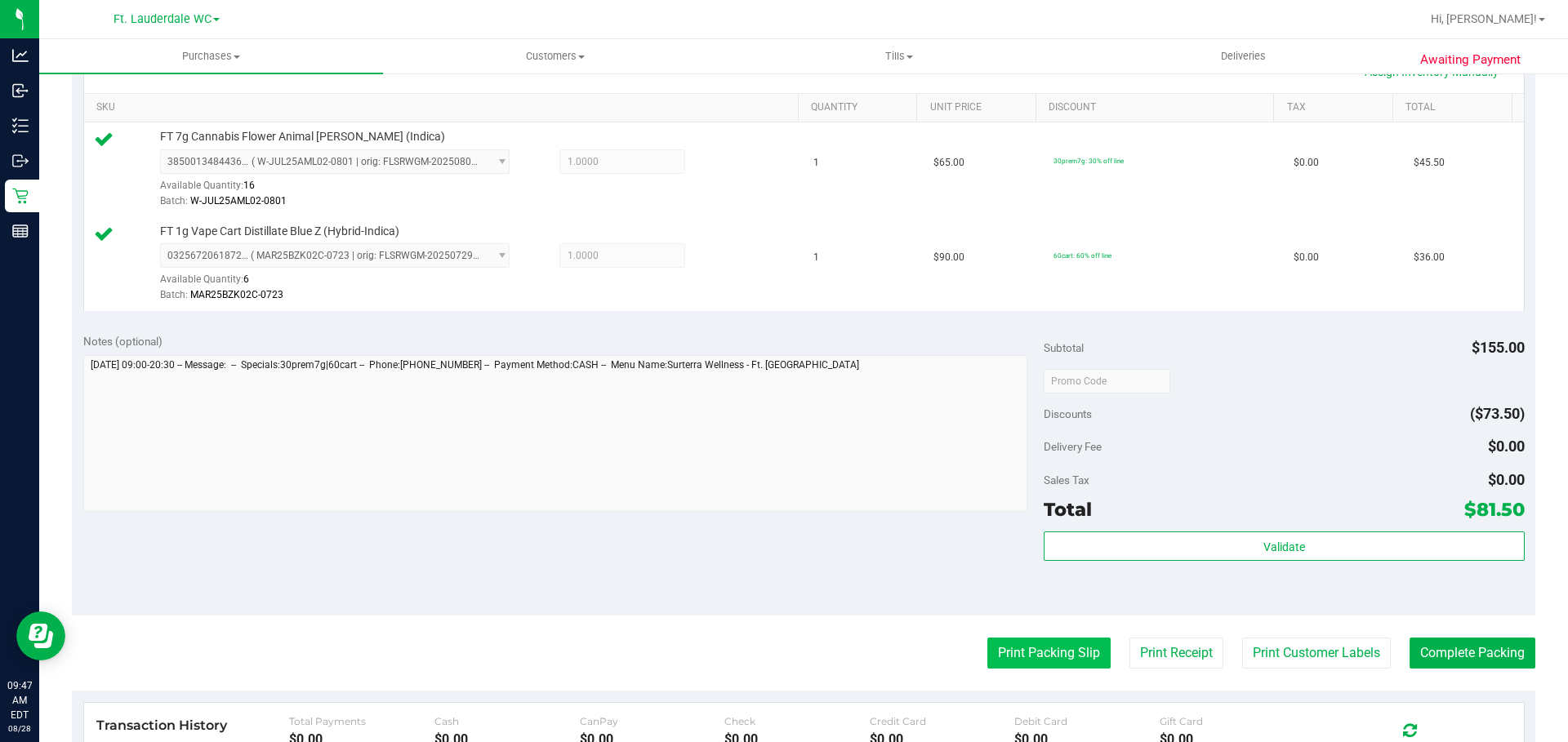
click at [1031, 648] on button "Print Packing Slip" at bounding box center [1049, 654] width 123 height 31
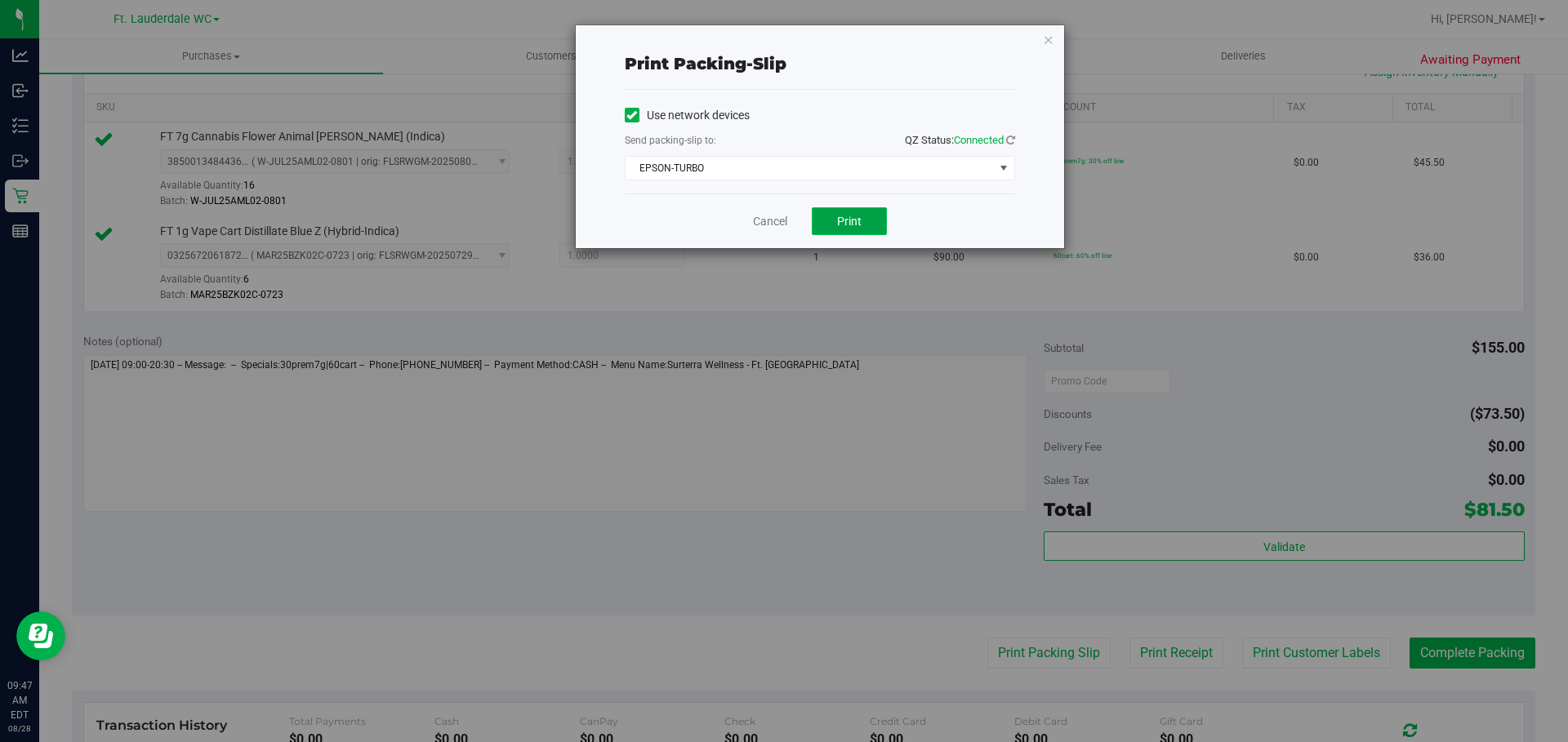
click at [843, 213] on button "Print" at bounding box center [849, 222] width 75 height 28
click at [759, 221] on link "Cancel" at bounding box center [762, 222] width 34 height 17
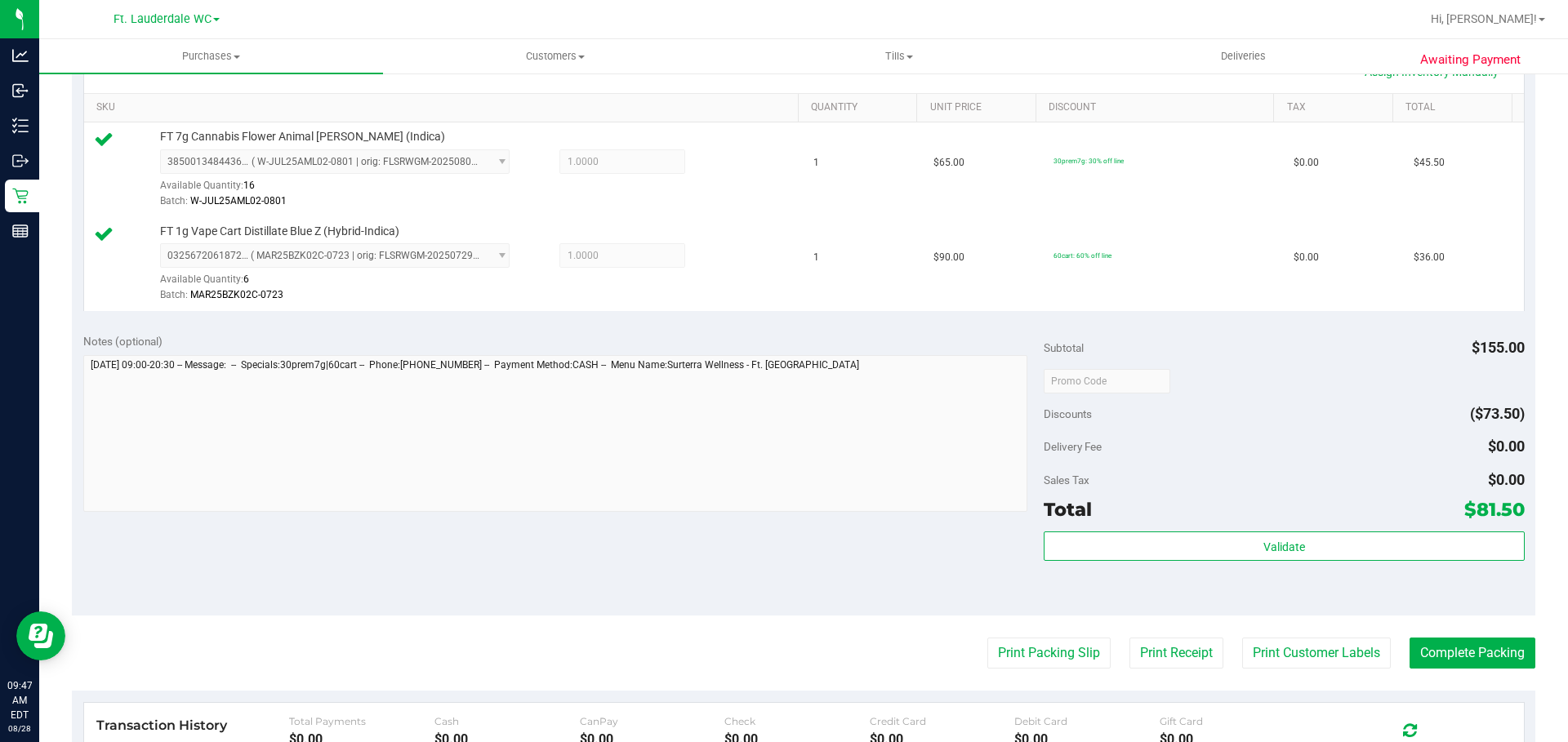
click at [1077, 513] on span "Total" at bounding box center [1068, 510] width 48 height 23
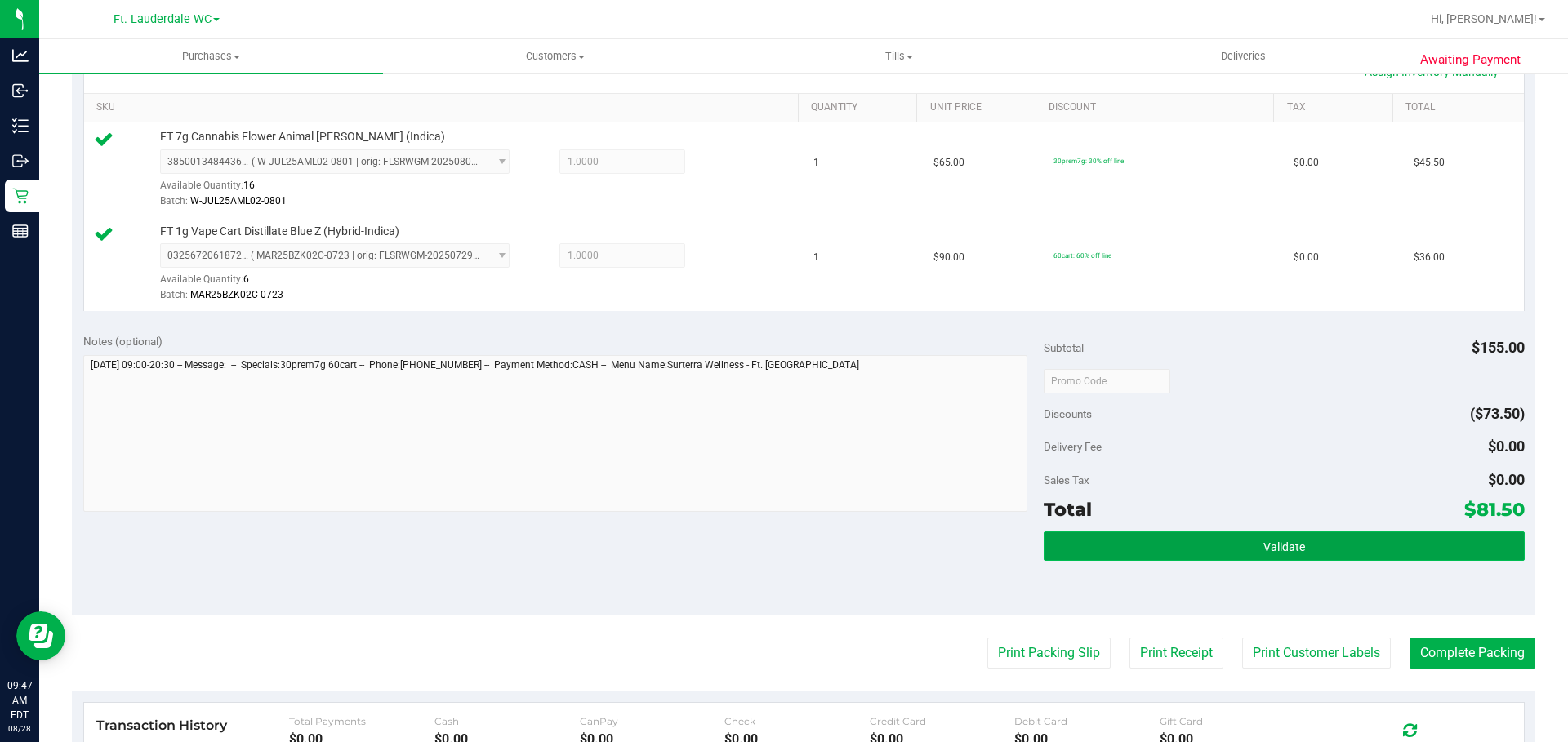
click at [1133, 553] on button "Validate" at bounding box center [1284, 546] width 480 height 30
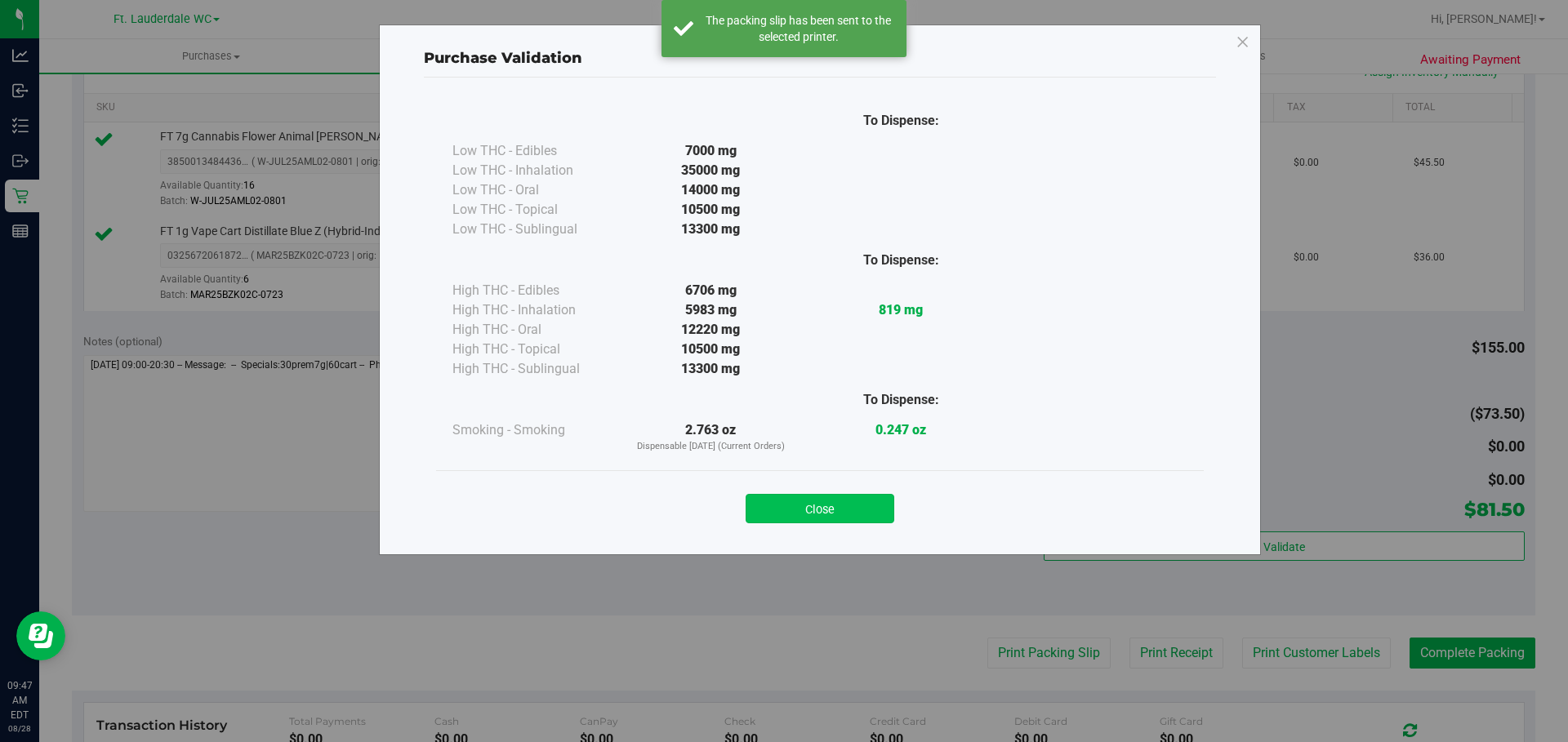
click at [808, 496] on button "Close" at bounding box center [820, 509] width 148 height 30
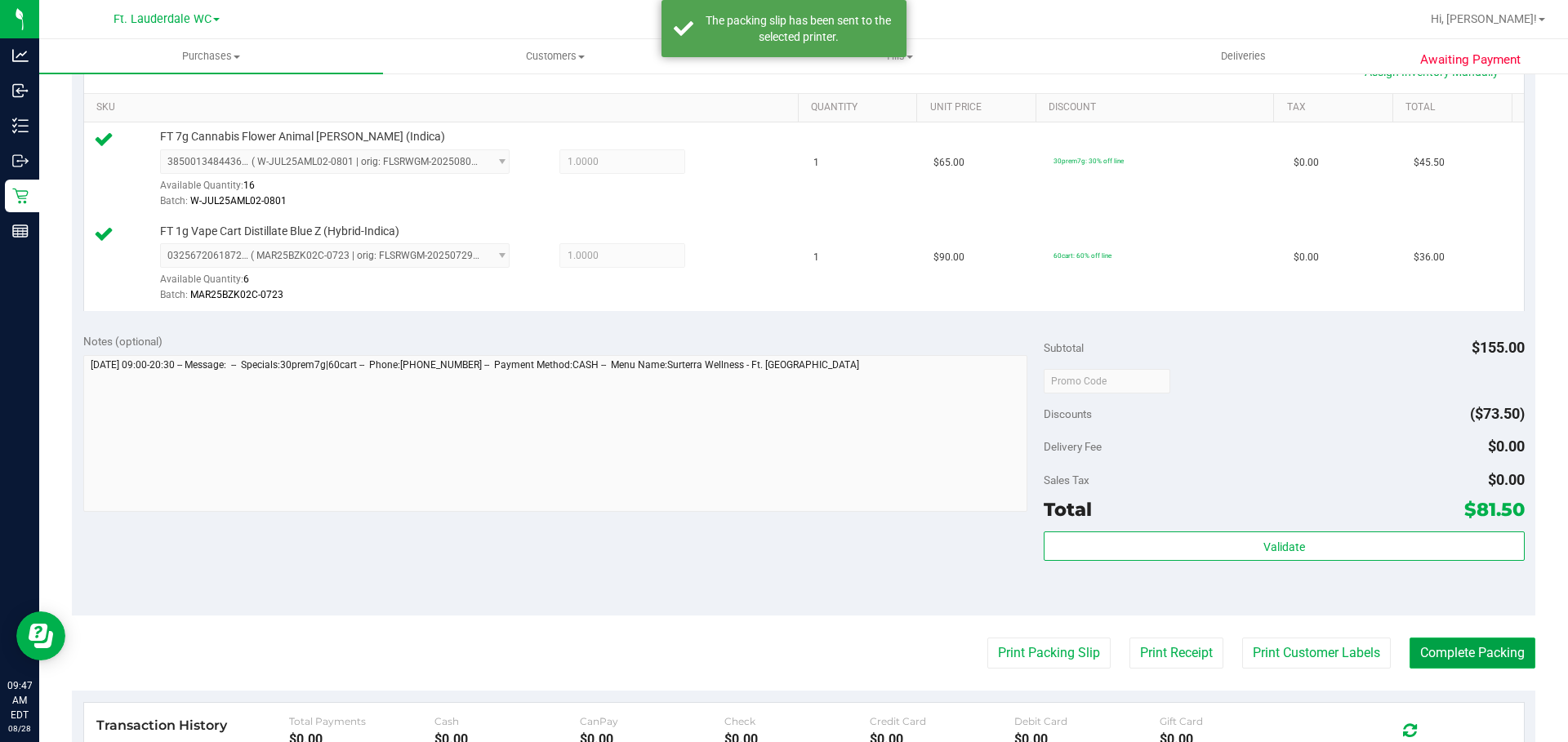
click at [1465, 669] on button "Complete Packing" at bounding box center [1473, 654] width 126 height 31
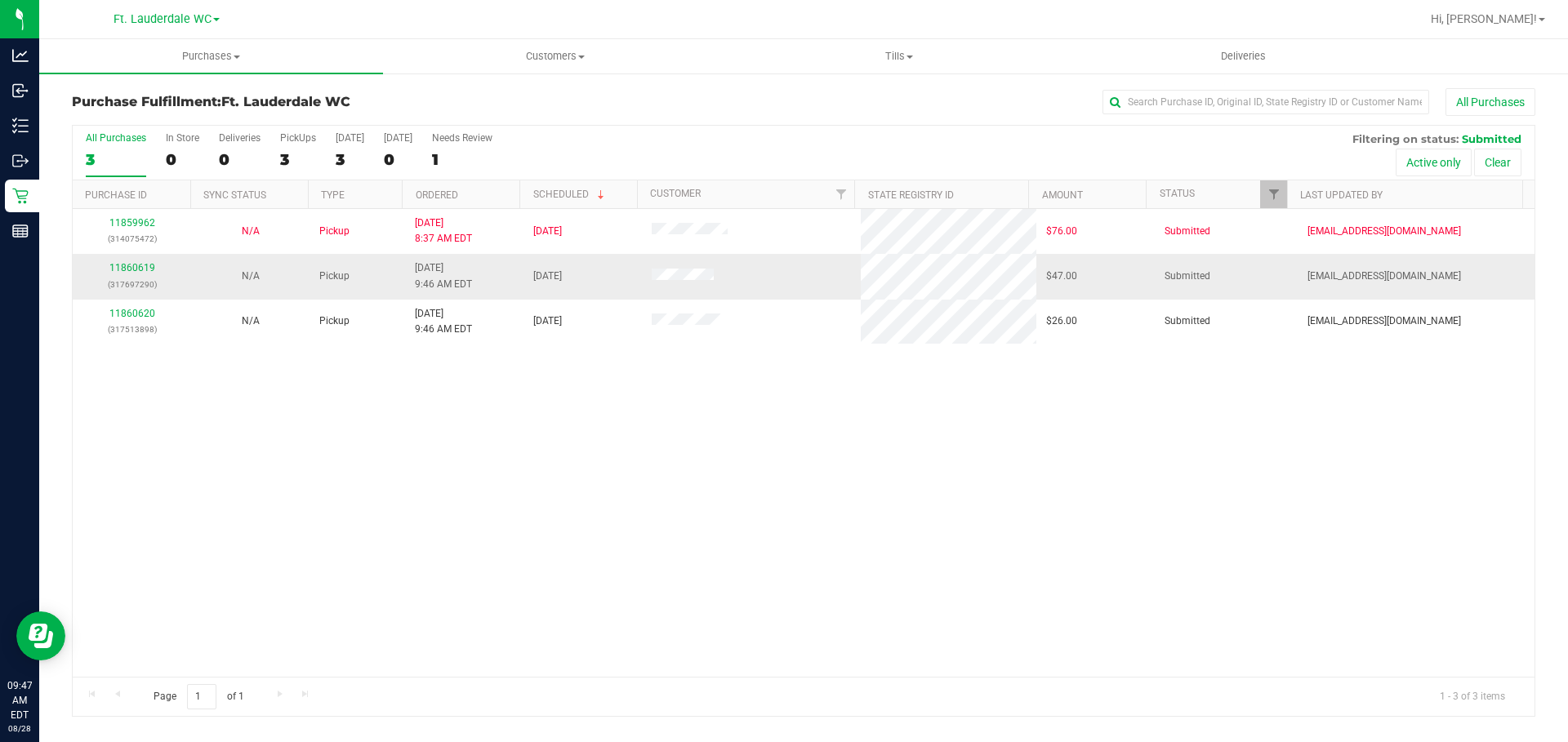
click at [127, 273] on div "11860619 (317697290)" at bounding box center [131, 276] width 99 height 31
click at [125, 271] on link "11860619" at bounding box center [132, 267] width 45 height 11
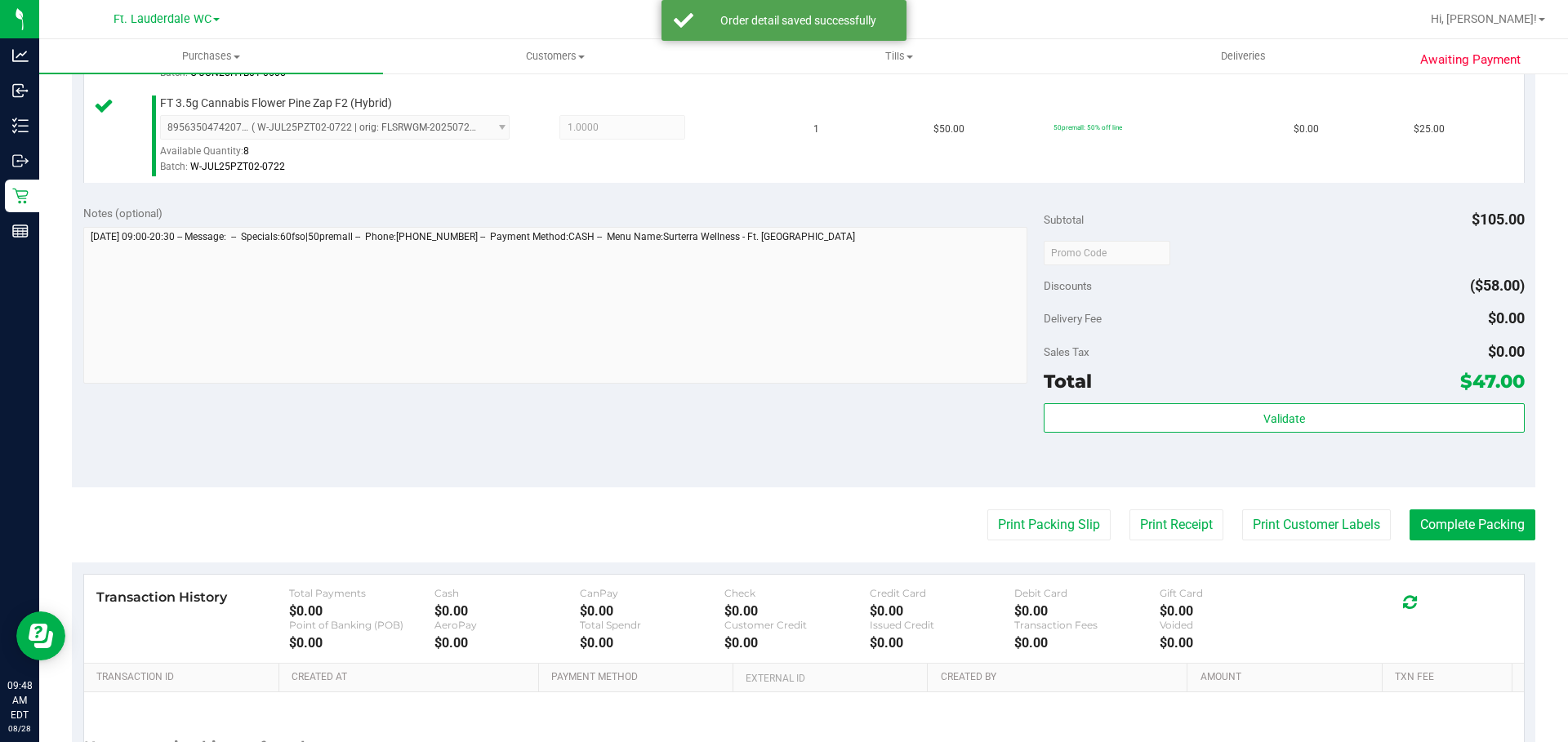
scroll to position [537, 0]
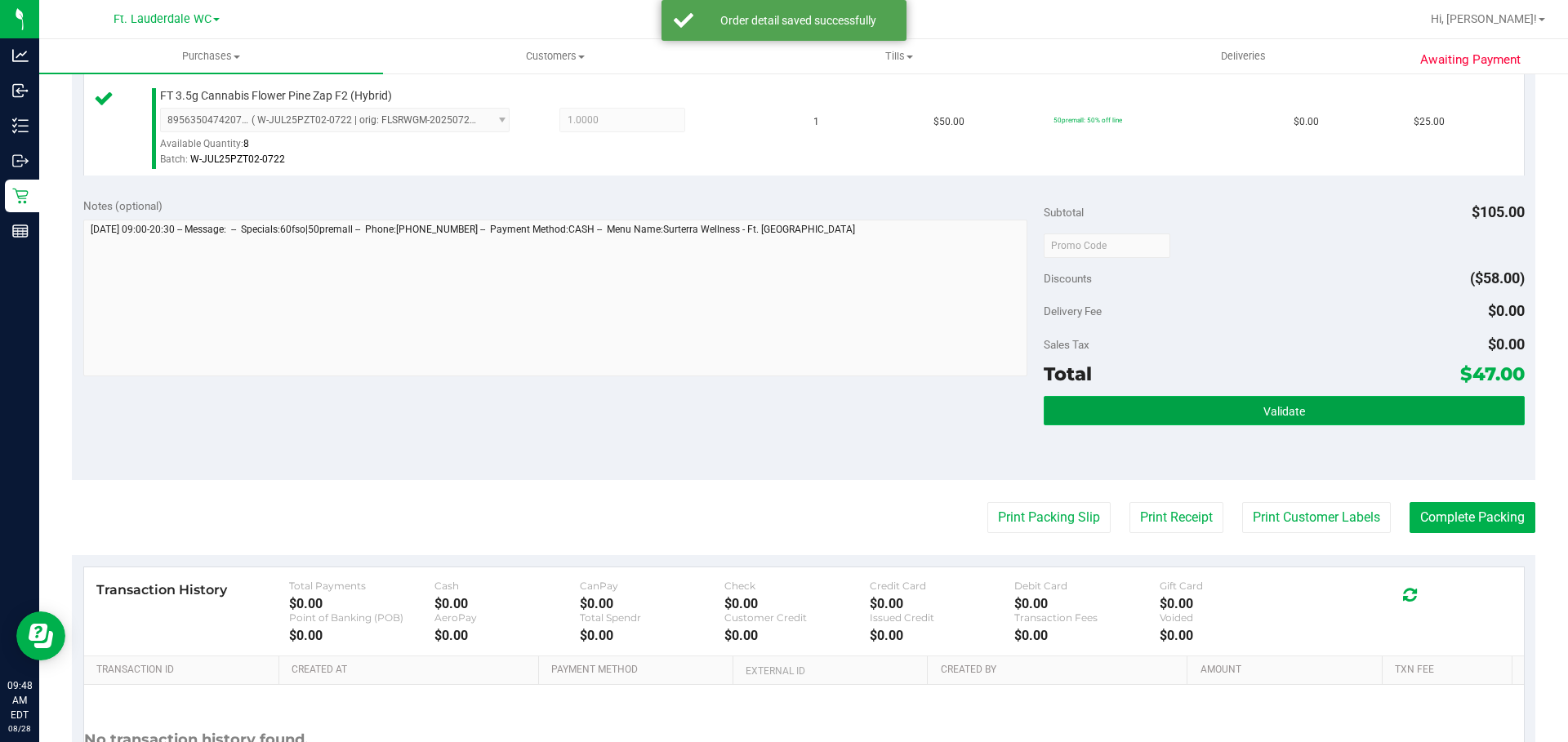
click at [1187, 405] on button "Validate" at bounding box center [1284, 411] width 480 height 30
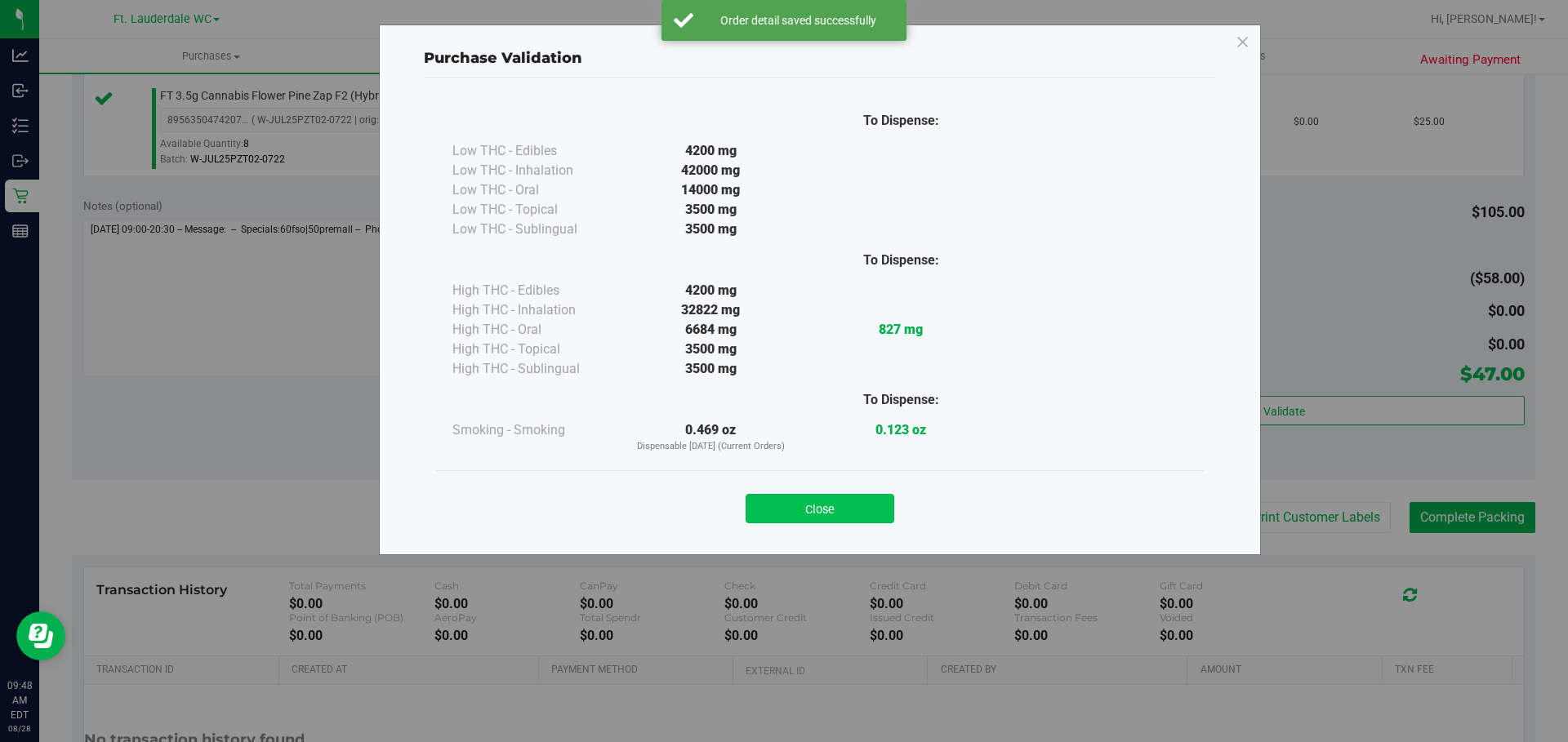
click at [863, 498] on button "Close" at bounding box center [820, 509] width 148 height 30
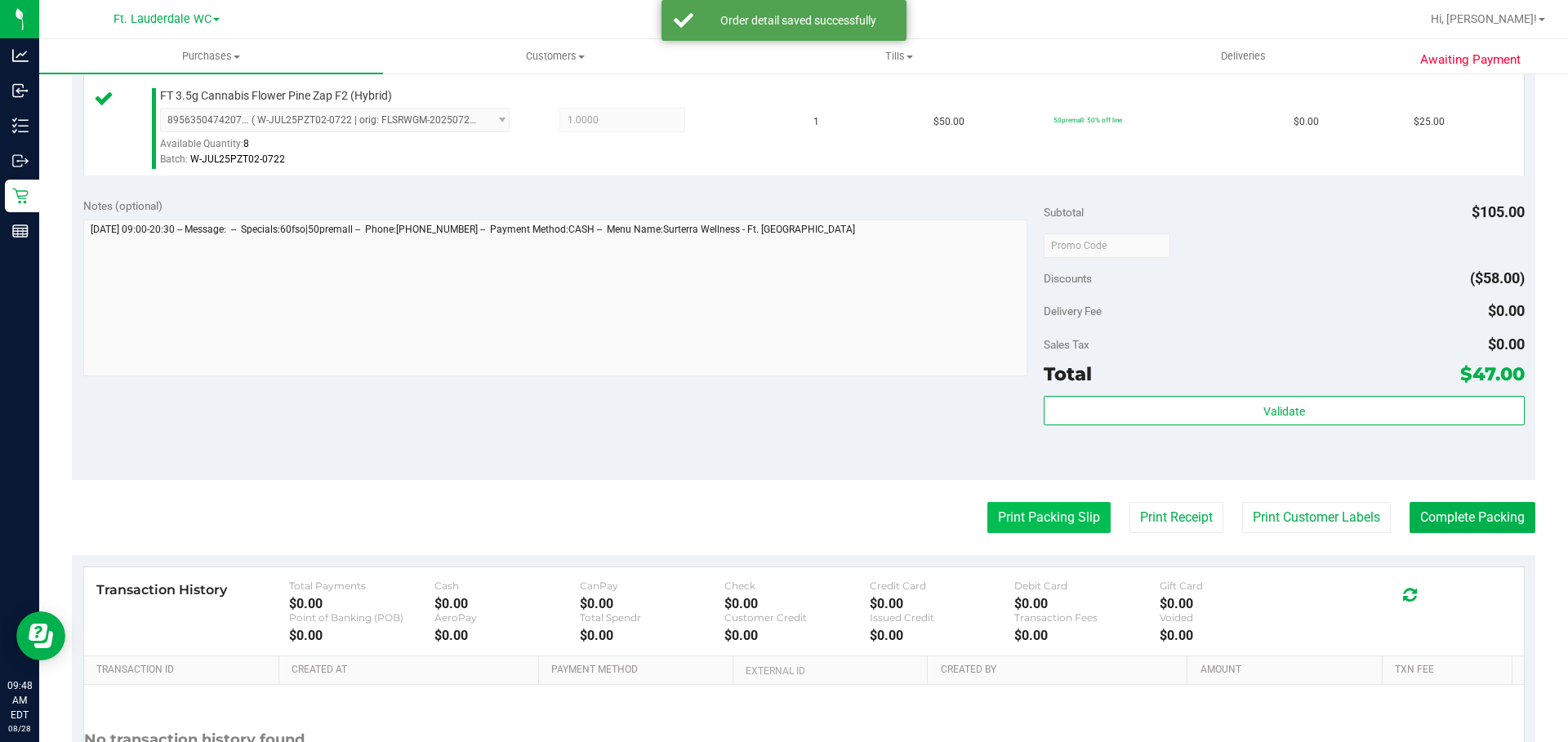
click at [1029, 518] on button "Print Packing Slip" at bounding box center [1049, 518] width 123 height 31
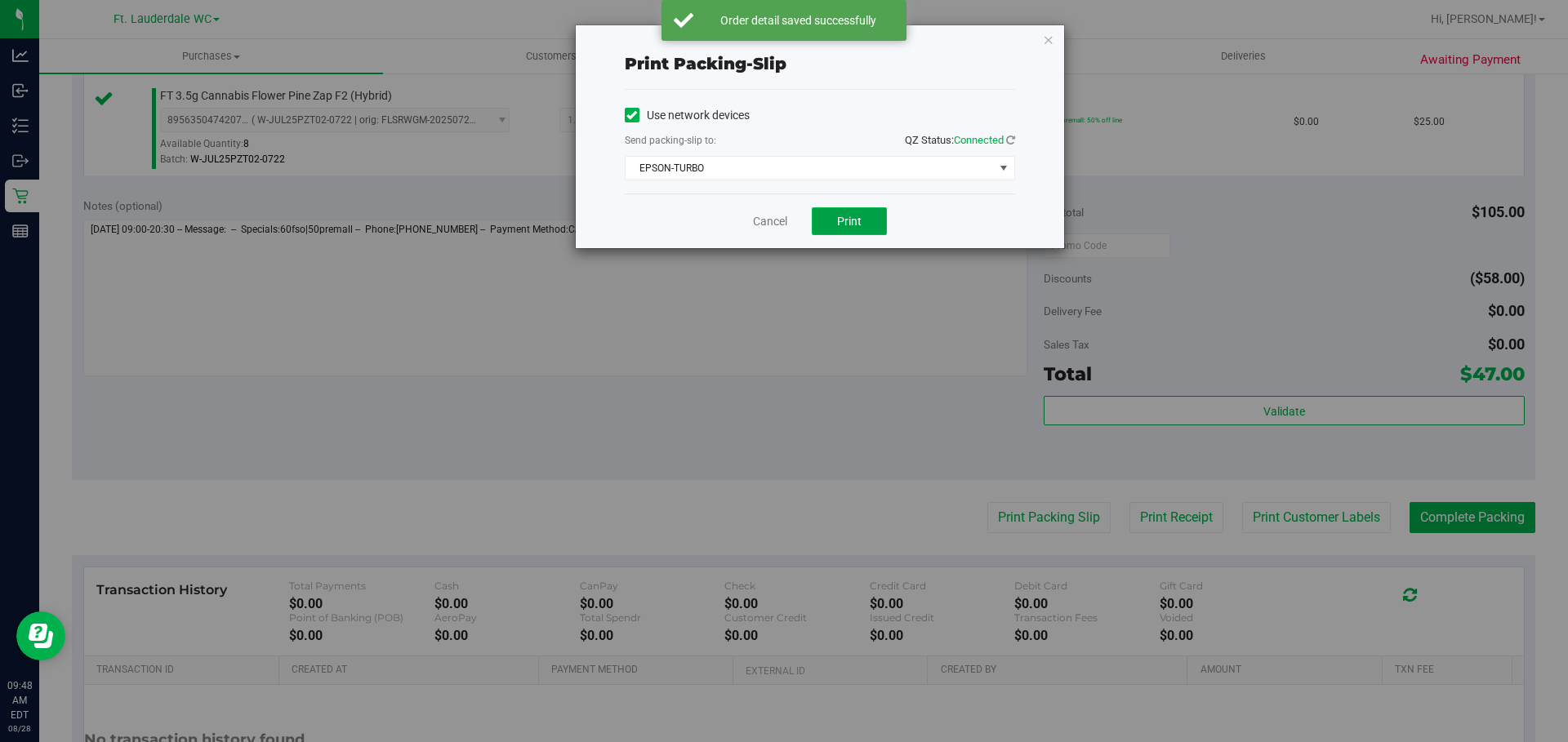
click at [861, 210] on button "Print" at bounding box center [849, 222] width 75 height 28
click at [766, 226] on link "Cancel" at bounding box center [762, 222] width 34 height 17
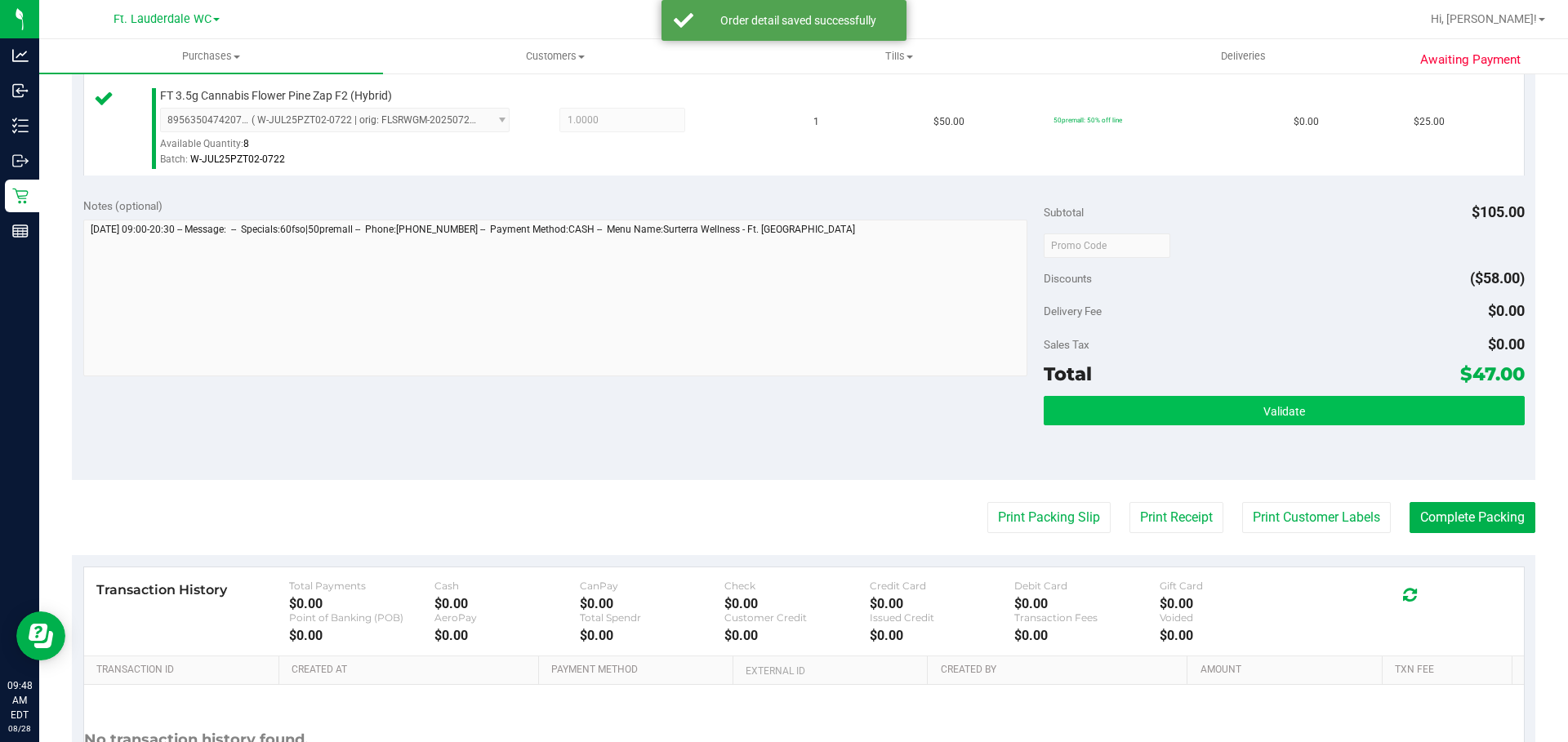
click at [1140, 412] on button "Validate" at bounding box center [1284, 411] width 480 height 30
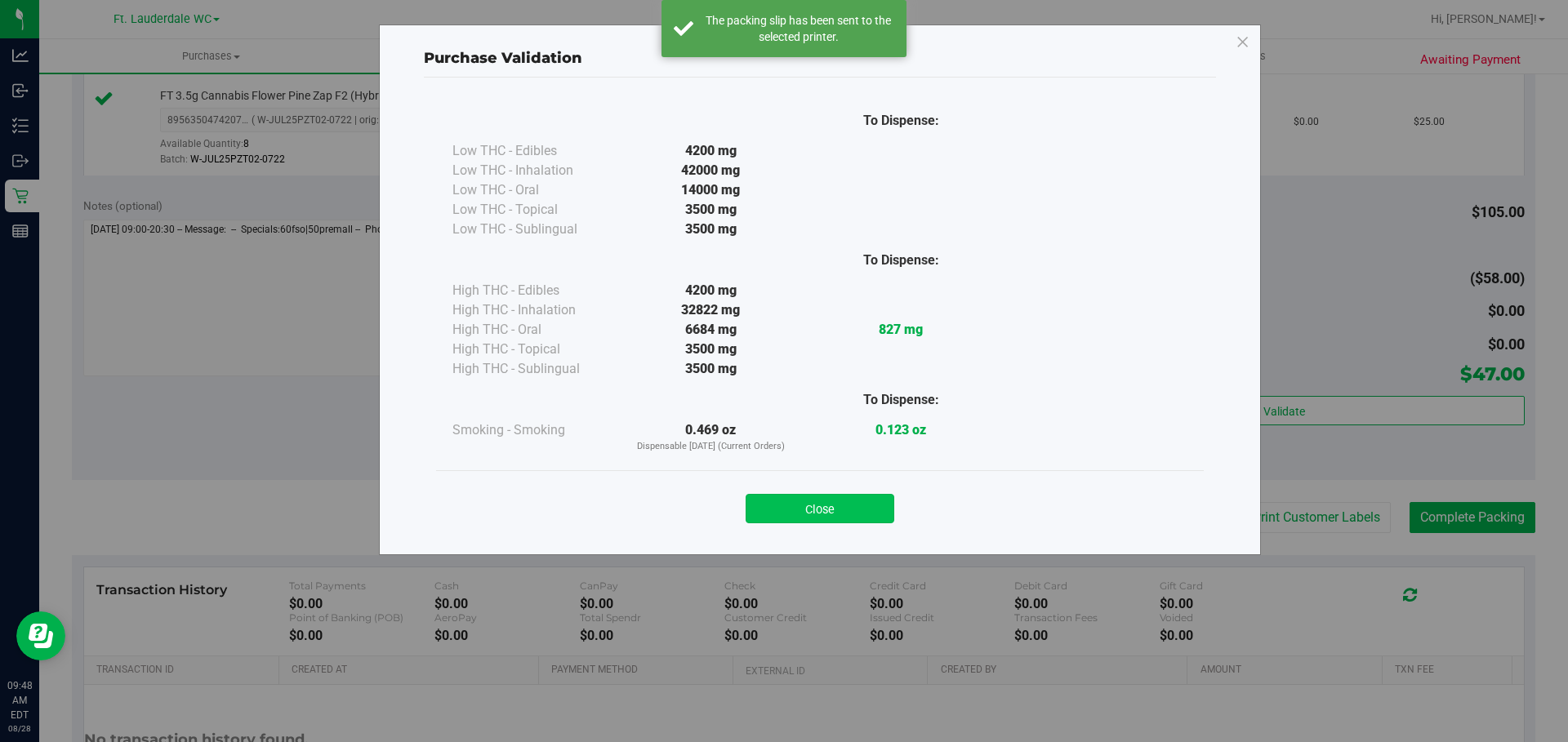
click at [872, 502] on button "Close" at bounding box center [820, 509] width 148 height 30
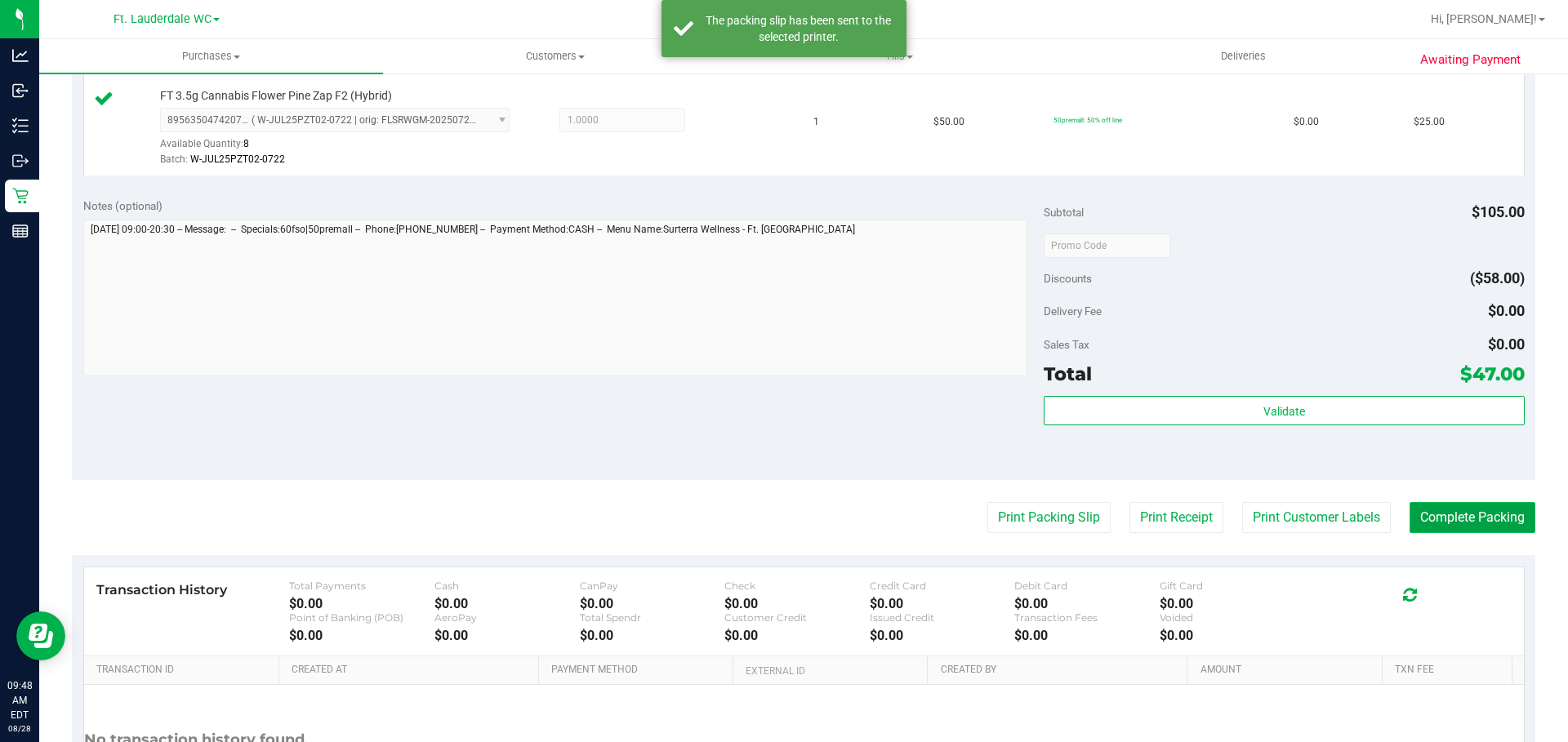
click at [1474, 513] on button "Complete Packing" at bounding box center [1473, 518] width 126 height 31
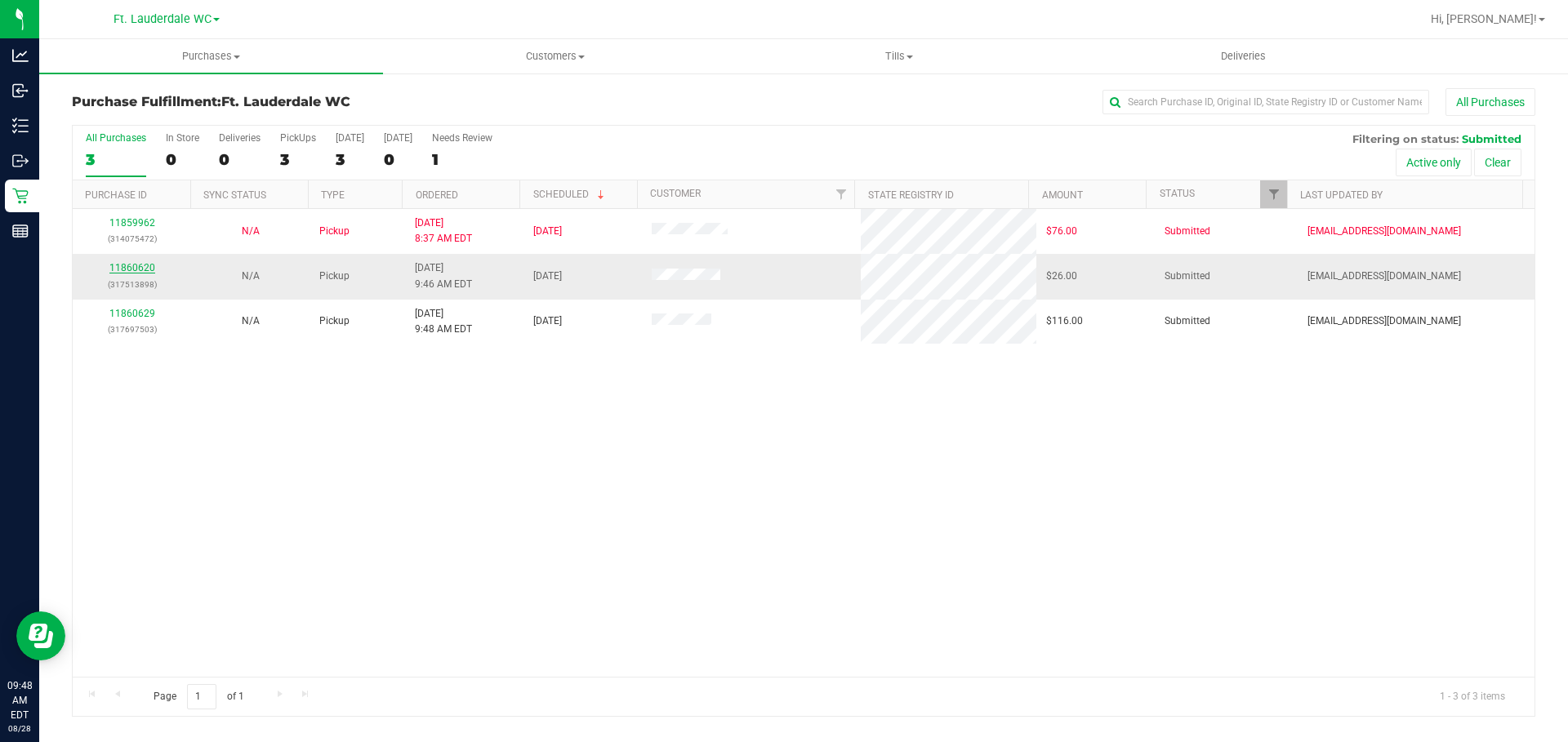
click at [133, 270] on link "11860620" at bounding box center [132, 267] width 45 height 11
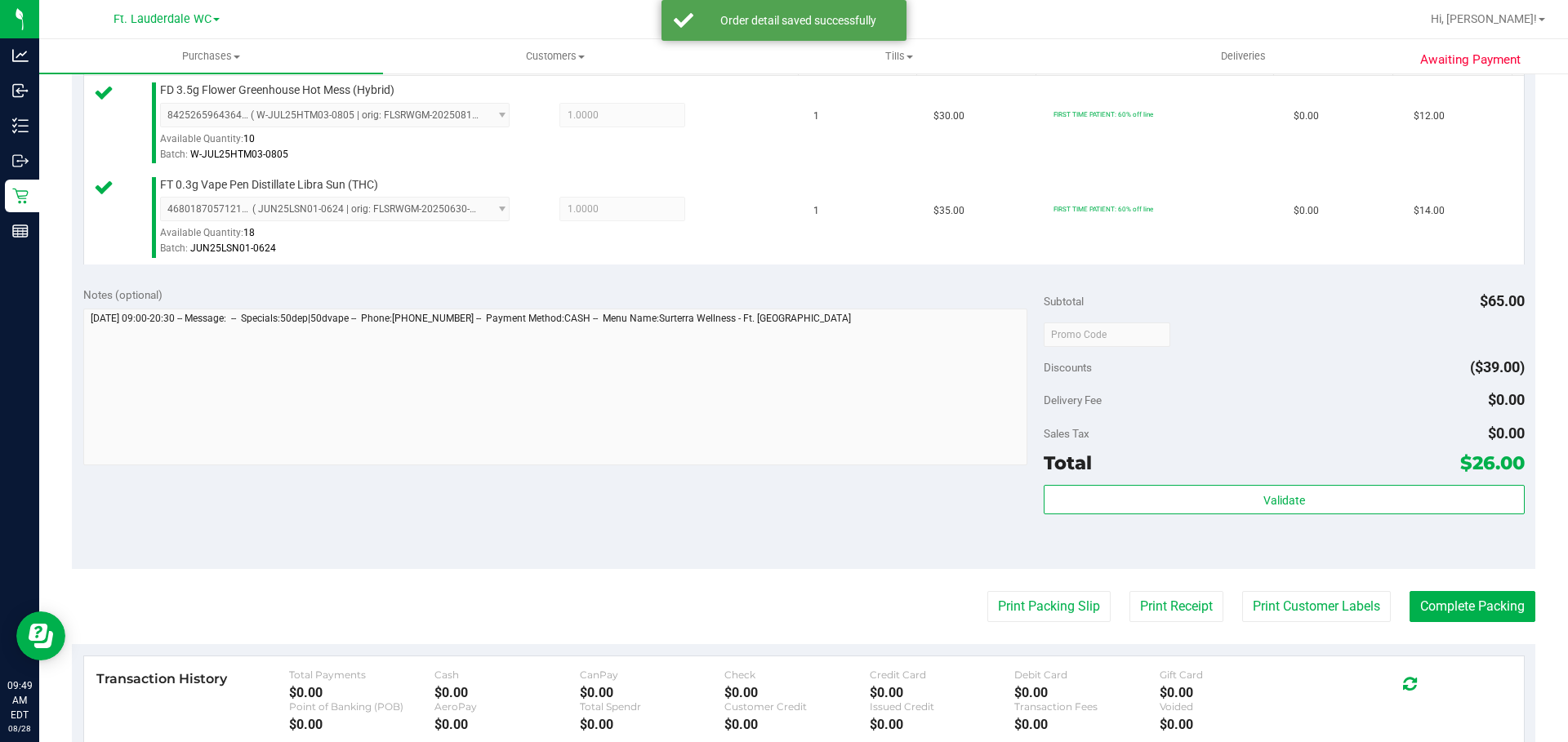
scroll to position [455, 0]
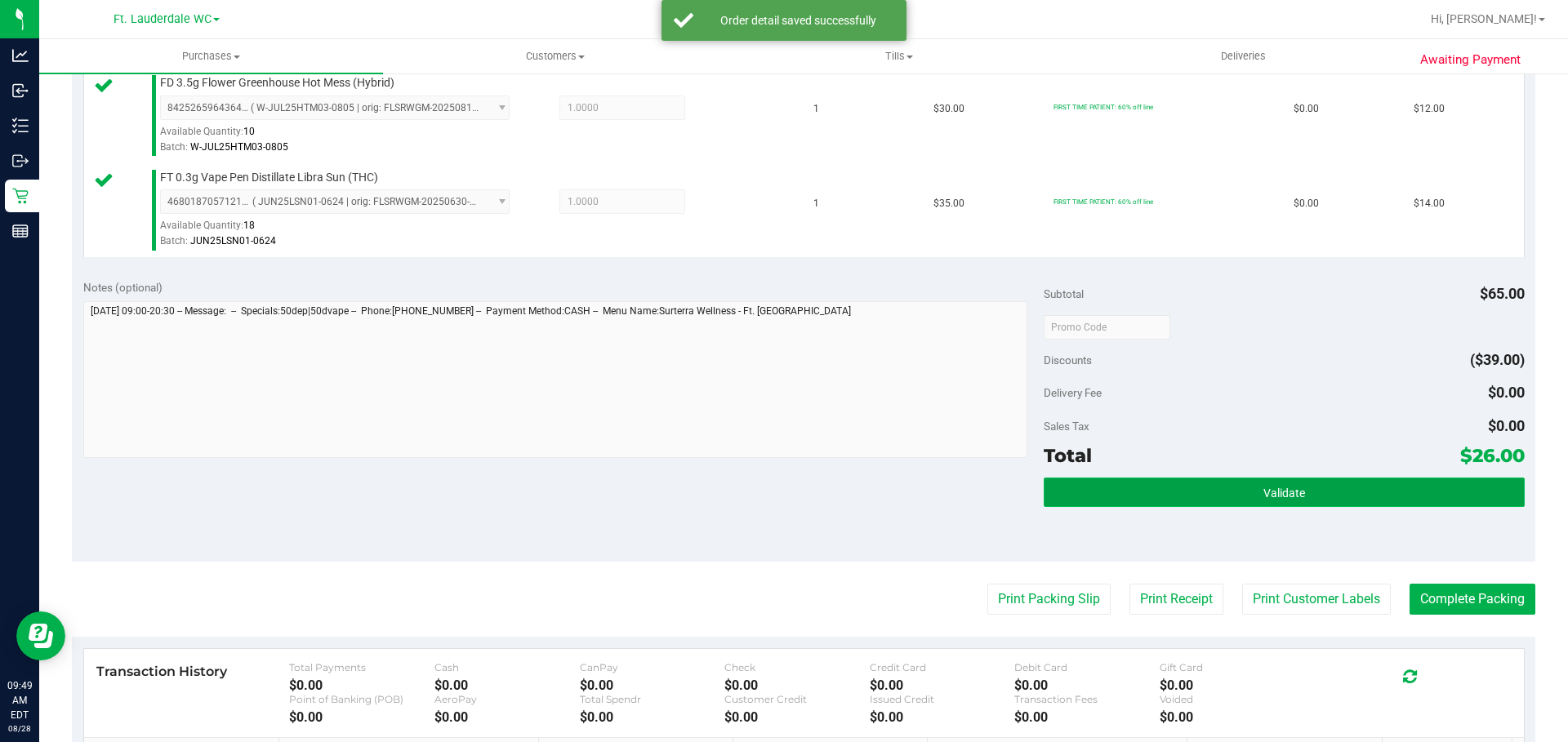
click at [1238, 492] on button "Validate" at bounding box center [1284, 492] width 480 height 30
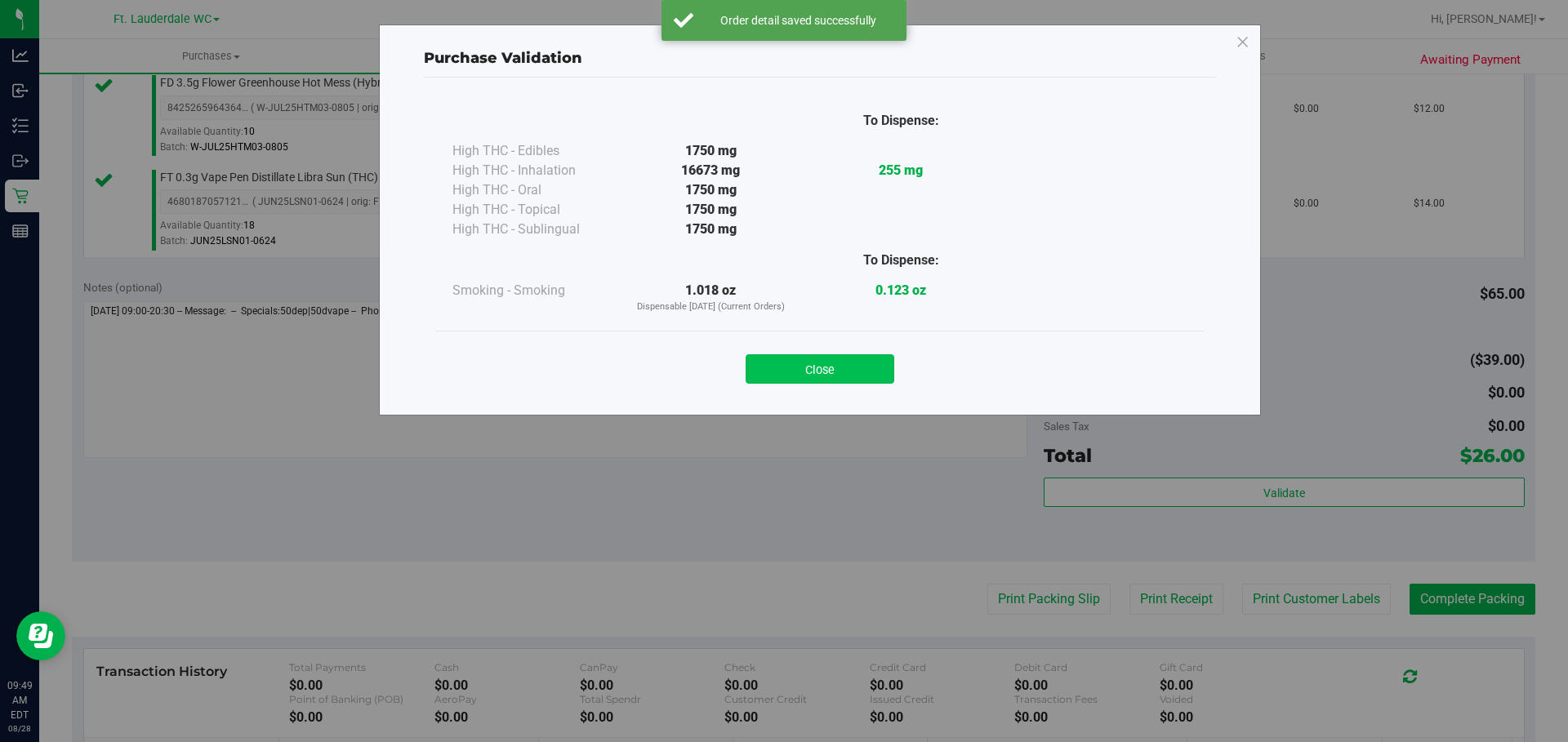
click at [831, 365] on button "Close" at bounding box center [820, 369] width 148 height 30
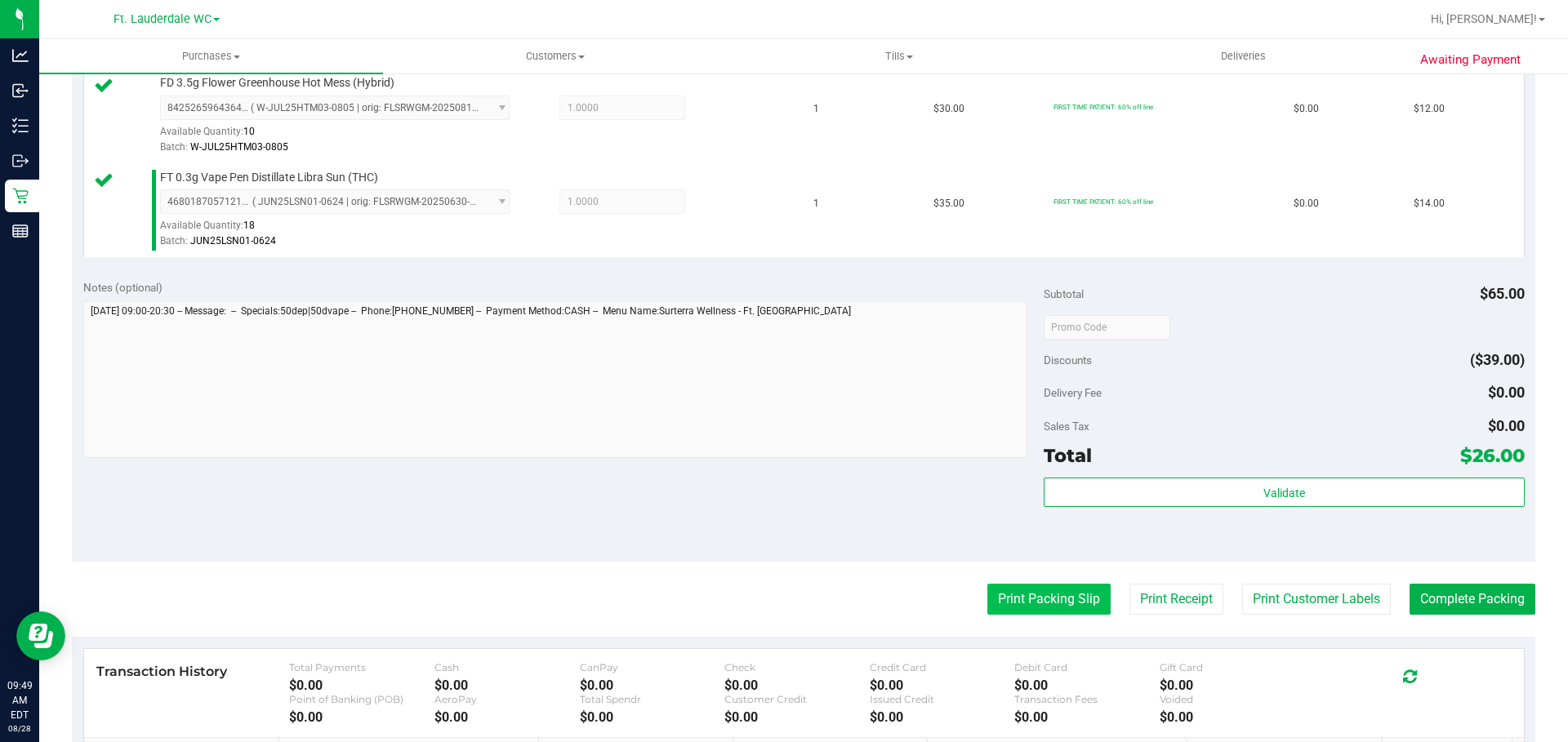
click at [1021, 591] on button "Print Packing Slip" at bounding box center [1049, 600] width 123 height 31
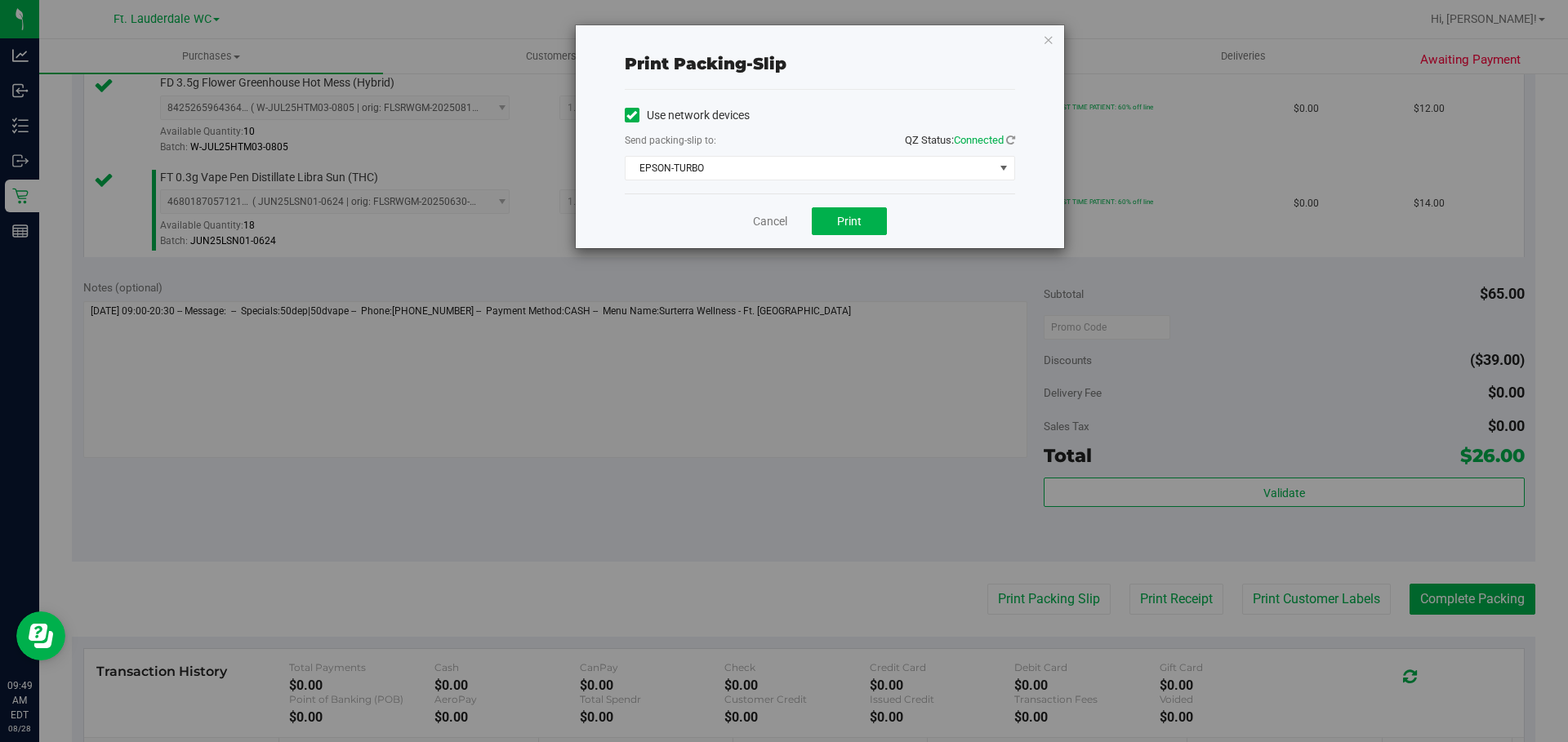
click at [842, 250] on div "Print packing-slip Use network devices Send packing-slip to: QZ Status: Connect…" at bounding box center [790, 371] width 1580 height 742
click at [765, 226] on link "Cancel" at bounding box center [770, 222] width 34 height 17
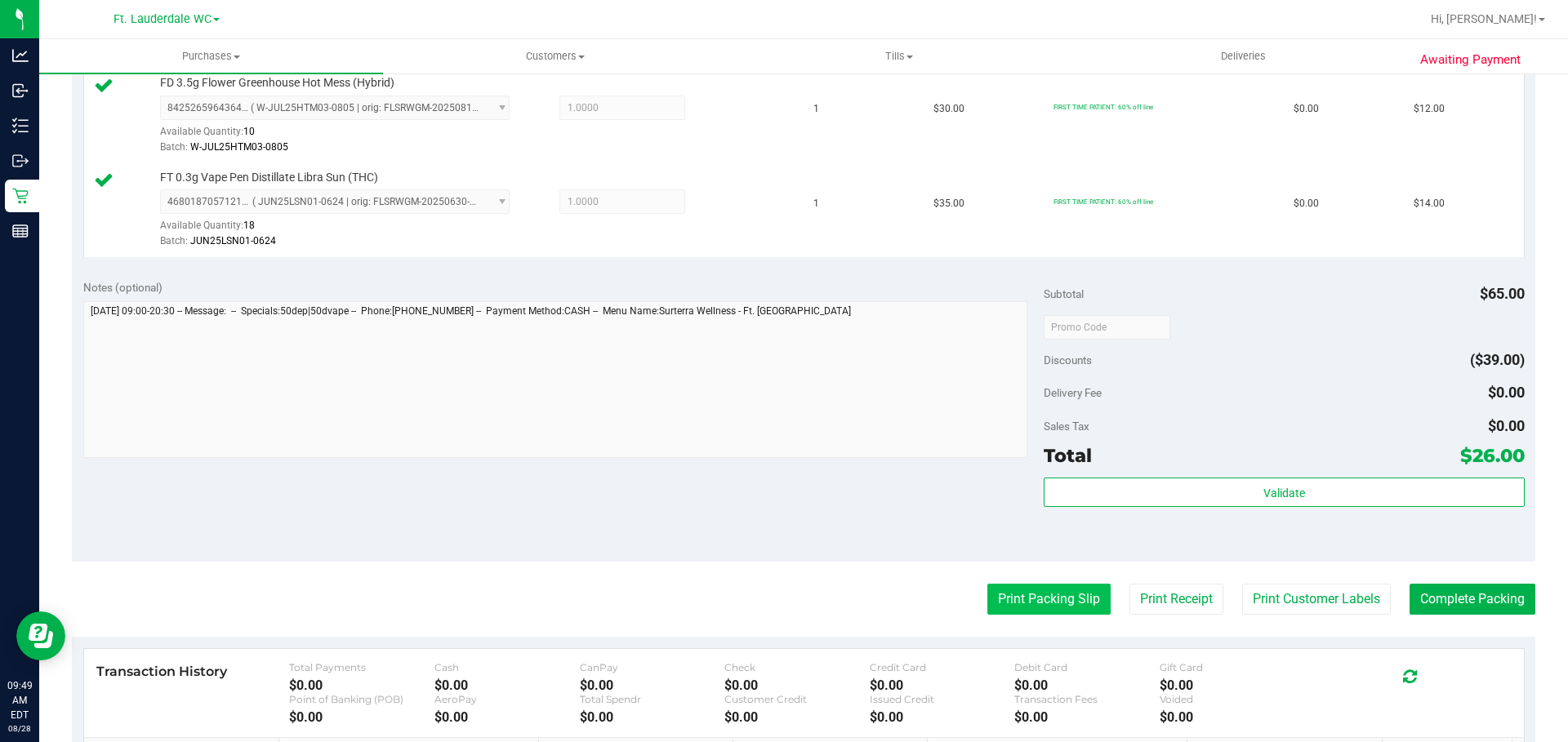
click at [1043, 592] on button "Print Packing Slip" at bounding box center [1049, 600] width 123 height 31
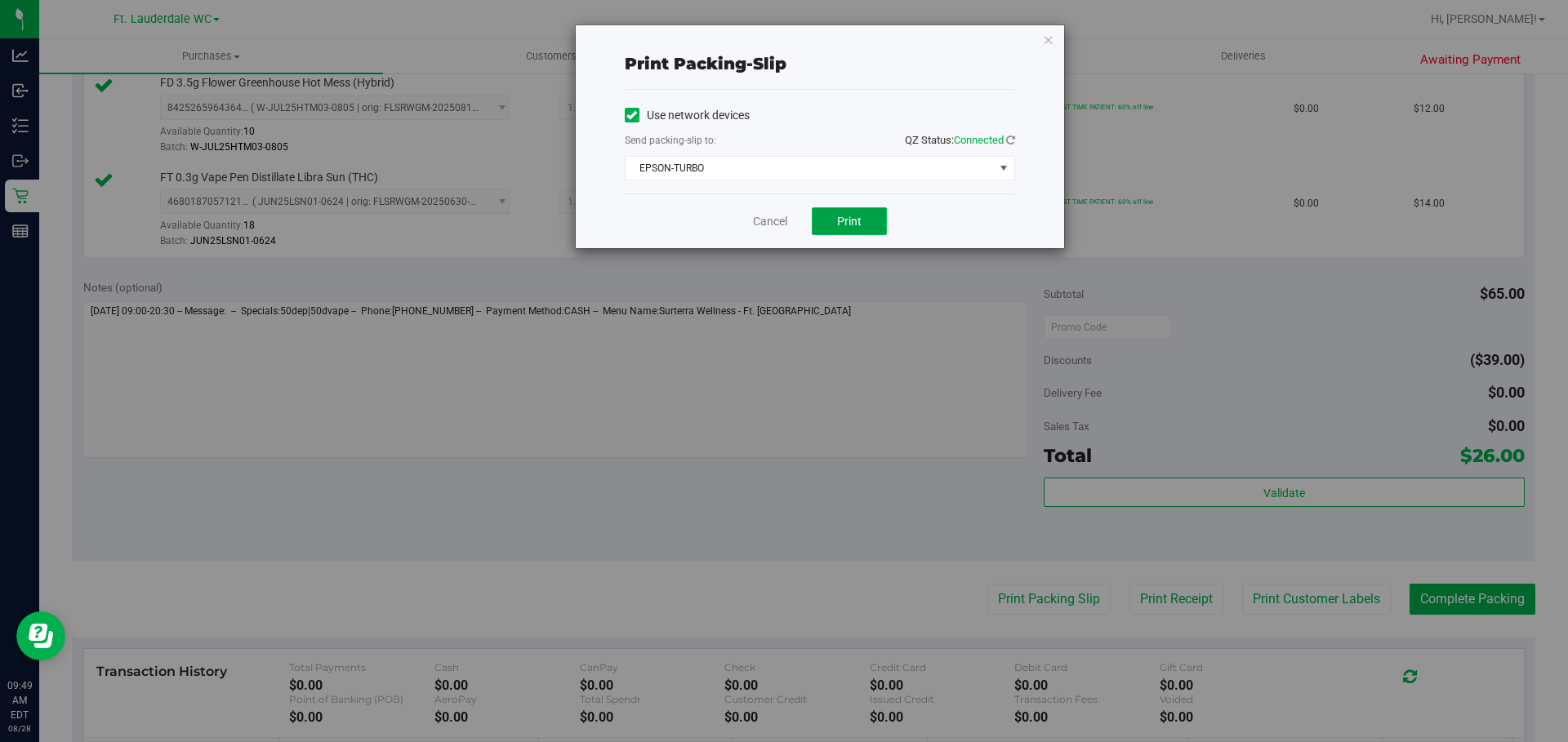
click at [852, 234] on button "Print" at bounding box center [849, 222] width 75 height 28
click at [758, 222] on link "Cancel" at bounding box center [762, 222] width 34 height 17
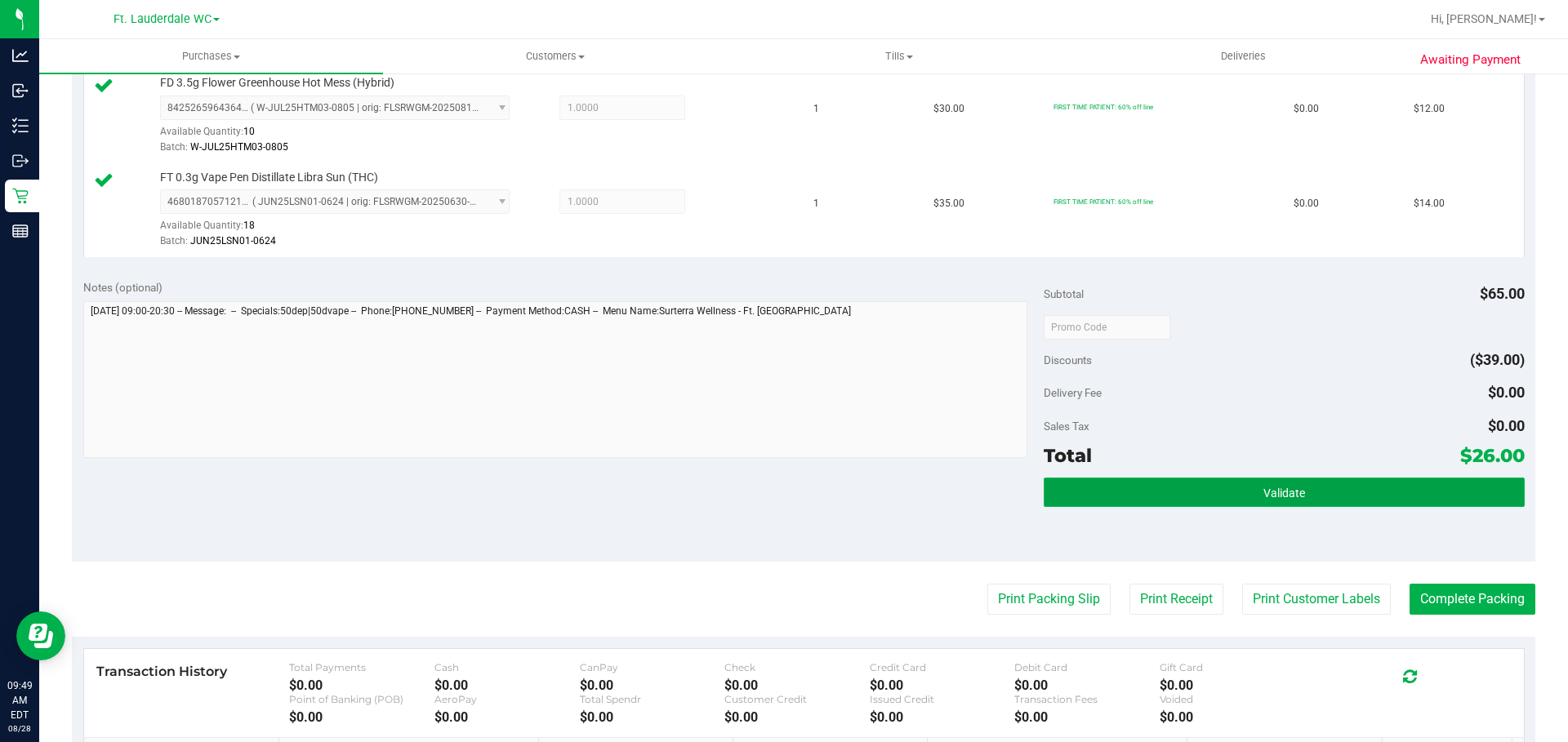
click at [1137, 505] on button "Validate" at bounding box center [1284, 492] width 480 height 30
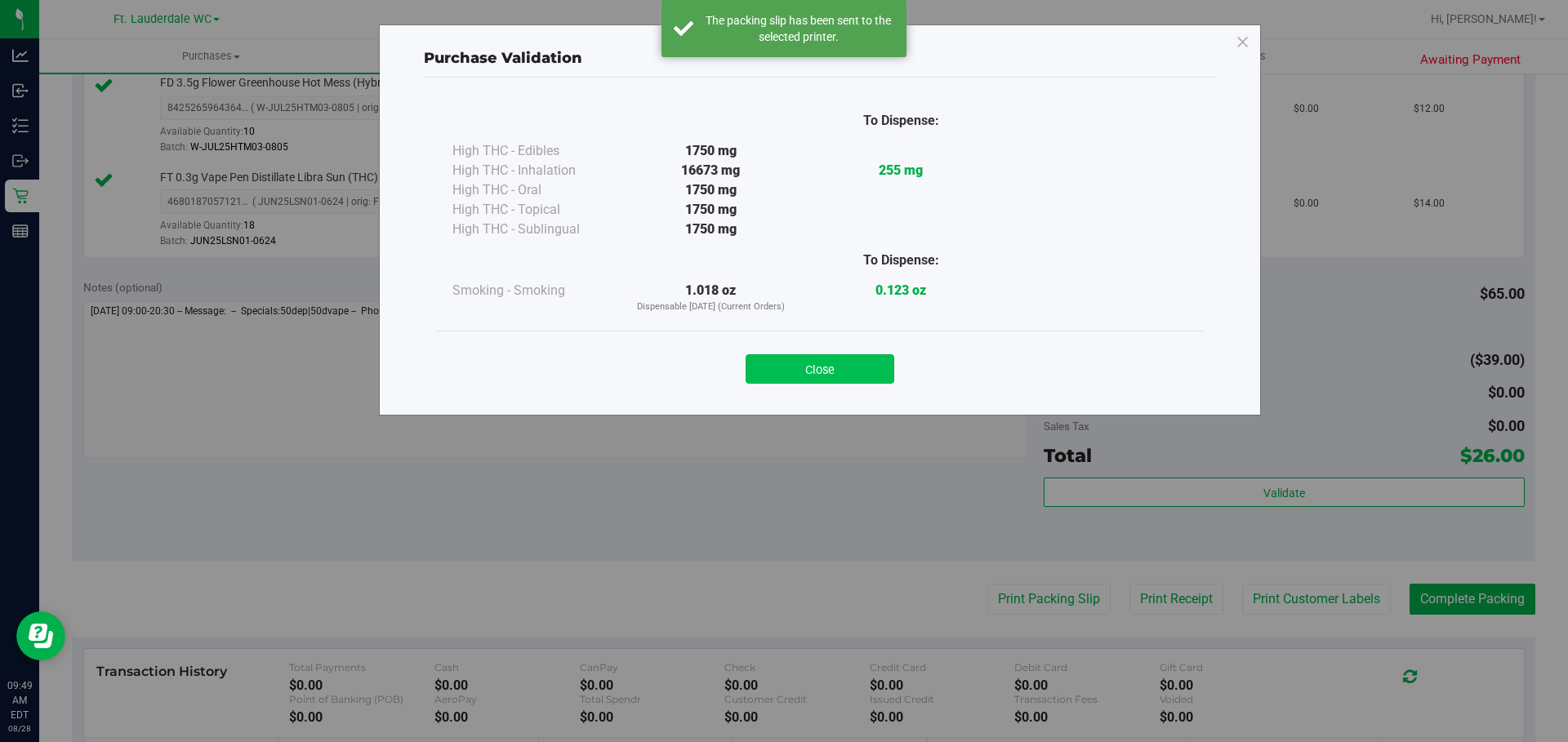
click at [849, 360] on button "Close" at bounding box center [820, 369] width 148 height 30
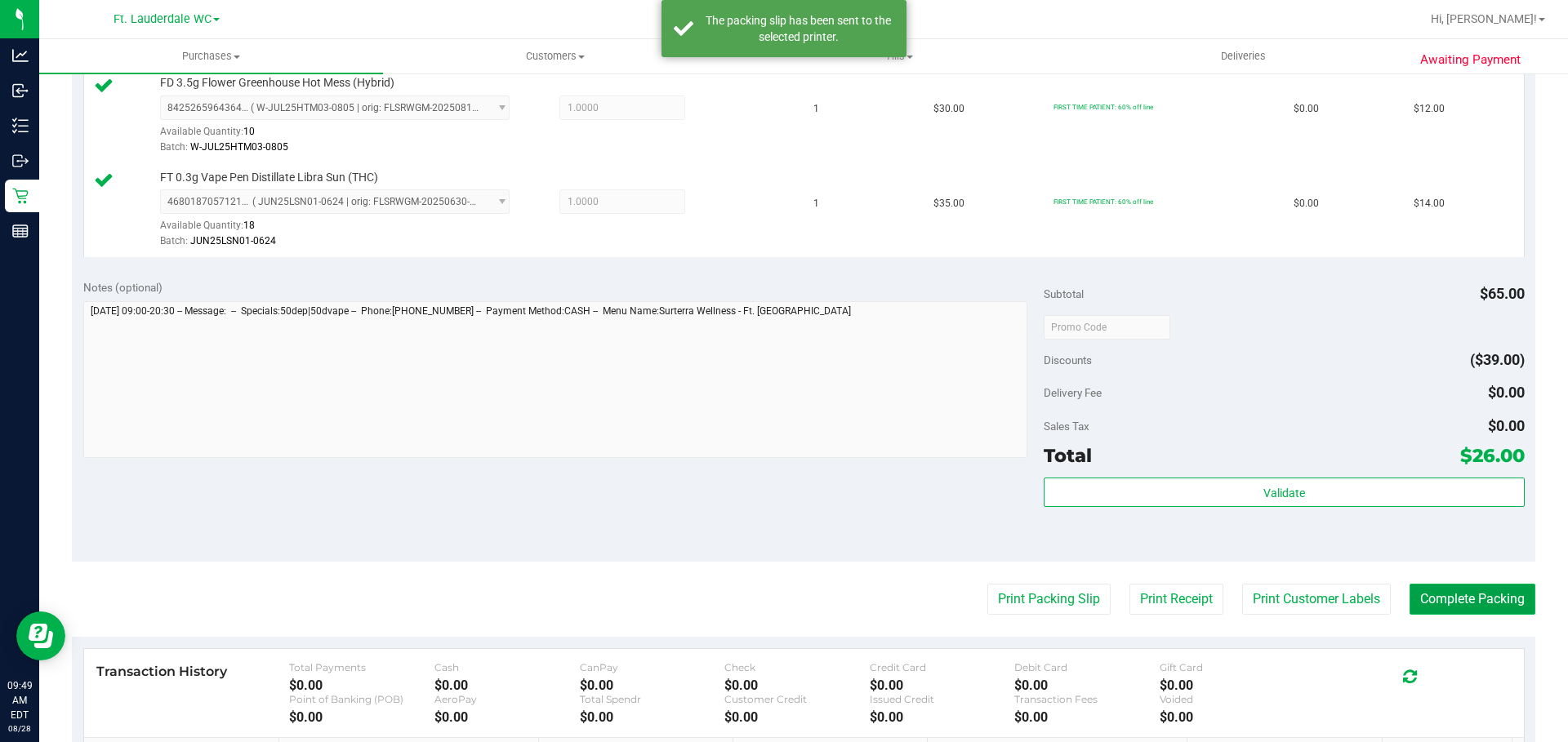
click at [1465, 602] on button "Complete Packing" at bounding box center [1473, 600] width 126 height 31
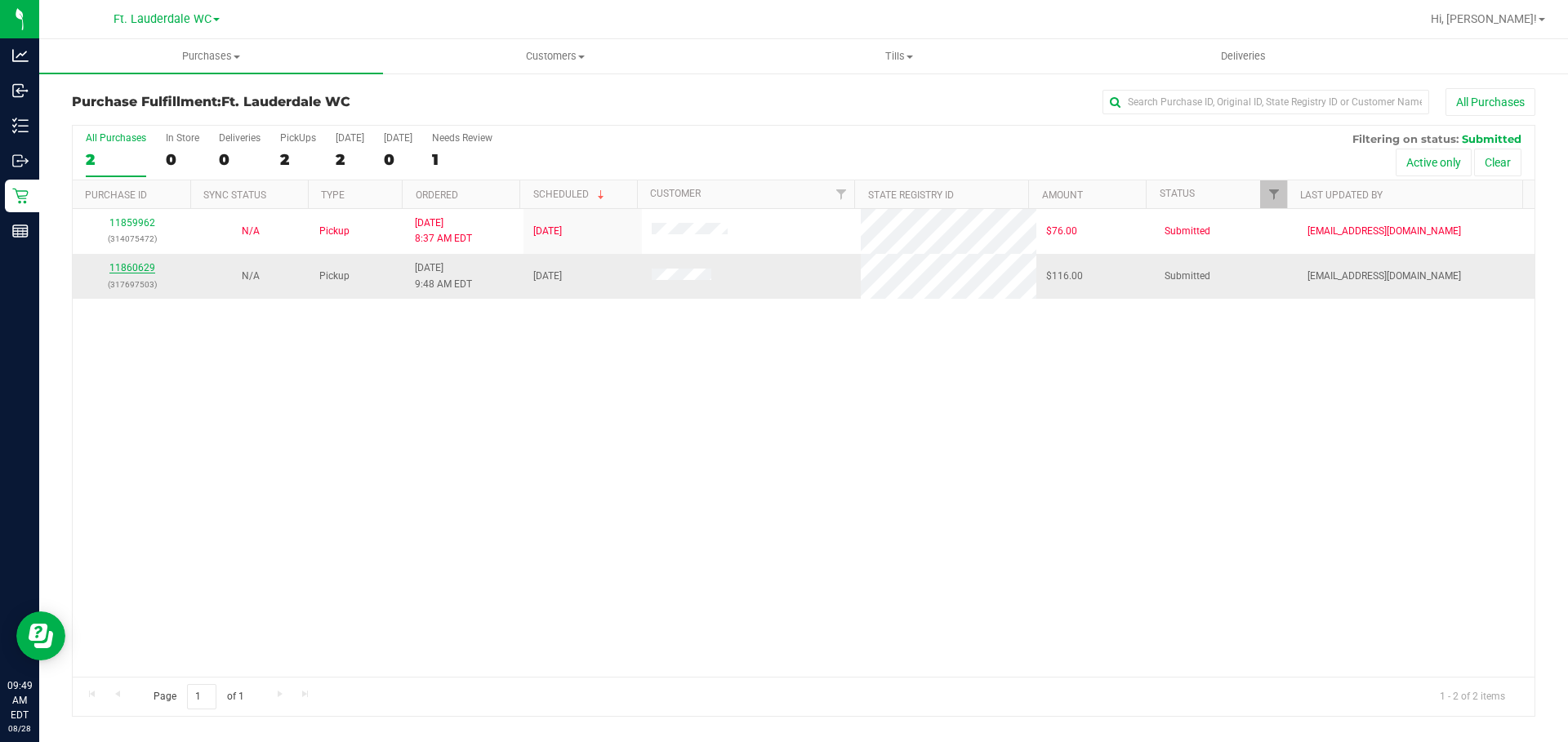
click at [146, 270] on link "11860629" at bounding box center [132, 267] width 45 height 11
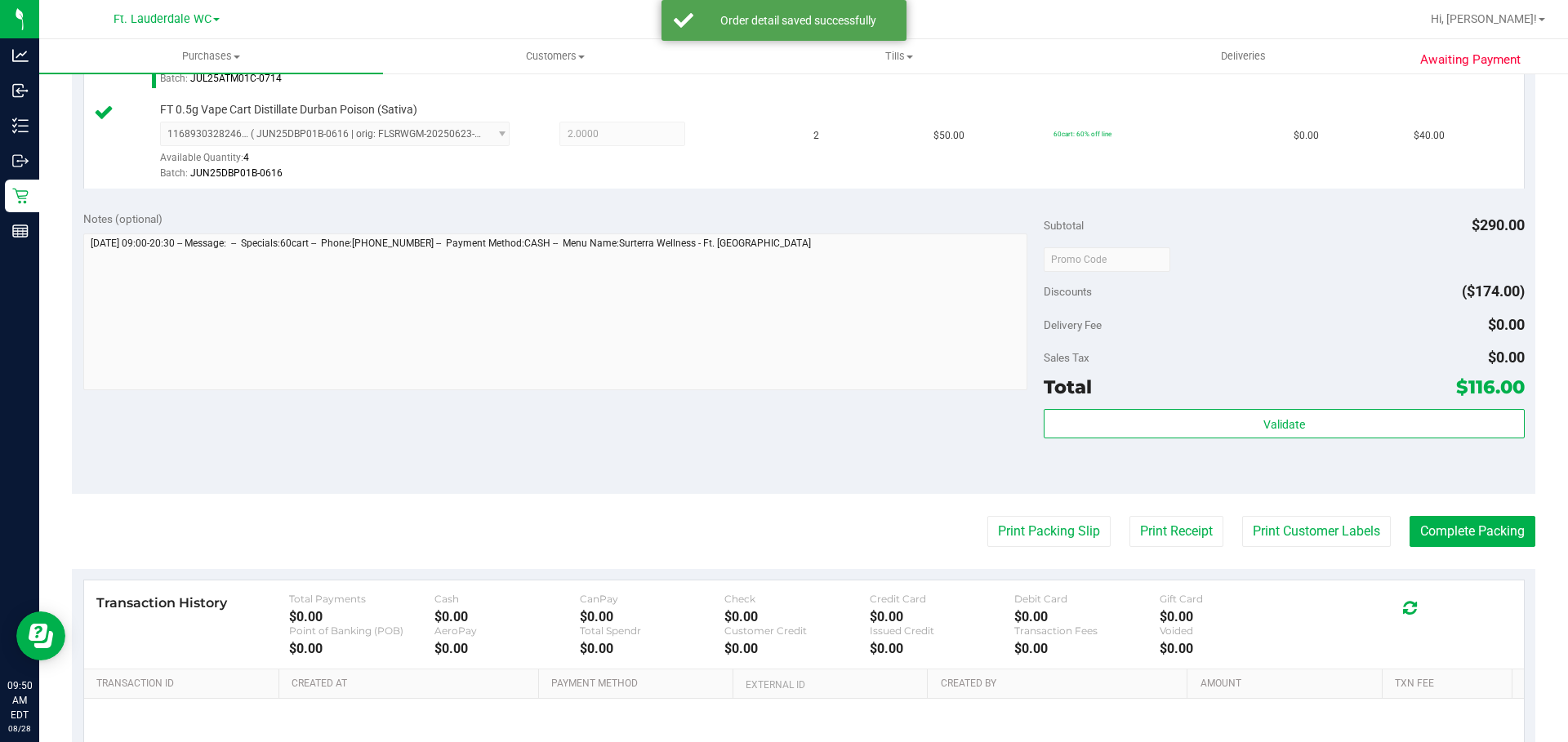
scroll to position [635, 0]
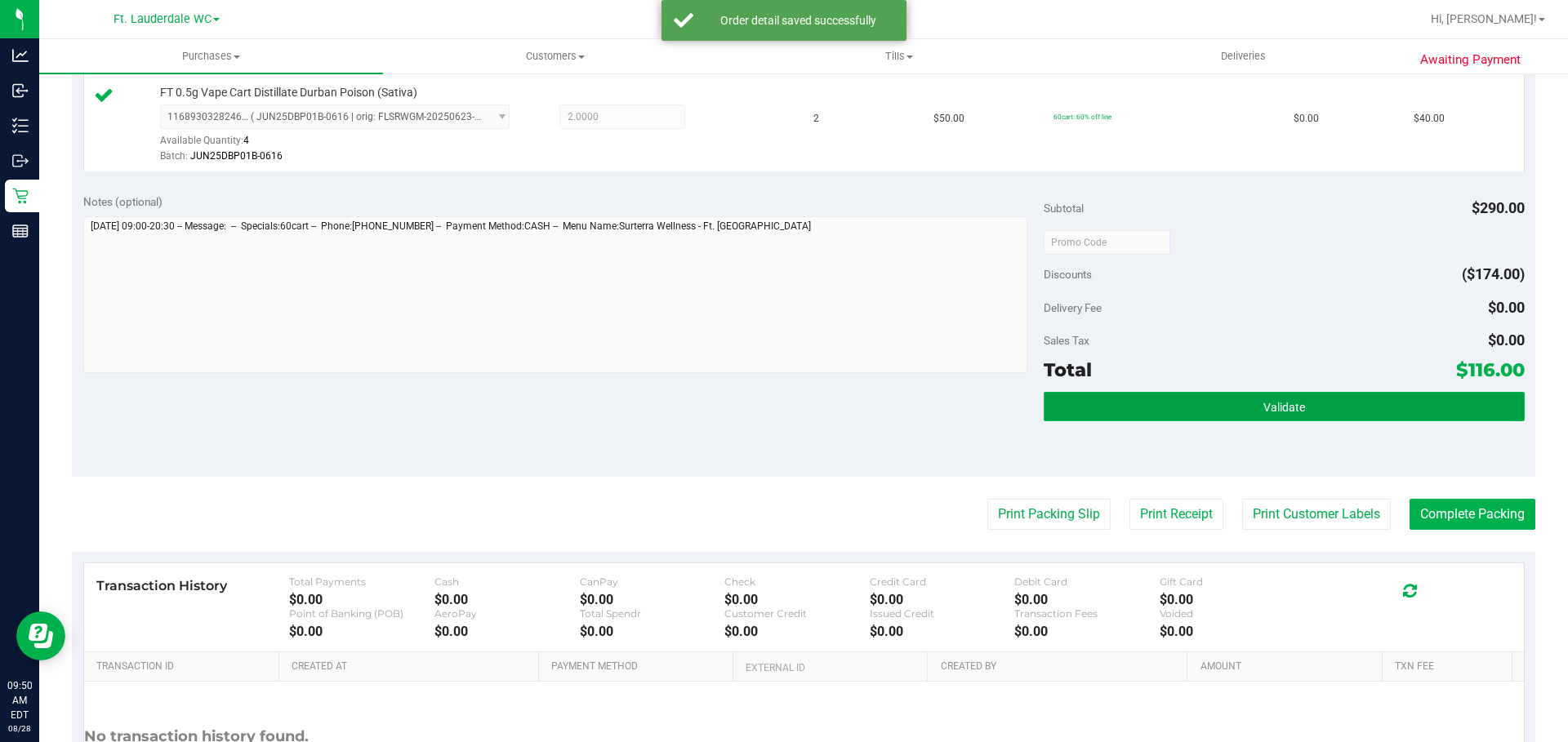
click at [1179, 394] on button "Validate" at bounding box center [1284, 407] width 480 height 30
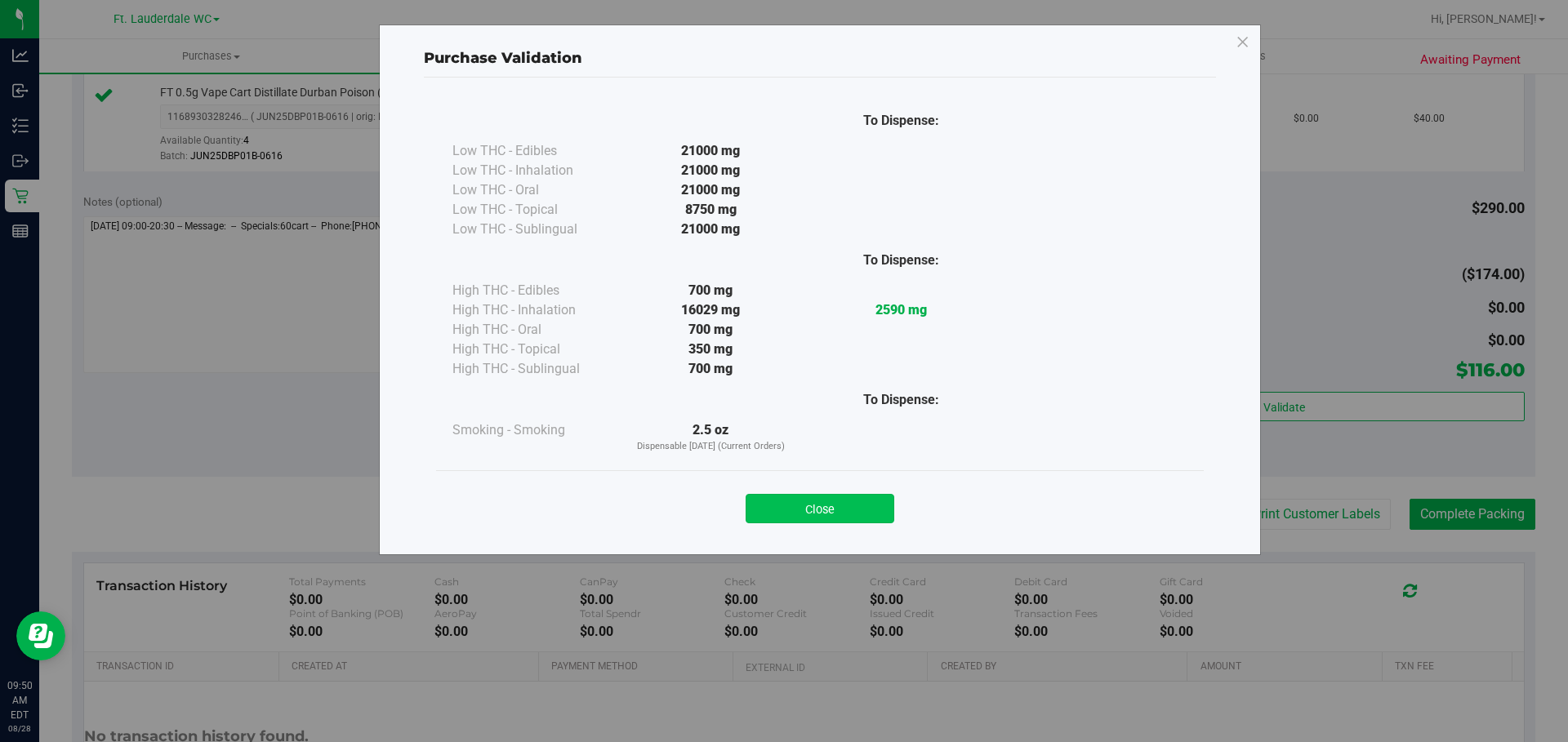
click at [834, 499] on button "Close" at bounding box center [820, 509] width 148 height 30
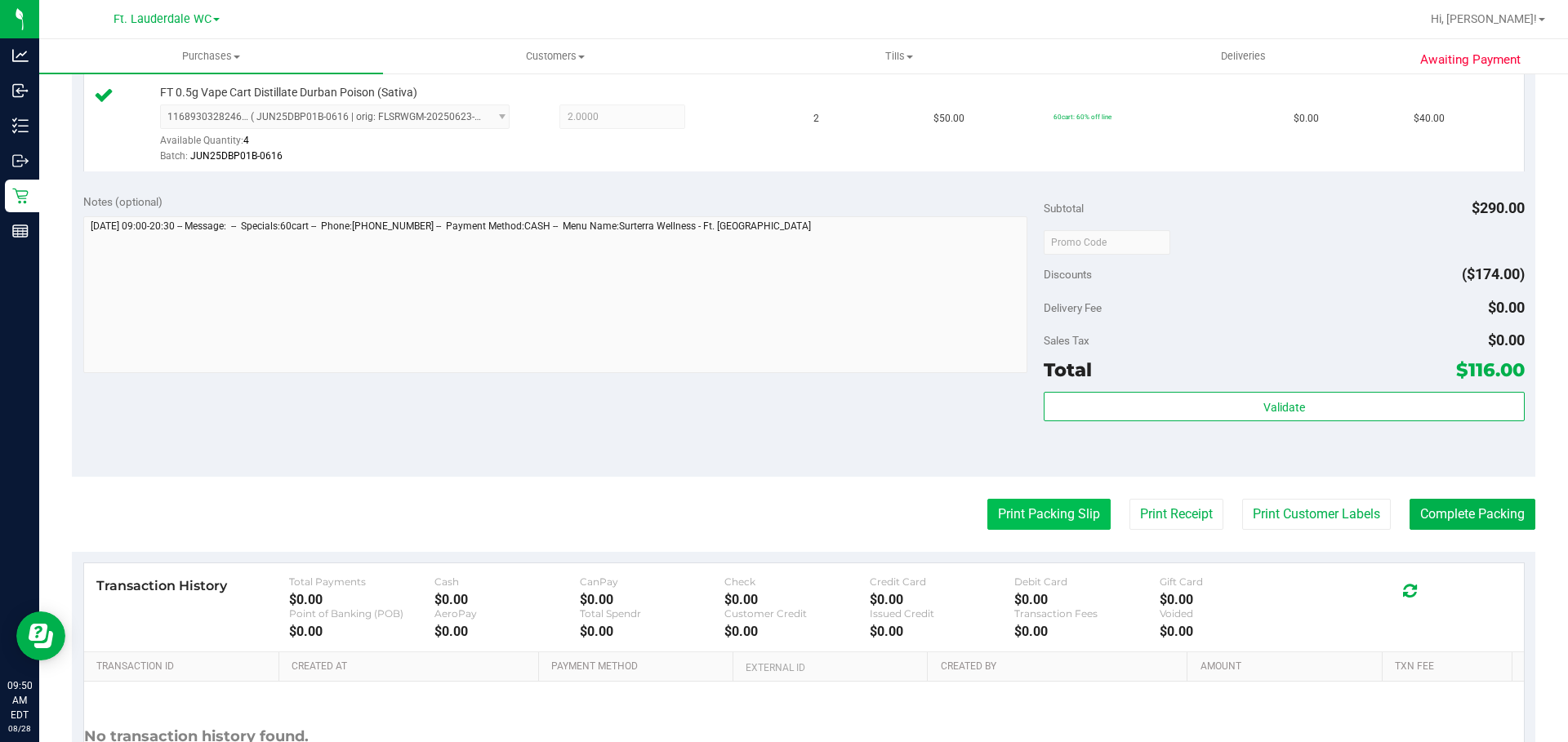
click at [1036, 504] on button "Print Packing Slip" at bounding box center [1049, 515] width 123 height 31
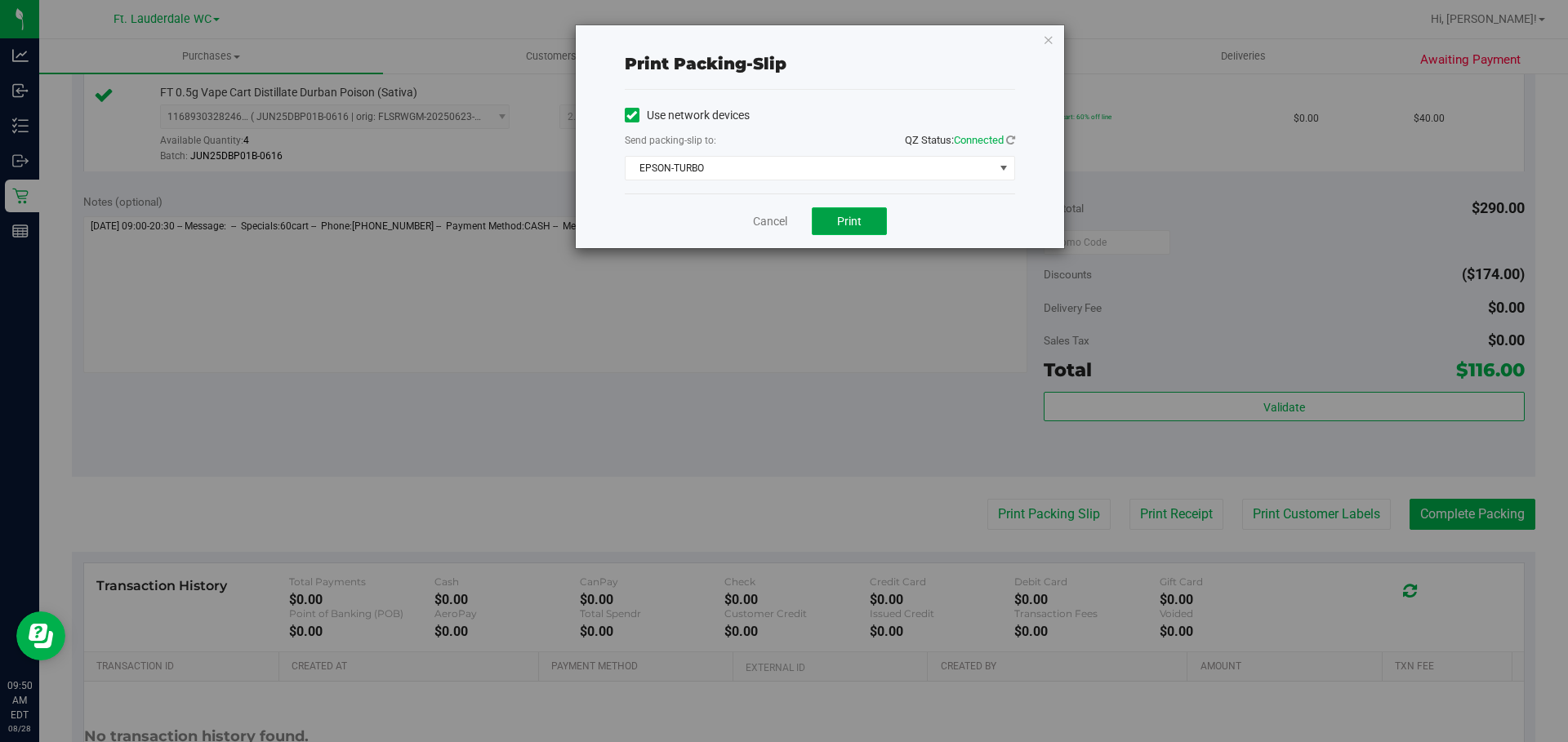
click at [870, 214] on button "Print" at bounding box center [849, 222] width 75 height 28
click at [780, 220] on link "Cancel" at bounding box center [762, 222] width 34 height 17
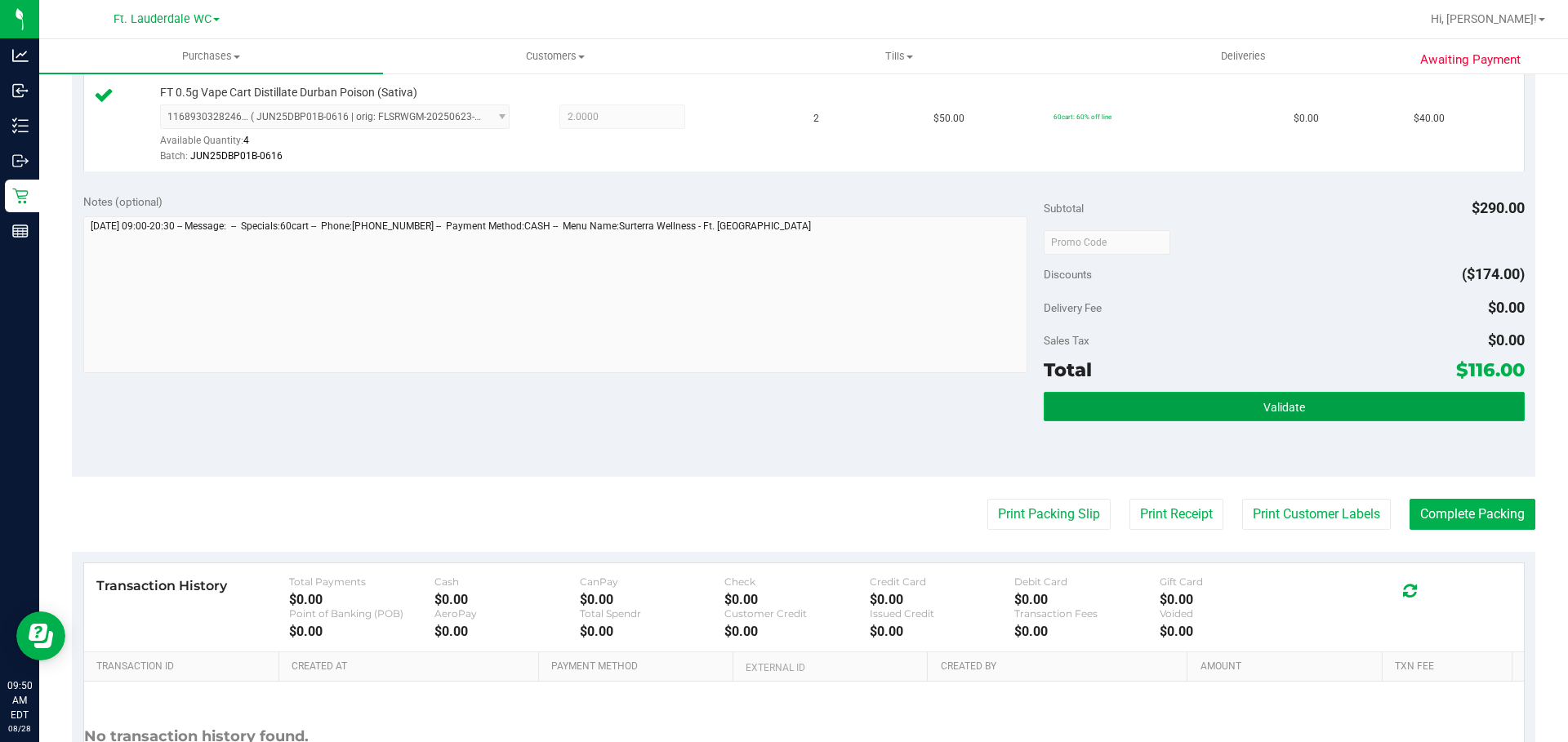
click at [1124, 396] on button "Validate" at bounding box center [1284, 407] width 480 height 30
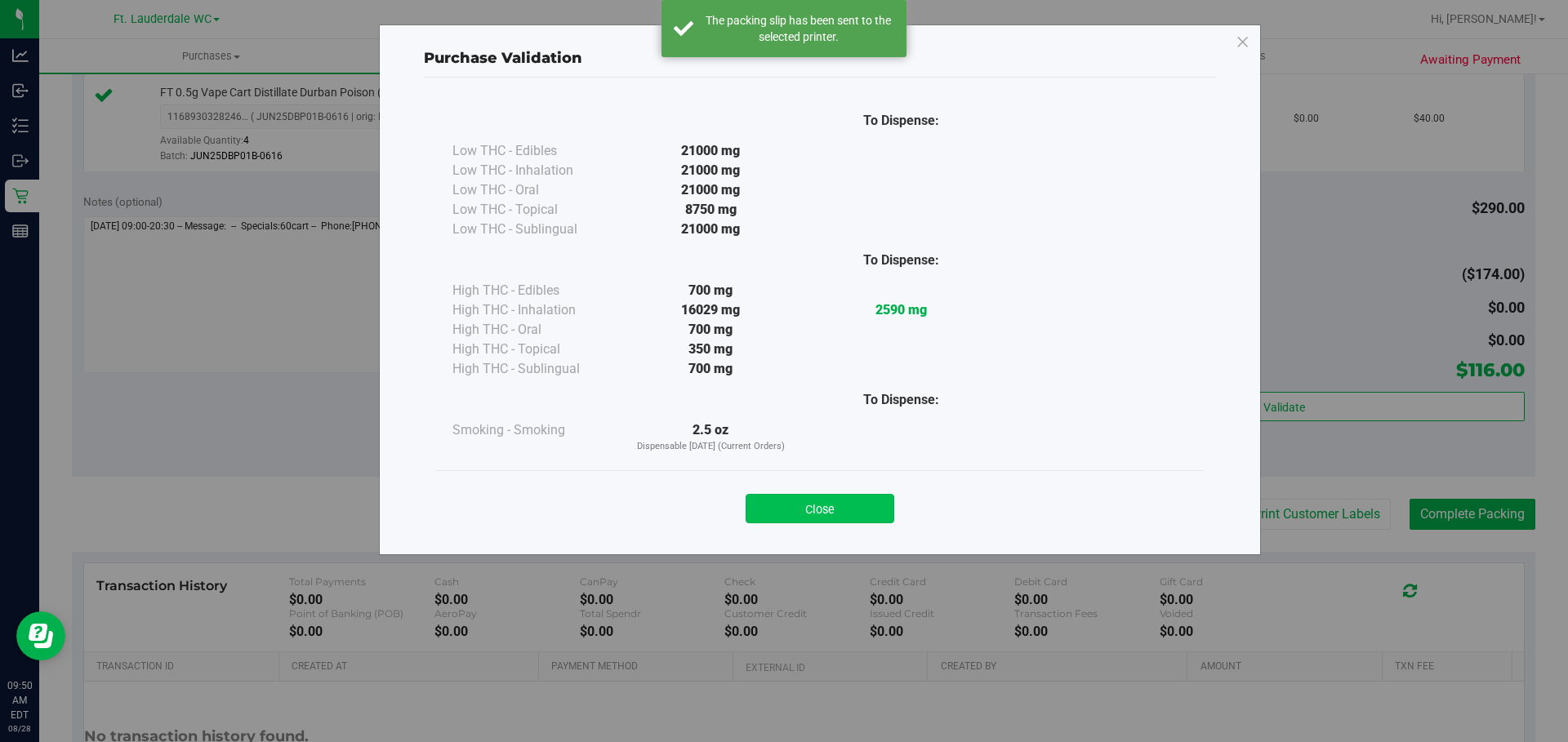
click at [842, 514] on button "Close" at bounding box center [820, 509] width 148 height 30
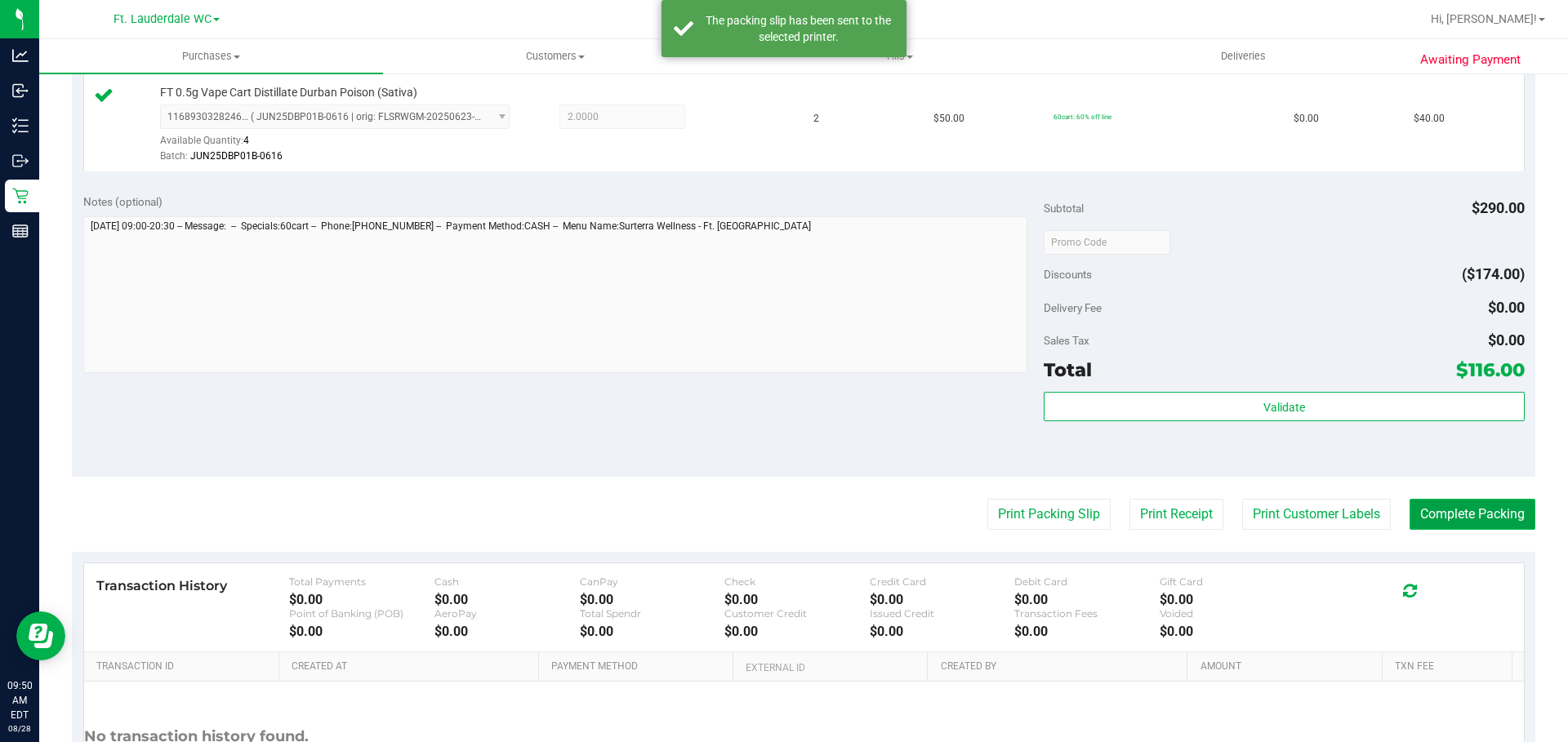
click at [1448, 504] on button "Complete Packing" at bounding box center [1473, 515] width 126 height 31
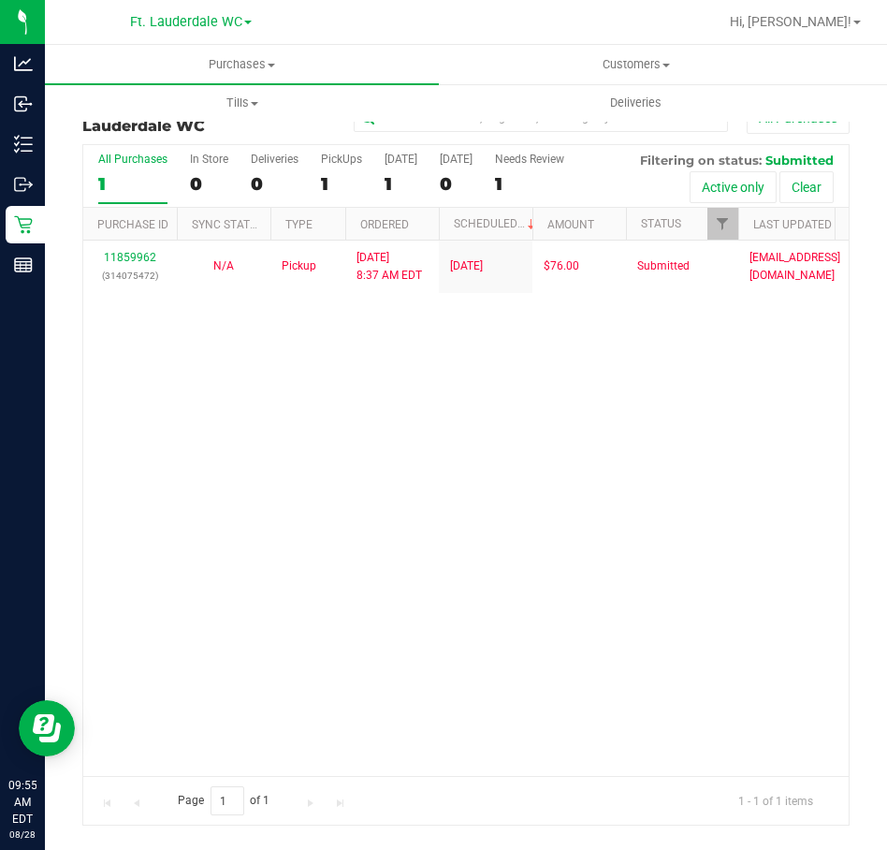
click at [106, 188] on div "1" at bounding box center [132, 184] width 69 height 22
click at [0, 0] on input "All Purchases 1" at bounding box center [0, 0] width 0 height 0
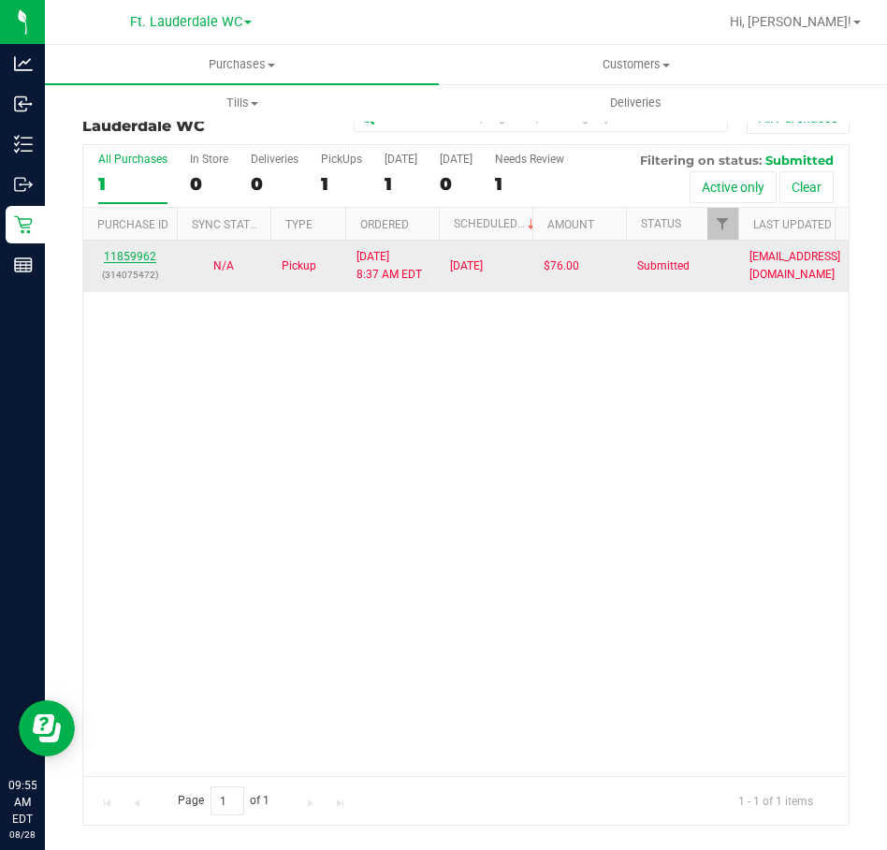
click at [136, 259] on link "11859962" at bounding box center [130, 256] width 52 height 13
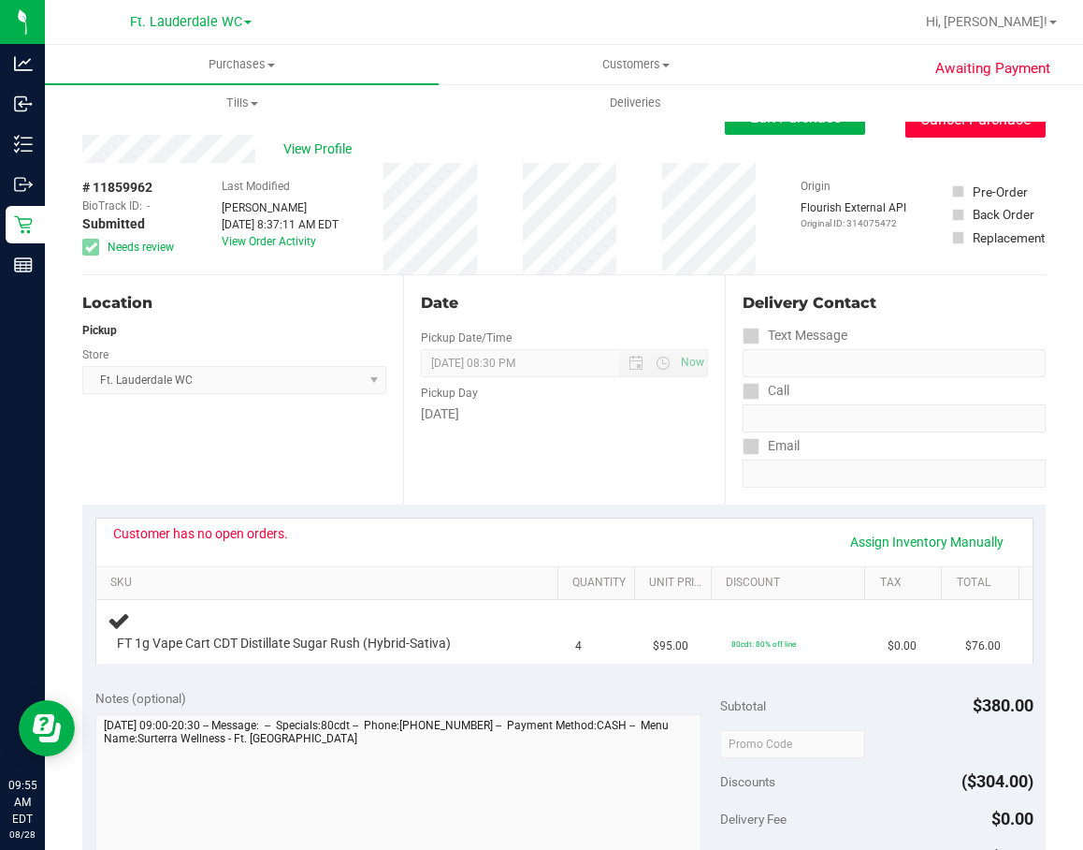
click at [990, 135] on button "Cancel Purchase" at bounding box center [976, 120] width 140 height 36
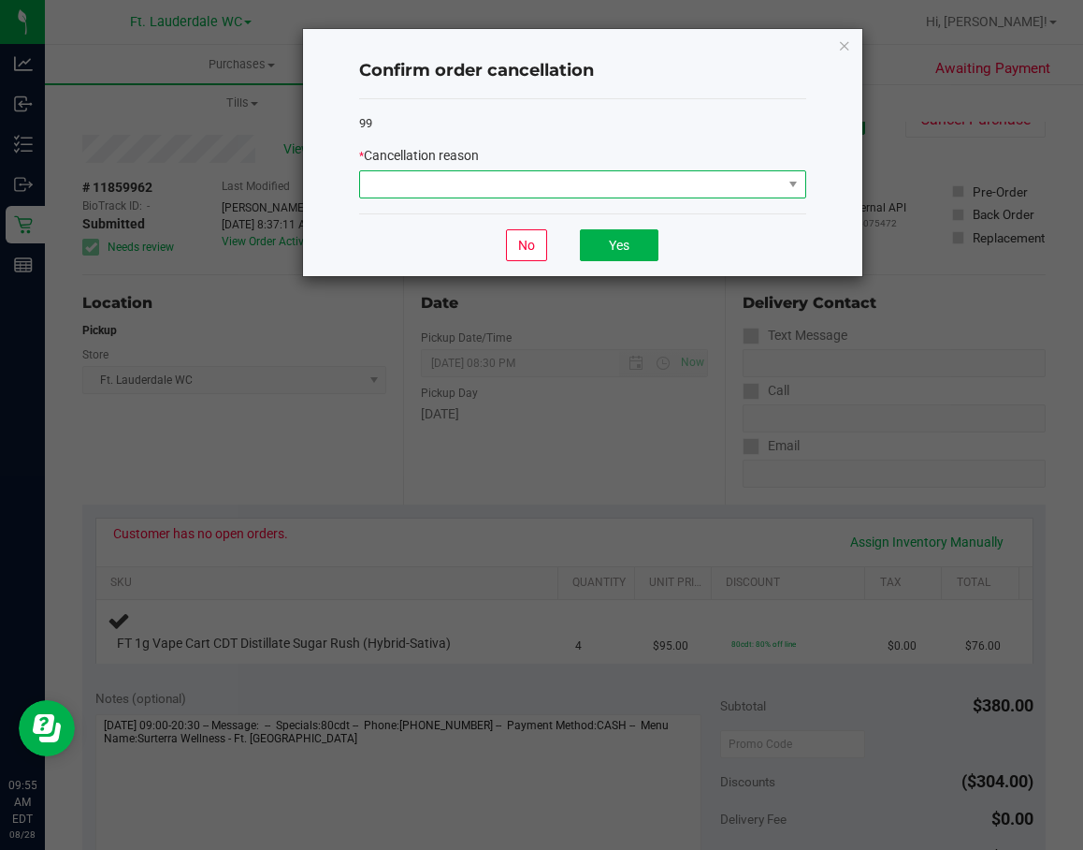
click at [492, 184] on span at bounding box center [571, 184] width 422 height 26
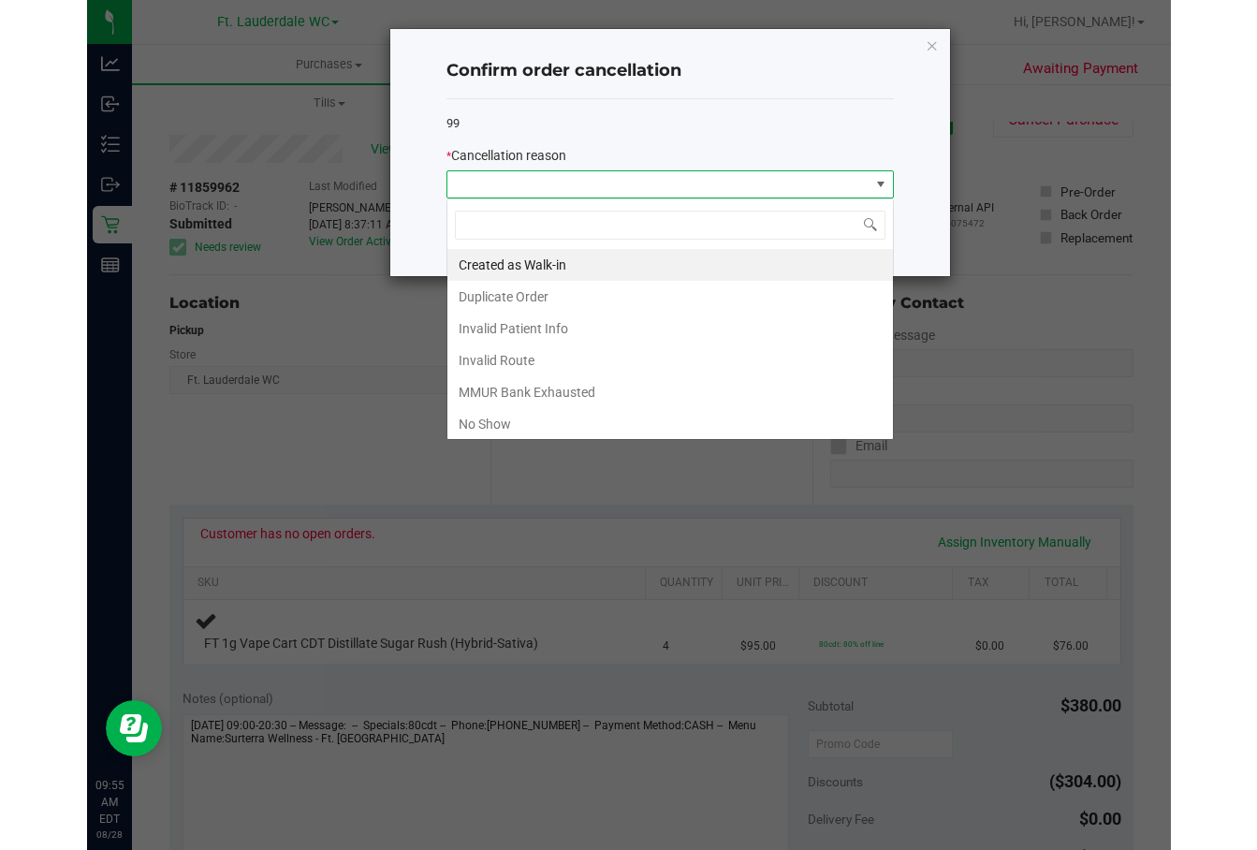
scroll to position [28, 447]
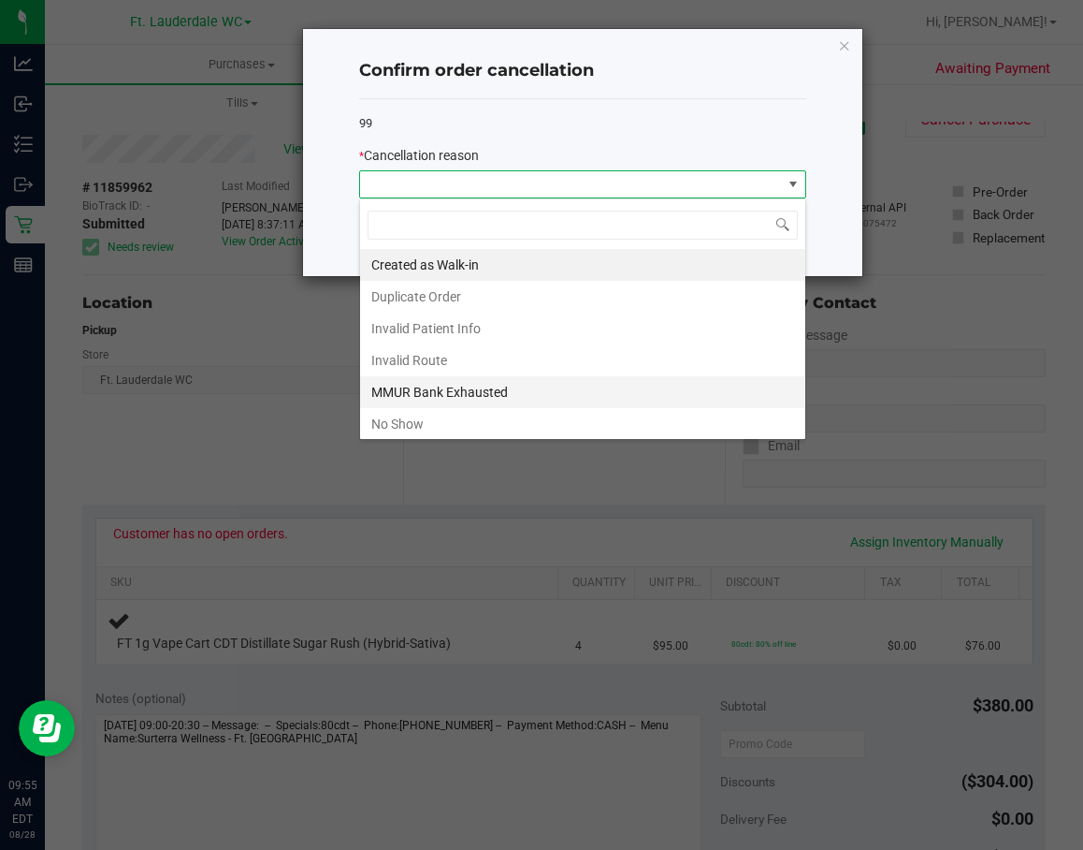
click at [440, 388] on li "MMUR Bank Exhausted" at bounding box center [582, 392] width 445 height 32
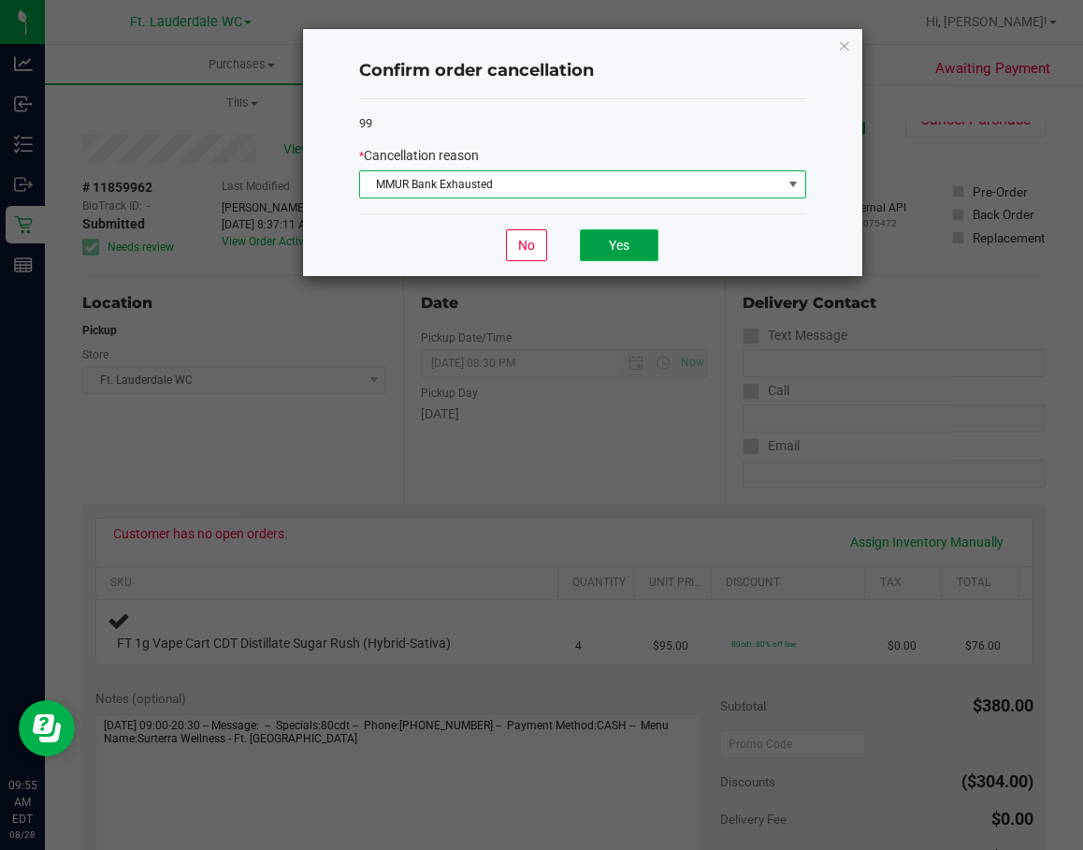
click at [610, 248] on button "Yes" at bounding box center [619, 245] width 79 height 32
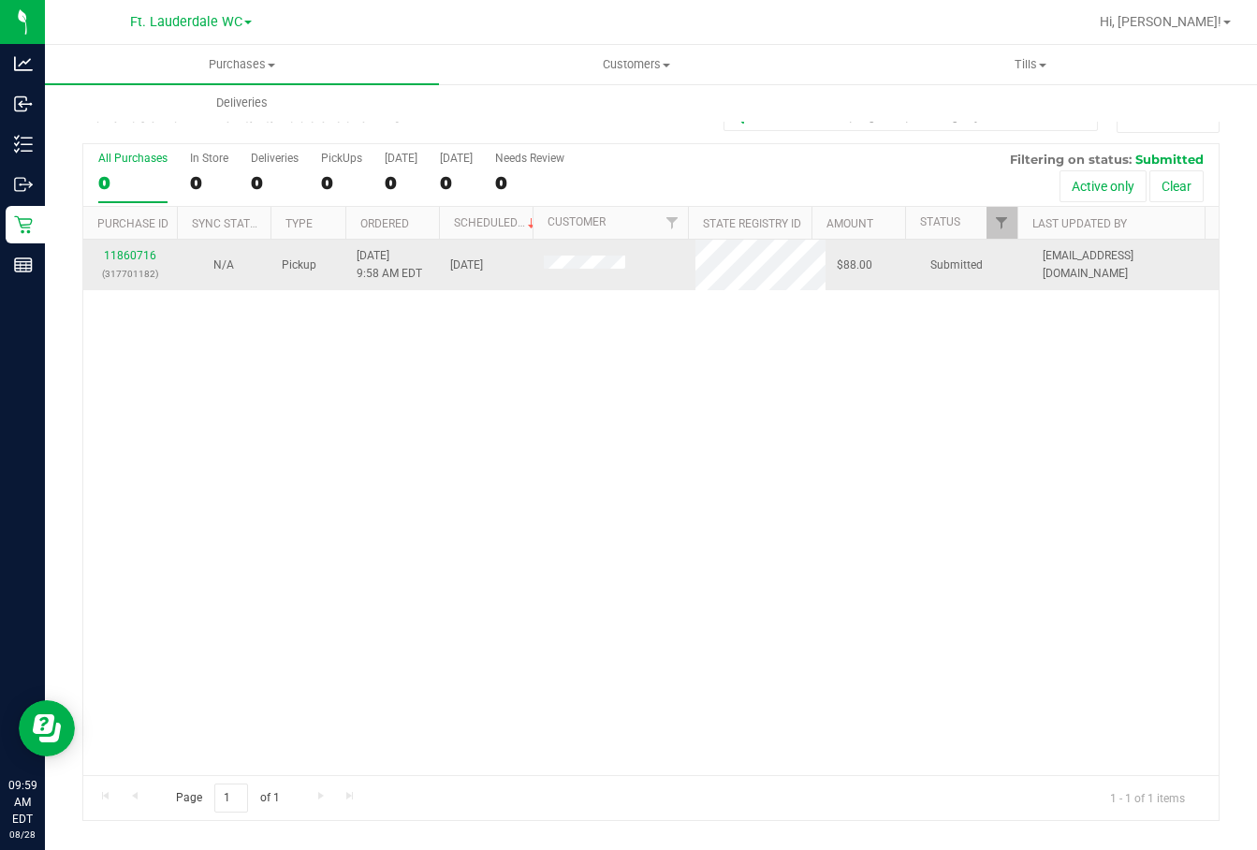
click at [123, 247] on div "11860716 (317701182)" at bounding box center [129, 265] width 71 height 36
click at [123, 256] on link "11860716" at bounding box center [130, 255] width 52 height 13
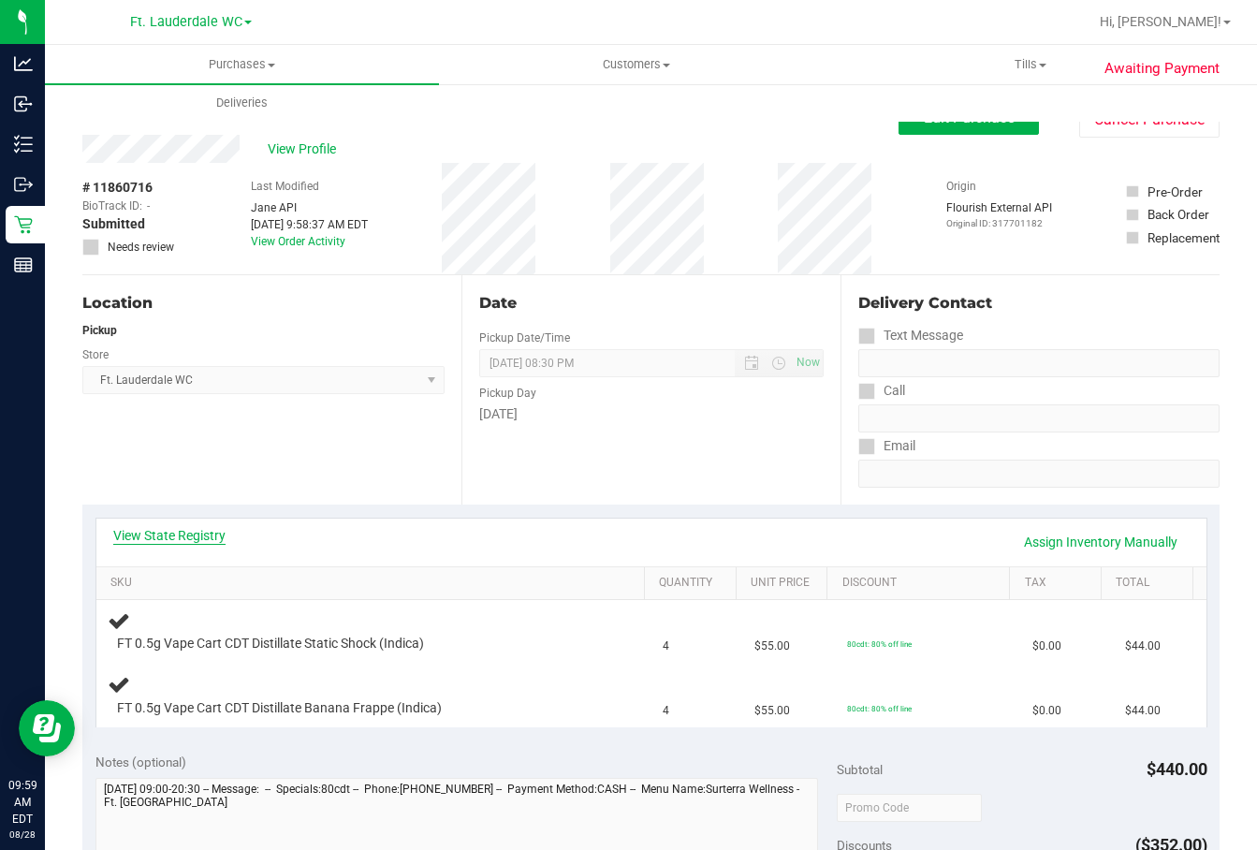
click at [172, 533] on link "View State Registry" at bounding box center [169, 535] width 112 height 19
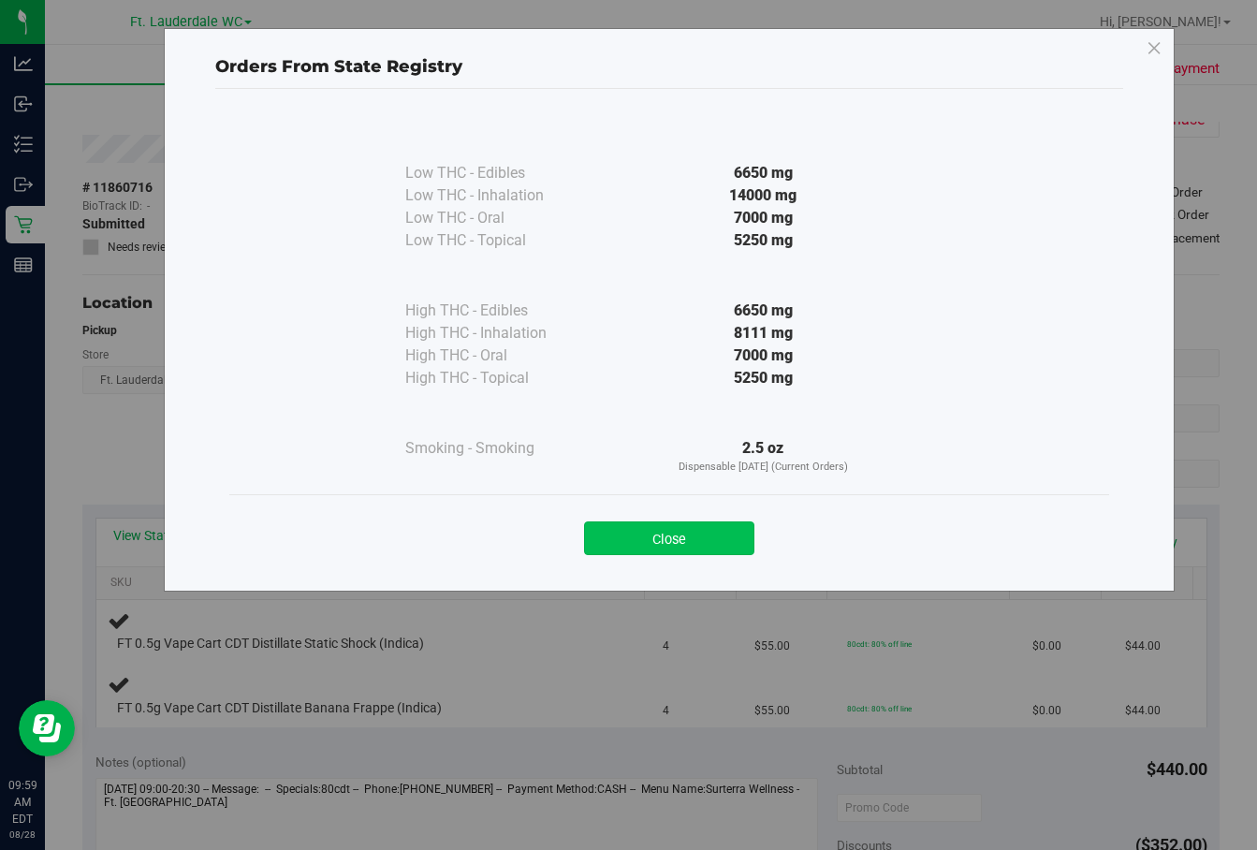
click at [655, 548] on button "Close" at bounding box center [669, 538] width 170 height 34
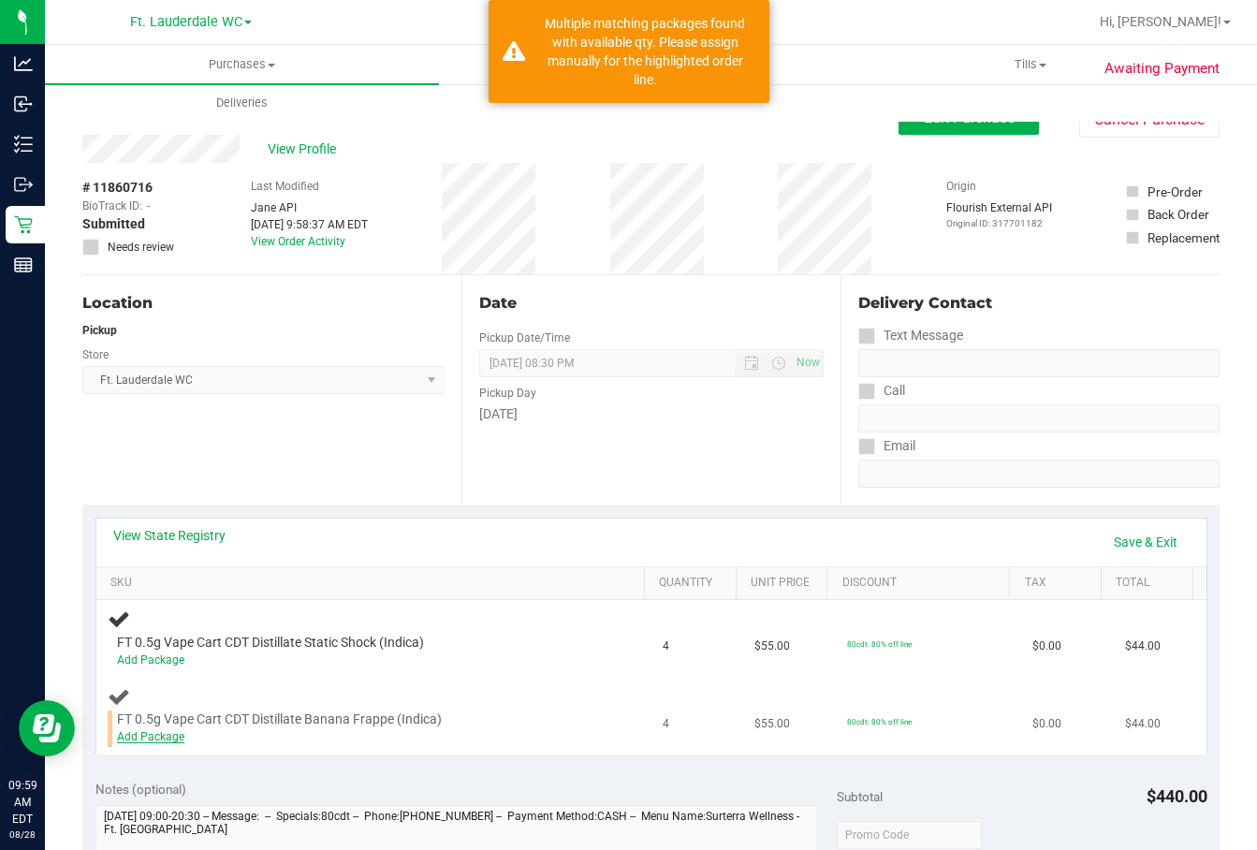
click at [166, 734] on link "Add Package" at bounding box center [150, 736] width 67 height 13
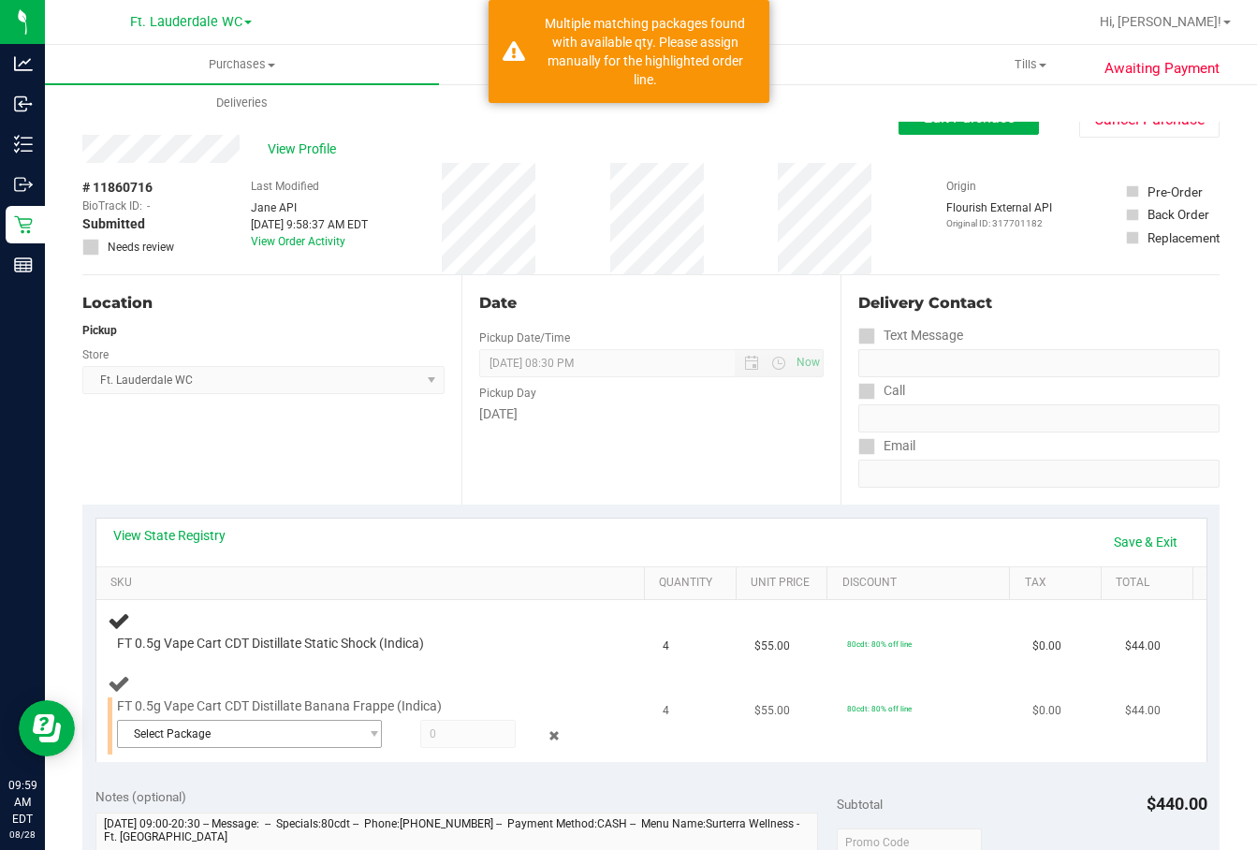
click at [278, 739] on span "Select Package" at bounding box center [238, 733] width 240 height 26
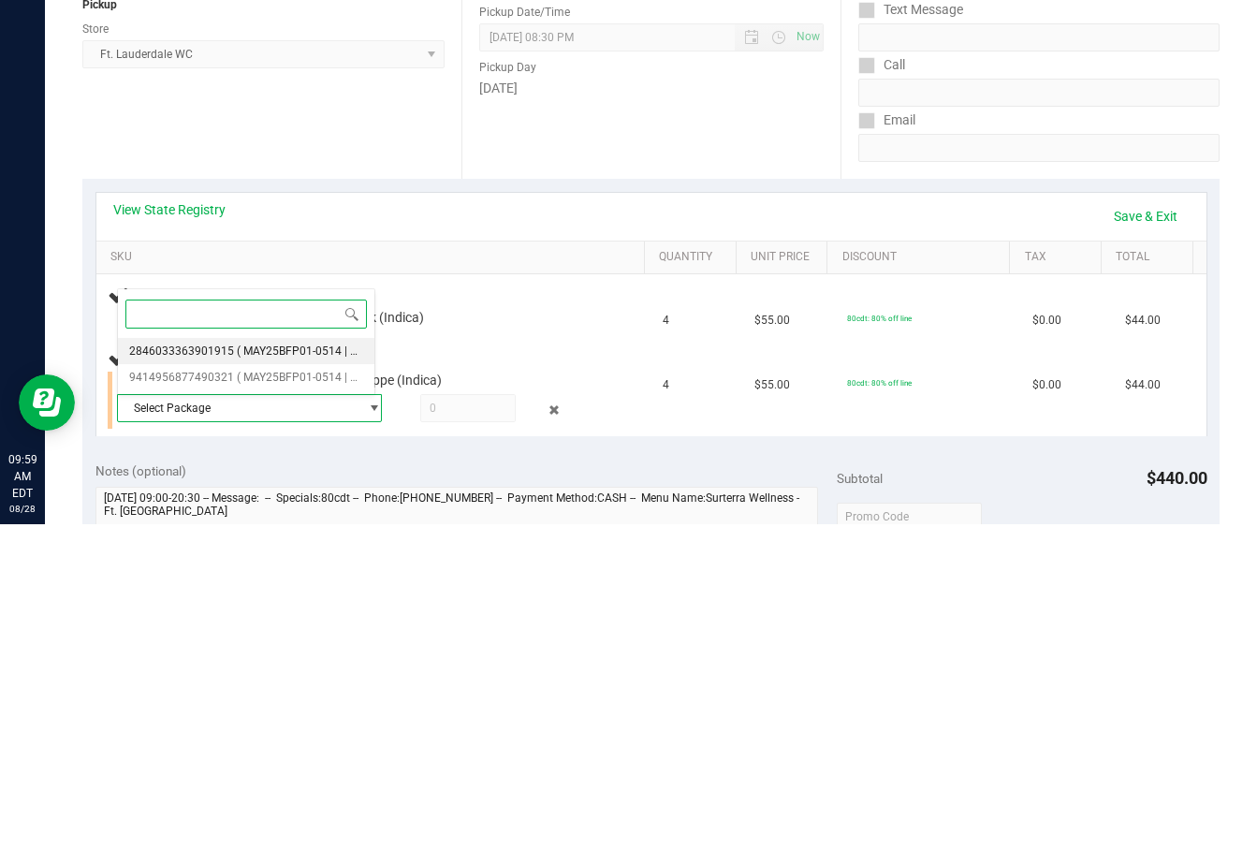
click at [222, 674] on span "2846033363901915" at bounding box center [181, 676] width 105 height 13
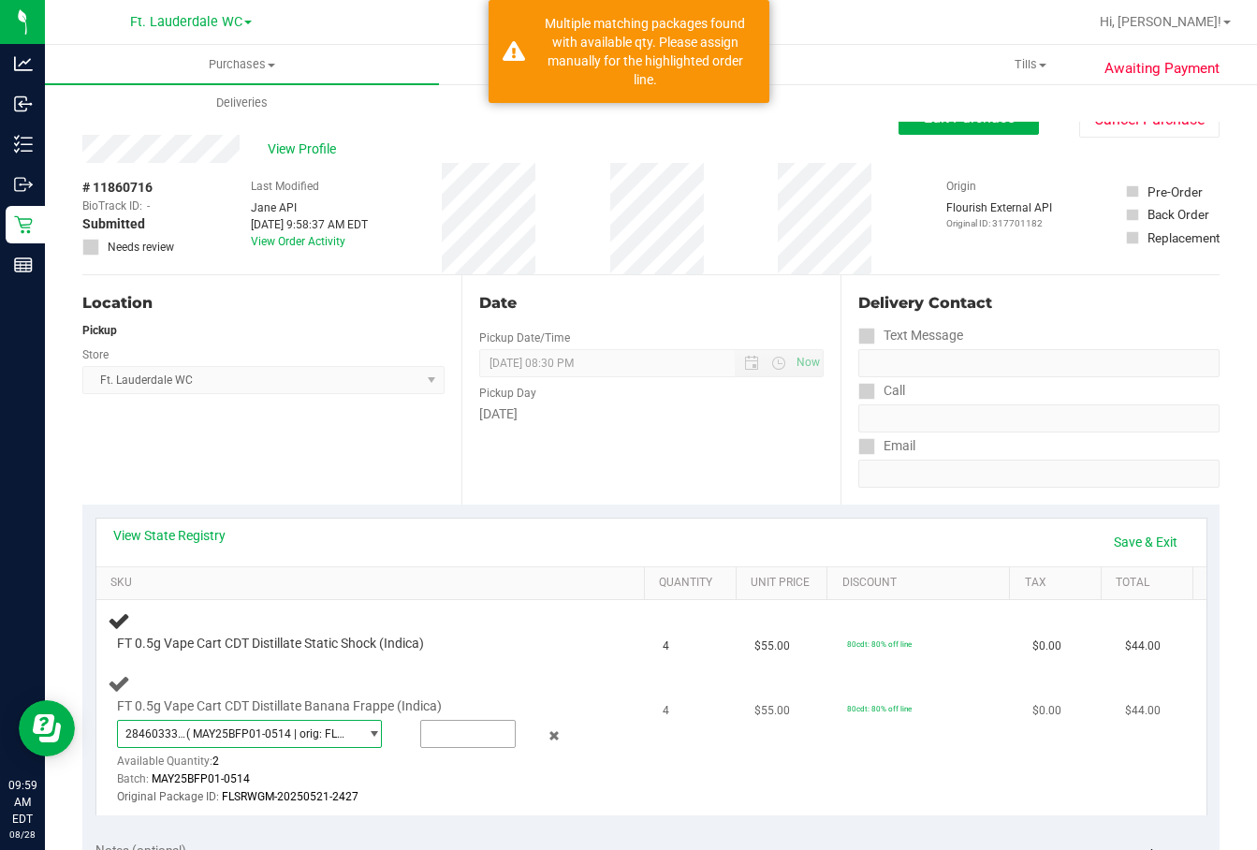
click at [439, 728] on input "text" at bounding box center [468, 733] width 94 height 26
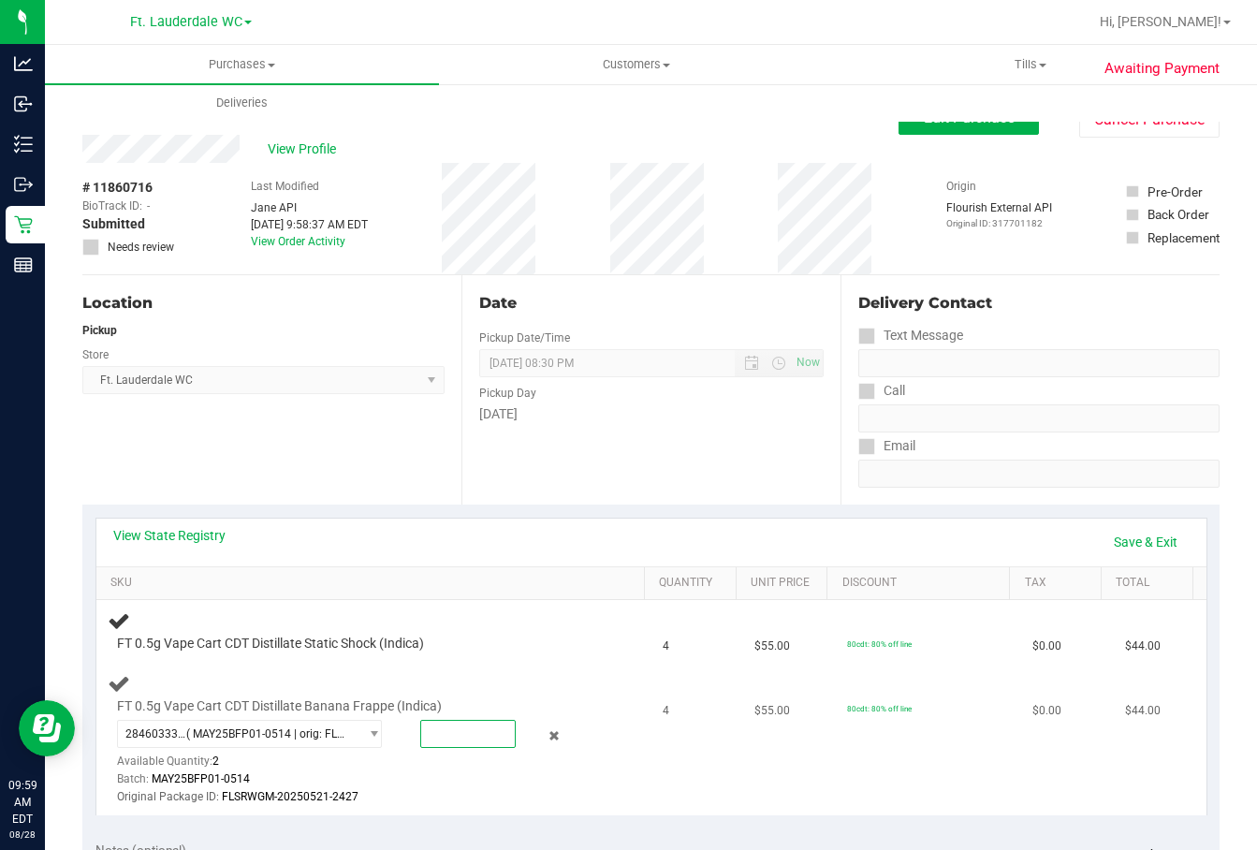
type input "2"
click at [1127, 529] on link "Save & Exit" at bounding box center [1145, 542] width 88 height 32
type input "2.0000"
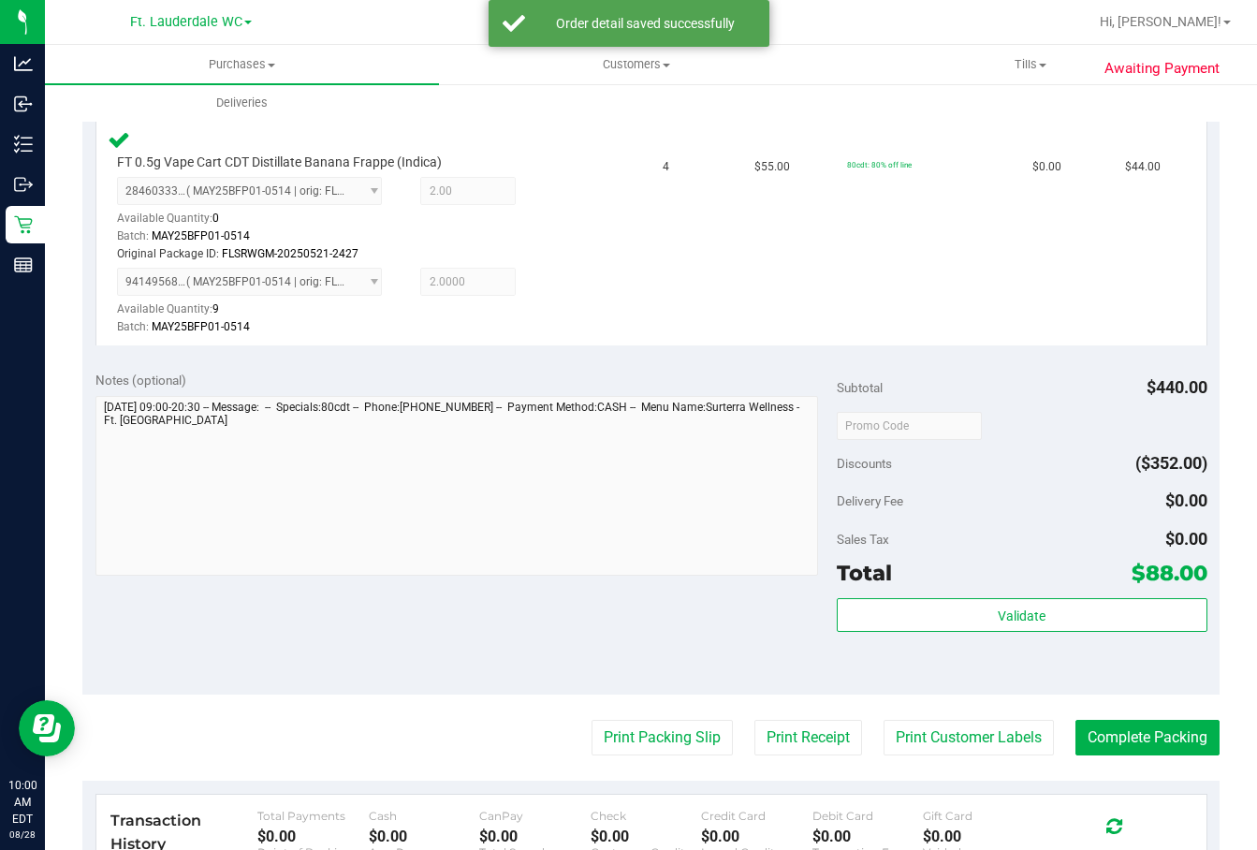
scroll to position [633, 0]
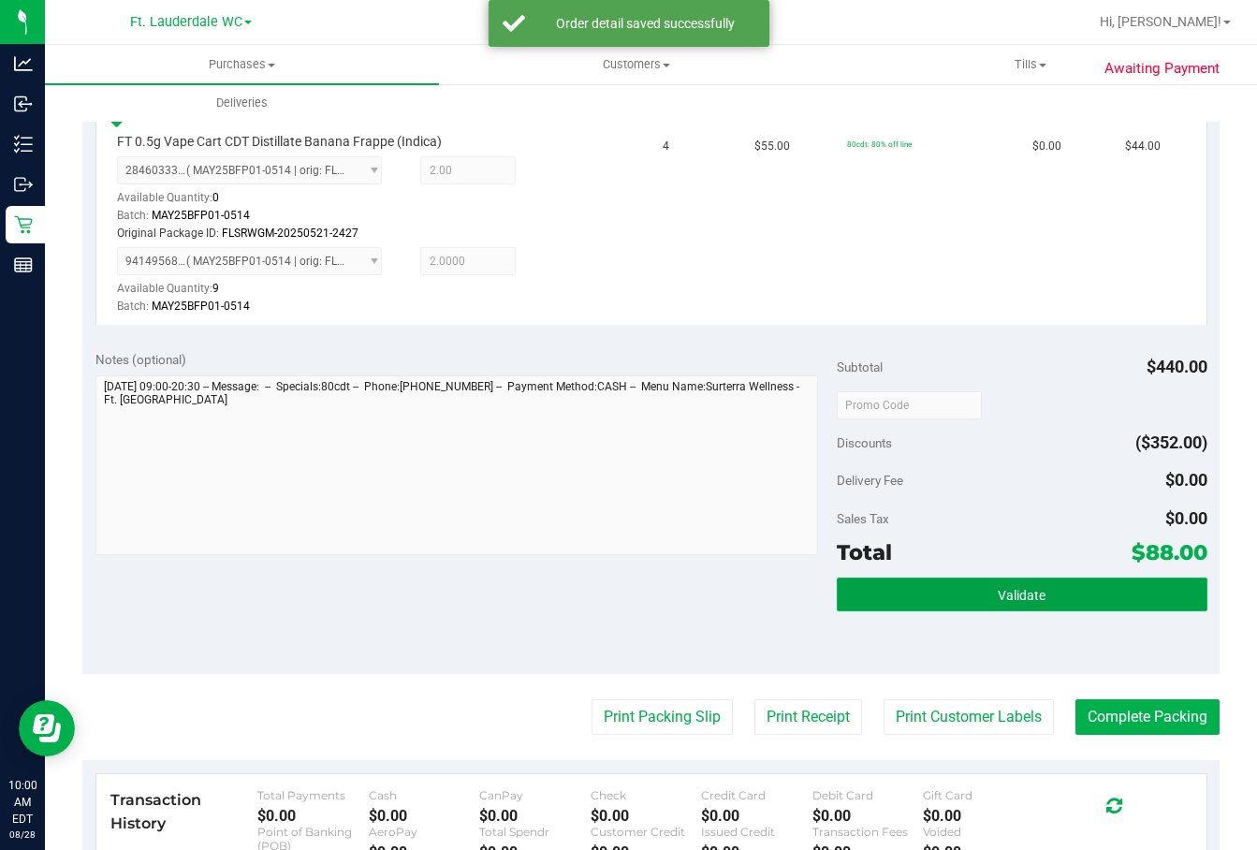
click at [1040, 581] on button "Validate" at bounding box center [1021, 594] width 370 height 34
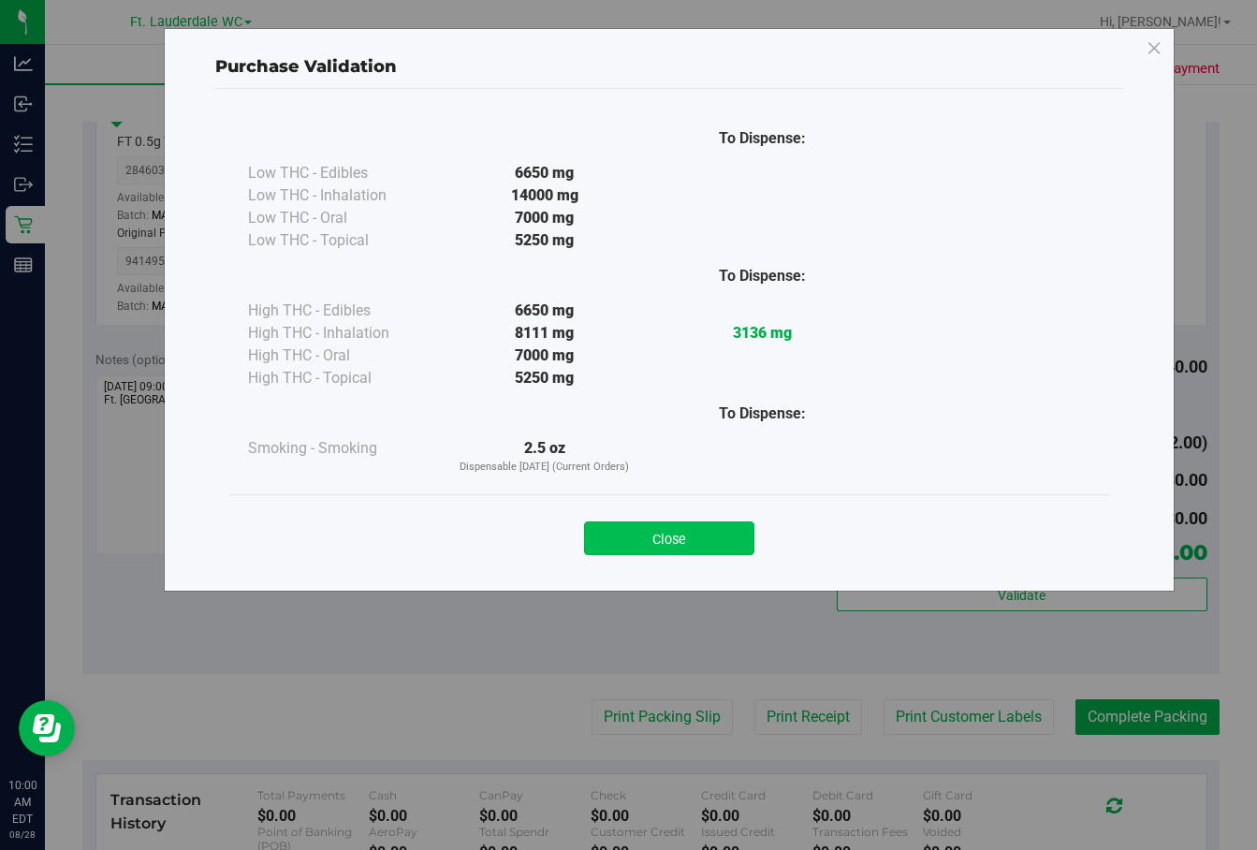
click at [692, 523] on button "Close" at bounding box center [669, 538] width 170 height 34
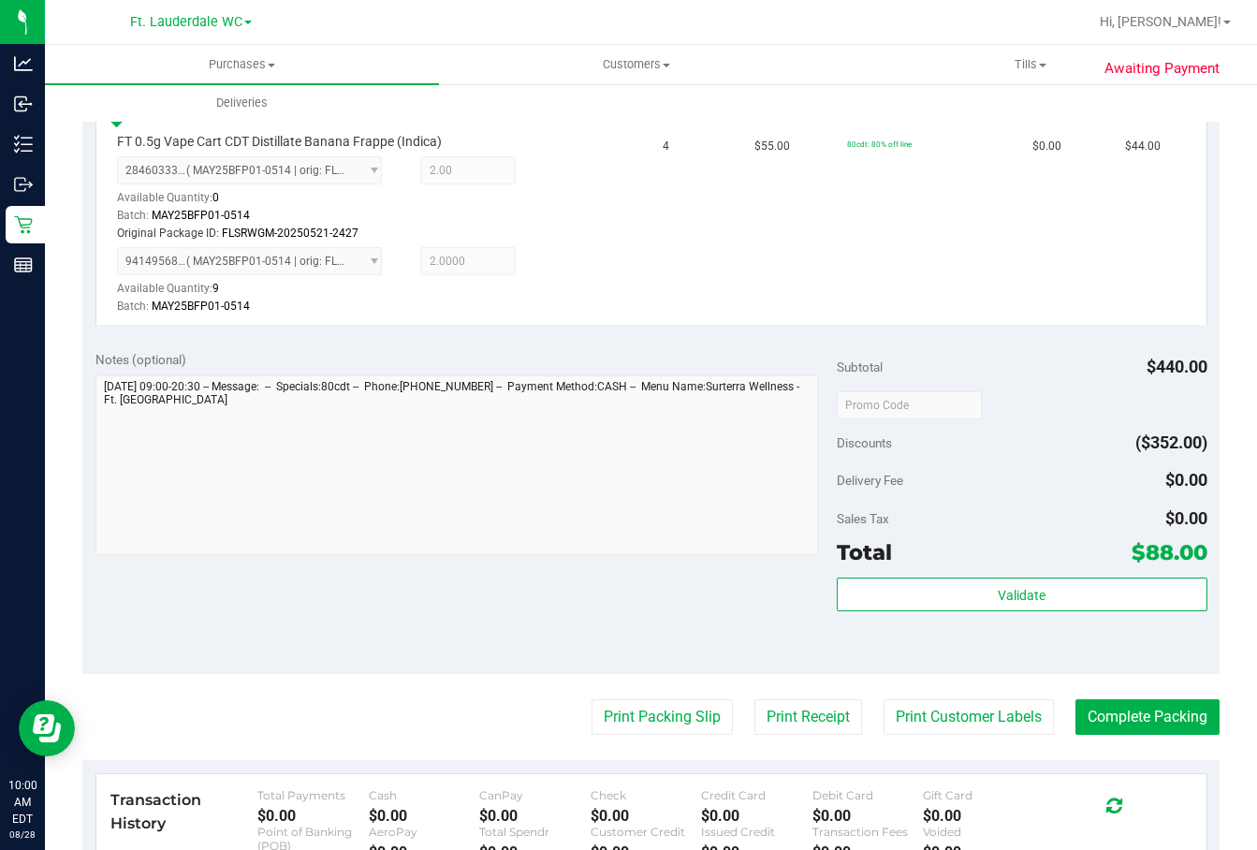
click at [667, 656] on div "Notes (optional) Subtotal $440.00 Discounts ($352.00) Delivery Fee $0.00 Sales …" at bounding box center [650, 505] width 1137 height 337
click at [684, 706] on button "Print Packing Slip" at bounding box center [661, 717] width 141 height 36
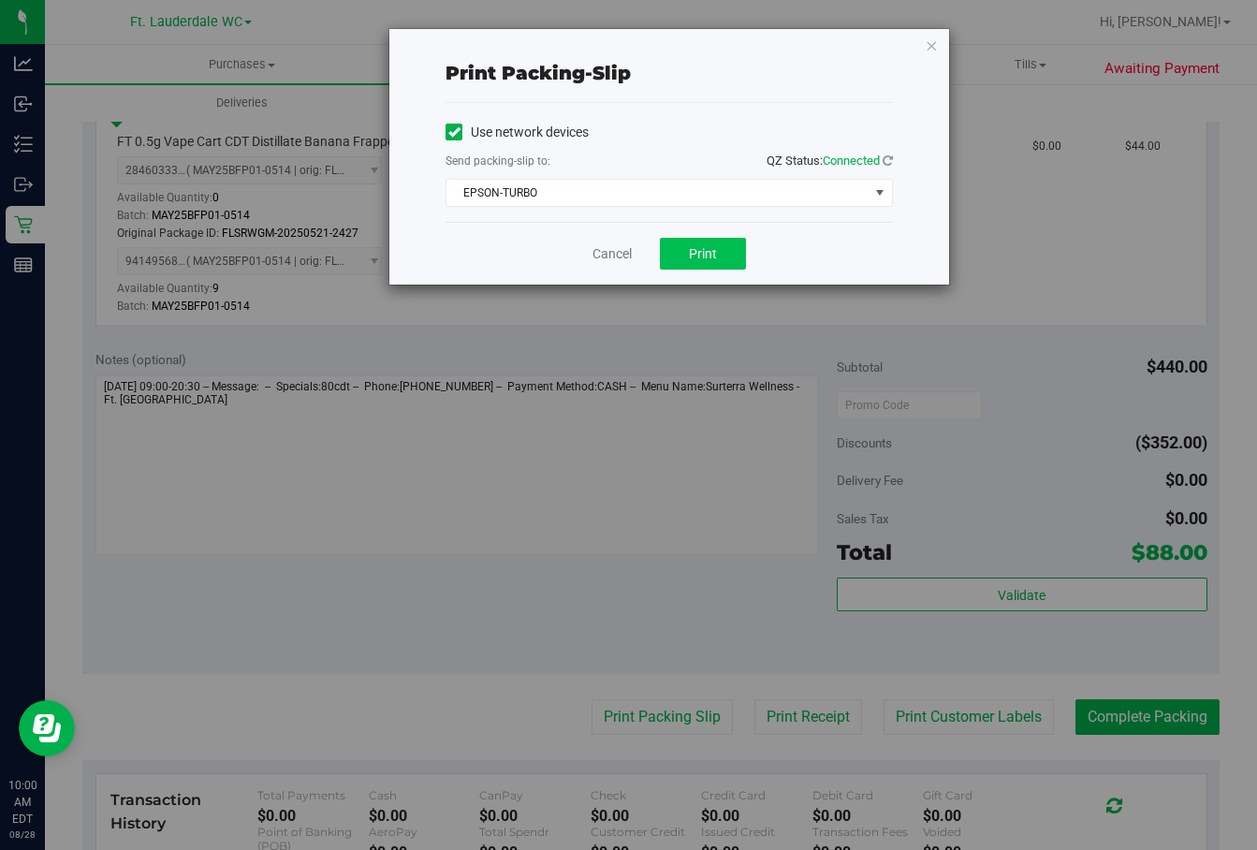
click at [693, 252] on span "Print" at bounding box center [703, 253] width 28 height 15
click at [605, 255] on link "Cancel" at bounding box center [604, 254] width 39 height 20
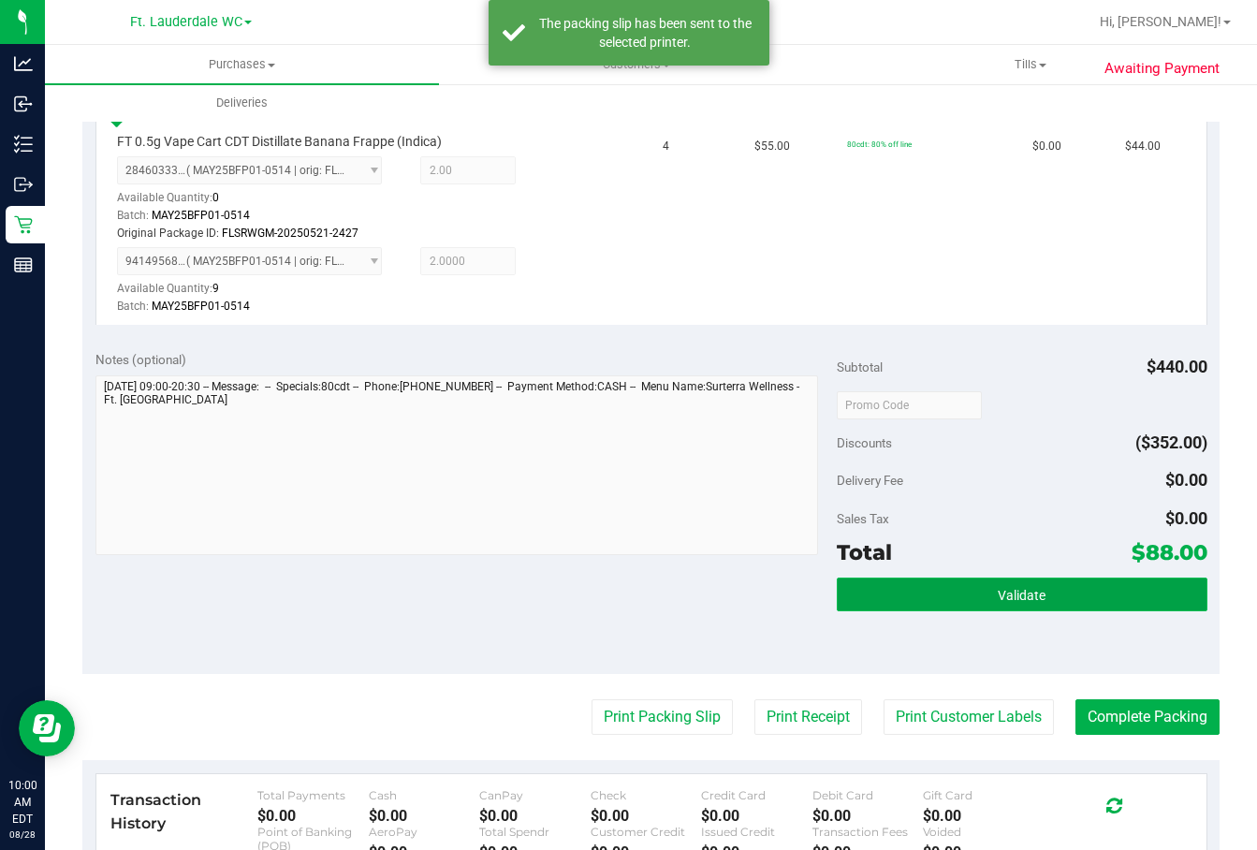
click at [912, 609] on button "Validate" at bounding box center [1021, 594] width 370 height 34
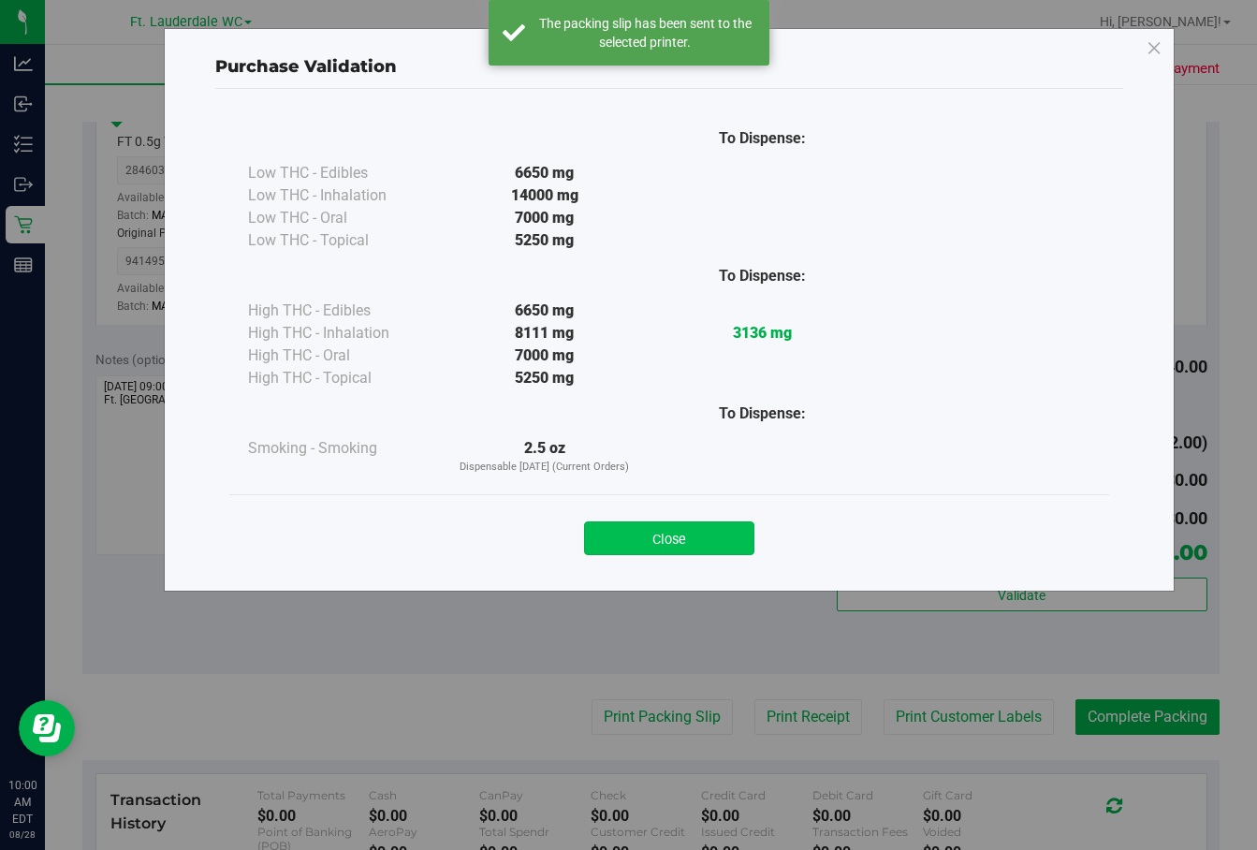
click at [698, 524] on button "Close" at bounding box center [669, 538] width 170 height 34
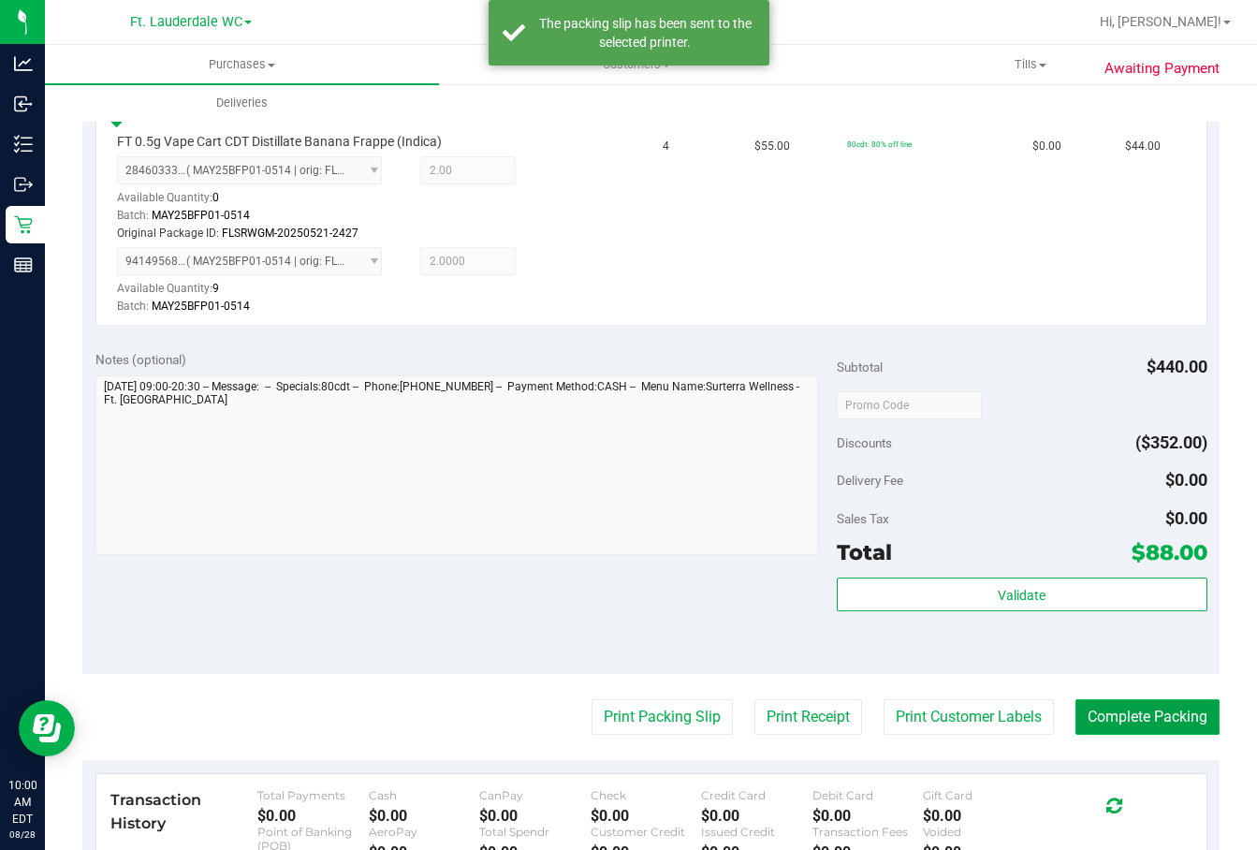
click at [1115, 709] on button "Complete Packing" at bounding box center [1147, 717] width 144 height 36
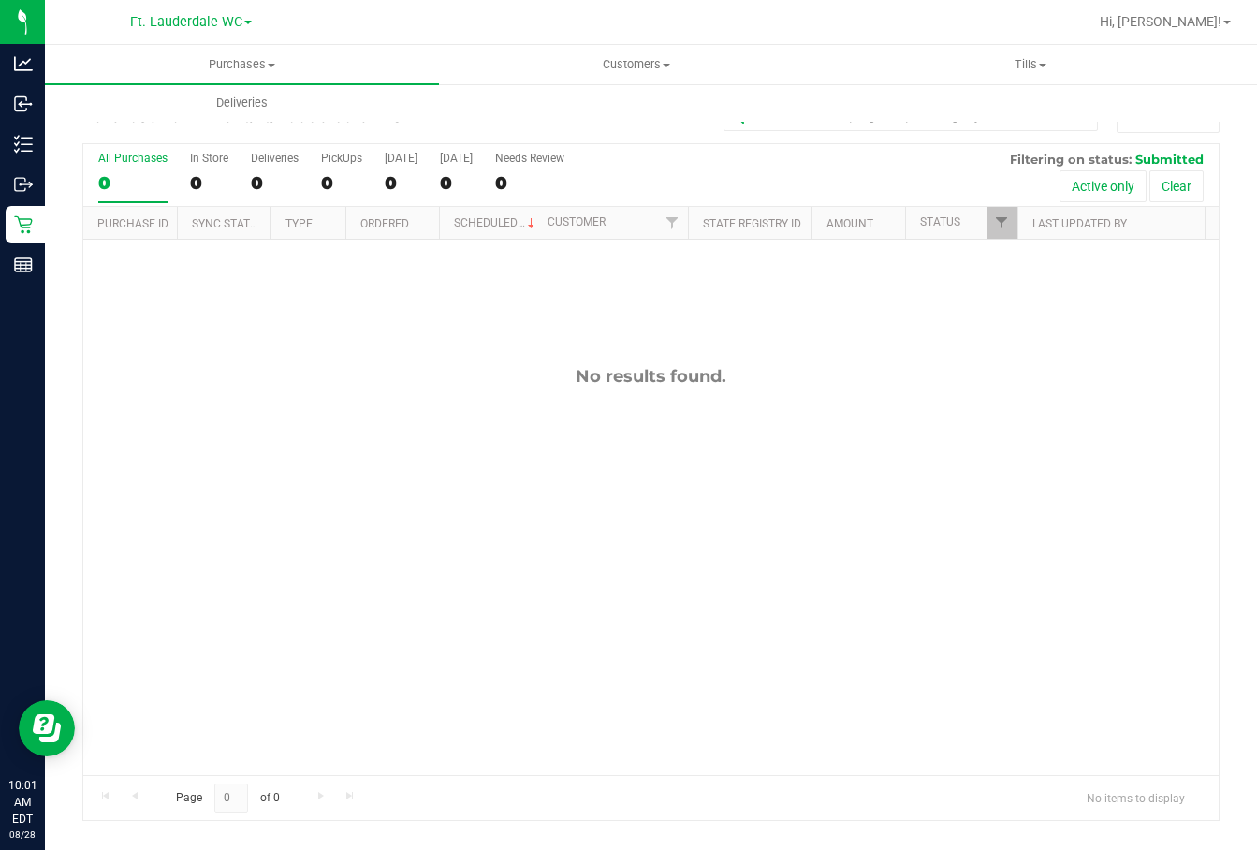
click at [117, 180] on div "0" at bounding box center [132, 183] width 69 height 22
click at [0, 0] on input "All Purchases 0" at bounding box center [0, 0] width 0 height 0
click at [101, 178] on div "0" at bounding box center [132, 183] width 69 height 22
click at [0, 0] on input "All Purchases 0" at bounding box center [0, 0] width 0 height 0
click at [126, 184] on div "0" at bounding box center [132, 183] width 69 height 22
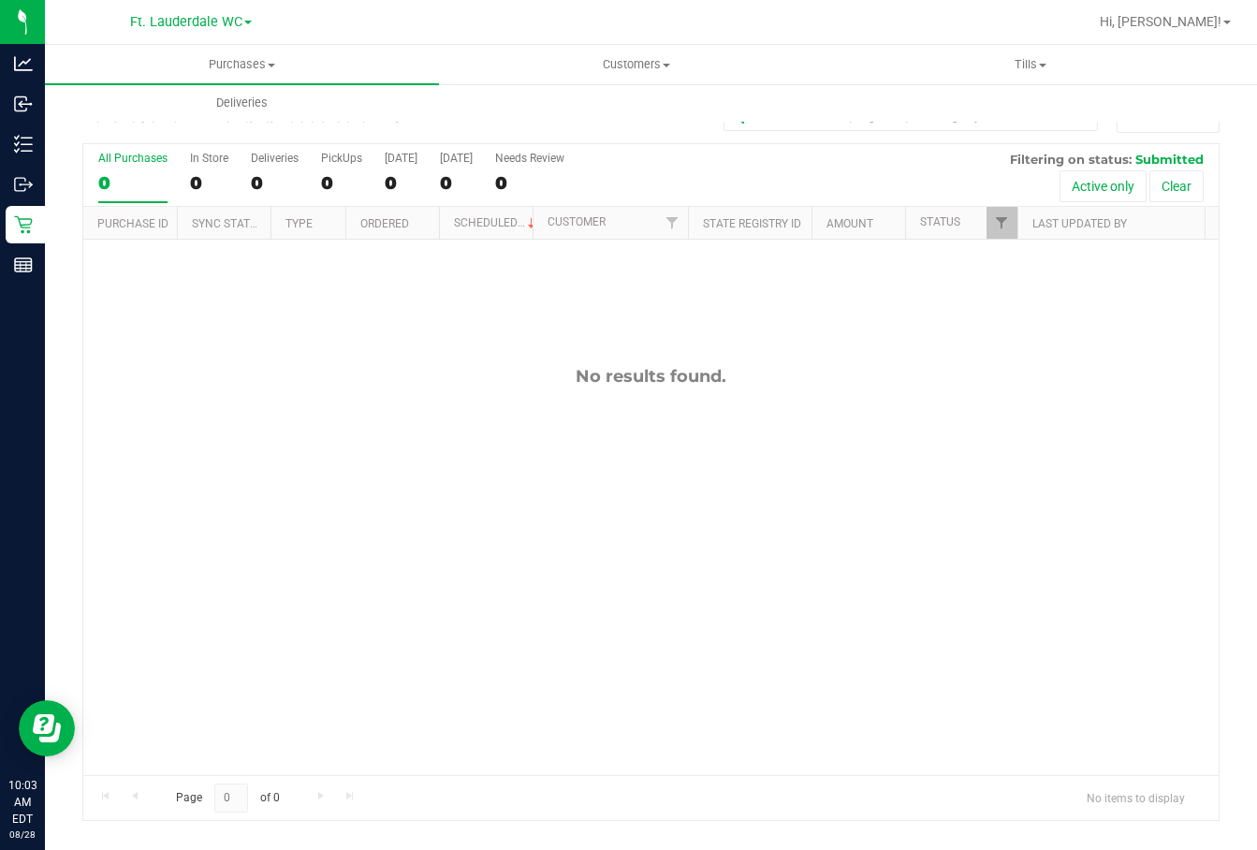
click at [0, 0] on input "All Purchases 0" at bounding box center [0, 0] width 0 height 0
click at [105, 179] on div "0" at bounding box center [132, 183] width 69 height 22
click at [0, 0] on input "All Purchases 0" at bounding box center [0, 0] width 0 height 0
click at [105, 179] on div "0" at bounding box center [132, 183] width 69 height 22
click at [0, 0] on input "All Purchases 0" at bounding box center [0, 0] width 0 height 0
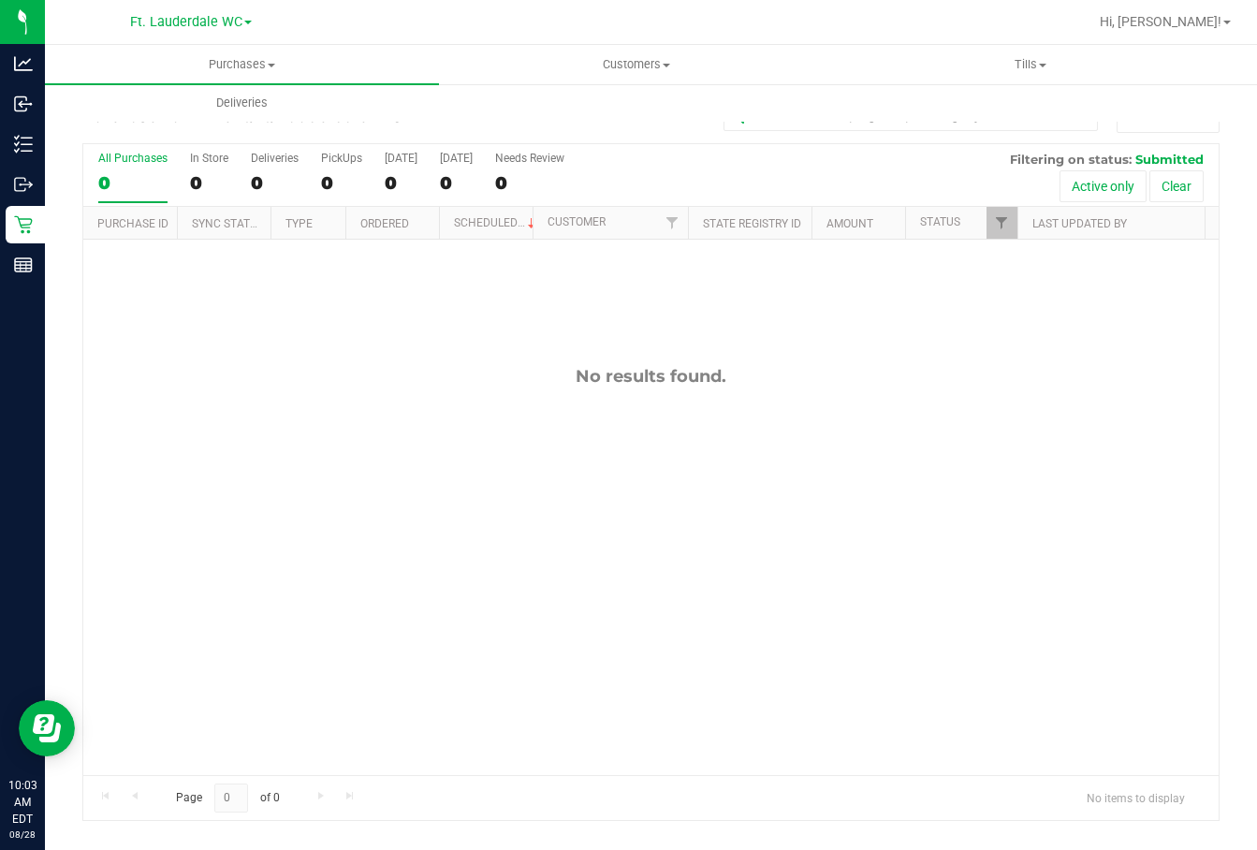
click at [105, 181] on div "0" at bounding box center [132, 183] width 69 height 22
click at [0, 0] on input "All Purchases 0" at bounding box center [0, 0] width 0 height 0
click at [103, 181] on div at bounding box center [650, 482] width 1135 height 676
click at [103, 180] on div at bounding box center [650, 482] width 1135 height 676
click at [104, 180] on div "0" at bounding box center [132, 183] width 69 height 22
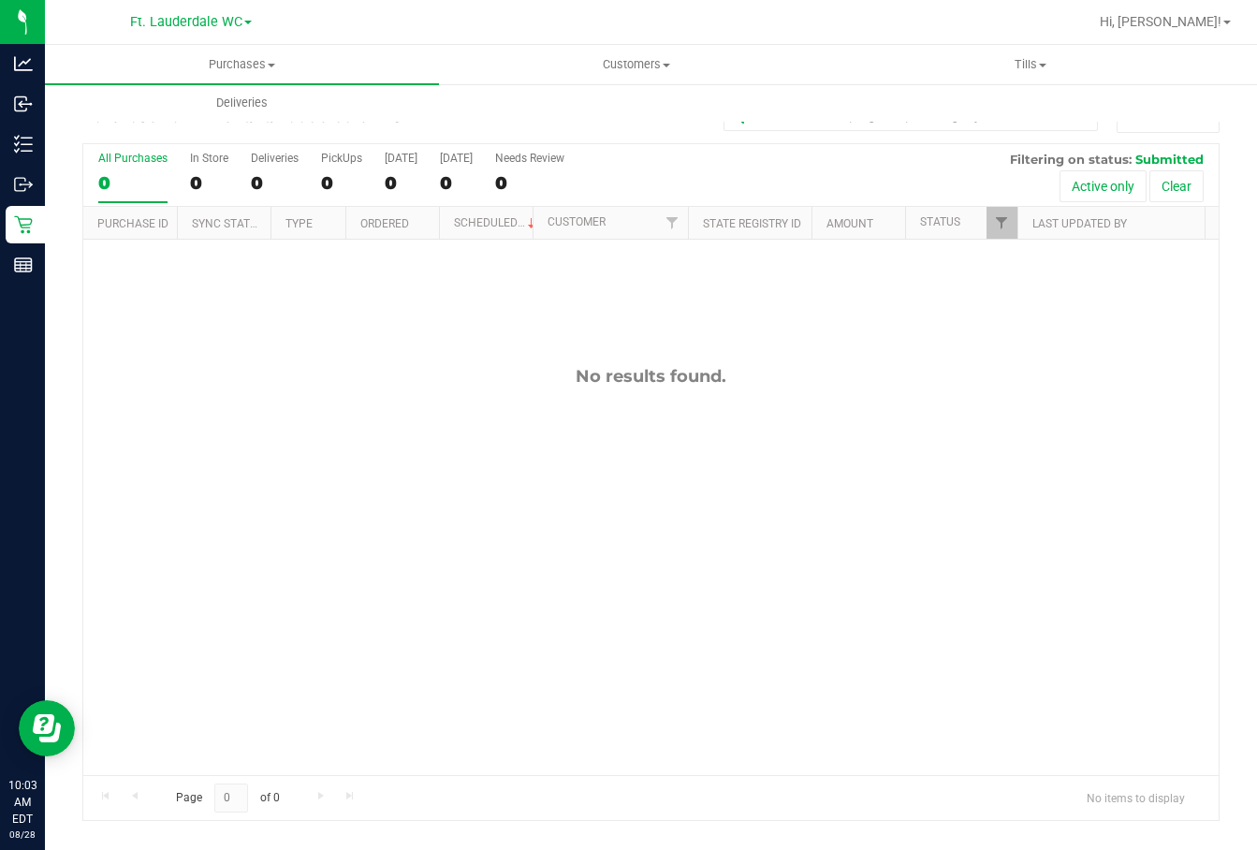
click at [0, 0] on input "All Purchases 0" at bounding box center [0, 0] width 0 height 0
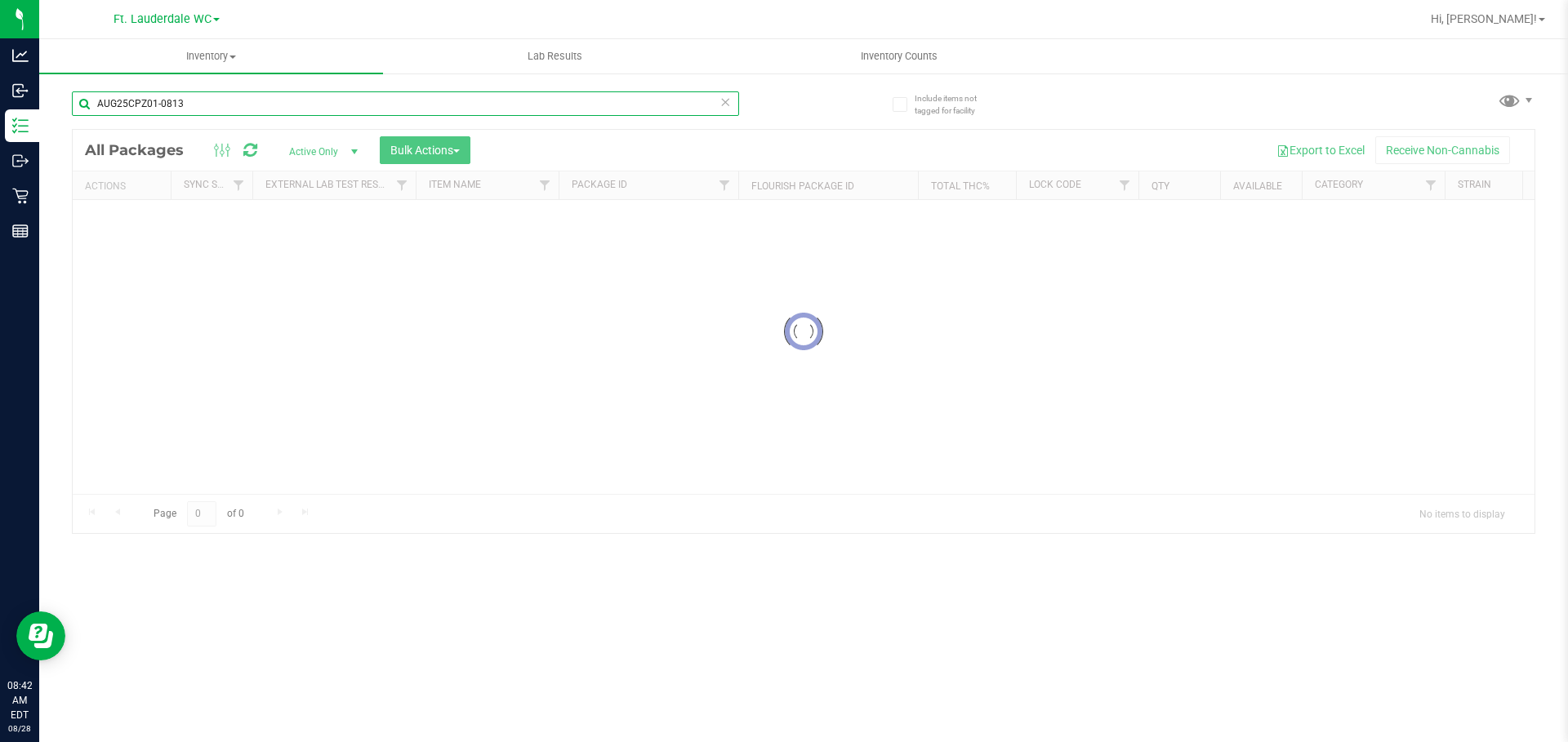
click at [146, 113] on input "AUG25CPZ01-0813" at bounding box center [405, 104] width 667 height 24
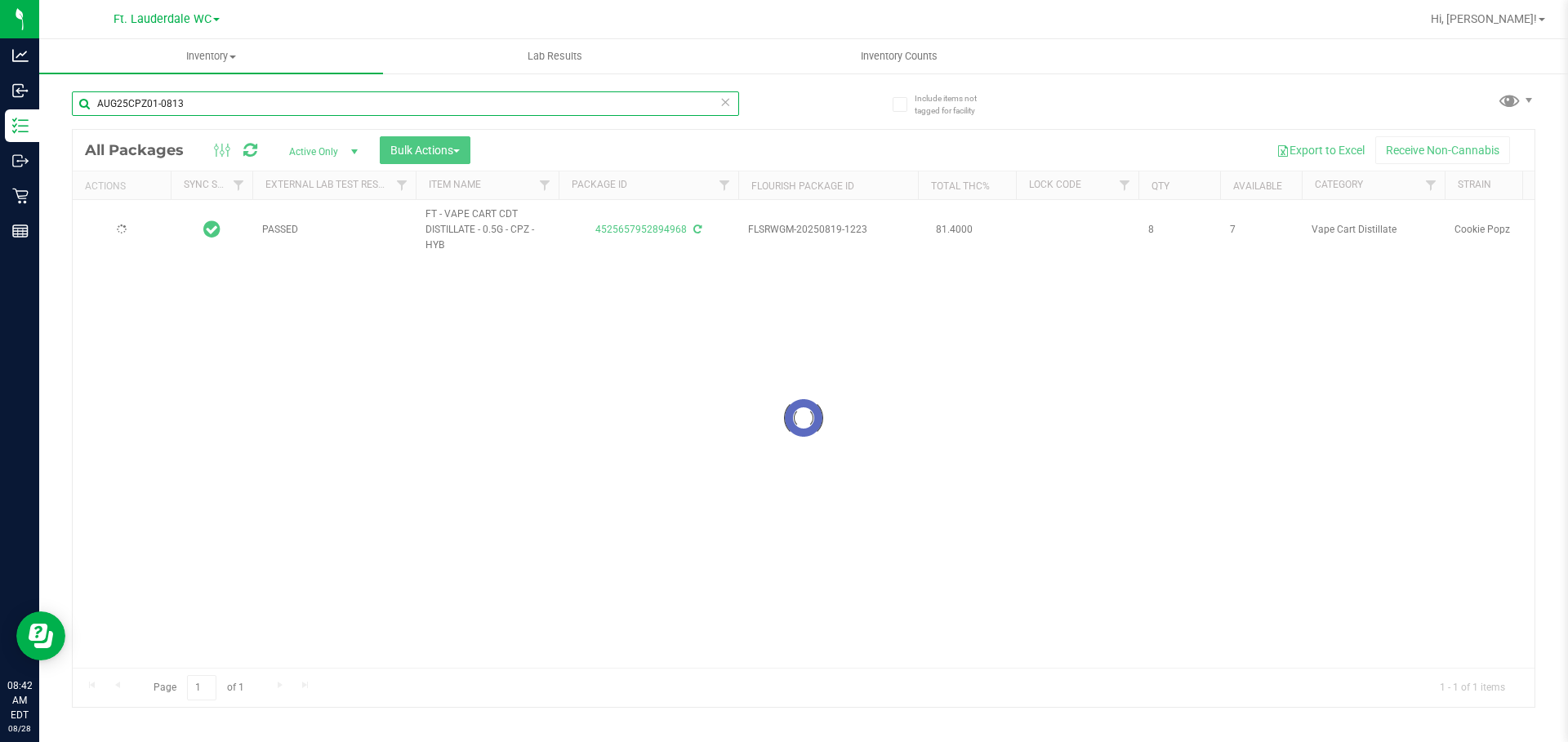
click at [146, 113] on input "AUG25CPZ01-0813" at bounding box center [405, 104] width 667 height 24
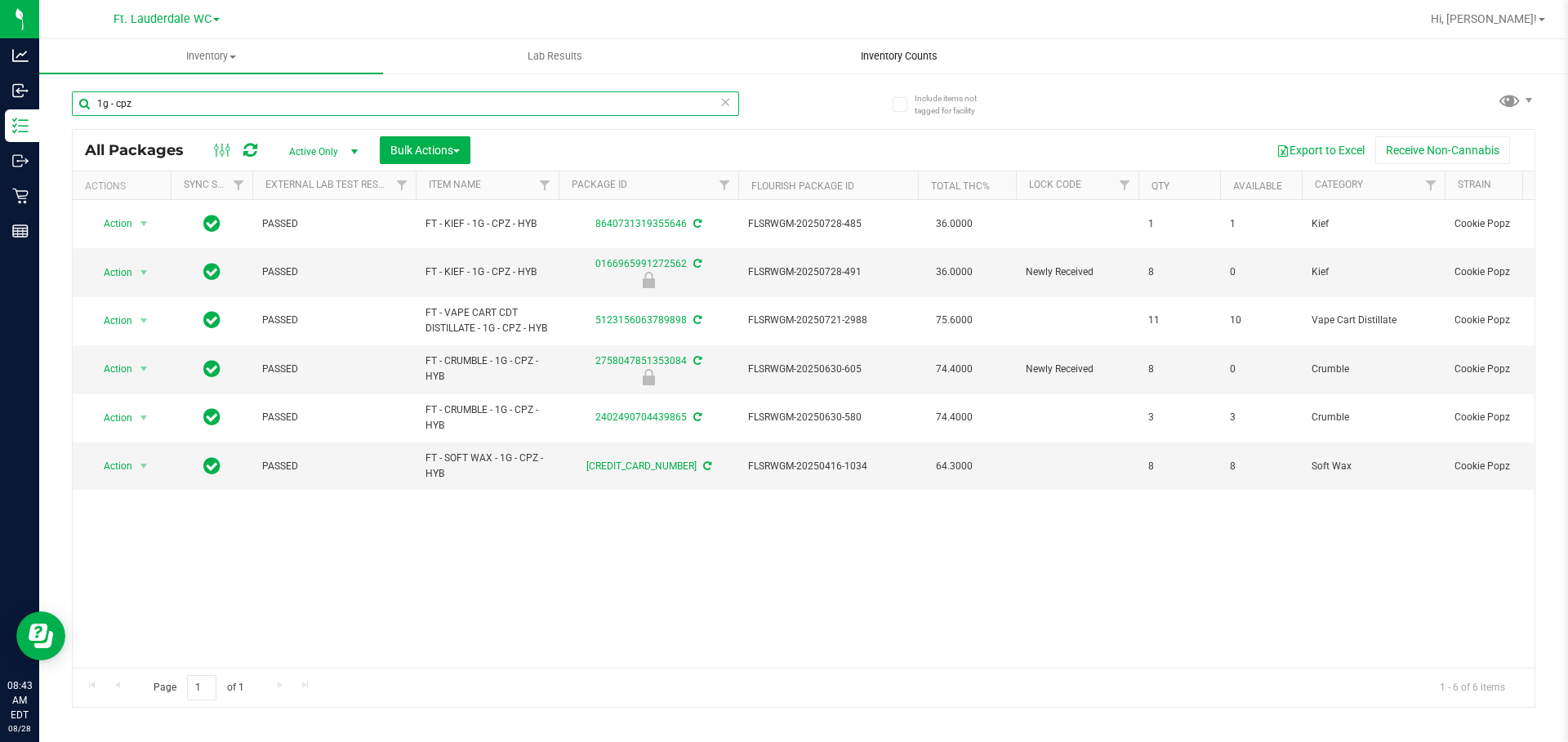
type input "1g - cpz"
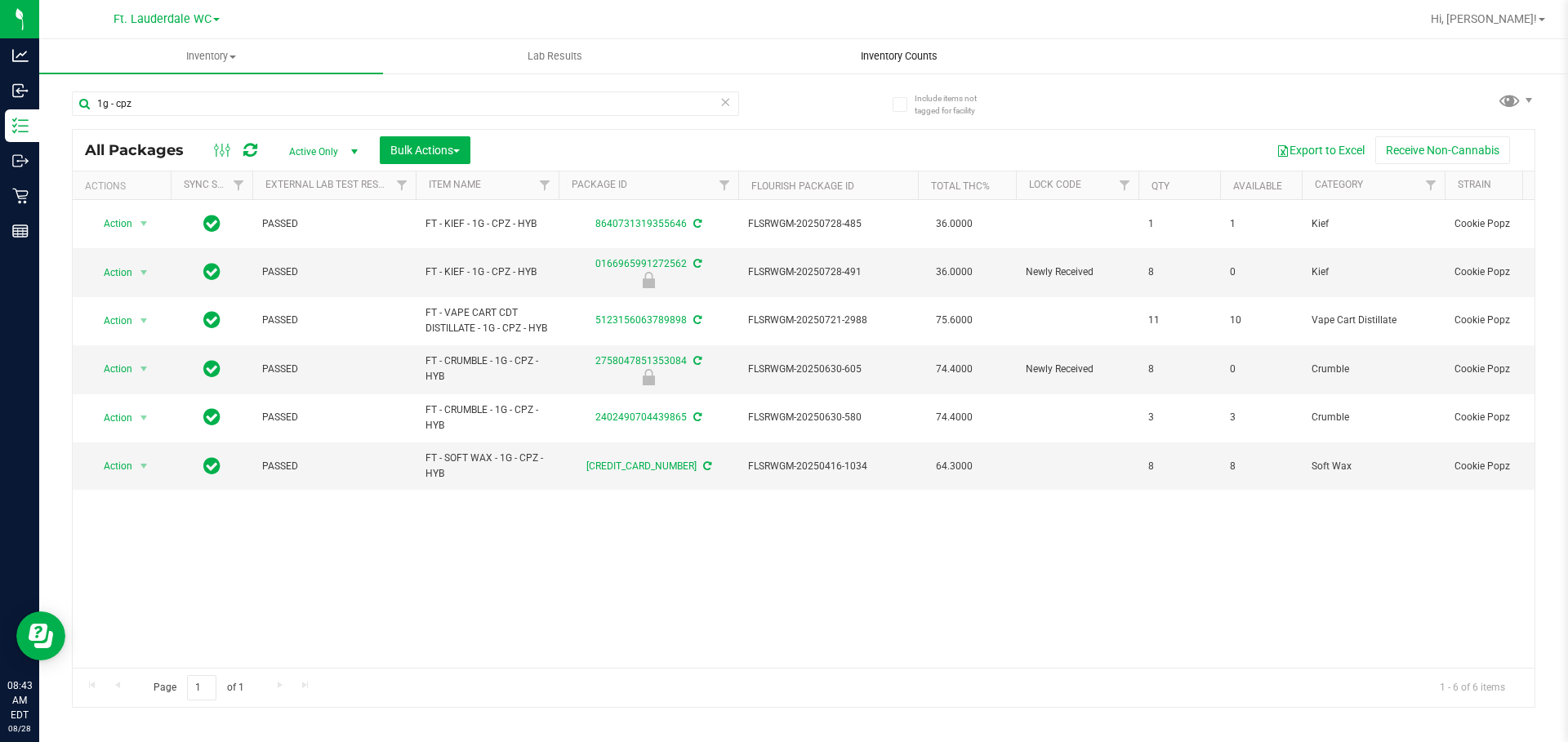
click at [810, 48] on uib-tab-heading "Inventory Counts" at bounding box center [899, 56] width 342 height 32
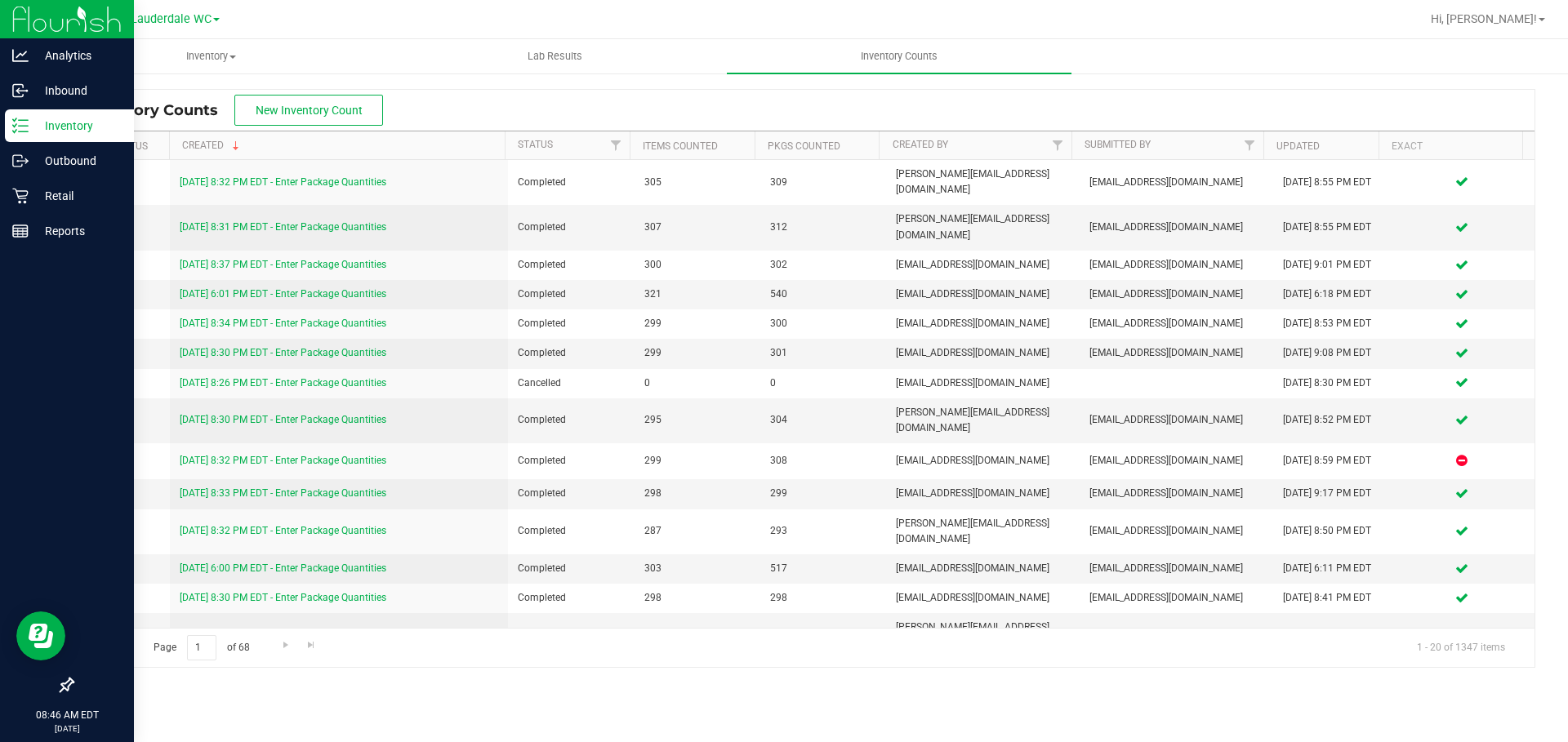
click at [1, 130] on link "Inventory" at bounding box center [66, 127] width 134 height 35
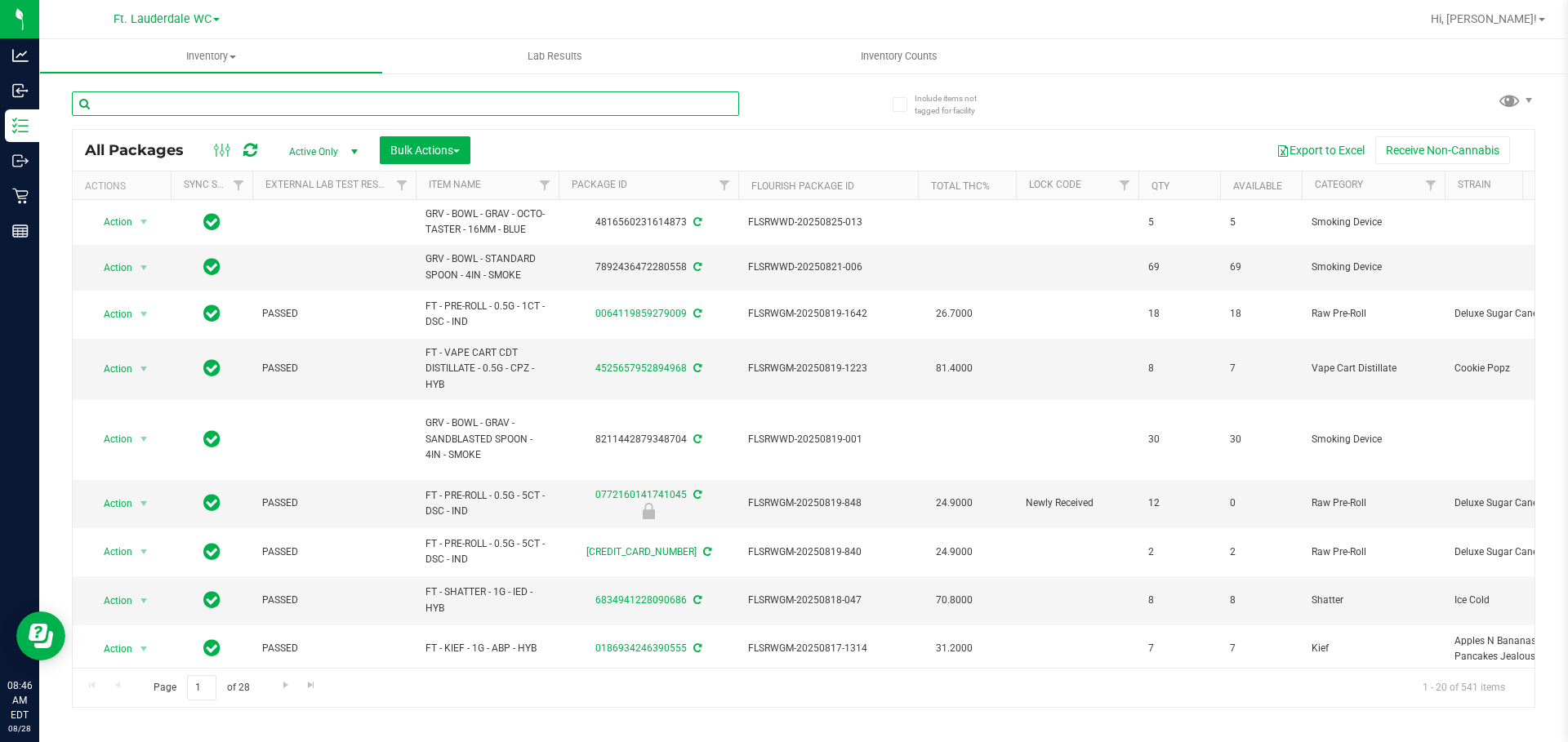
click at [316, 110] on input "text" at bounding box center [405, 104] width 667 height 24
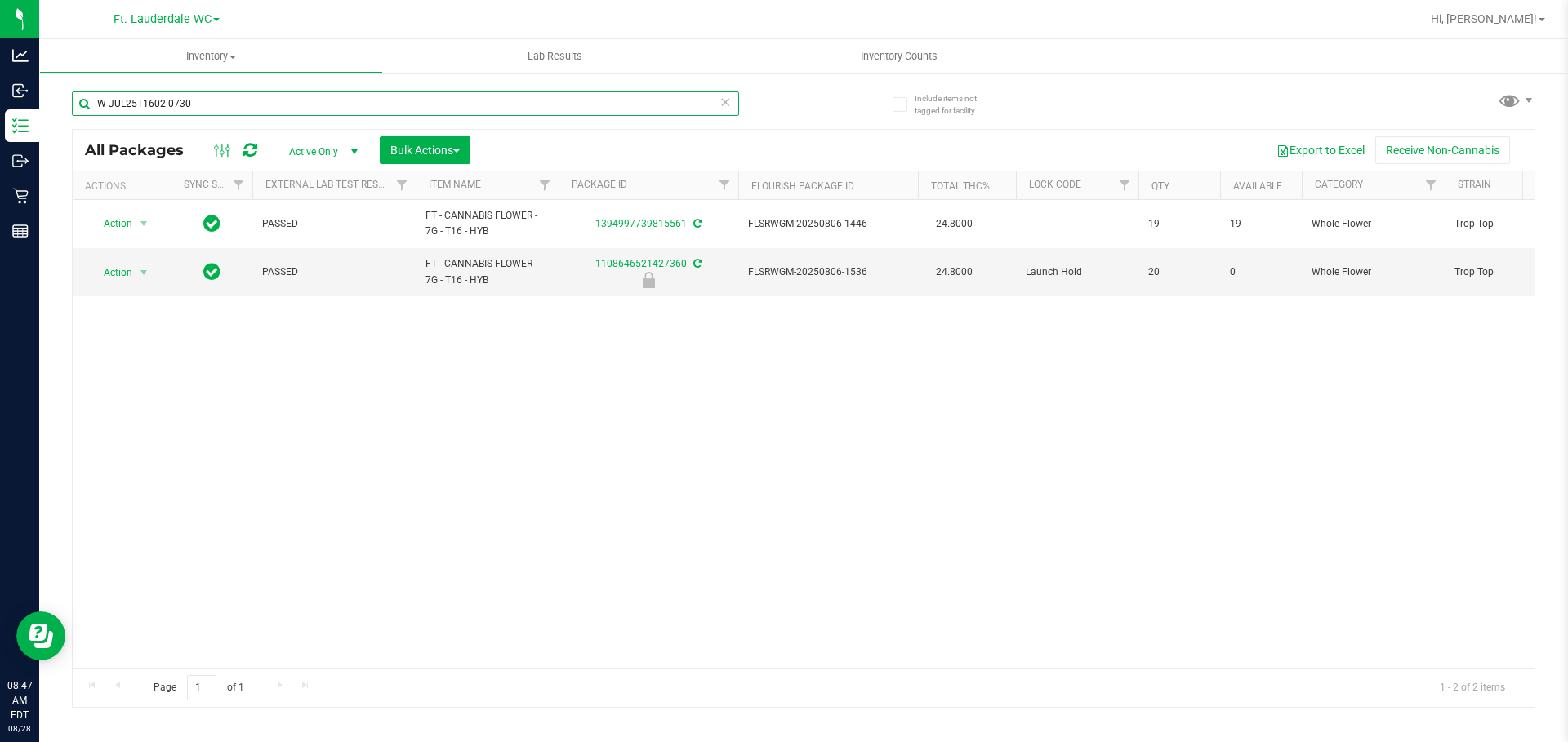
click at [332, 95] on input "W-JUL25T1602-0730" at bounding box center [405, 104] width 667 height 24
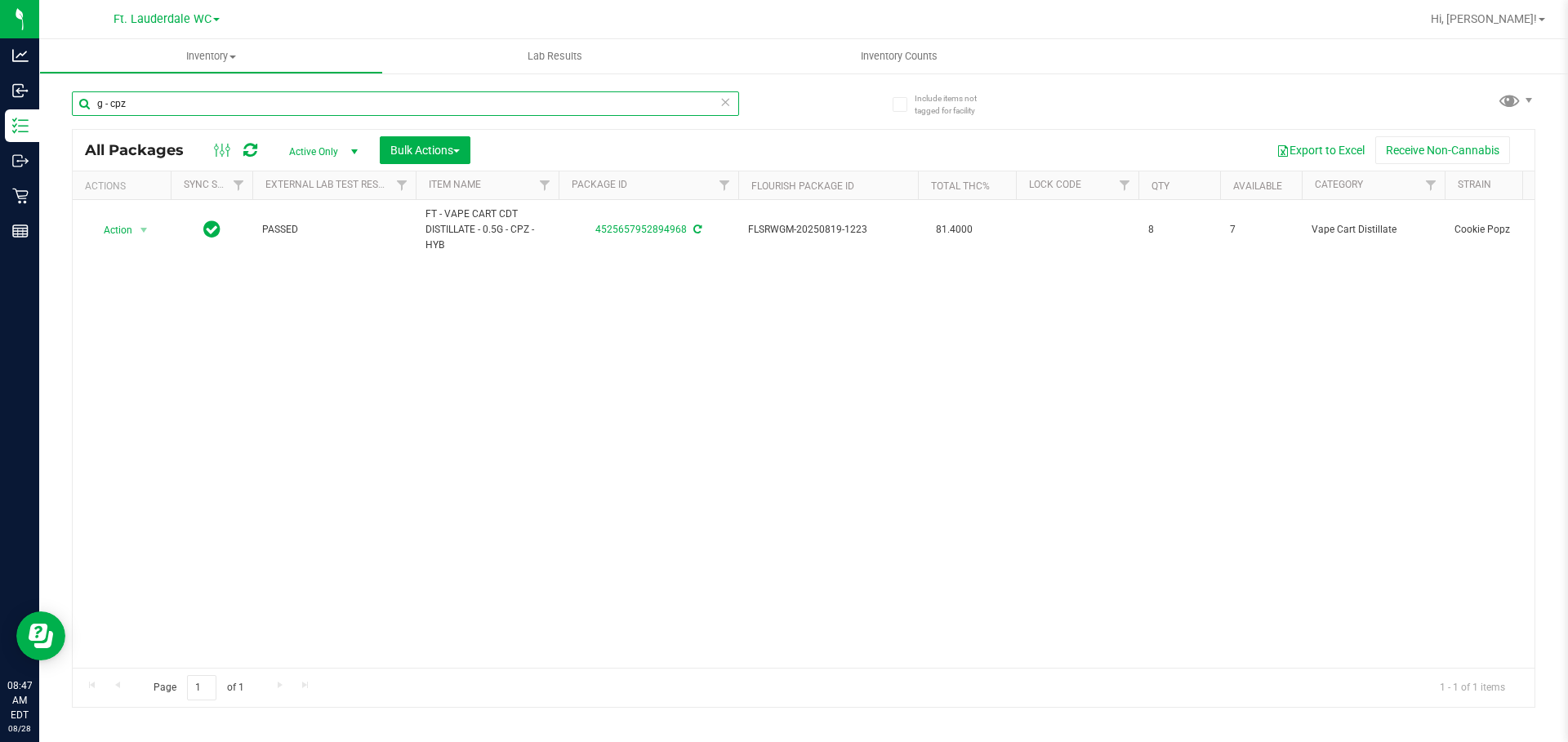
type input "1g - cpz"
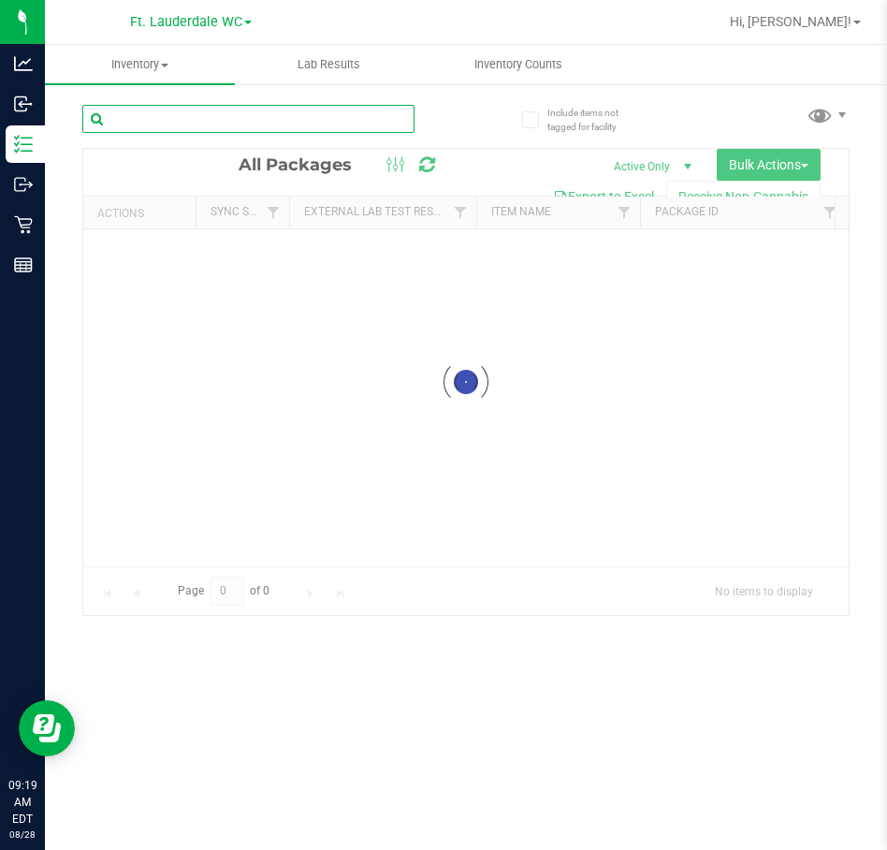
click at [130, 114] on div "Inventory All packages All inventory Waste log Create inventory Lab Results Inv…" at bounding box center [466, 447] width 842 height 805
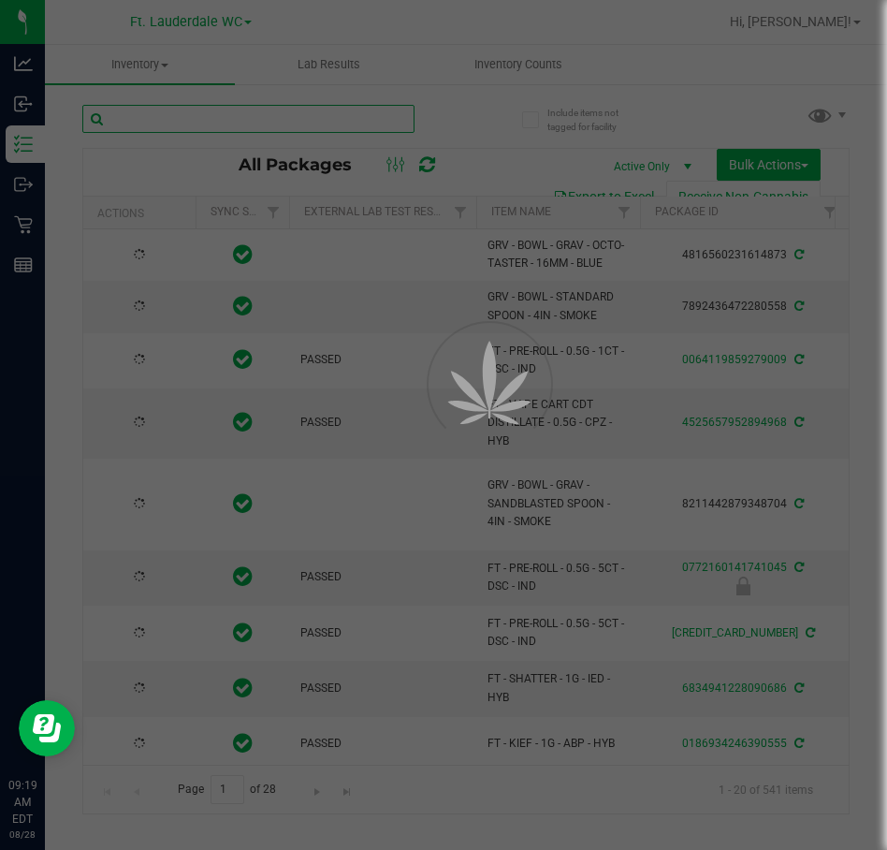
type input "[DATE]"
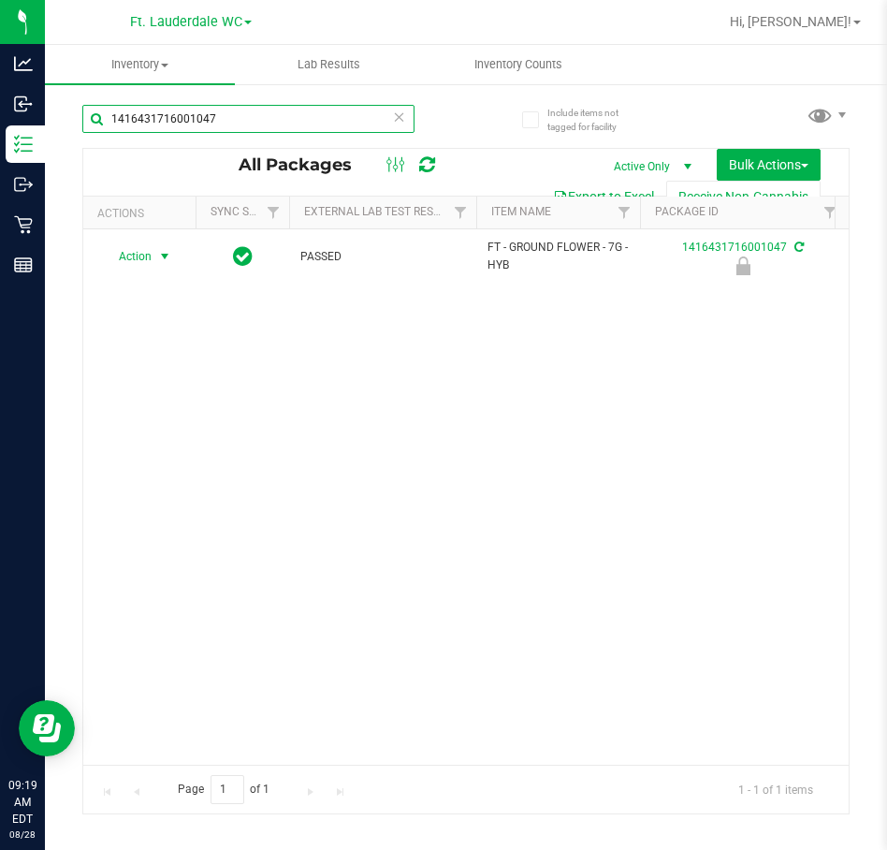
type input "1416431716001047"
click at [161, 258] on span "select" at bounding box center [164, 256] width 15 height 15
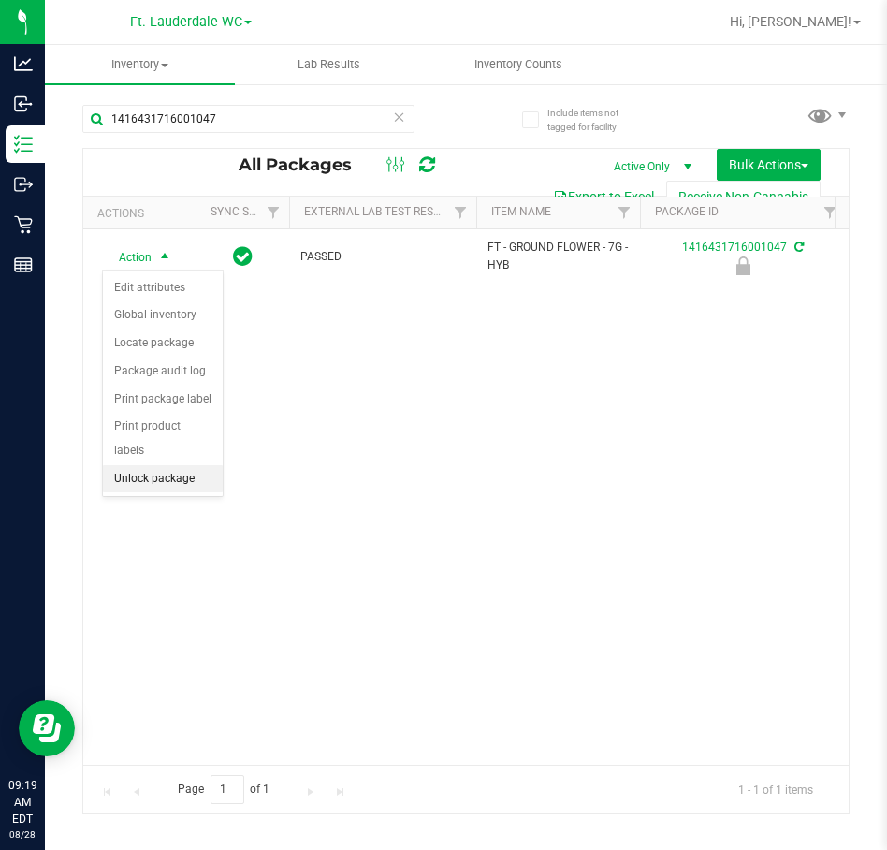
click at [126, 465] on li "Unlock package" at bounding box center [163, 479] width 120 height 28
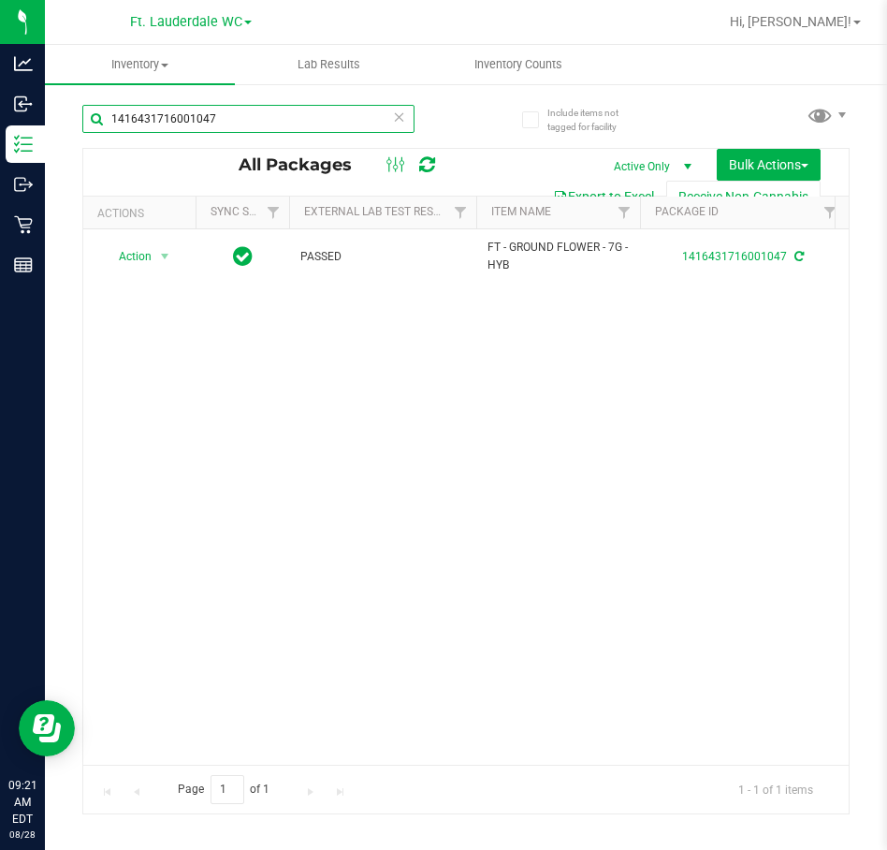
click at [299, 127] on input "1416431716001047" at bounding box center [248, 119] width 332 height 28
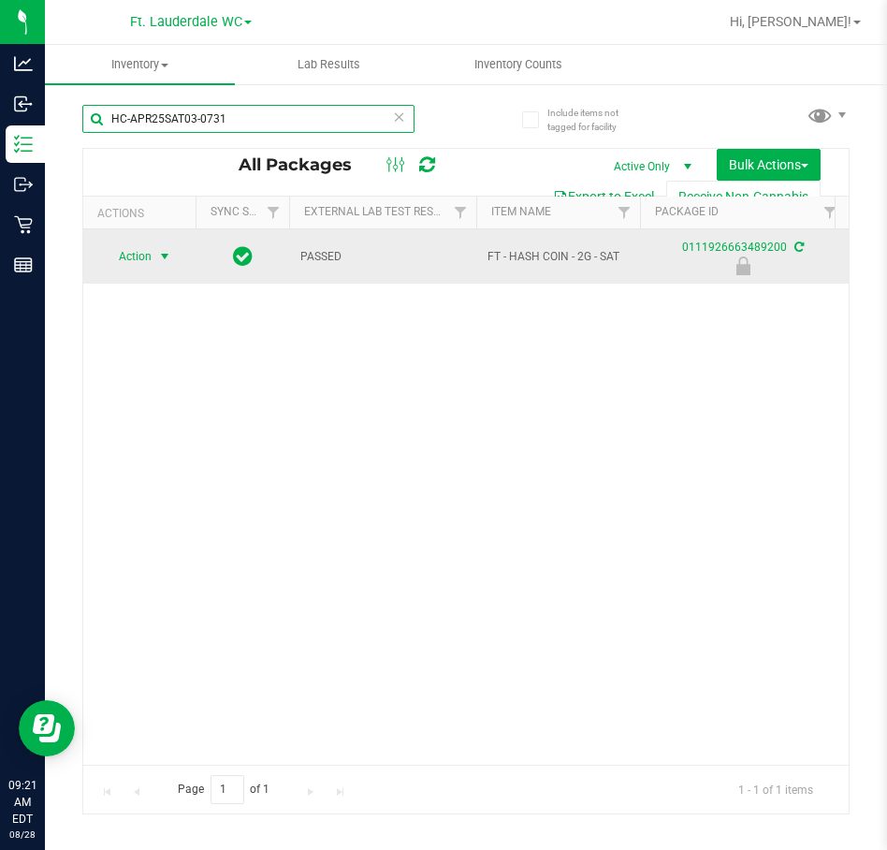
type input "HC-APR25SAT03-0731"
click at [167, 253] on span "select" at bounding box center [164, 256] width 15 height 15
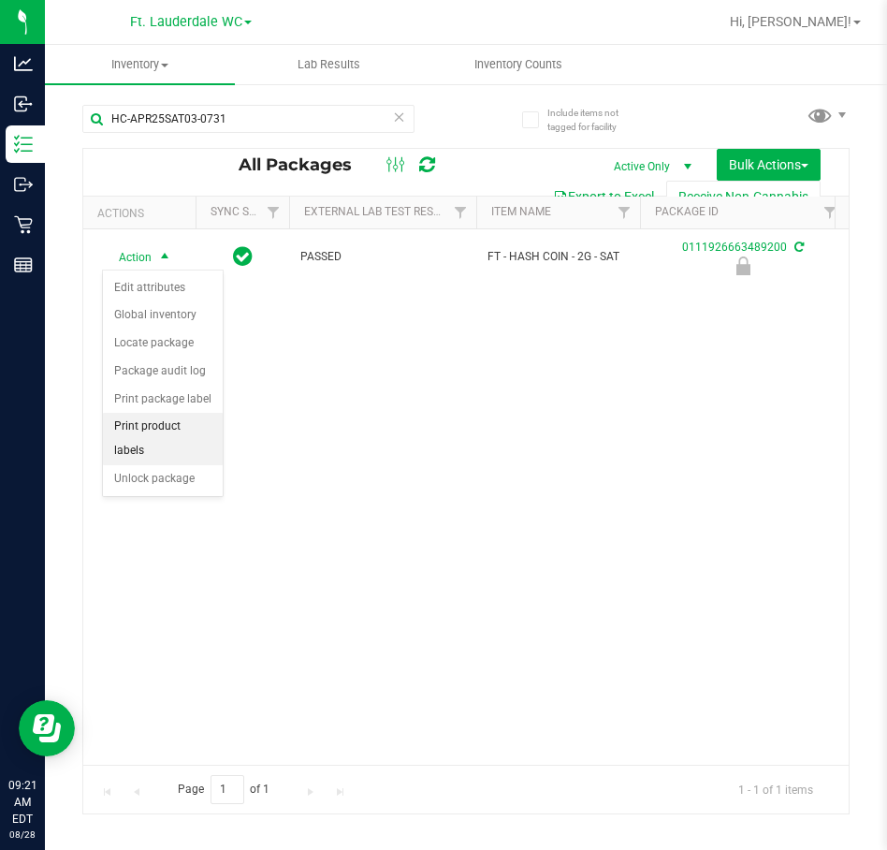
click at [159, 437] on li "Print product labels" at bounding box center [163, 438] width 120 height 51
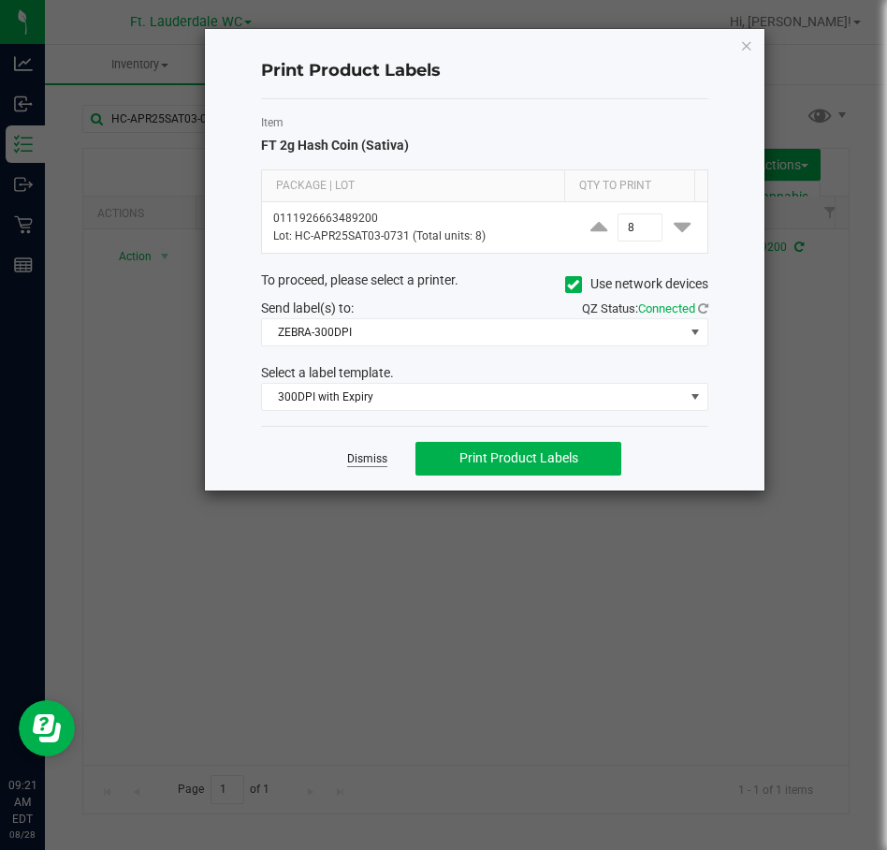
click at [370, 456] on link "Dismiss" at bounding box center [367, 459] width 40 height 16
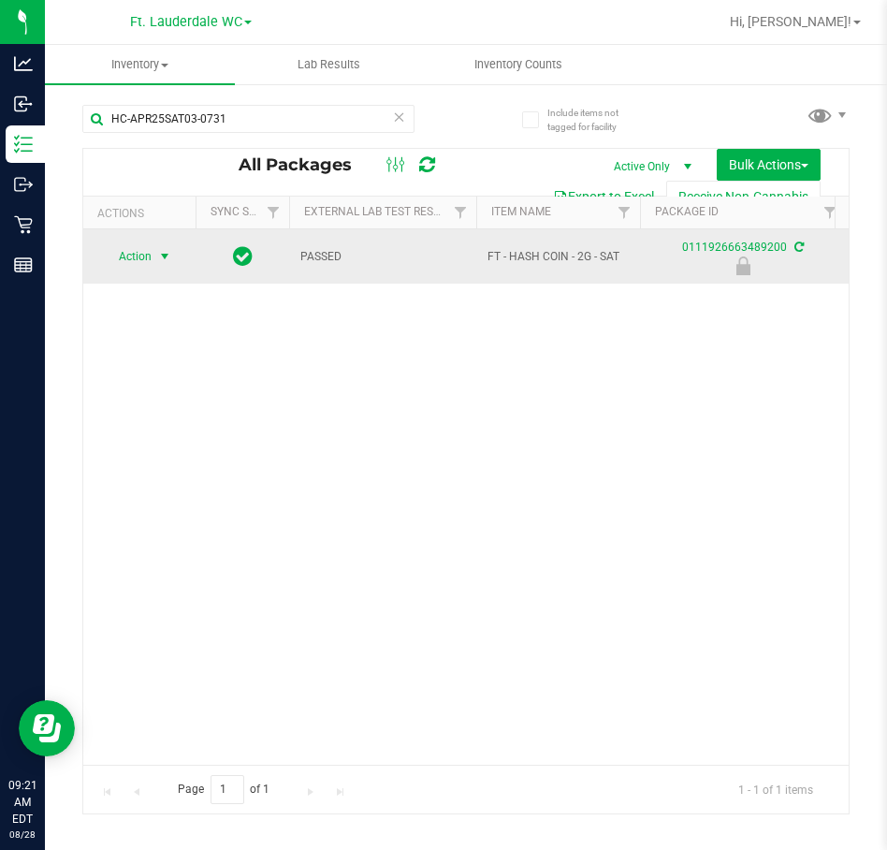
click at [148, 247] on span "Action" at bounding box center [127, 256] width 51 height 26
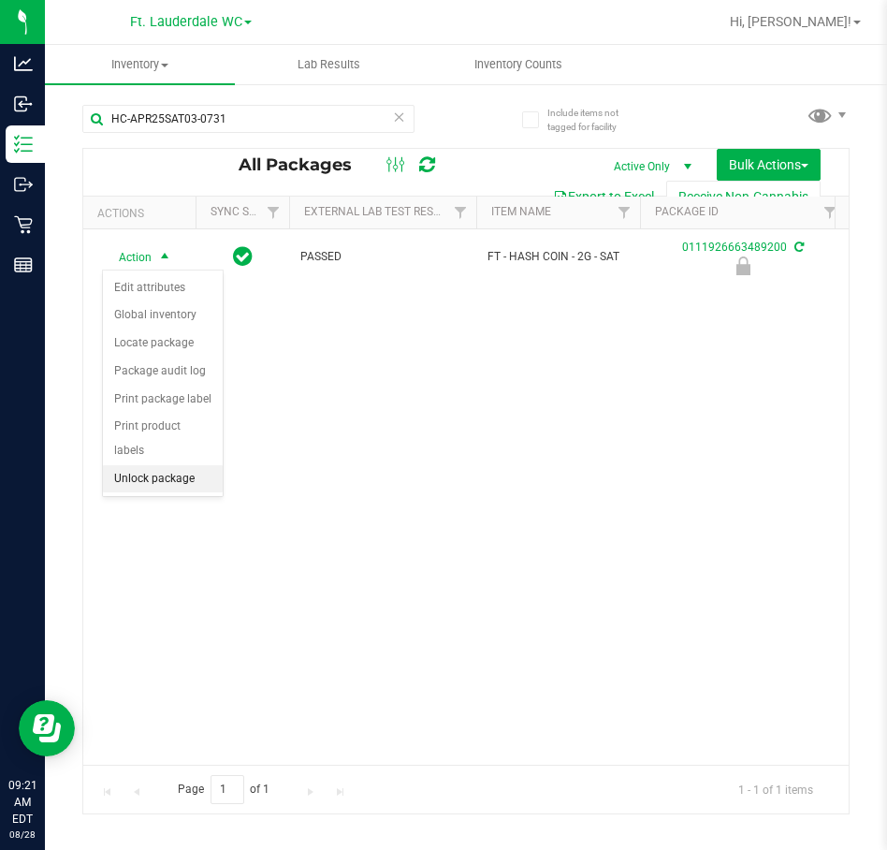
click at [192, 465] on li "Unlock package" at bounding box center [163, 479] width 120 height 28
